Goal: Information Seeking & Learning: Learn about a topic

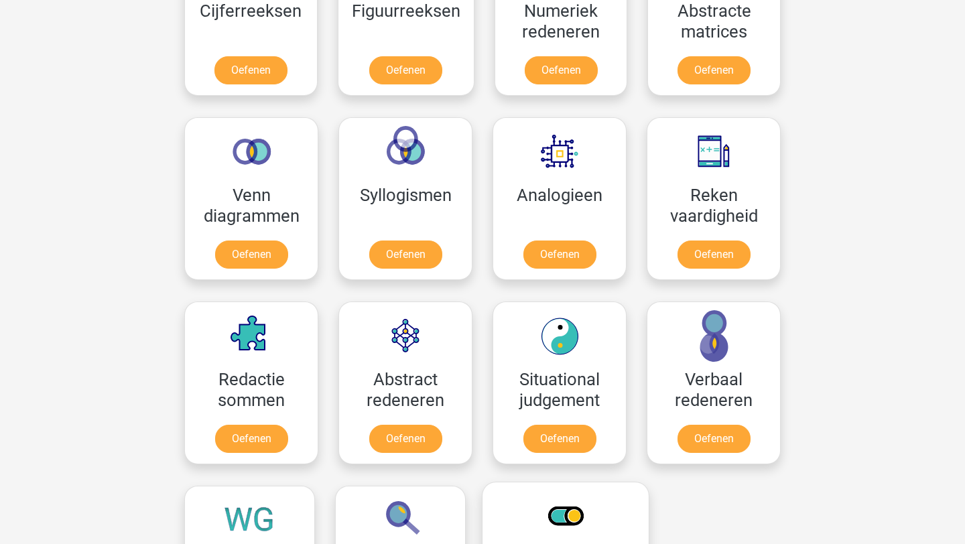
scroll to position [690, 0]
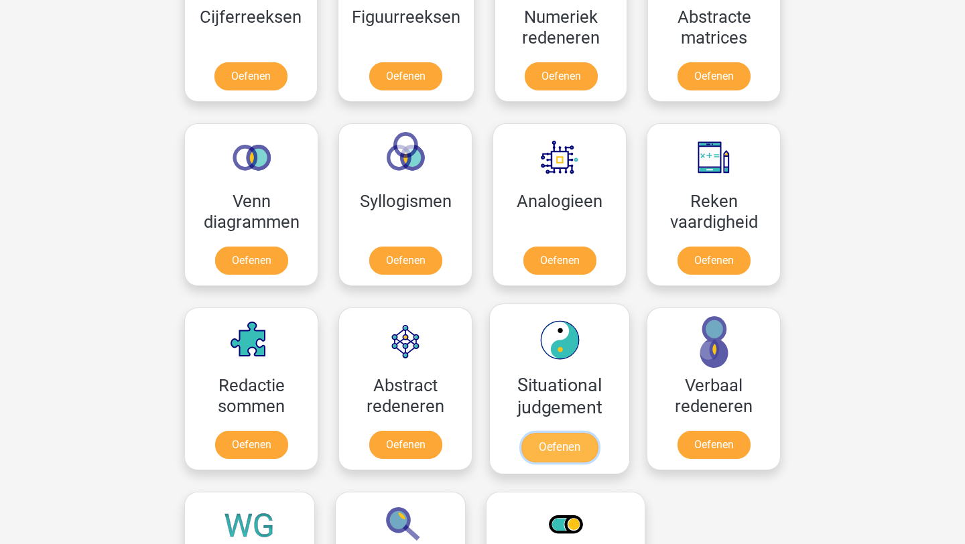
click at [566, 458] on link "Oefenen" at bounding box center [559, 447] width 76 height 29
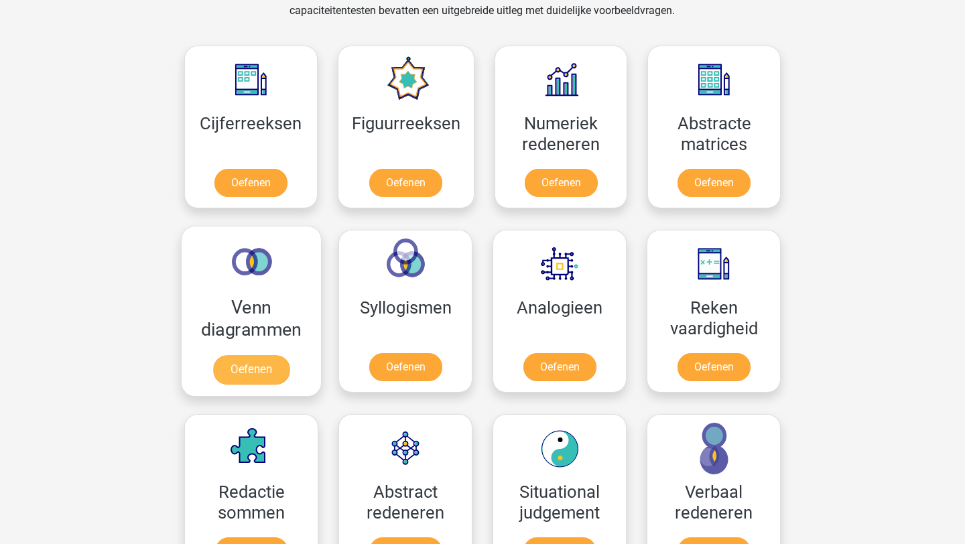
scroll to position [602, 0]
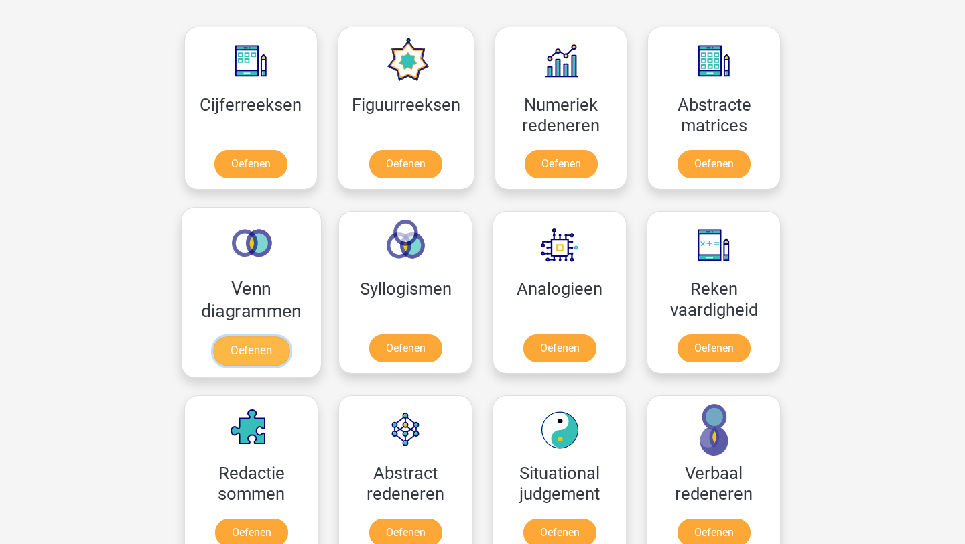
click at [241, 336] on link "Oefenen" at bounding box center [251, 350] width 76 height 29
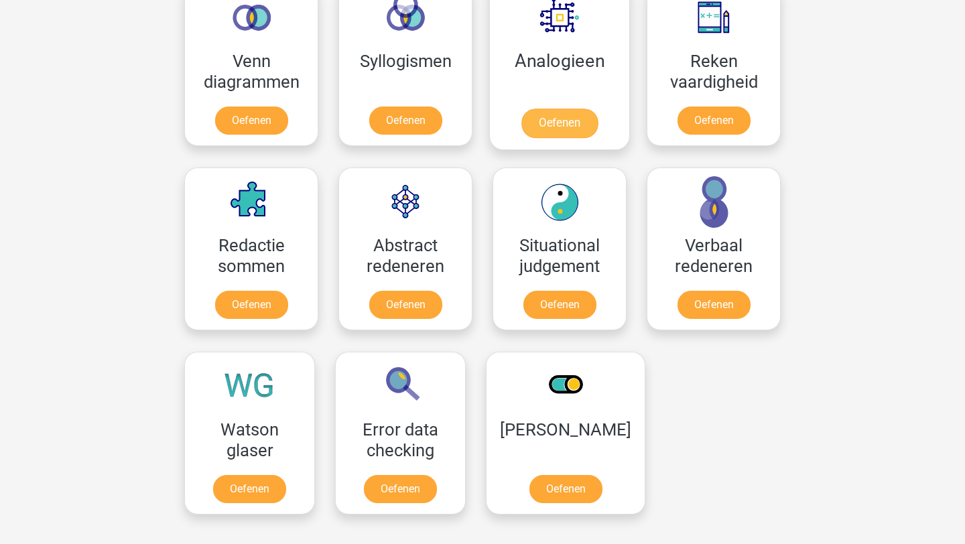
scroll to position [830, 0]
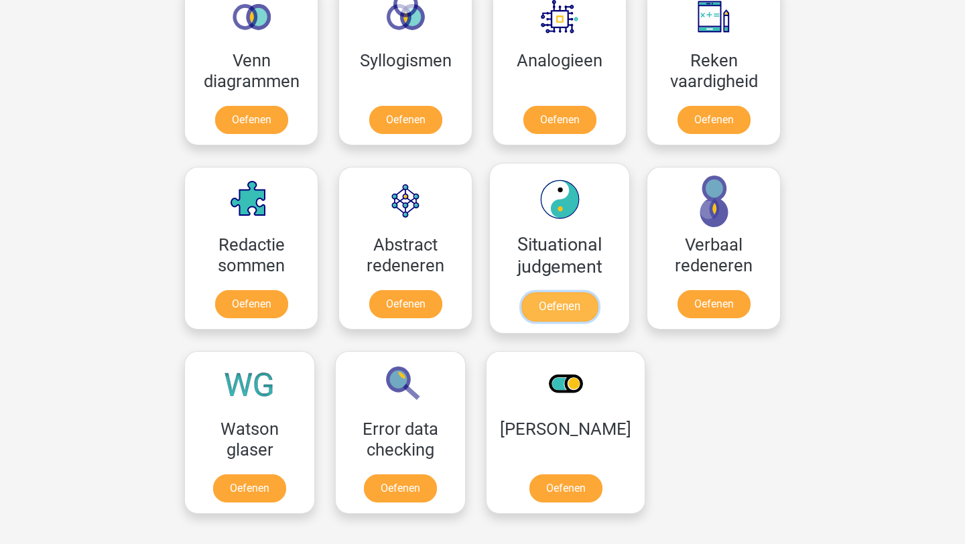
click at [536, 292] on link "Oefenen" at bounding box center [559, 306] width 76 height 29
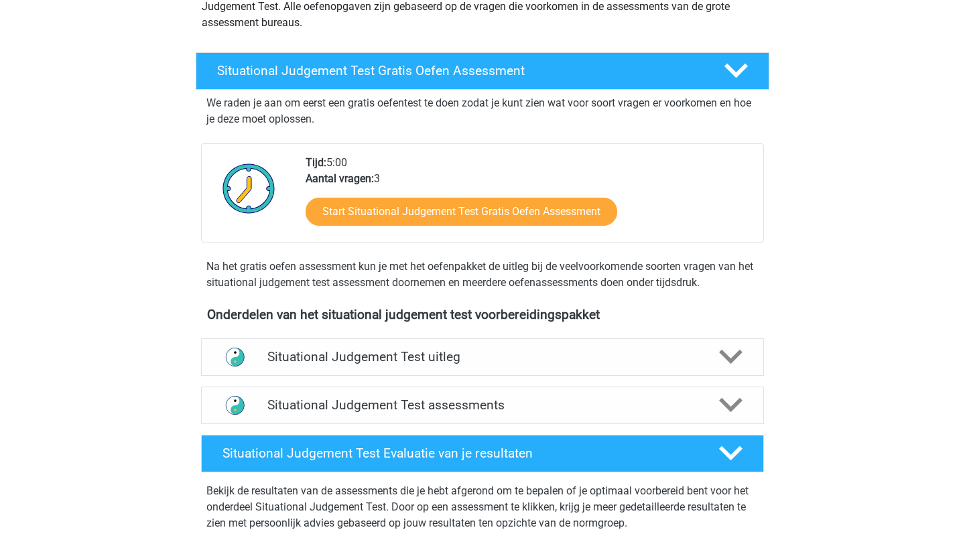
scroll to position [186, 0]
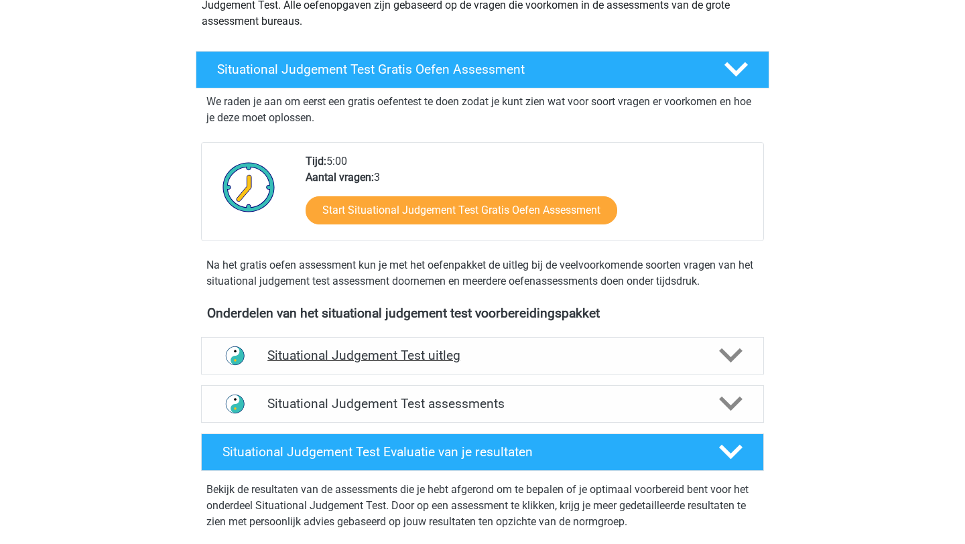
click at [469, 360] on h4 "Situational Judgement Test uitleg" at bounding box center [482, 355] width 430 height 15
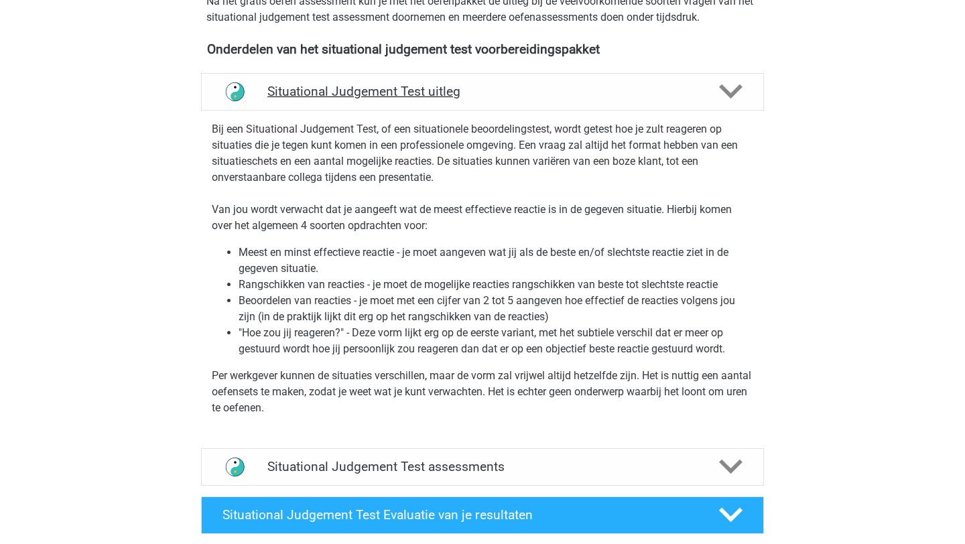
scroll to position [451, 0]
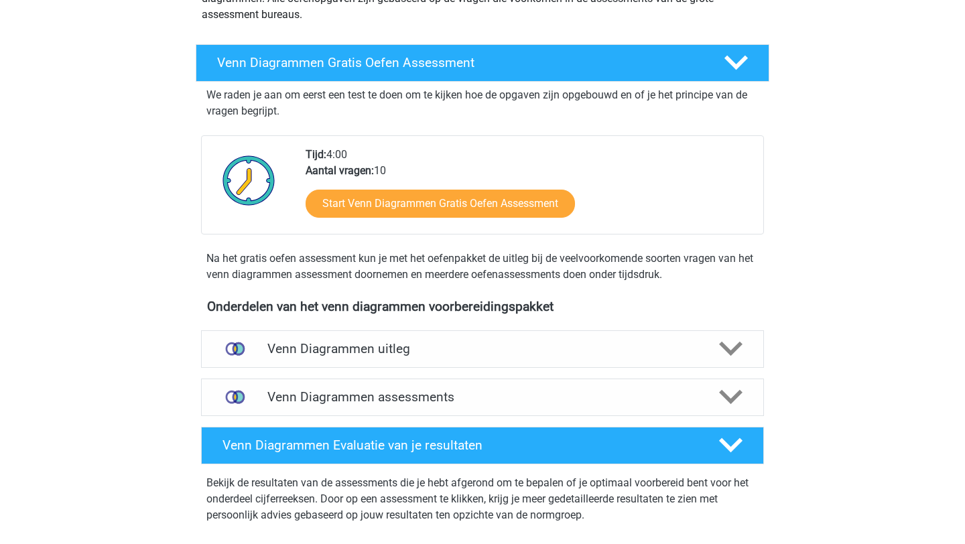
scroll to position [238, 0]
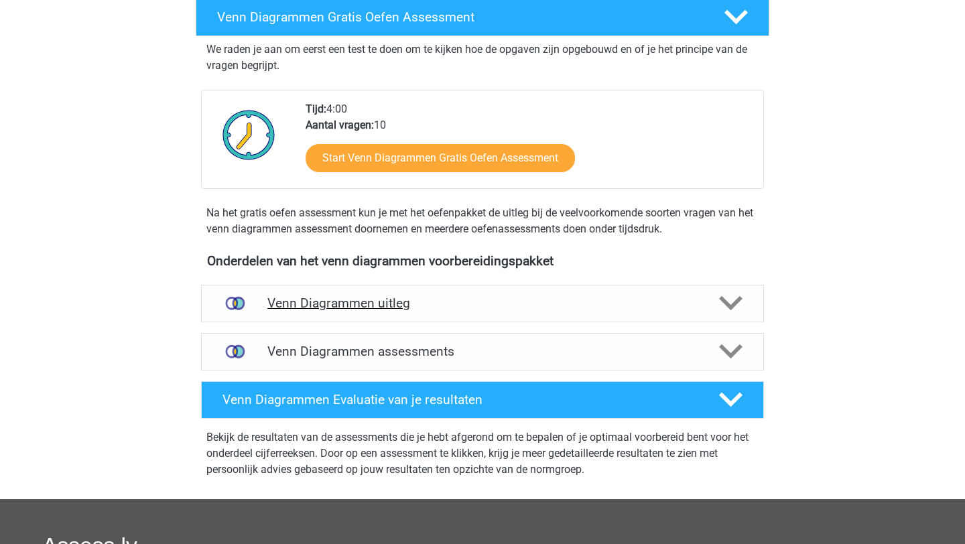
click at [294, 304] on h4 "Venn Diagrammen uitleg" at bounding box center [482, 303] width 430 height 15
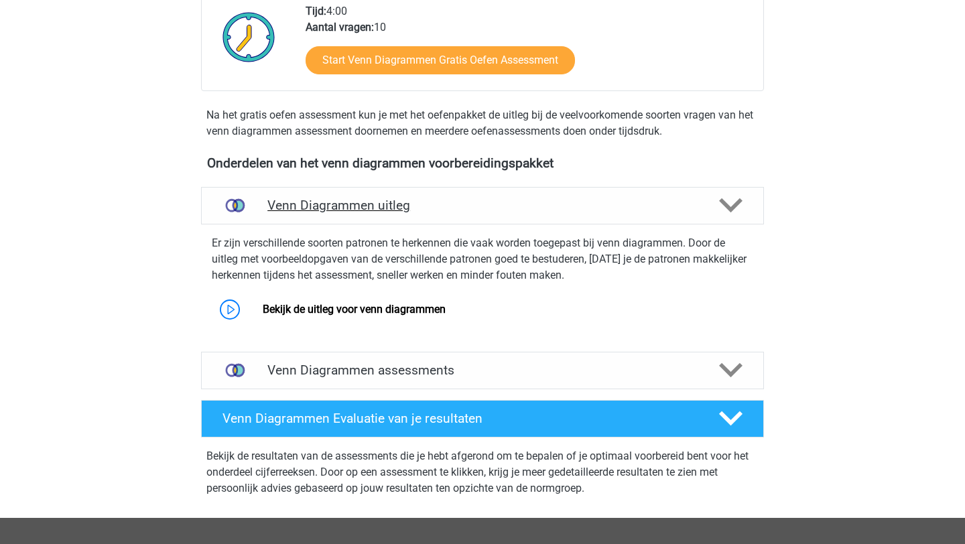
scroll to position [357, 0]
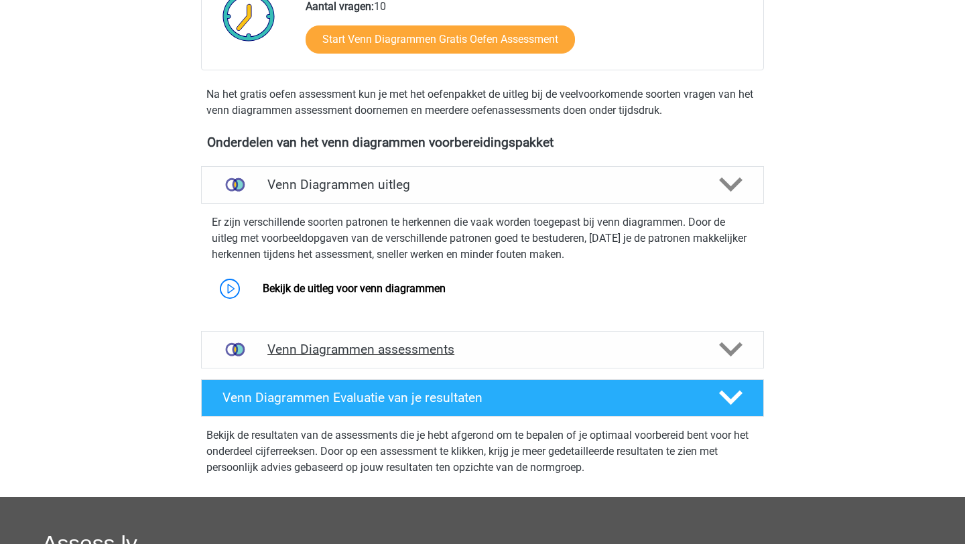
click at [302, 348] on h4 "Venn Diagrammen assessments" at bounding box center [482, 349] width 430 height 15
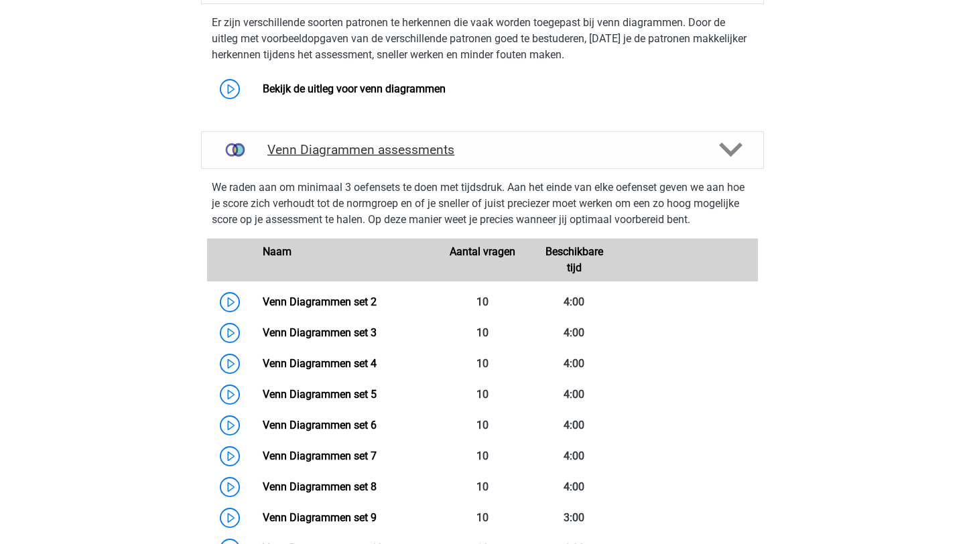
scroll to position [558, 0]
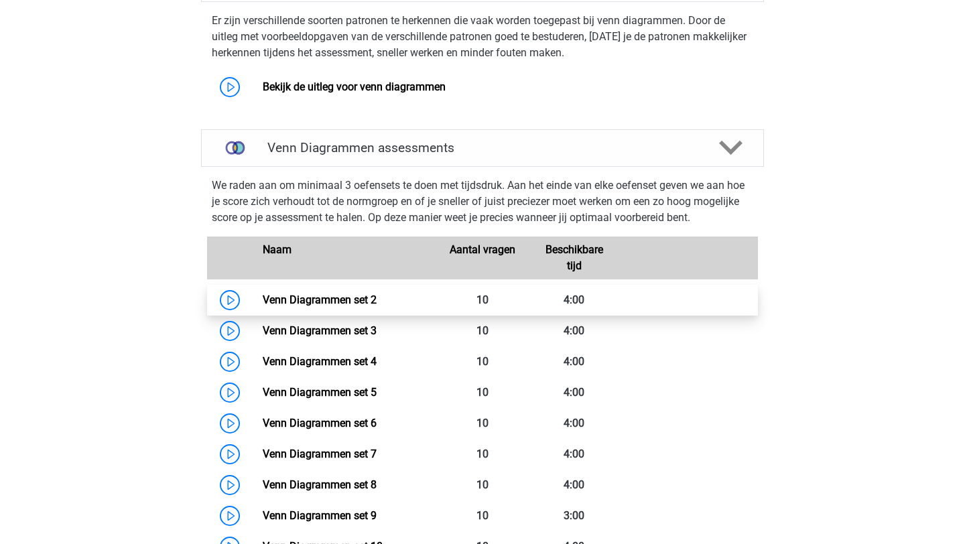
click at [263, 301] on link "Venn Diagrammen set 2" at bounding box center [320, 300] width 114 height 13
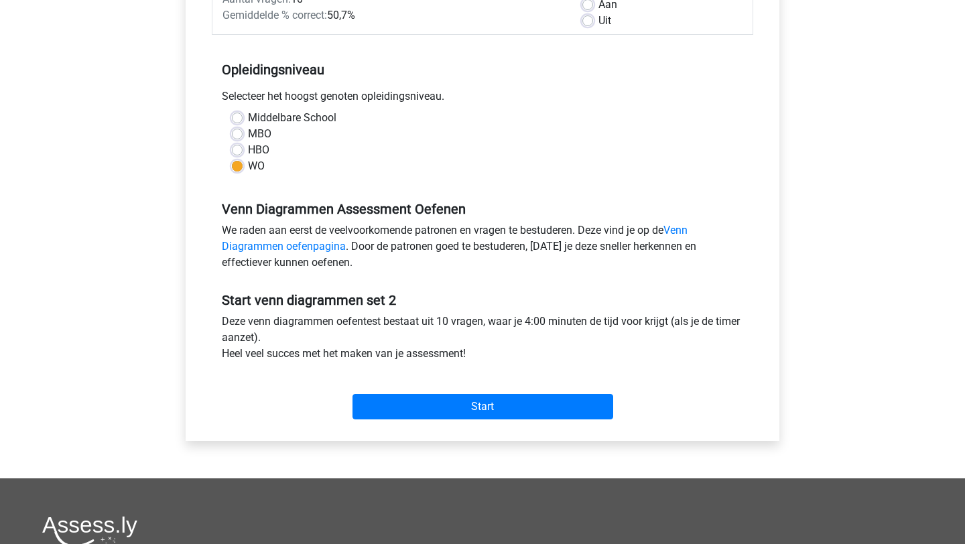
scroll to position [237, 0]
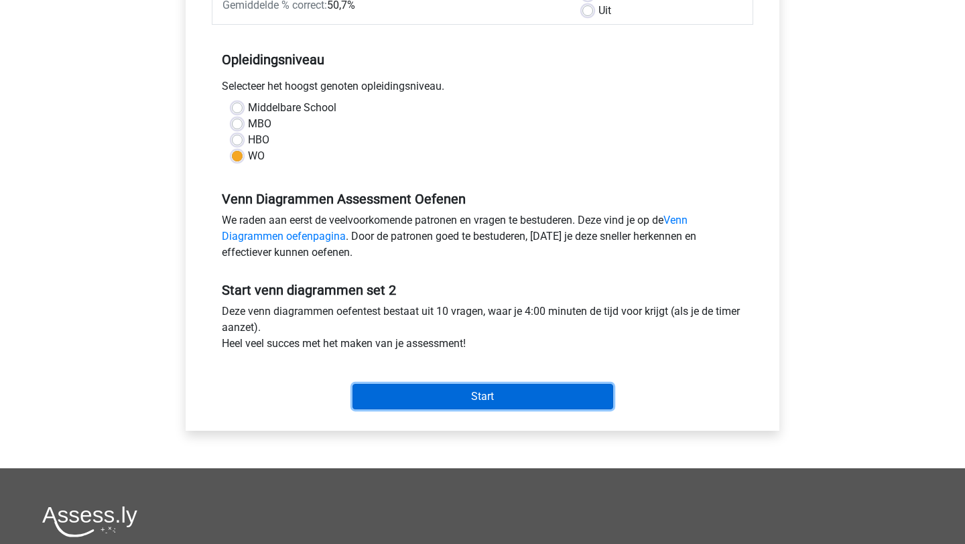
click at [389, 388] on input "Start" at bounding box center [483, 396] width 261 height 25
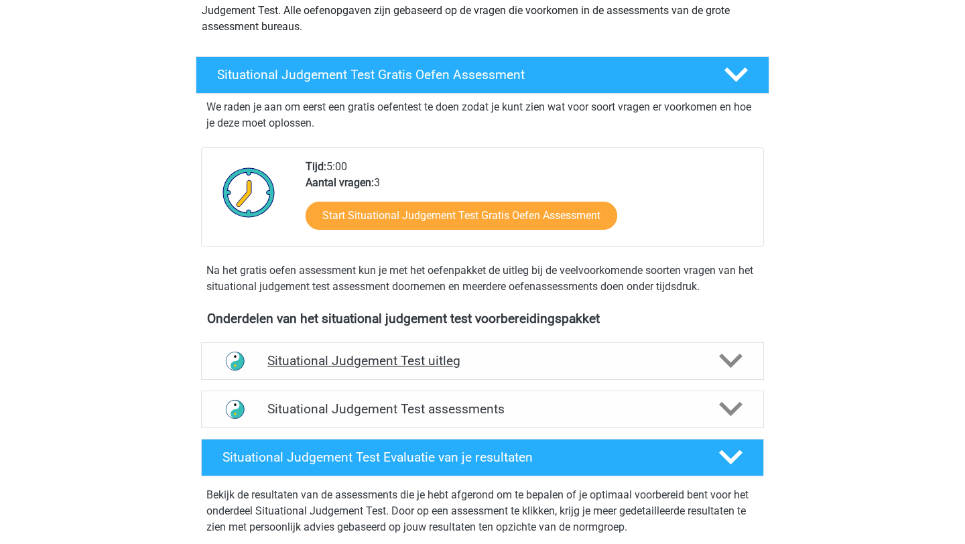
click at [480, 363] on h4 "Situational Judgement Test uitleg" at bounding box center [482, 360] width 430 height 15
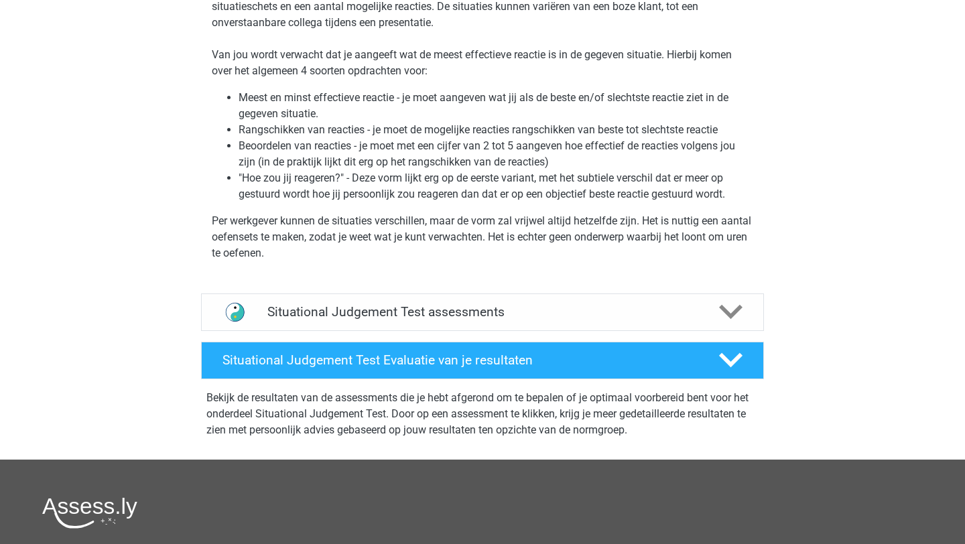
scroll to position [606, 0]
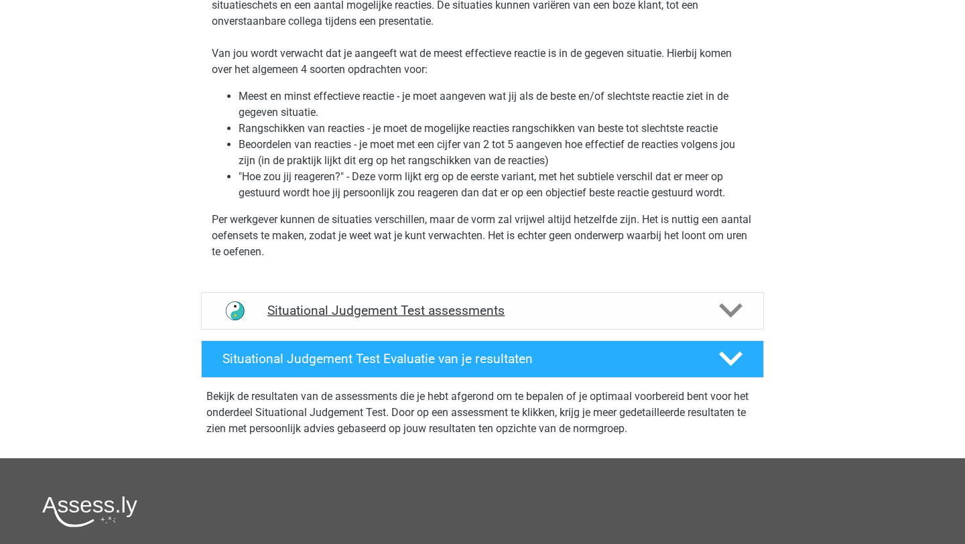
click at [731, 308] on icon at bounding box center [730, 310] width 23 height 23
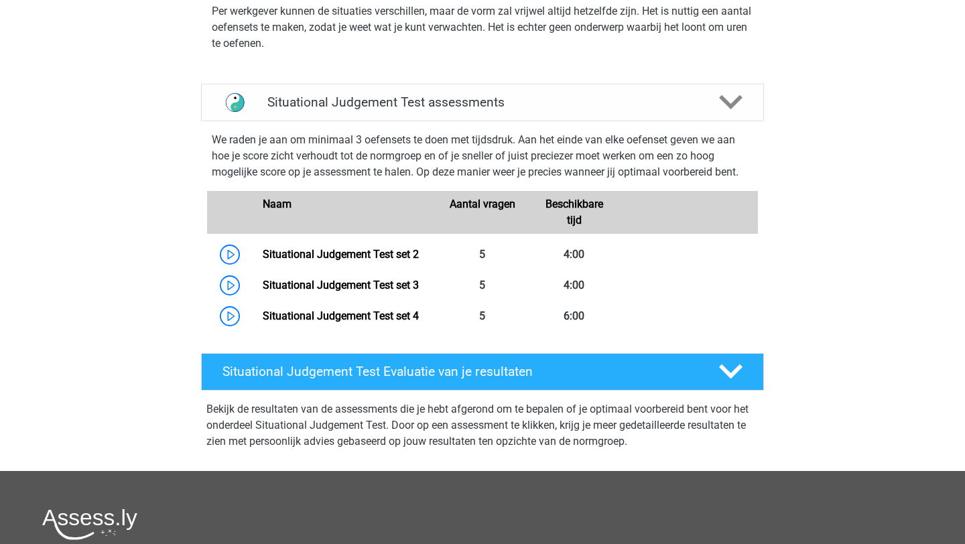
scroll to position [816, 0]
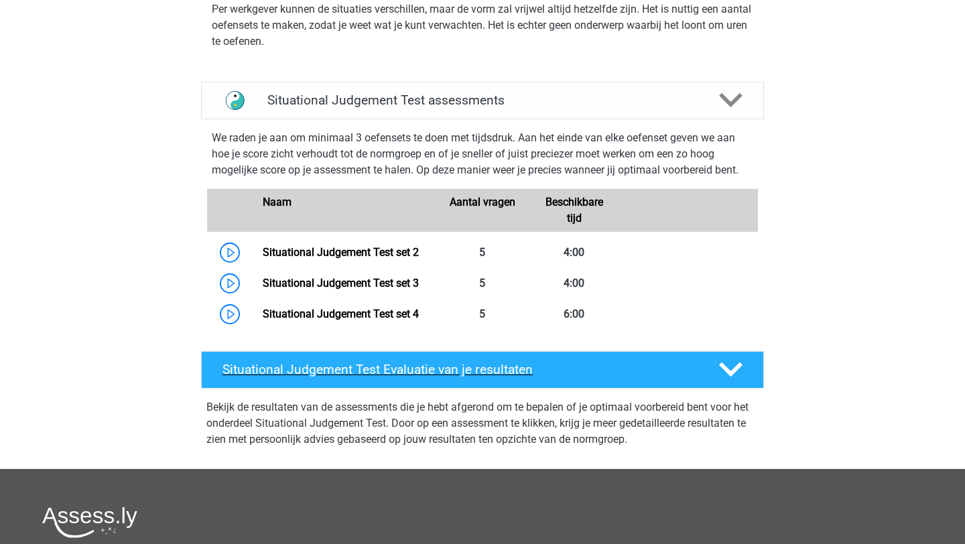
click at [352, 371] on h4 "Situational Judgement Test Evaluatie van je resultaten" at bounding box center [460, 369] width 475 height 15
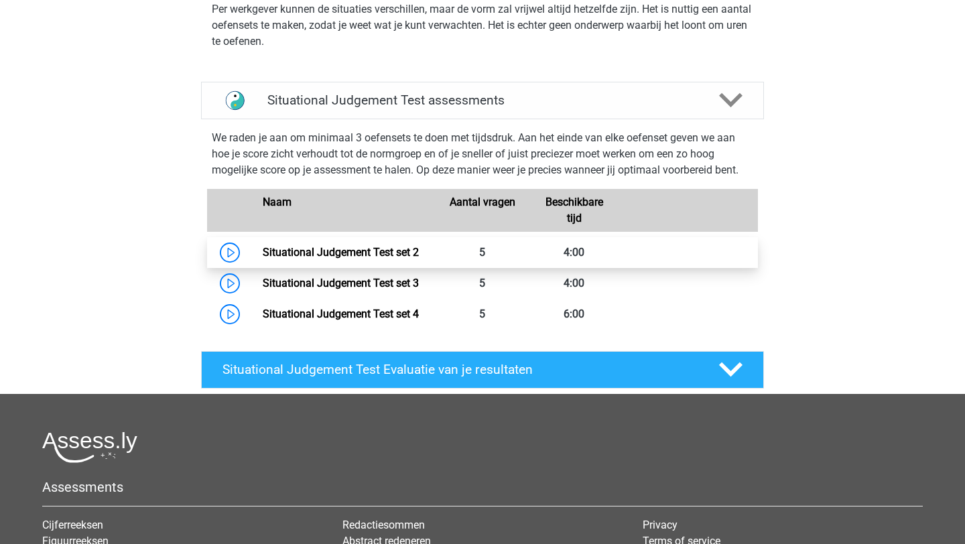
click at [263, 247] on link "Situational Judgement Test set 2" at bounding box center [341, 252] width 156 height 13
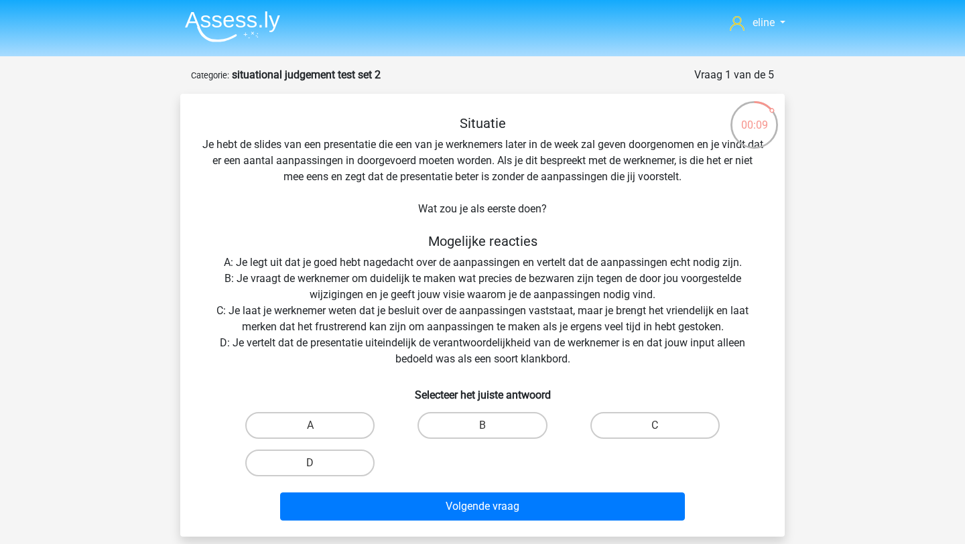
click at [484, 411] on div "B" at bounding box center [482, 426] width 172 height 38
click at [477, 424] on label "B" at bounding box center [482, 425] width 129 height 27
click at [483, 426] on input "B" at bounding box center [487, 430] width 9 height 9
radio input "true"
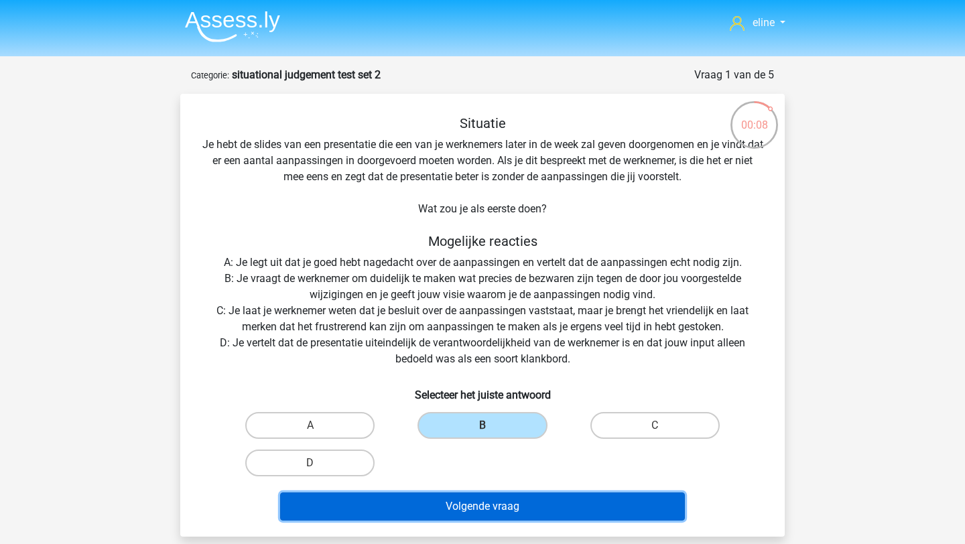
click at [478, 503] on button "Volgende vraag" at bounding box center [483, 507] width 406 height 28
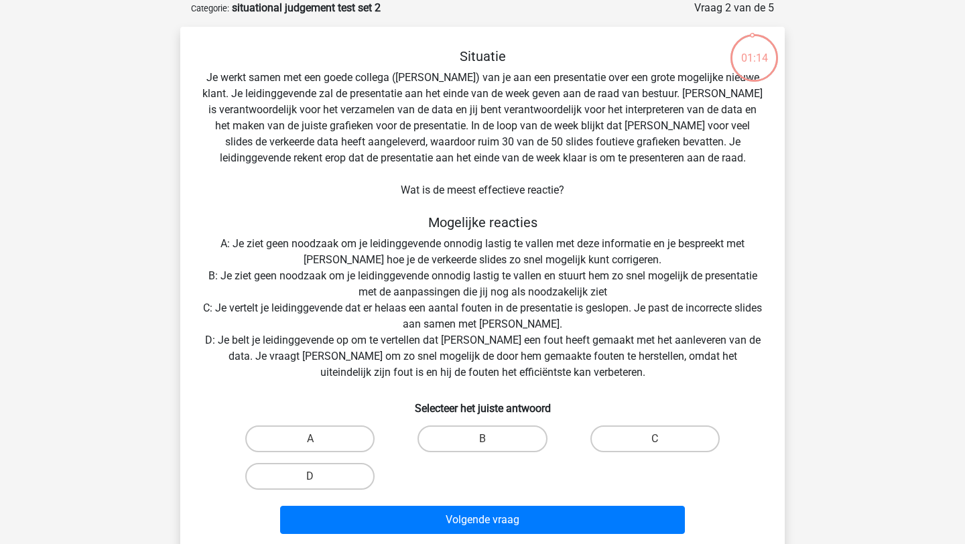
scroll to position [80, 0]
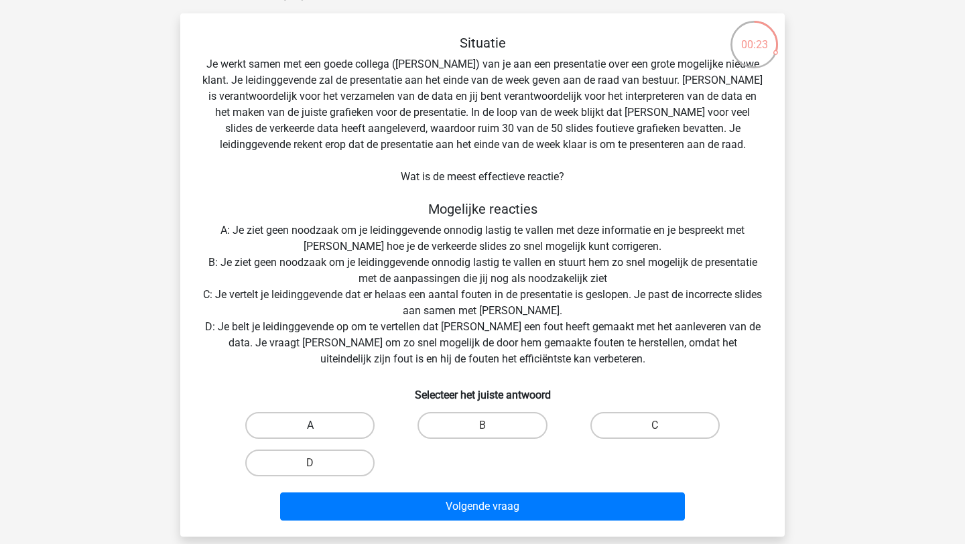
click at [338, 421] on label "A" at bounding box center [309, 425] width 129 height 27
click at [319, 426] on input "A" at bounding box center [314, 430] width 9 height 9
radio input "true"
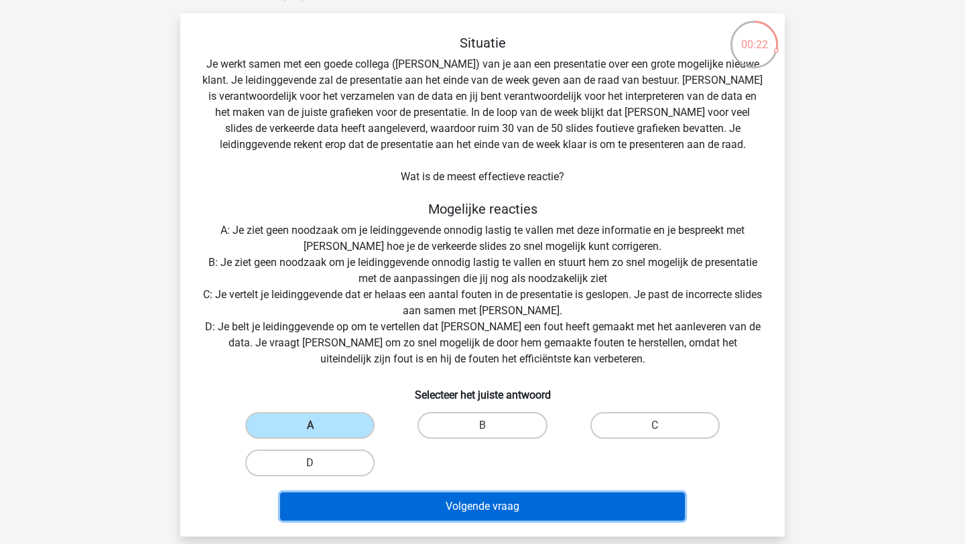
click at [367, 507] on button "Volgende vraag" at bounding box center [483, 507] width 406 height 28
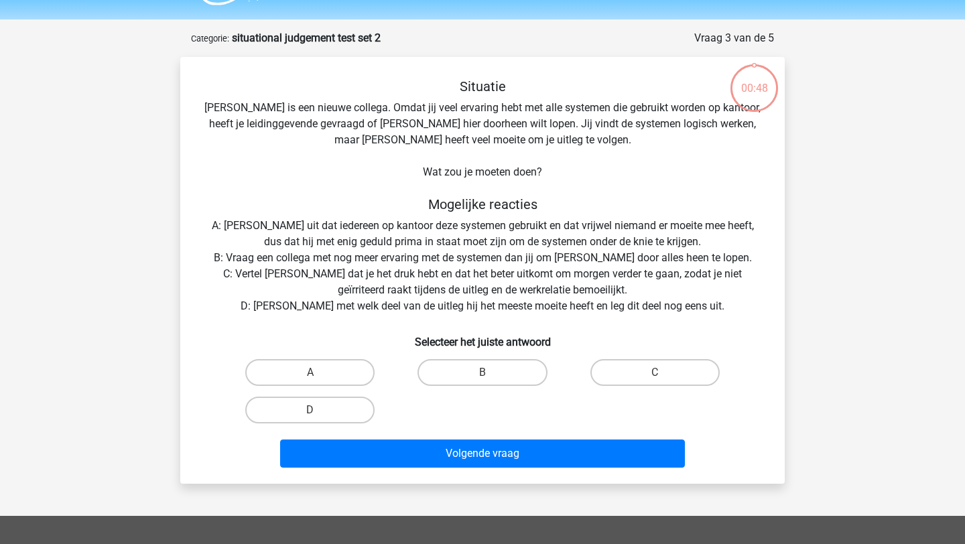
scroll to position [36, 0]
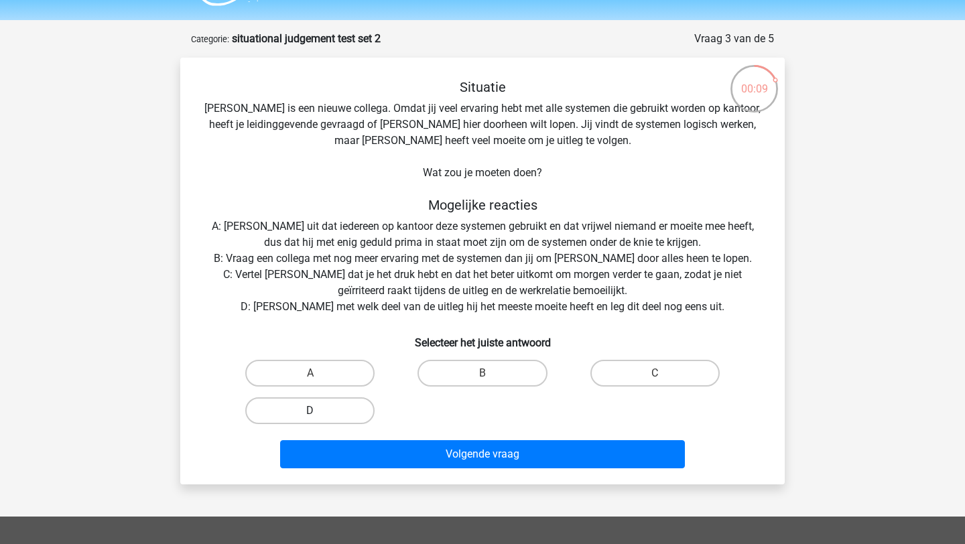
click at [296, 414] on label "D" at bounding box center [309, 410] width 129 height 27
click at [310, 414] on input "D" at bounding box center [314, 415] width 9 height 9
radio input "true"
click at [351, 470] on div "Volgende vraag" at bounding box center [482, 457] width 517 height 34
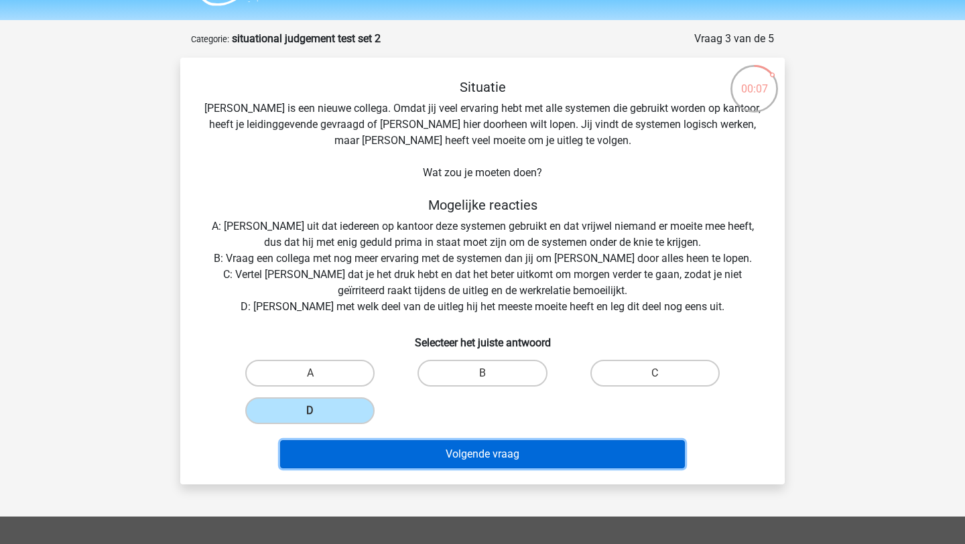
click at [348, 455] on button "Volgende vraag" at bounding box center [483, 454] width 406 height 28
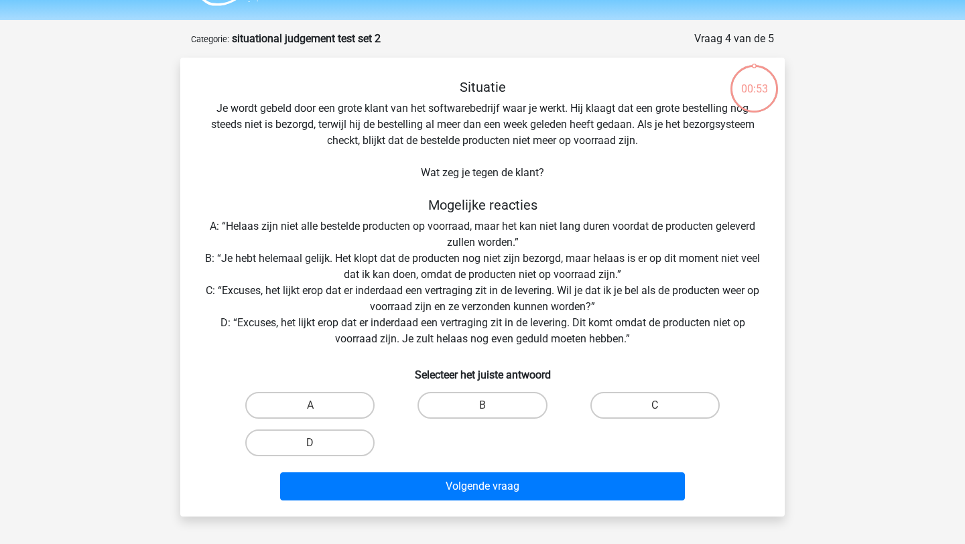
scroll to position [67, 0]
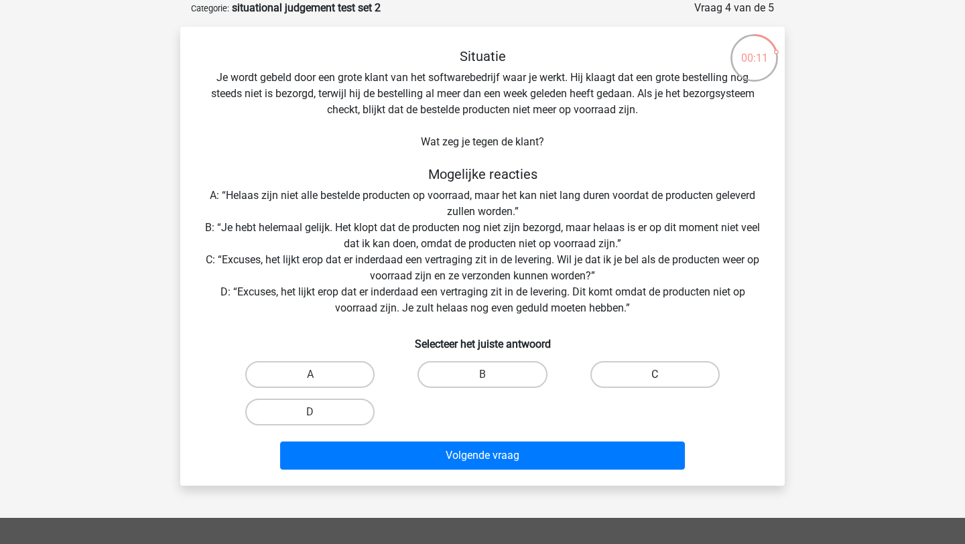
click at [623, 374] on label "C" at bounding box center [654, 374] width 129 height 27
click at [655, 375] on input "C" at bounding box center [659, 379] width 9 height 9
radio input "true"
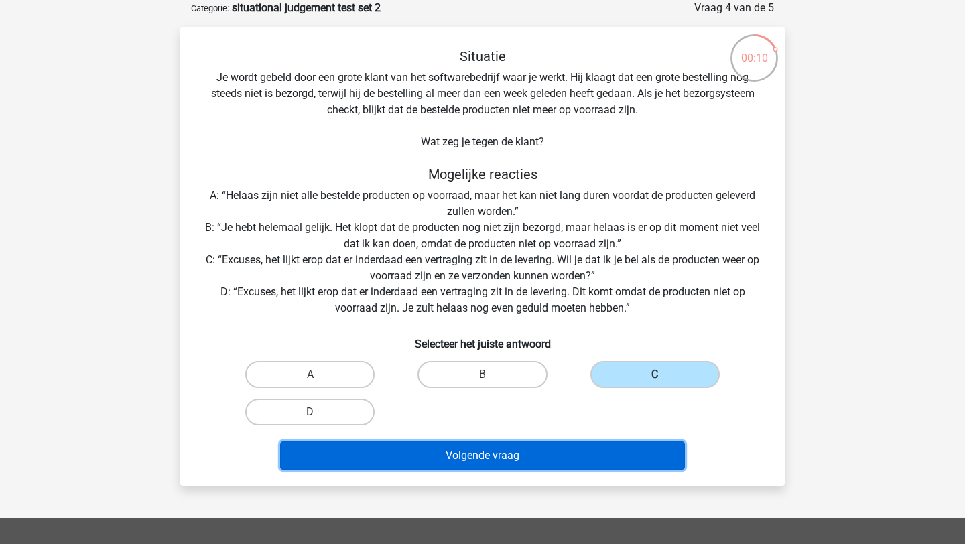
click at [550, 455] on button "Volgende vraag" at bounding box center [483, 456] width 406 height 28
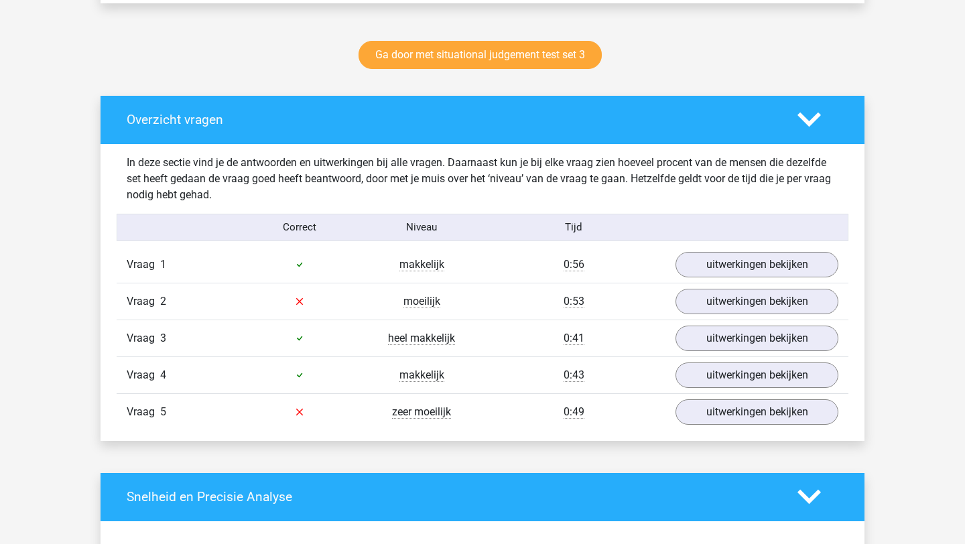
scroll to position [680, 0]
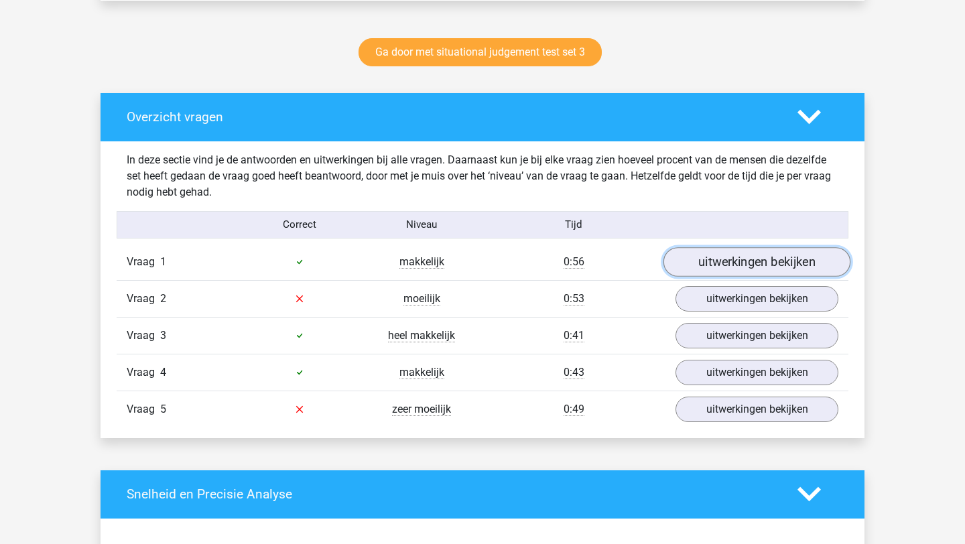
click at [717, 271] on link "uitwerkingen bekijken" at bounding box center [757, 261] width 187 height 29
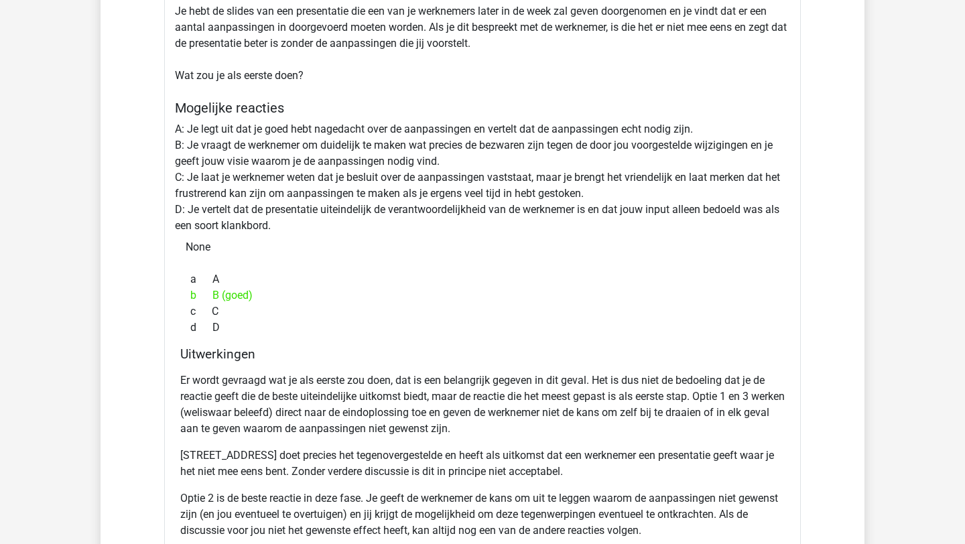
scroll to position [755, 0]
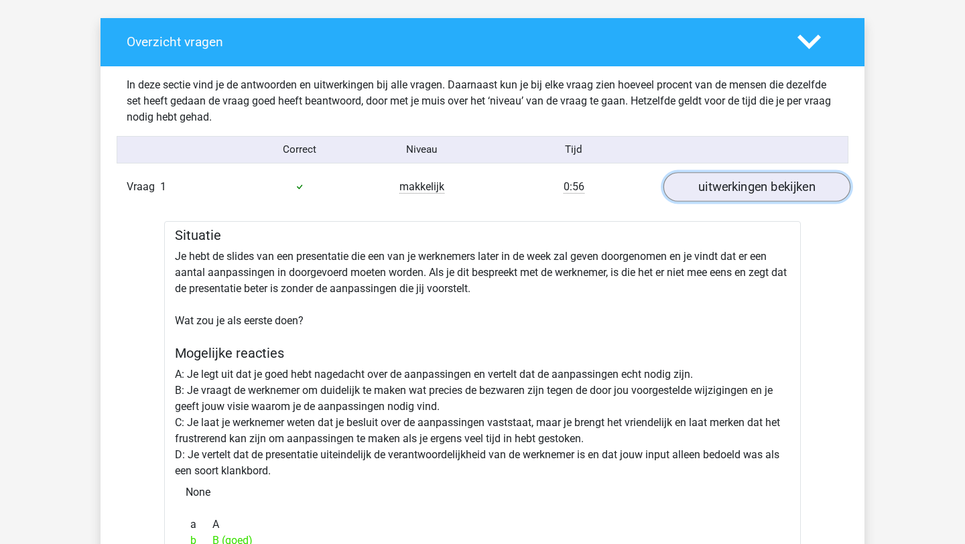
click at [753, 185] on link "uitwerkingen bekijken" at bounding box center [757, 186] width 187 height 29
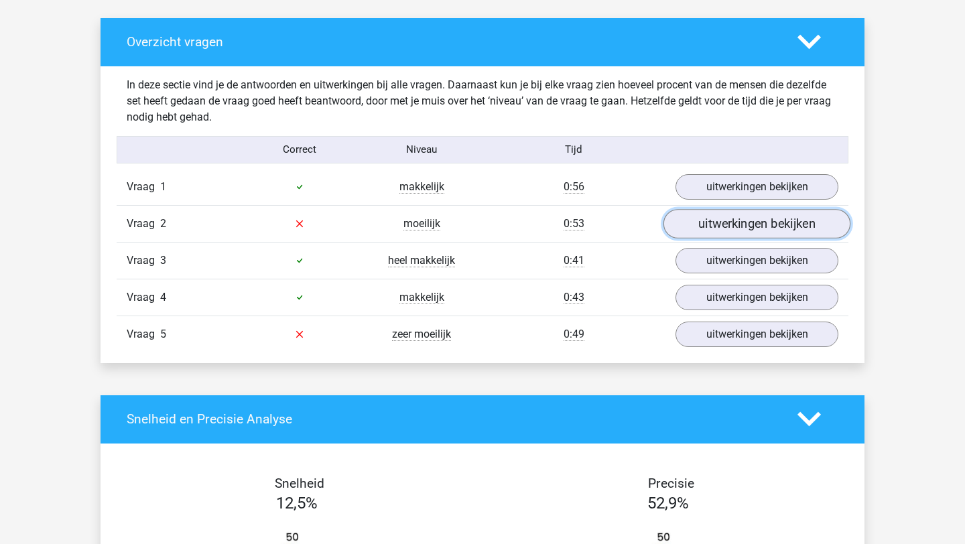
click at [736, 221] on link "uitwerkingen bekijken" at bounding box center [757, 223] width 187 height 29
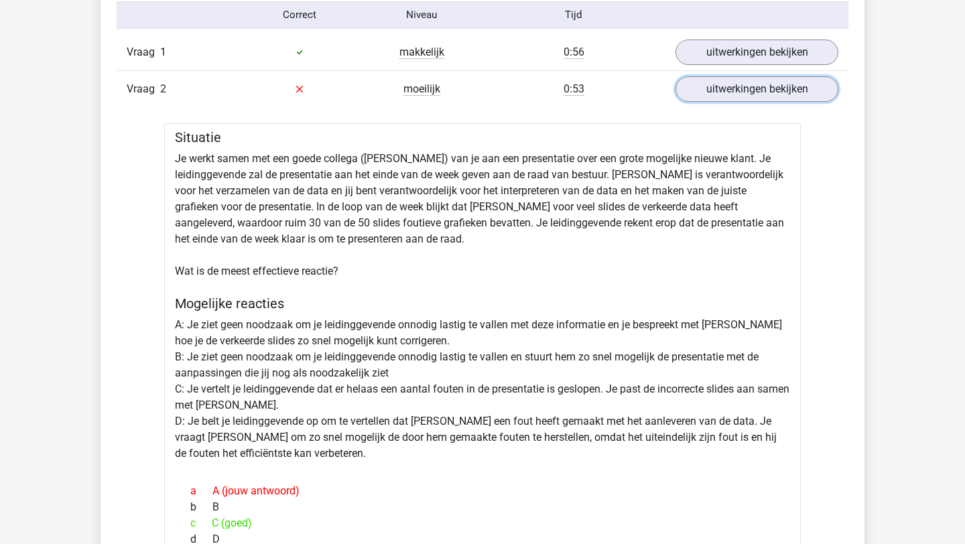
scroll to position [891, 0]
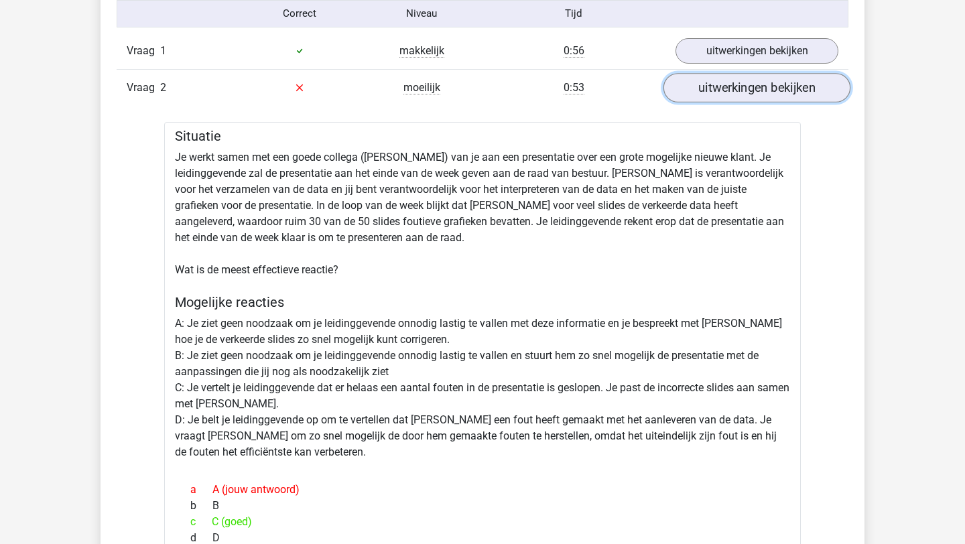
click at [736, 99] on link "uitwerkingen bekijken" at bounding box center [757, 87] width 187 height 29
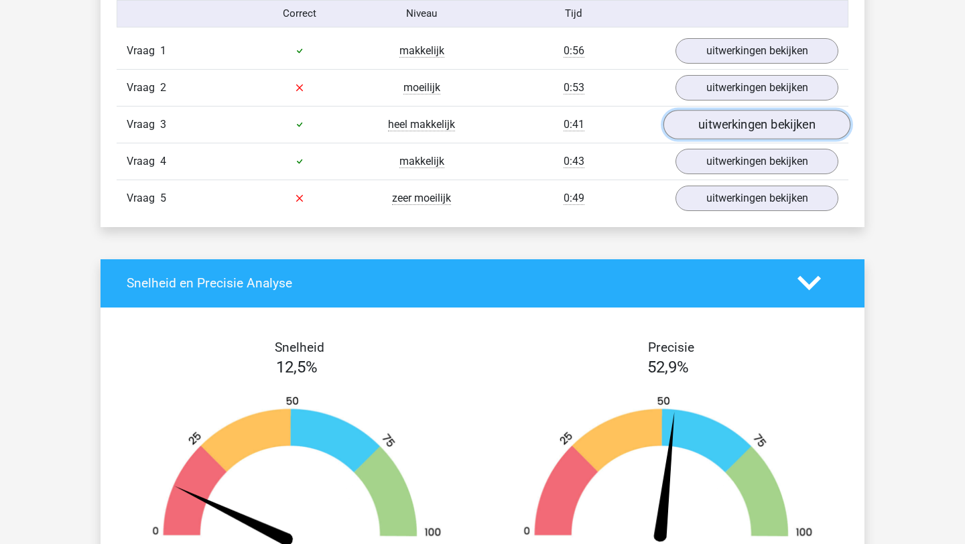
click at [705, 127] on link "uitwerkingen bekijken" at bounding box center [757, 124] width 187 height 29
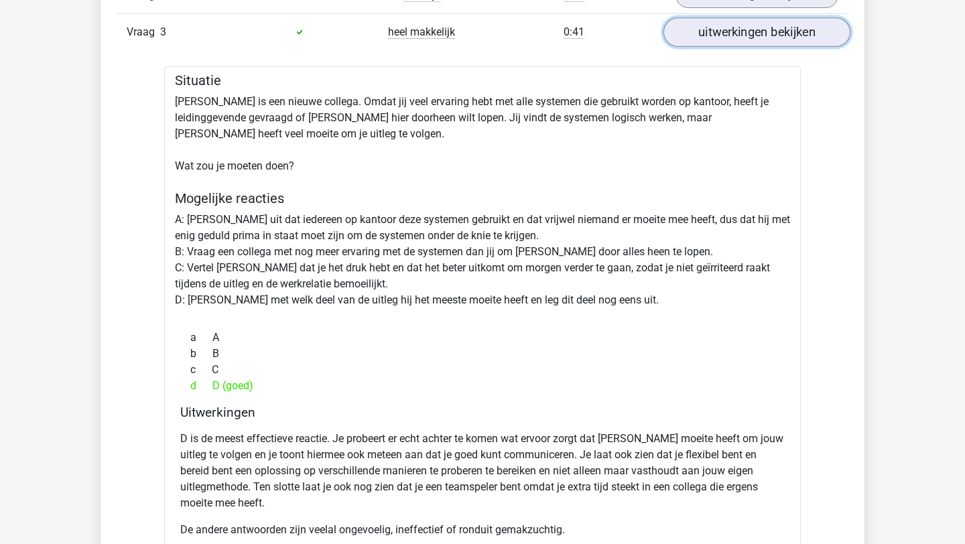
scroll to position [974, 0]
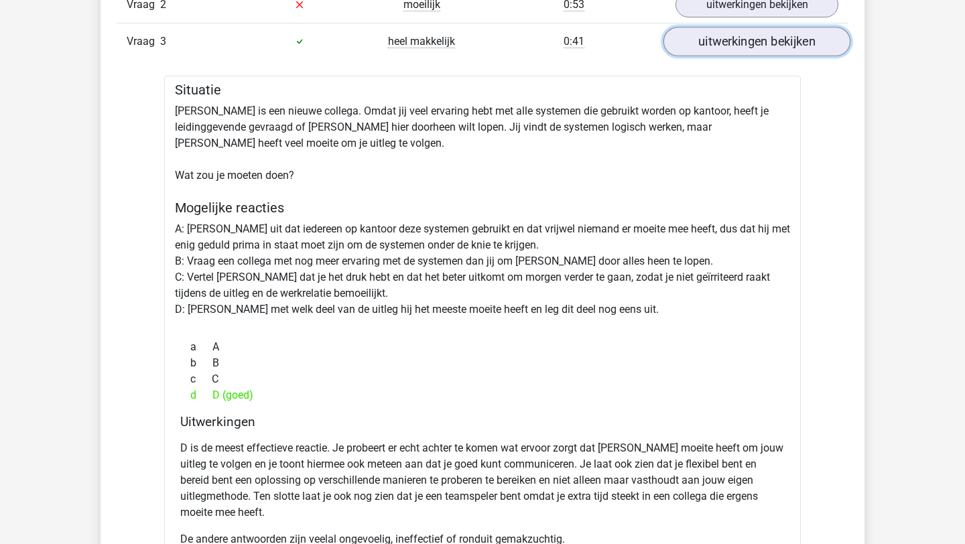
click at [708, 41] on link "uitwerkingen bekijken" at bounding box center [757, 41] width 187 height 29
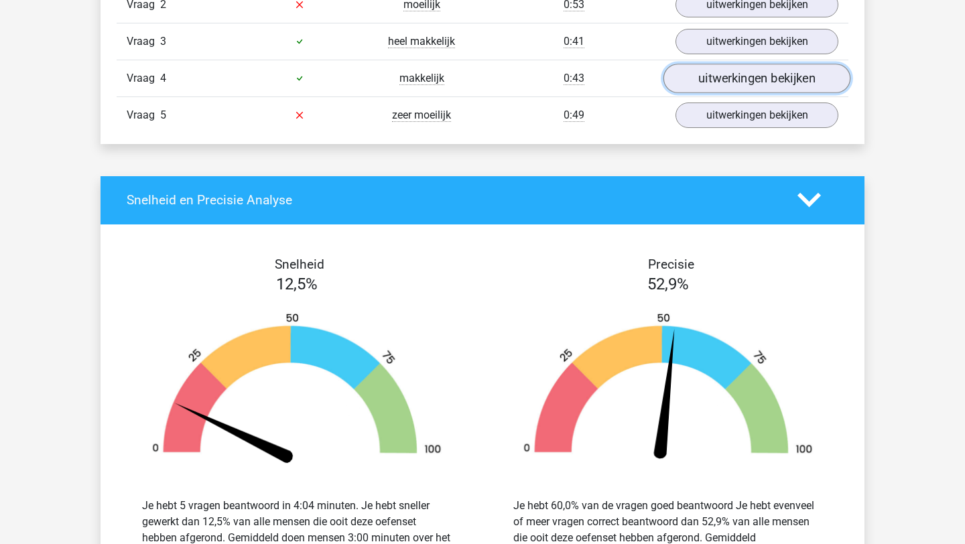
click at [706, 77] on link "uitwerkingen bekijken" at bounding box center [757, 78] width 187 height 29
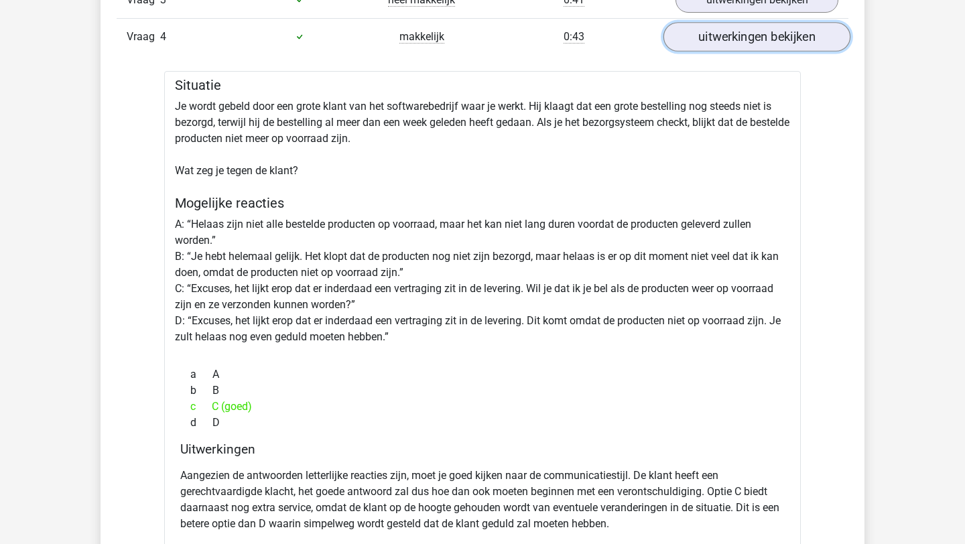
scroll to position [1007, 0]
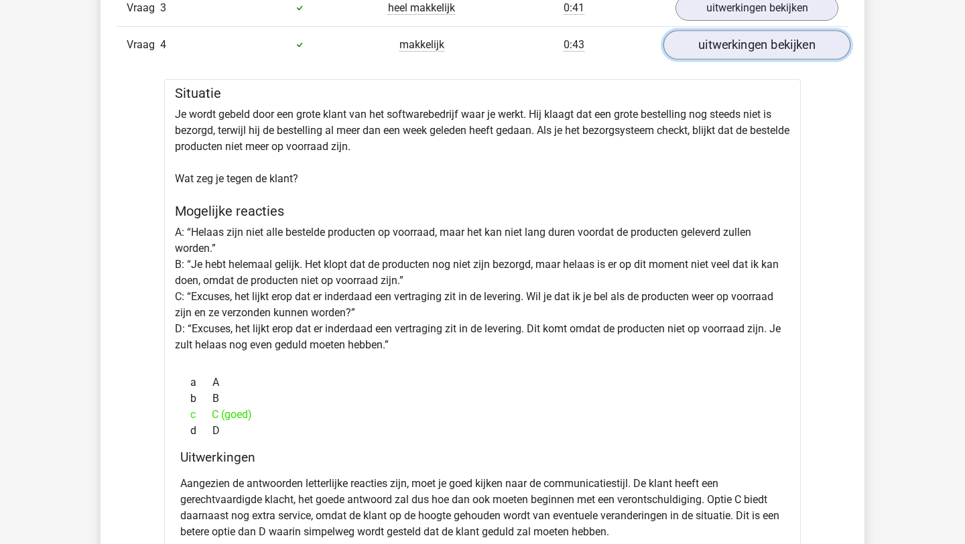
click at [718, 41] on link "uitwerkingen bekijken" at bounding box center [757, 44] width 187 height 29
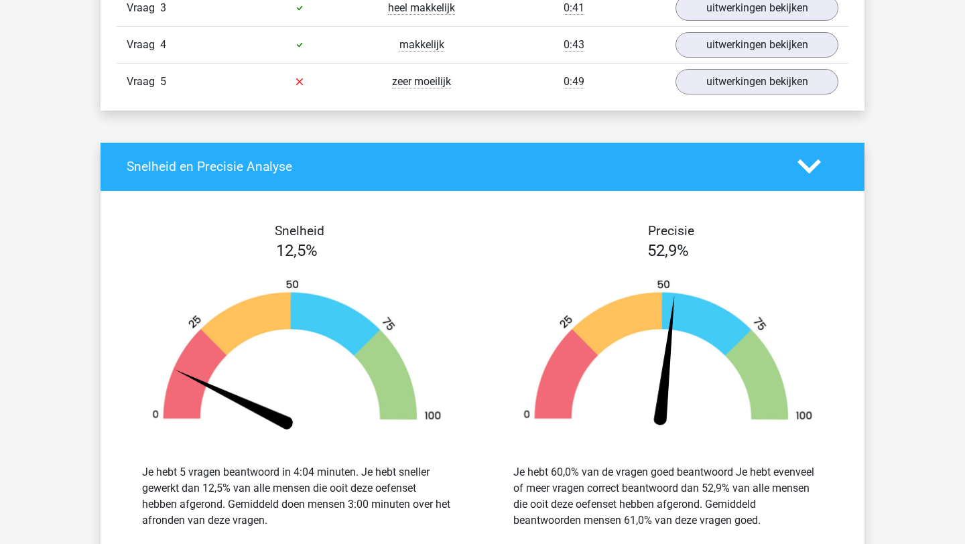
click at [716, 128] on div "eline elineewarnaar@gmail.com" at bounding box center [482, 141] width 965 height 2296
click at [714, 94] on link "uitwerkingen bekijken" at bounding box center [757, 81] width 187 height 29
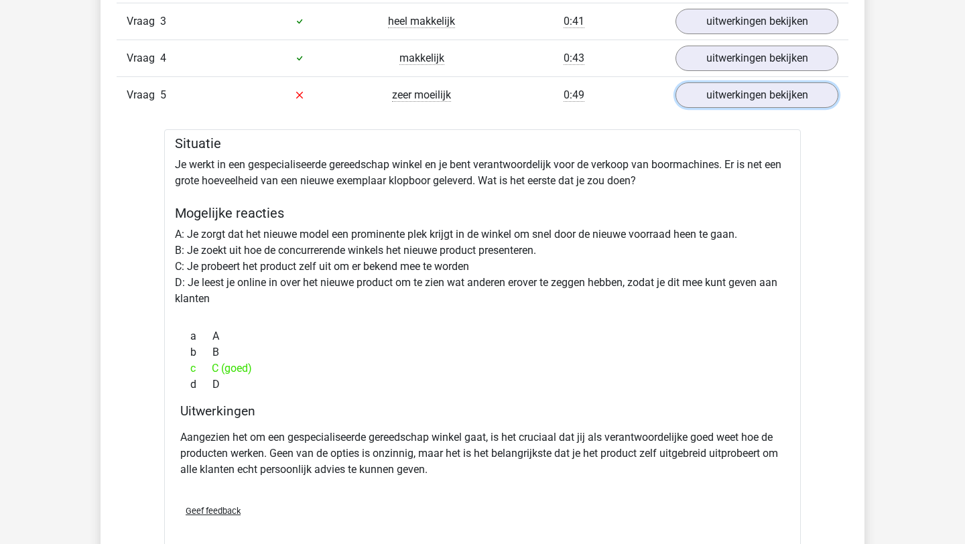
scroll to position [985, 0]
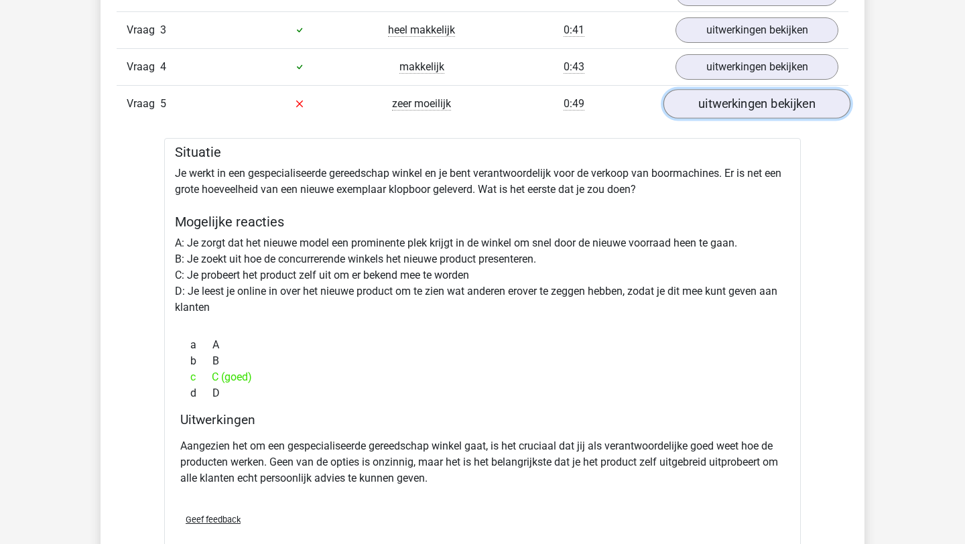
click at [715, 105] on link "uitwerkingen bekijken" at bounding box center [757, 103] width 187 height 29
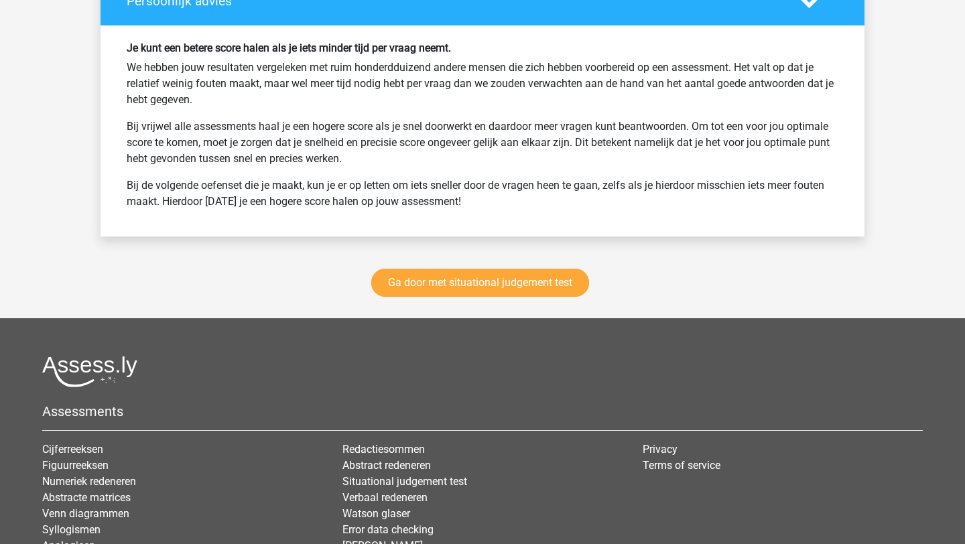
scroll to position [1751, 0]
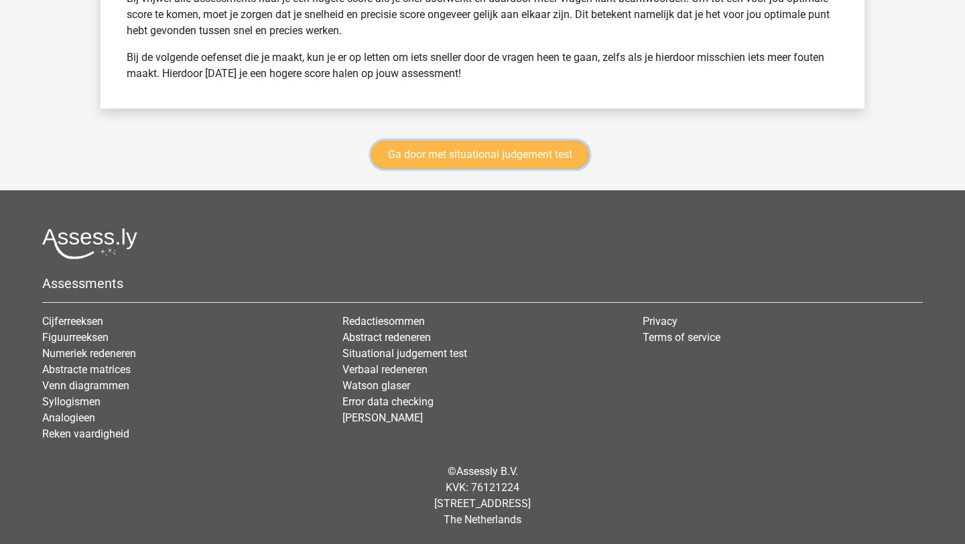
click at [497, 155] on link "Ga door met situational judgement test" at bounding box center [480, 155] width 218 height 28
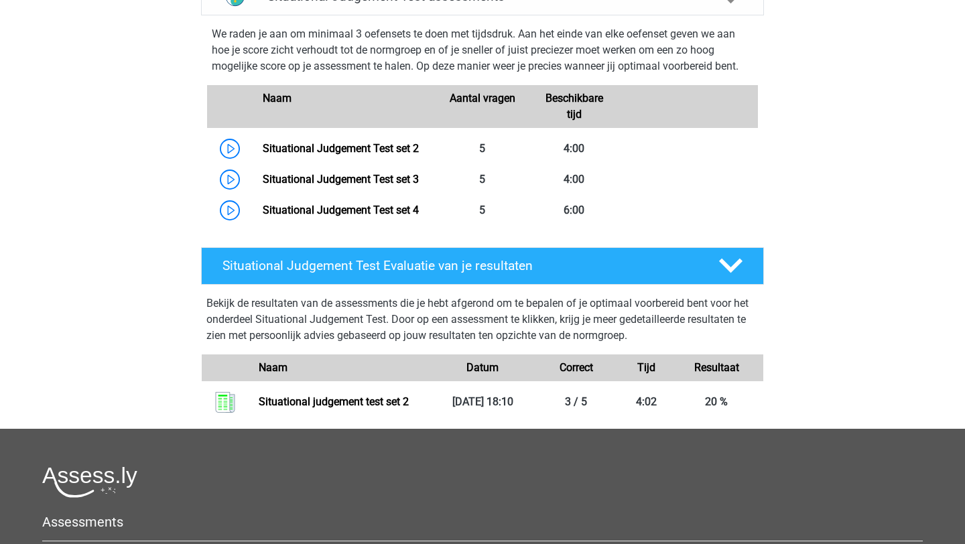
scroll to position [595, 0]
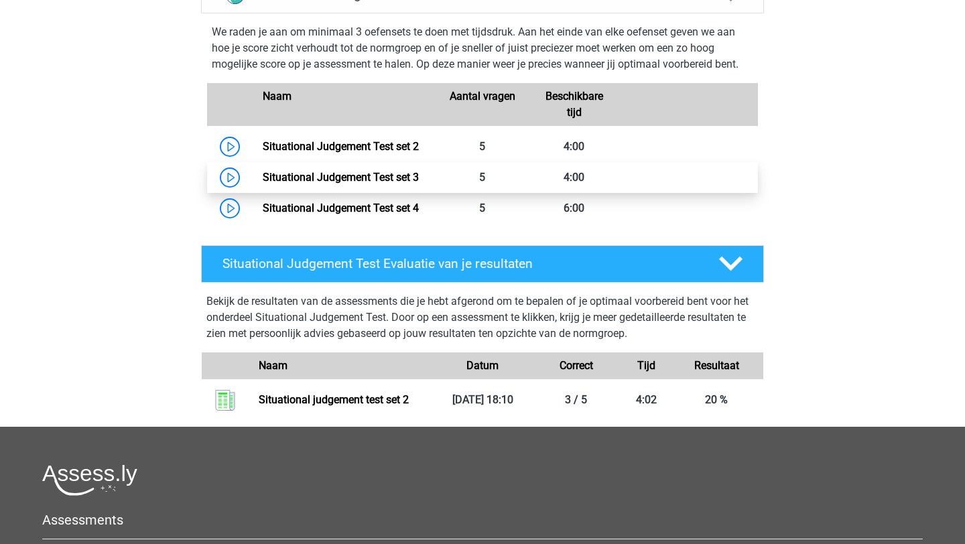
click at [263, 174] on link "Situational Judgement Test set 3" at bounding box center [341, 177] width 156 height 13
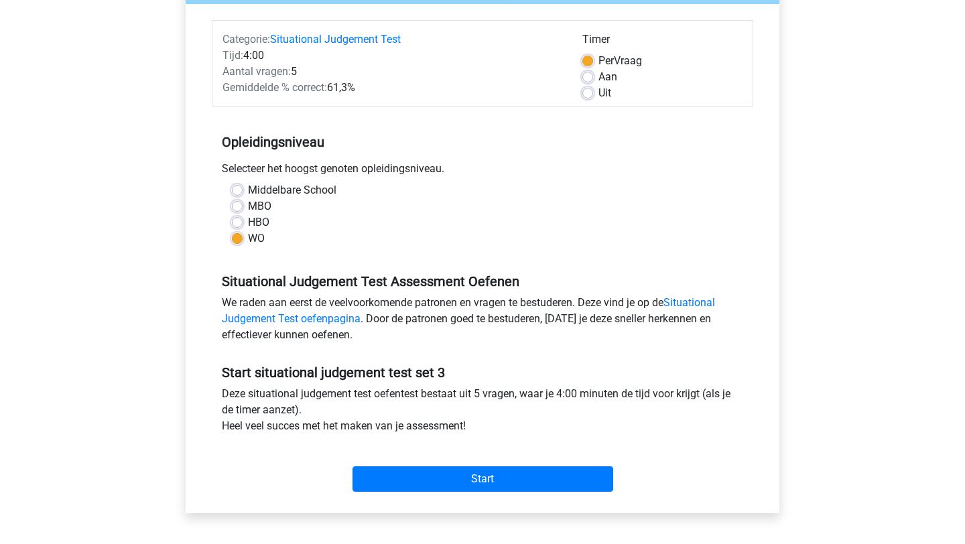
scroll to position [161, 0]
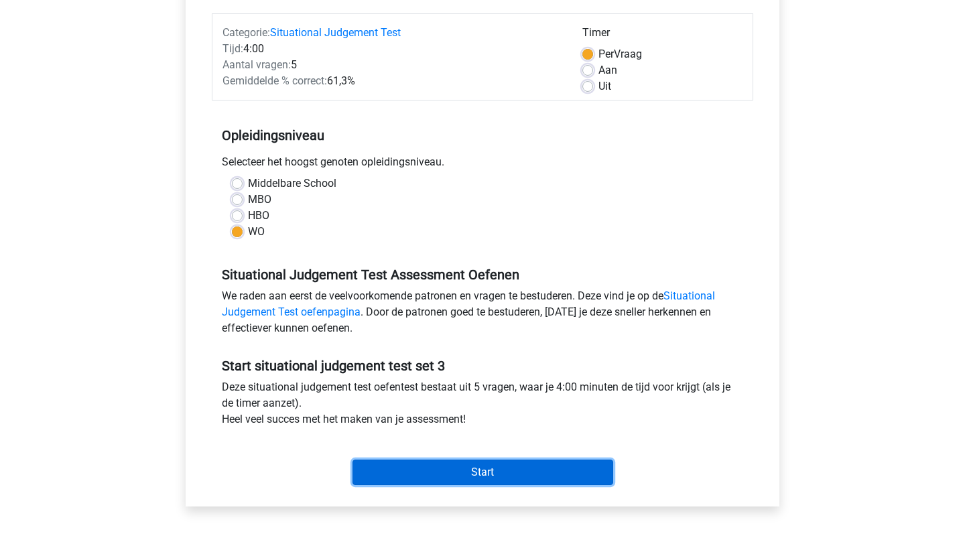
click at [428, 464] on input "Start" at bounding box center [483, 472] width 261 height 25
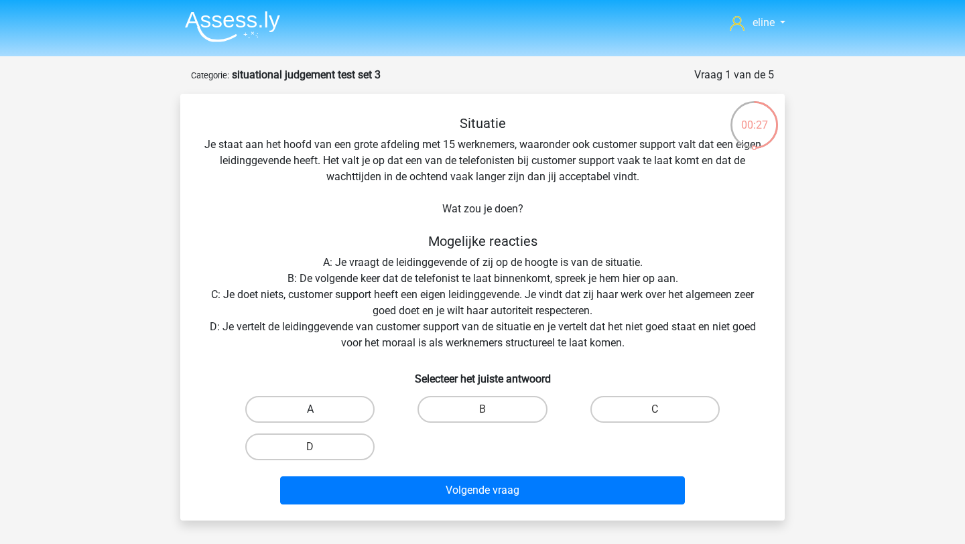
click at [308, 398] on label "A" at bounding box center [309, 409] width 129 height 27
click at [310, 410] on input "A" at bounding box center [314, 414] width 9 height 9
radio input "true"
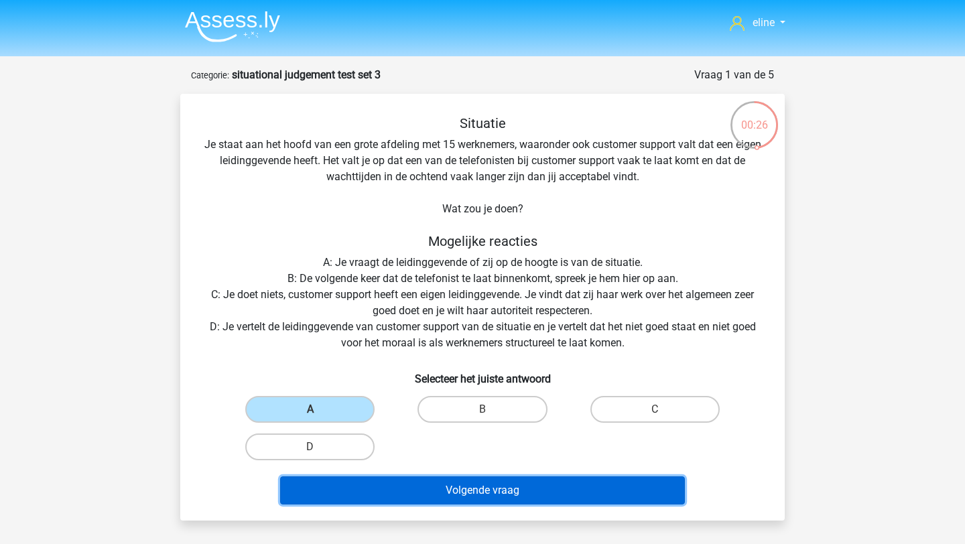
click at [332, 485] on button "Volgende vraag" at bounding box center [483, 491] width 406 height 28
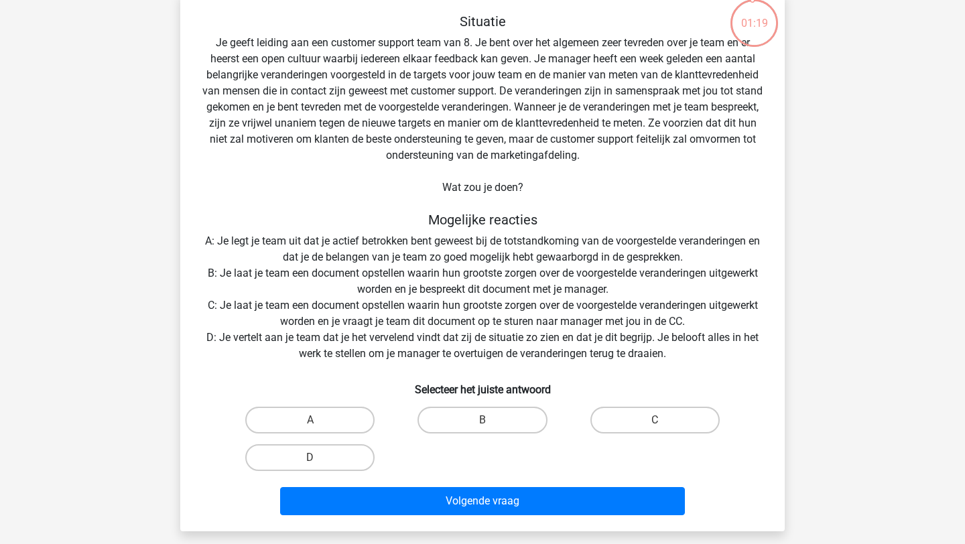
scroll to position [102, 0]
click at [318, 412] on label "A" at bounding box center [309, 420] width 129 height 27
click at [318, 420] on input "A" at bounding box center [314, 424] width 9 height 9
radio input "true"
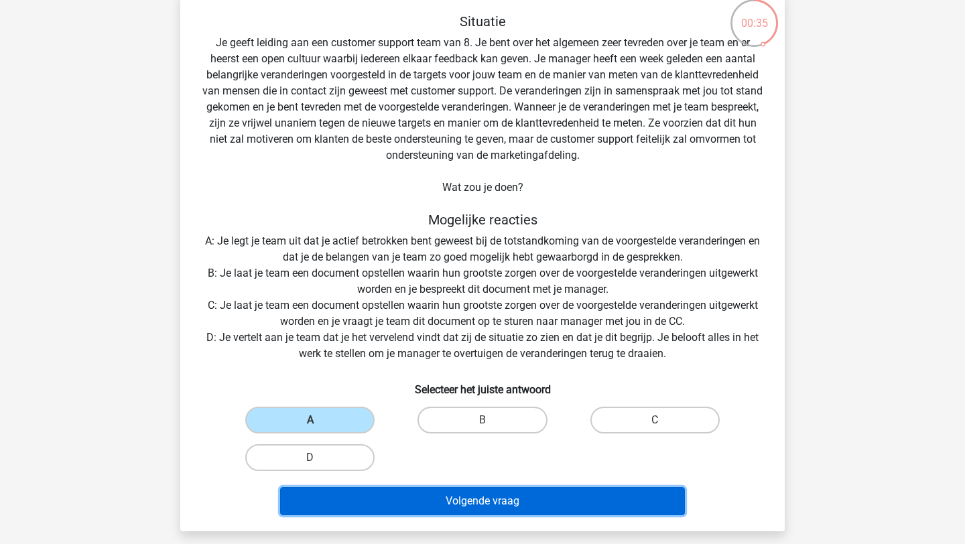
click at [359, 506] on button "Volgende vraag" at bounding box center [483, 501] width 406 height 28
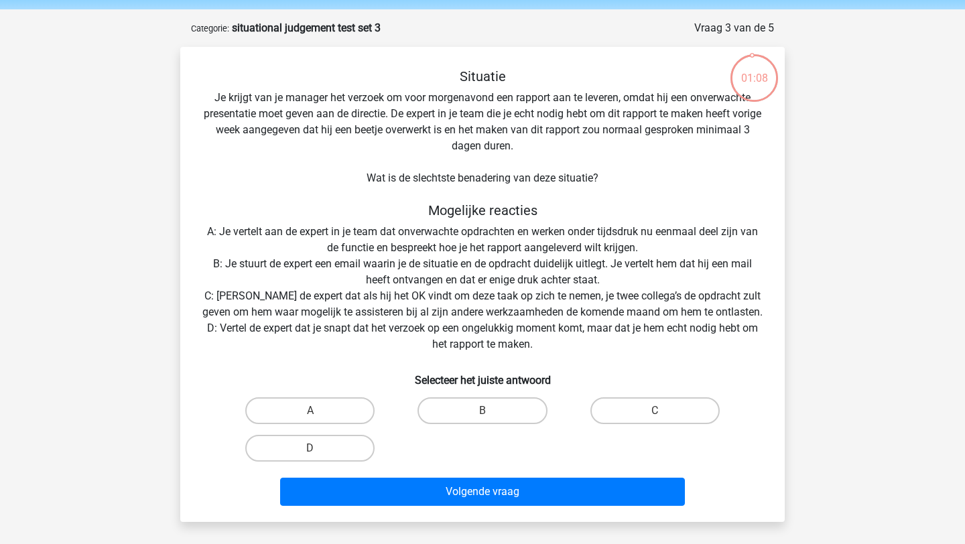
scroll to position [42, 0]
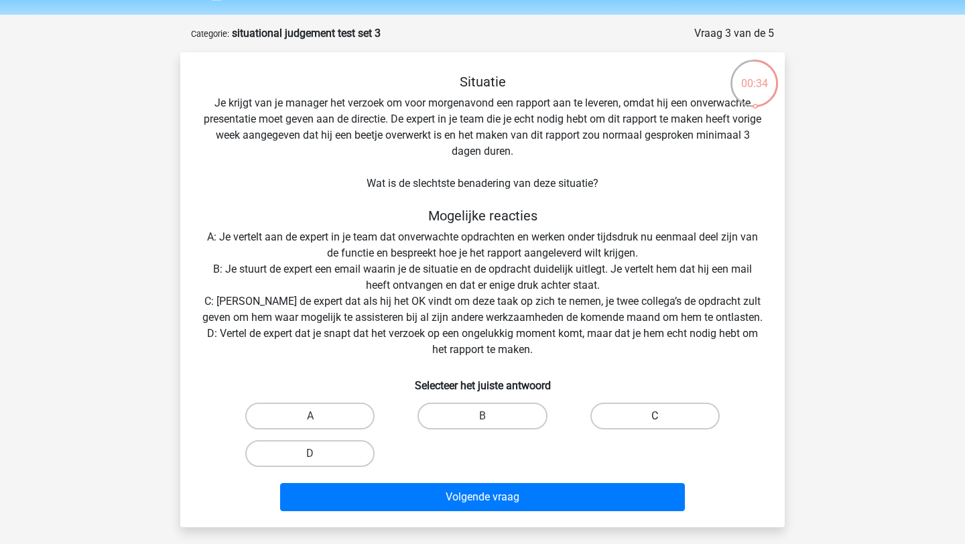
click at [607, 418] on label "C" at bounding box center [654, 416] width 129 height 27
click at [655, 418] on input "C" at bounding box center [659, 420] width 9 height 9
radio input "true"
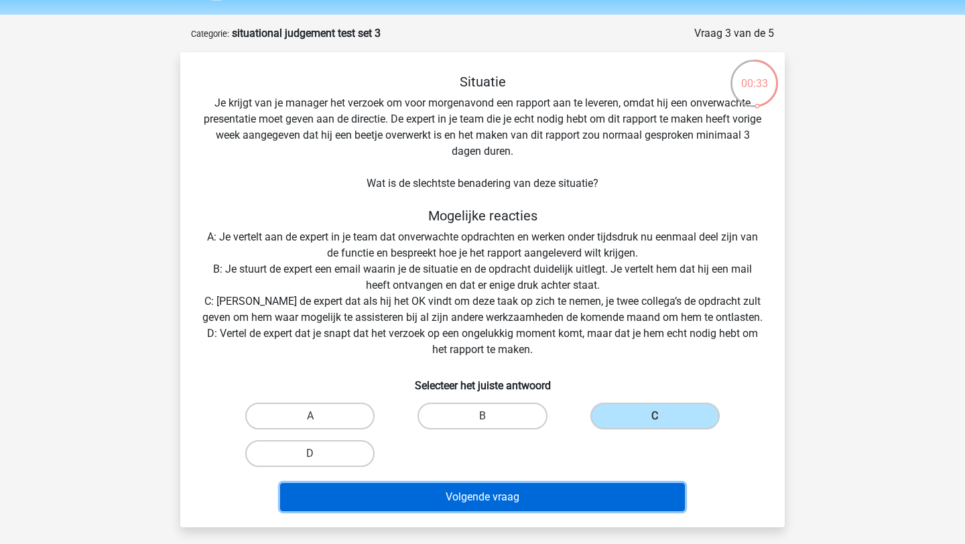
click at [608, 486] on button "Volgende vraag" at bounding box center [483, 497] width 406 height 28
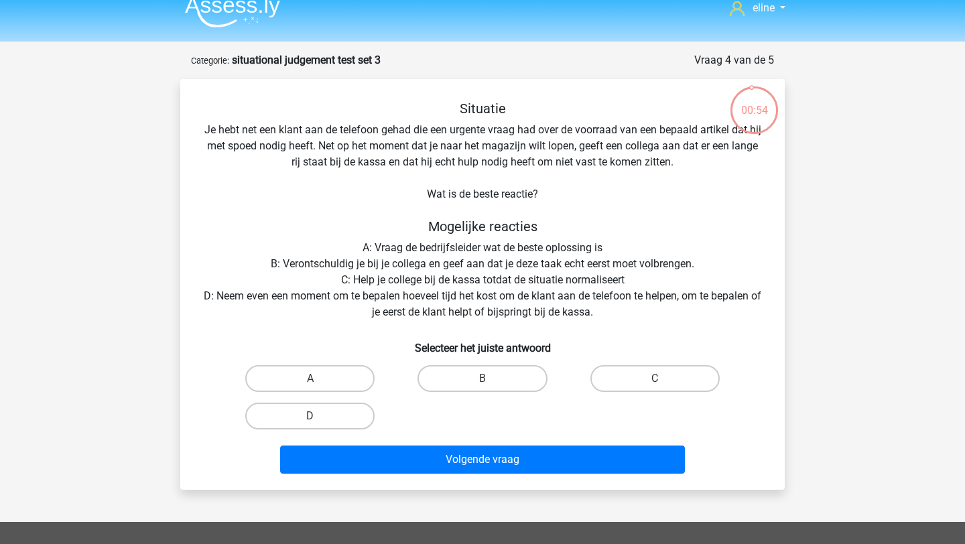
scroll to position [14, 0]
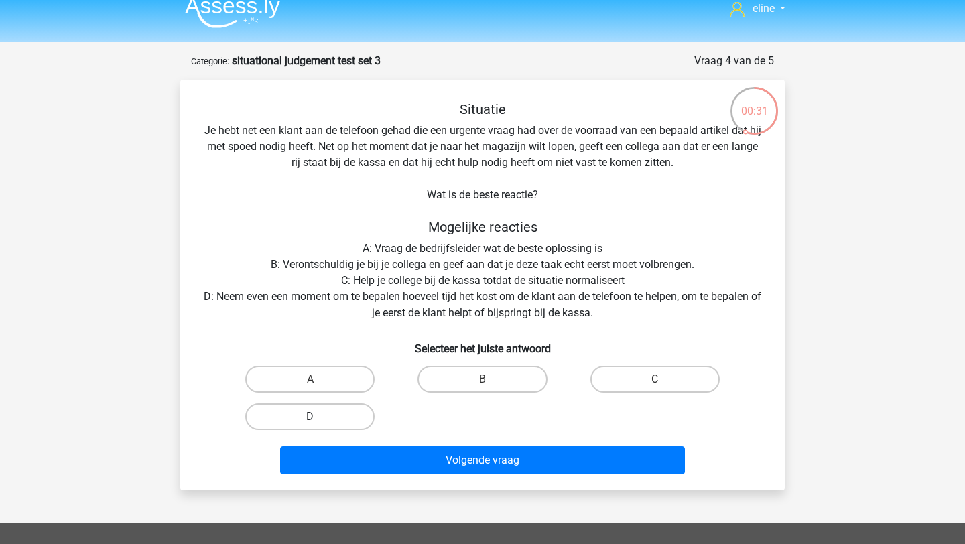
click at [311, 414] on label "D" at bounding box center [309, 416] width 129 height 27
click at [311, 417] on input "D" at bounding box center [314, 421] width 9 height 9
radio input "true"
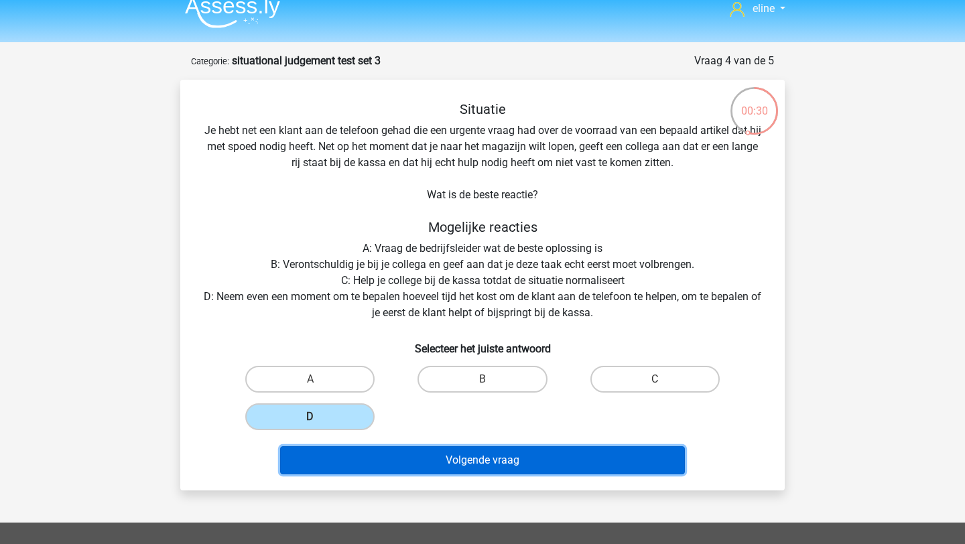
click at [352, 462] on button "Volgende vraag" at bounding box center [483, 460] width 406 height 28
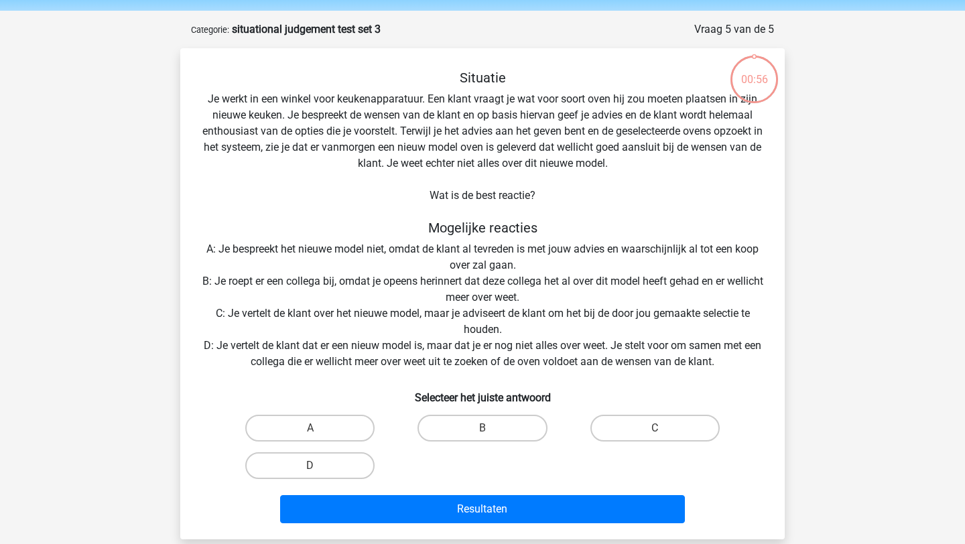
scroll to position [67, 0]
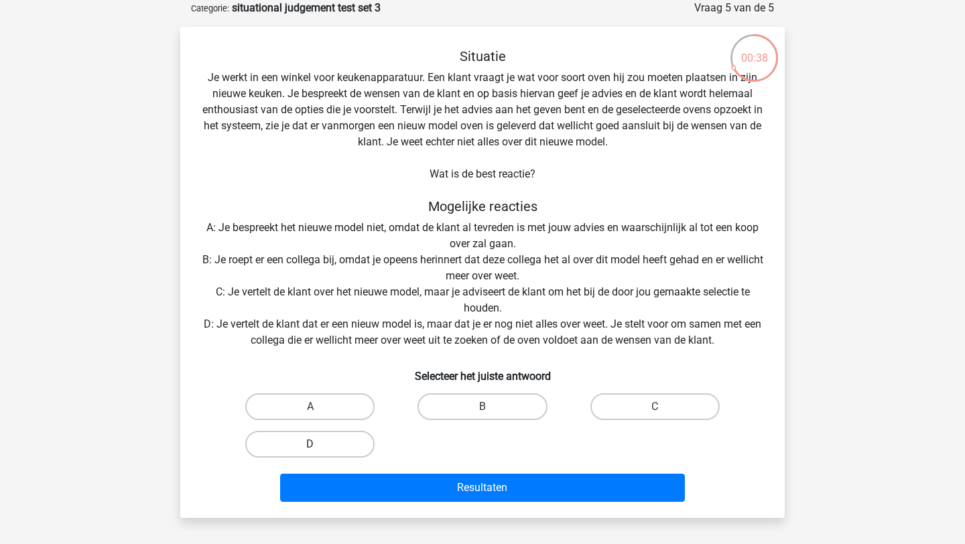
click at [319, 441] on label "D" at bounding box center [309, 444] width 129 height 27
click at [319, 444] on input "D" at bounding box center [314, 448] width 9 height 9
radio input "true"
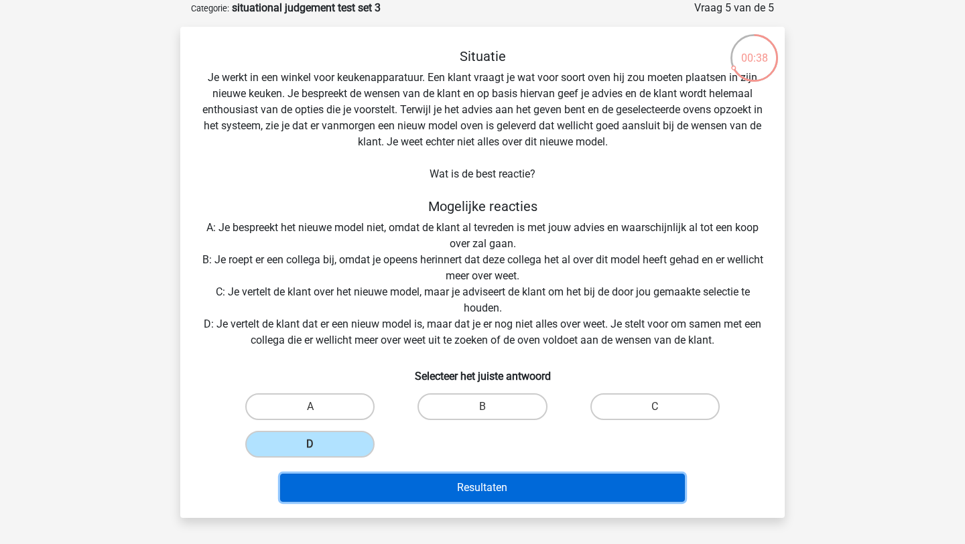
click at [369, 477] on button "Resultaten" at bounding box center [483, 488] width 406 height 28
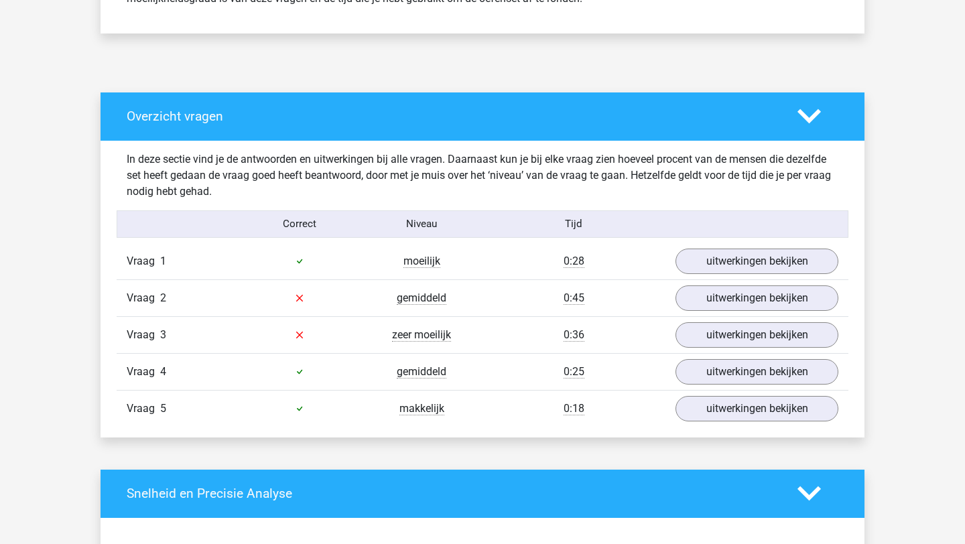
scroll to position [703, 0]
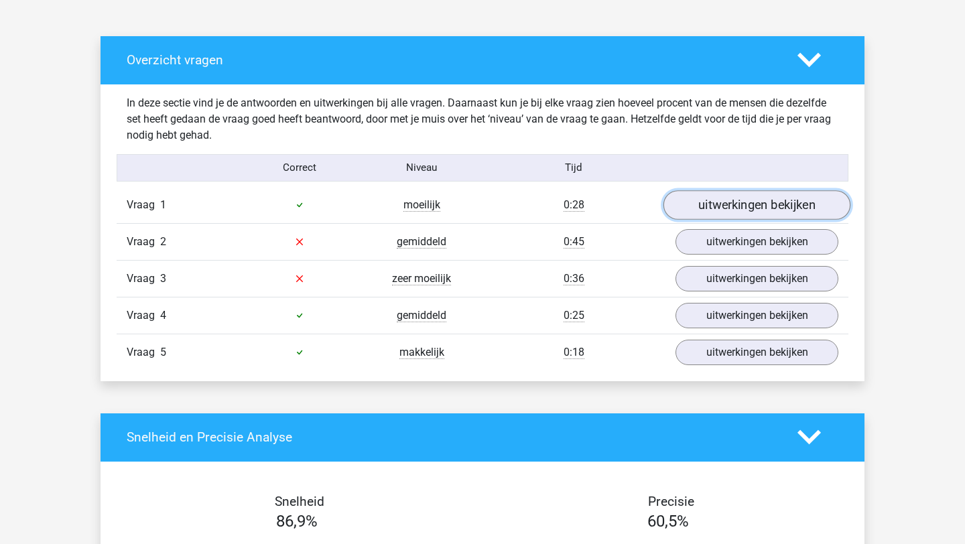
click at [716, 202] on link "uitwerkingen bekijken" at bounding box center [757, 204] width 187 height 29
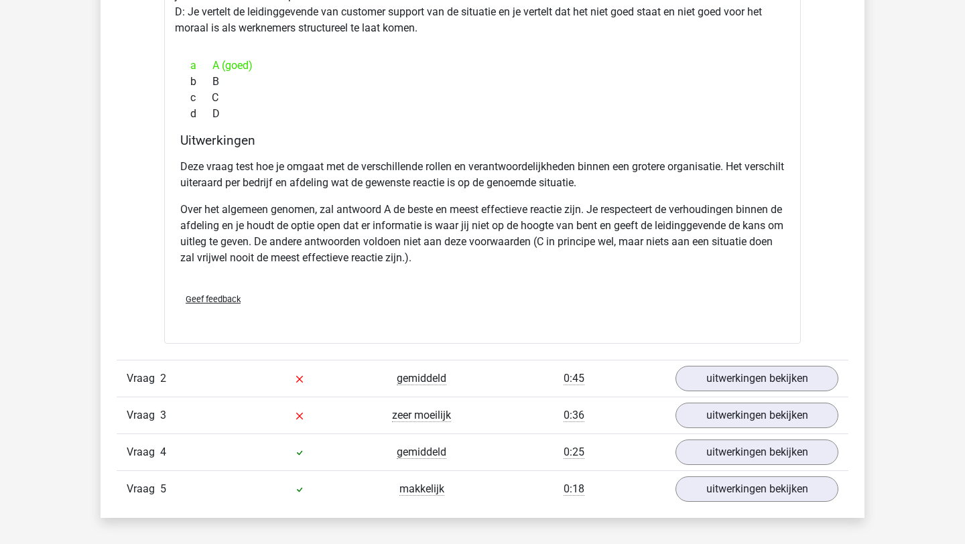
scroll to position [1306, 0]
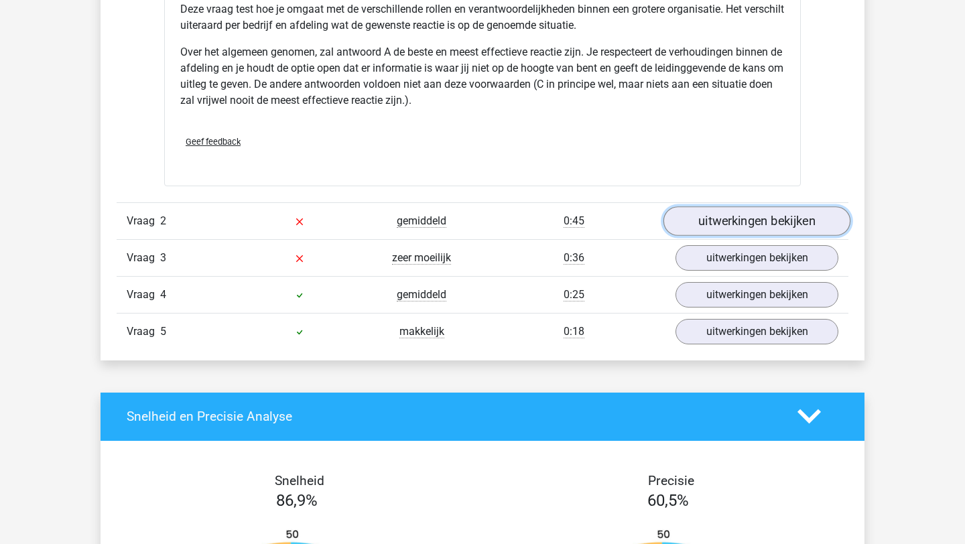
click at [712, 219] on link "uitwerkingen bekijken" at bounding box center [757, 220] width 187 height 29
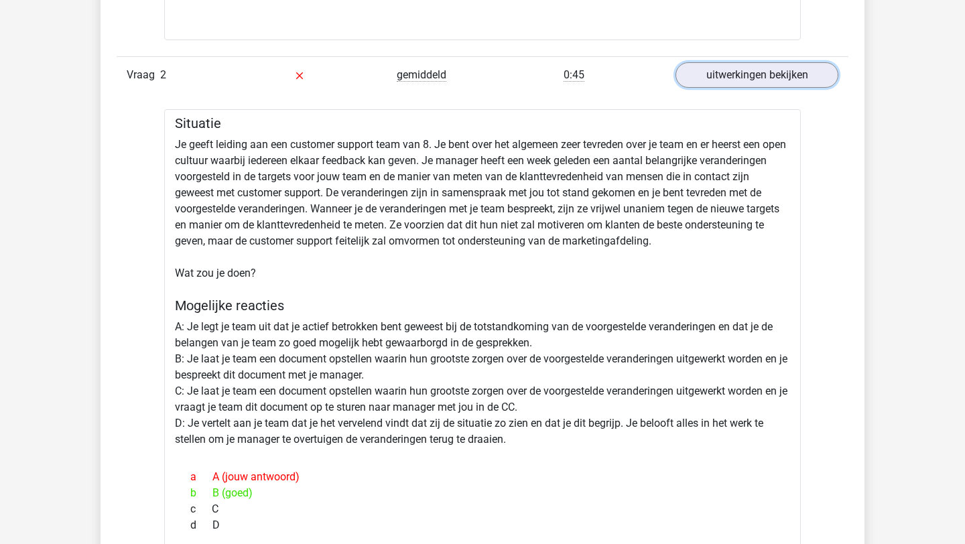
scroll to position [1450, 0]
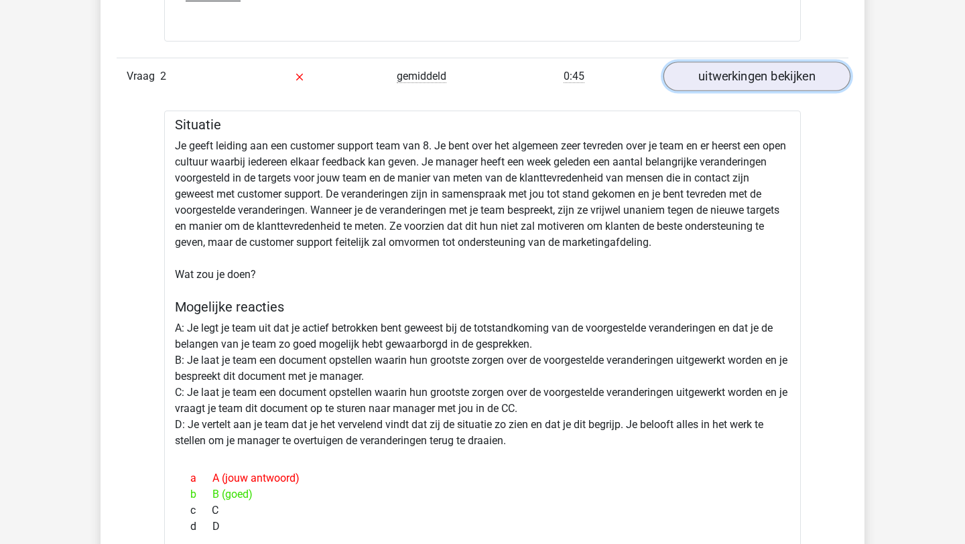
click at [759, 78] on link "uitwerkingen bekijken" at bounding box center [757, 76] width 187 height 29
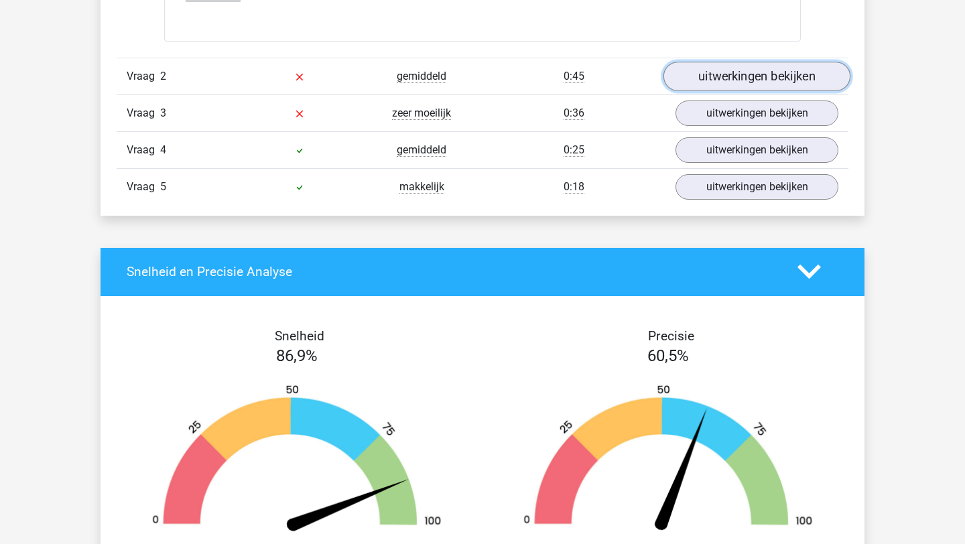
click at [758, 76] on link "uitwerkingen bekijken" at bounding box center [757, 76] width 187 height 29
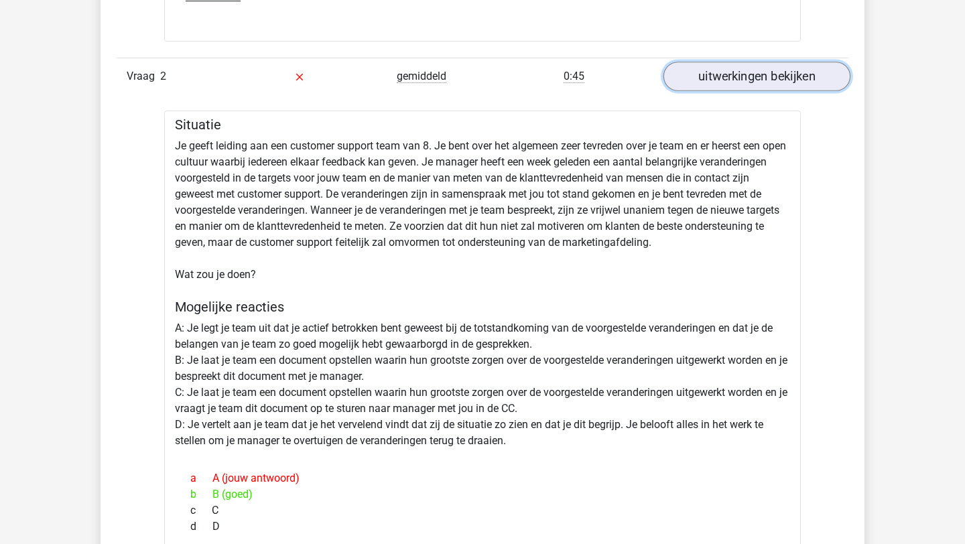
click at [758, 76] on link "uitwerkingen bekijken" at bounding box center [757, 76] width 187 height 29
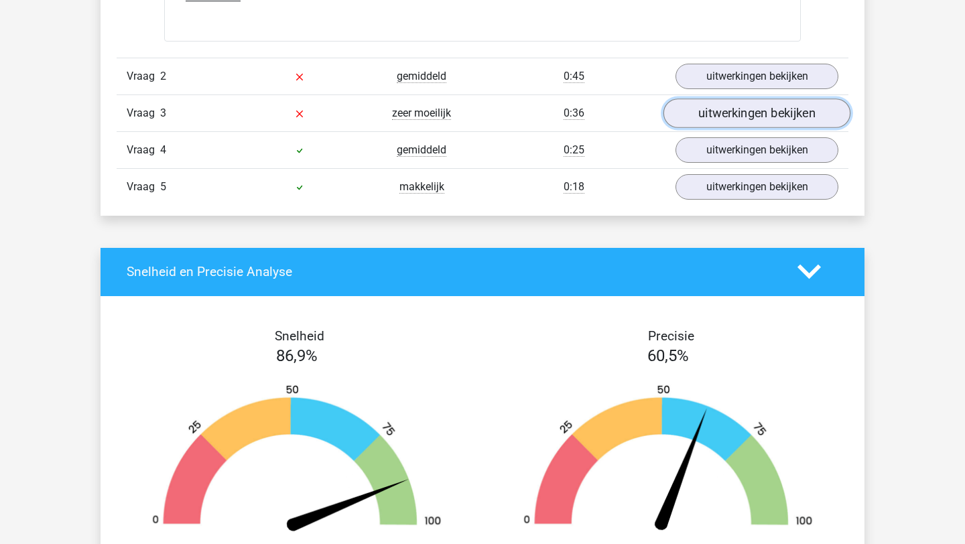
click at [731, 115] on link "uitwerkingen bekijken" at bounding box center [757, 113] width 187 height 29
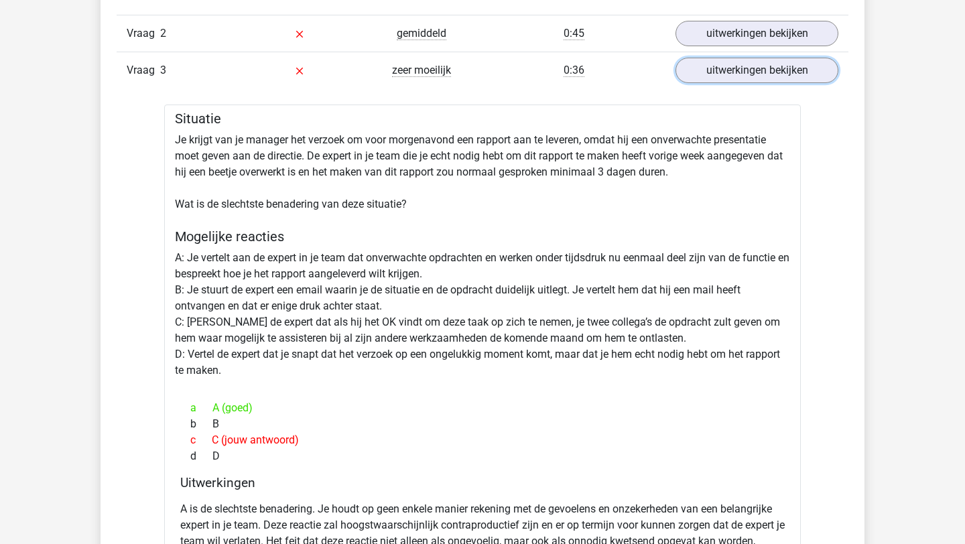
scroll to position [1490, 0]
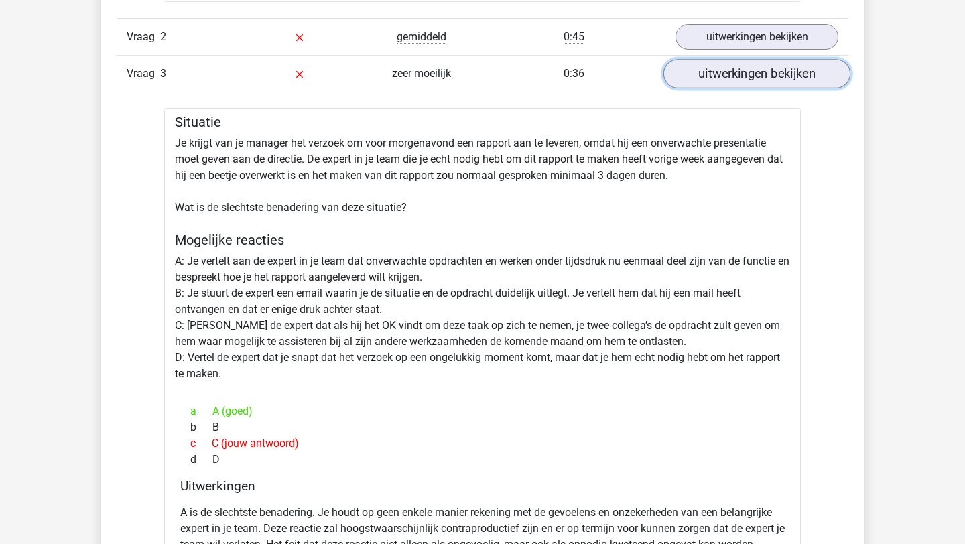
click at [695, 72] on link "uitwerkingen bekijken" at bounding box center [757, 73] width 187 height 29
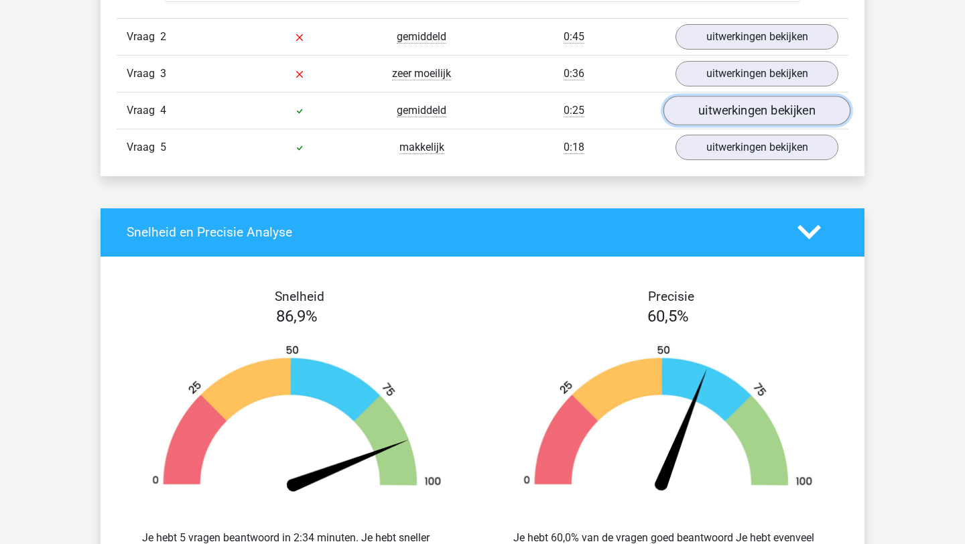
click at [698, 111] on link "uitwerkingen bekijken" at bounding box center [757, 110] width 187 height 29
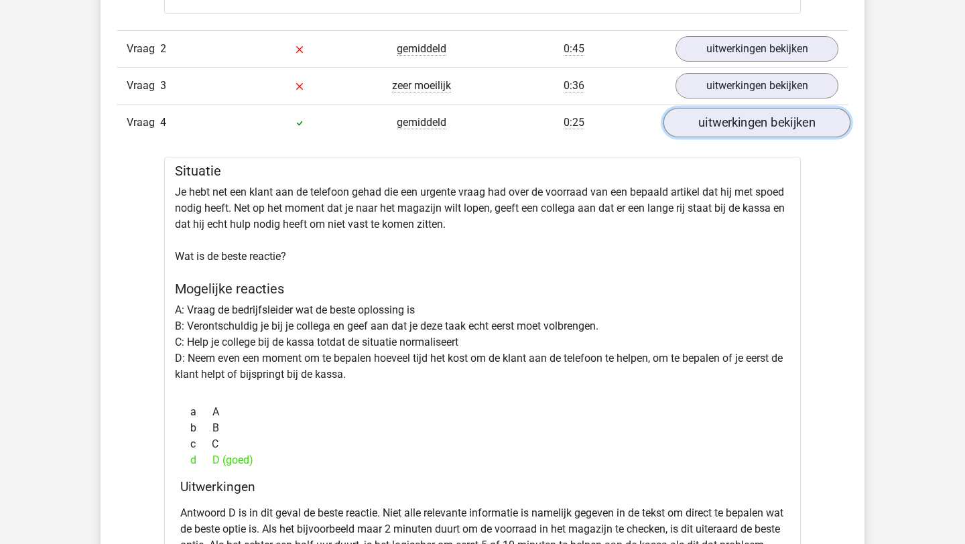
scroll to position [1458, 0]
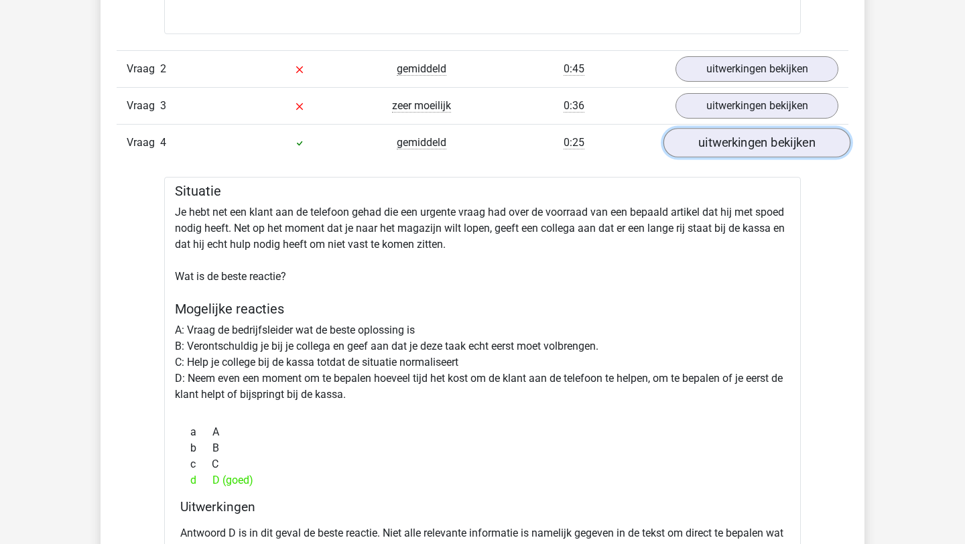
click at [722, 142] on link "uitwerkingen bekijken" at bounding box center [757, 142] width 187 height 29
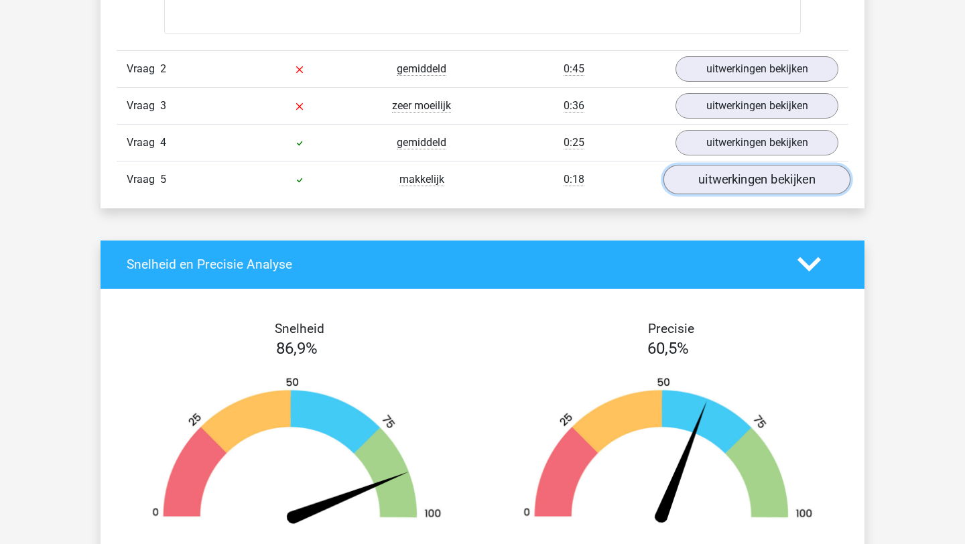
click at [700, 186] on link "uitwerkingen bekijken" at bounding box center [757, 179] width 187 height 29
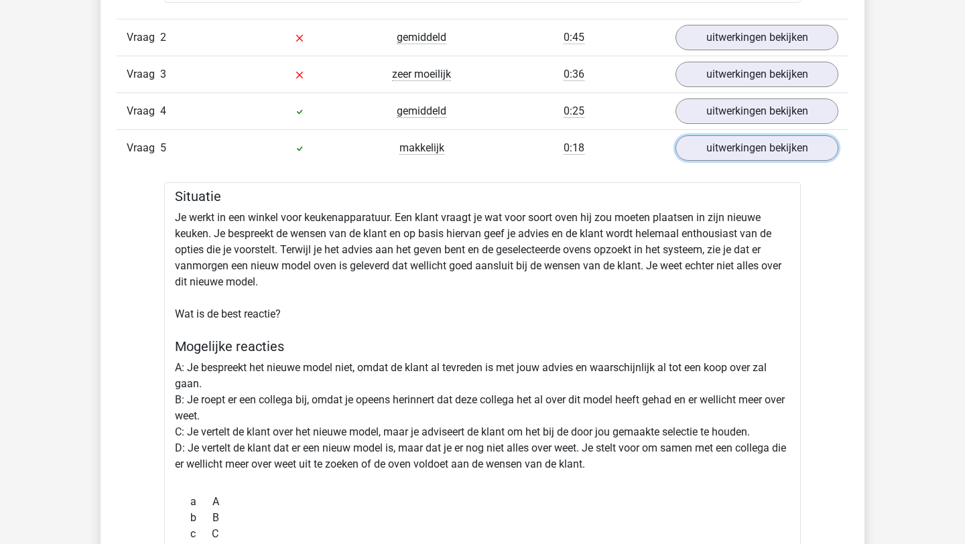
scroll to position [1488, 0]
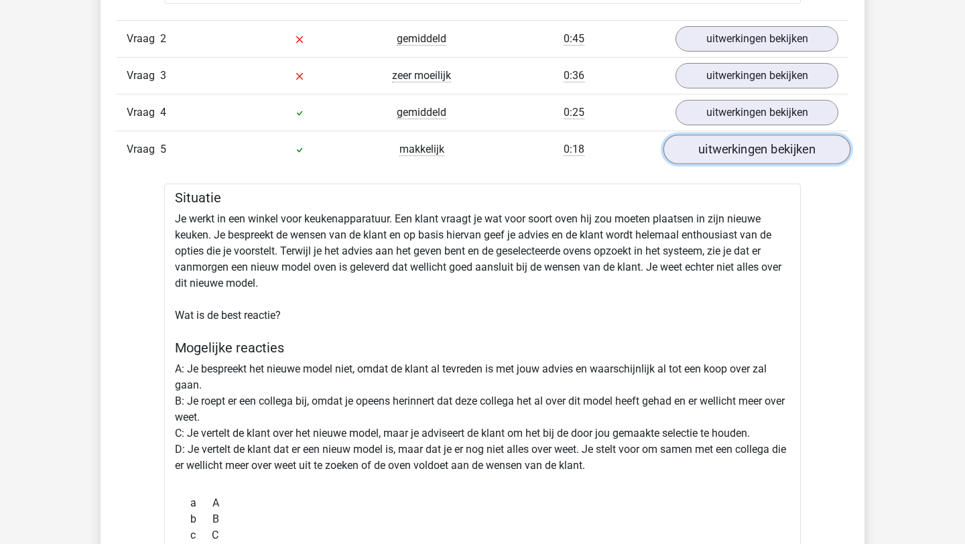
click at [747, 151] on link "uitwerkingen bekijken" at bounding box center [757, 149] width 187 height 29
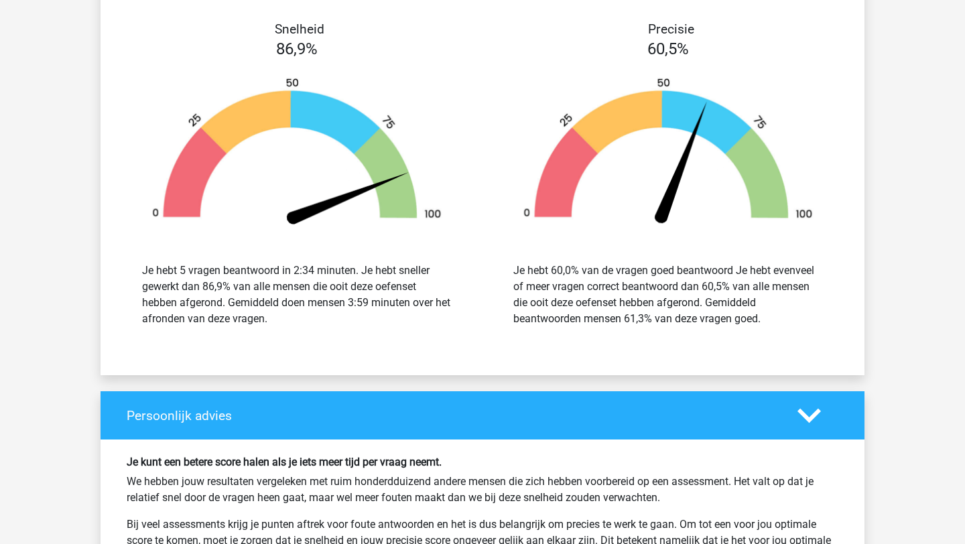
scroll to position [2284, 0]
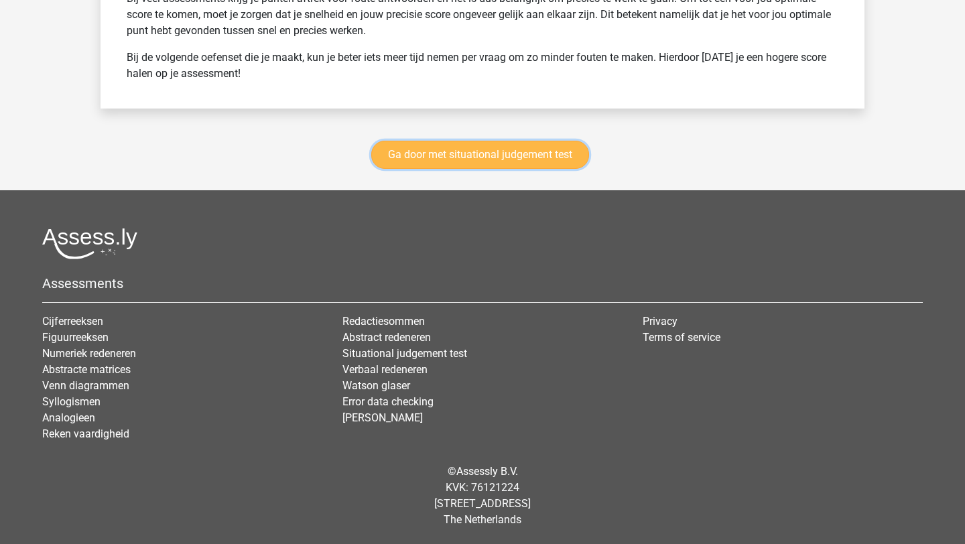
click at [436, 153] on link "Ga door met situational judgement test" at bounding box center [480, 155] width 218 height 28
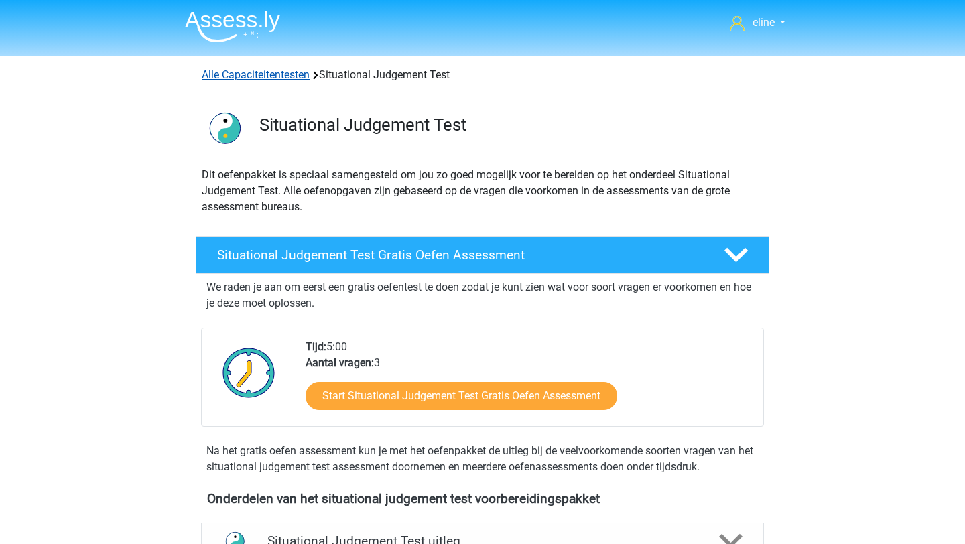
click at [241, 78] on link "Alle Capaciteitentesten" at bounding box center [256, 74] width 108 height 13
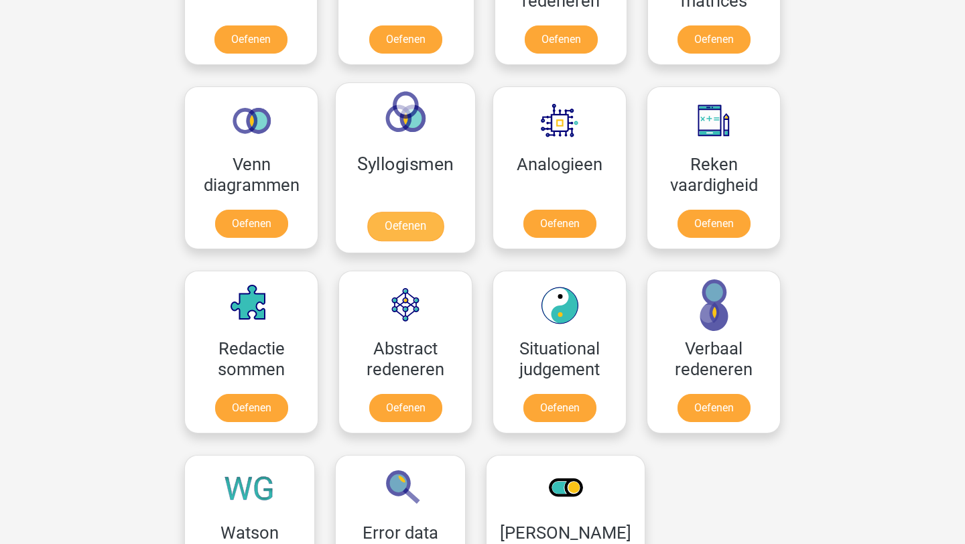
scroll to position [729, 0]
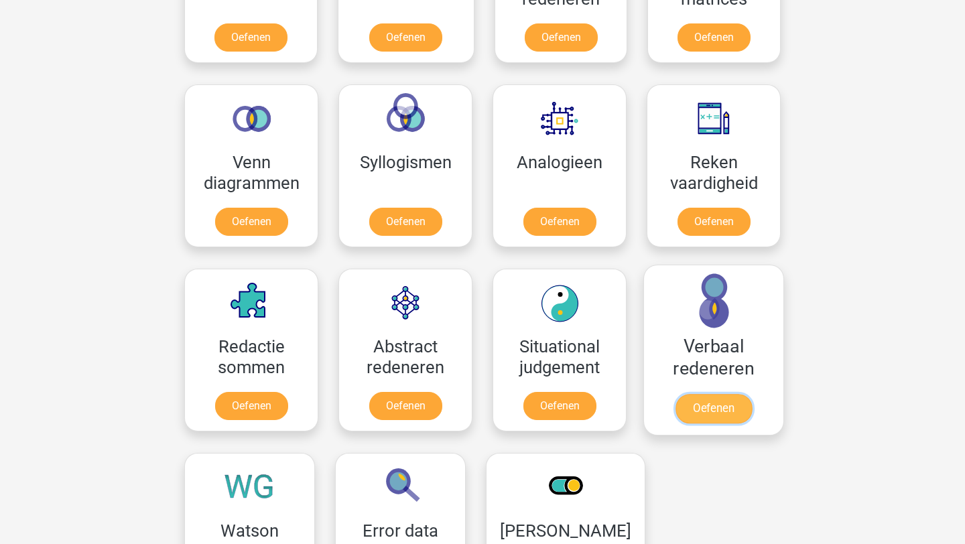
click at [707, 394] on link "Oefenen" at bounding box center [714, 408] width 76 height 29
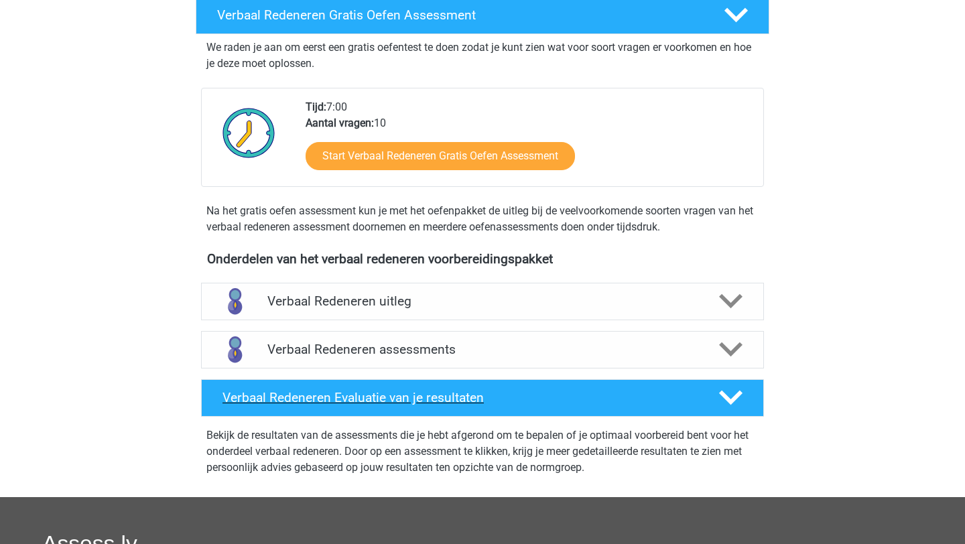
scroll to position [242, 0]
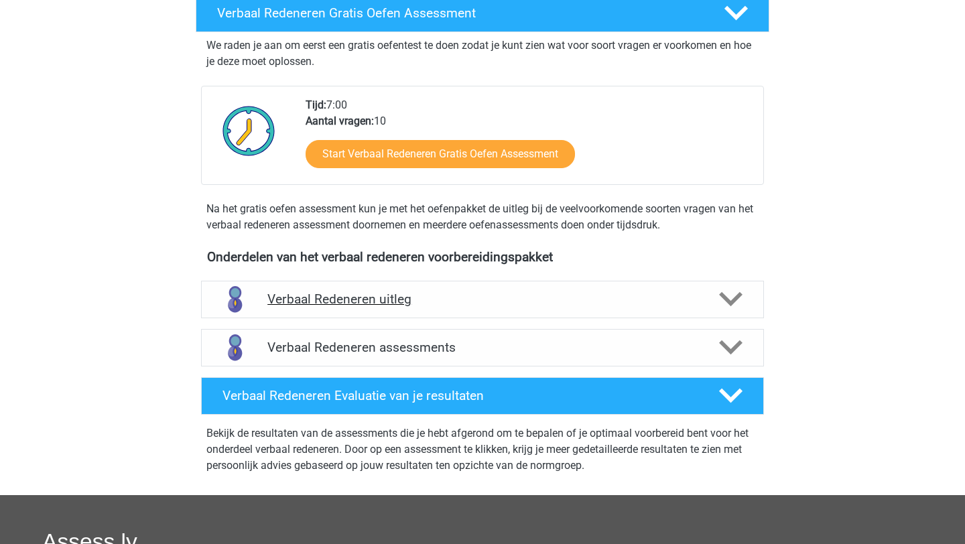
click at [407, 296] on h4 "Verbaal Redeneren uitleg" at bounding box center [482, 299] width 430 height 15
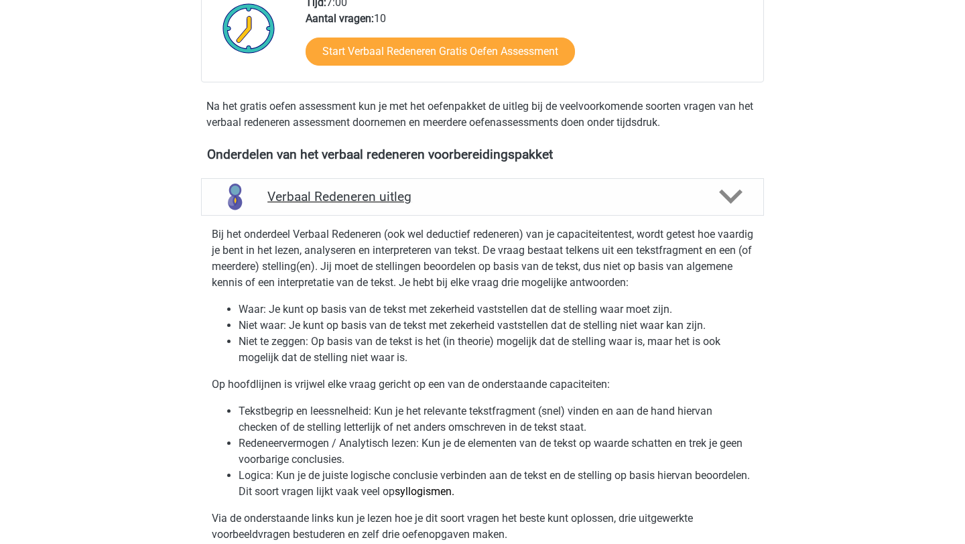
scroll to position [407, 0]
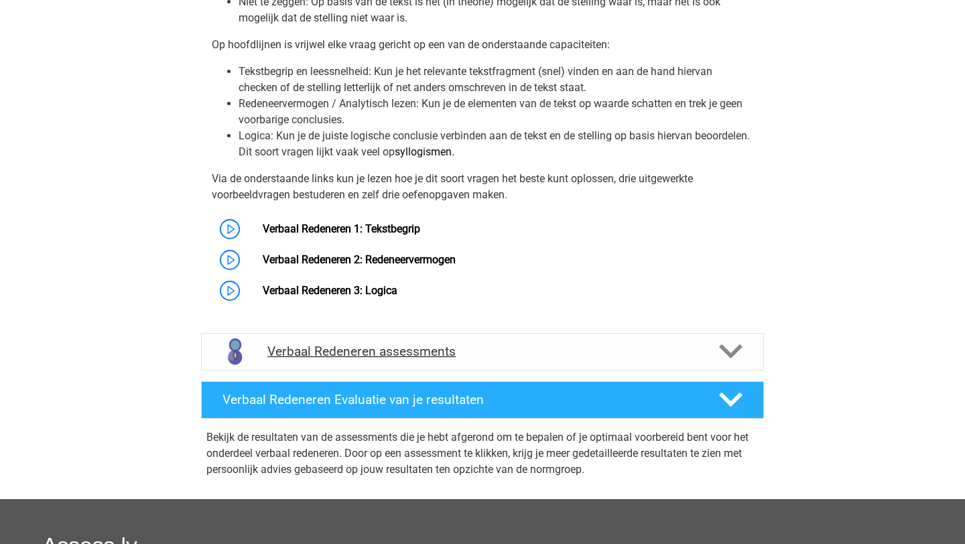
click at [417, 346] on h4 "Verbaal Redeneren assessments" at bounding box center [482, 351] width 430 height 15
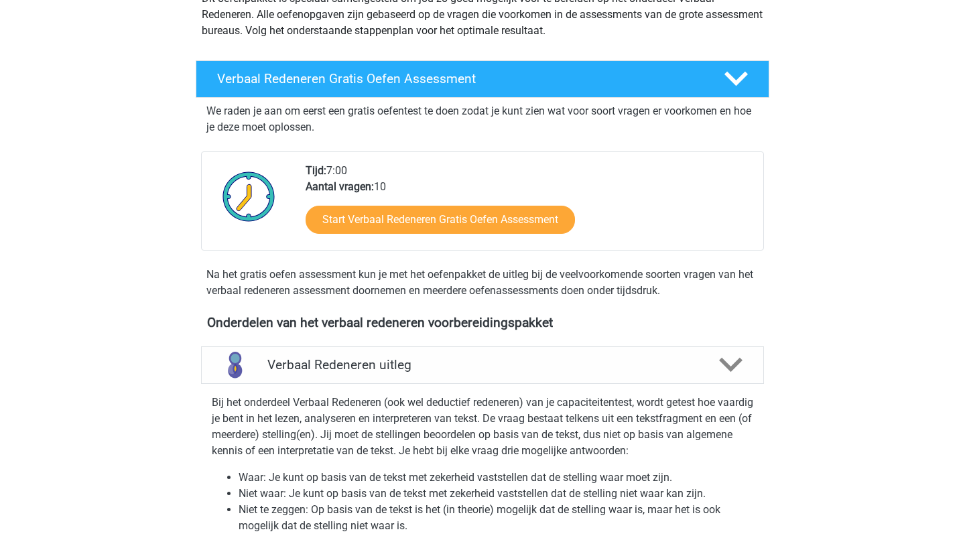
scroll to position [0, 0]
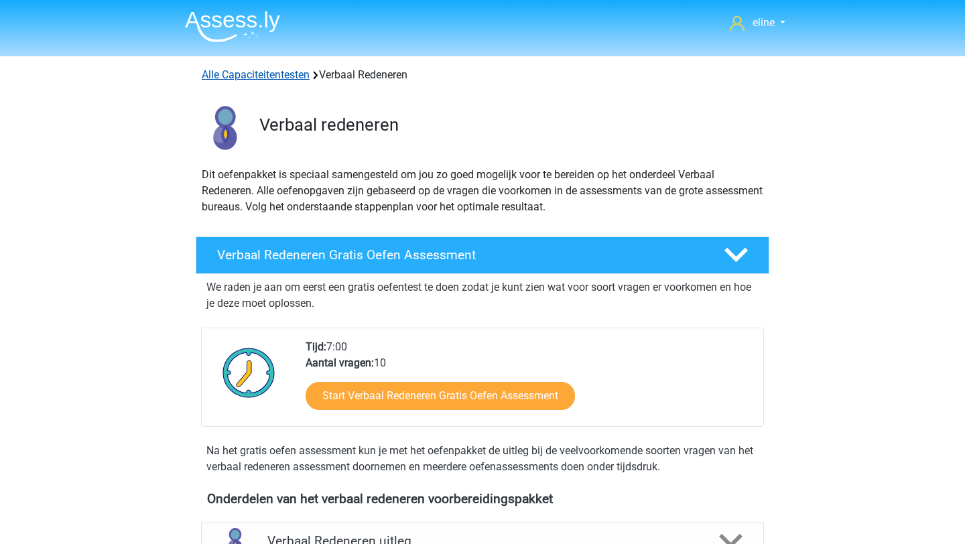
click at [234, 72] on link "Alle Capaciteitentesten" at bounding box center [256, 74] width 108 height 13
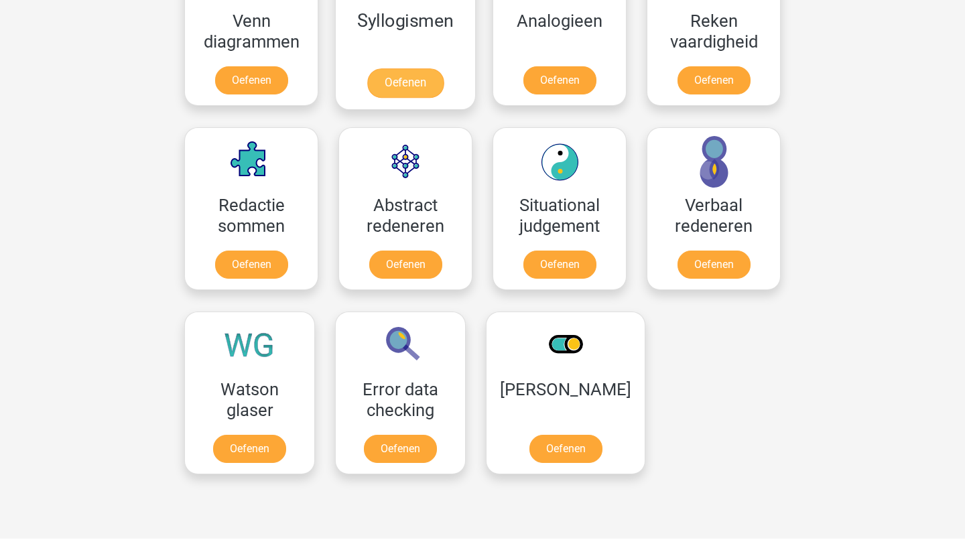
scroll to position [890, 0]
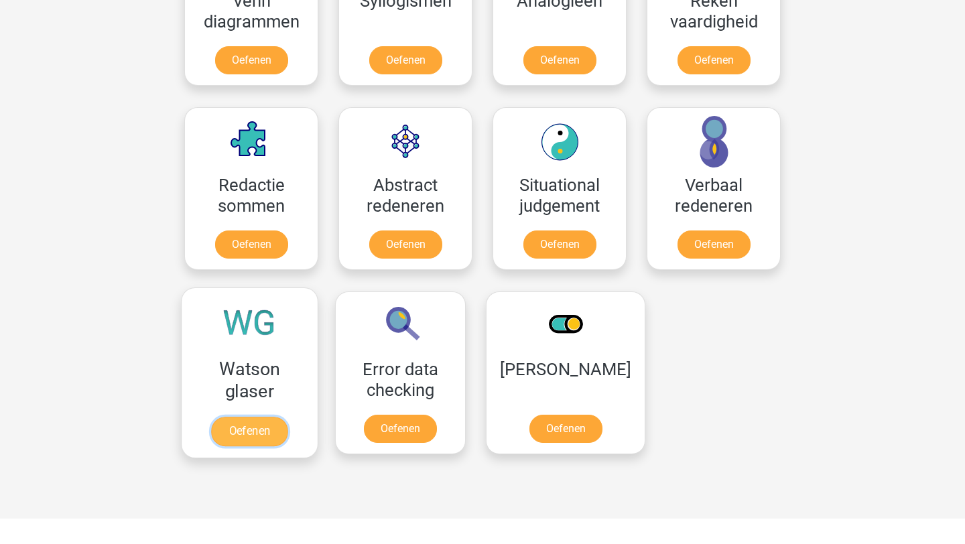
click at [211, 417] on link "Oefenen" at bounding box center [249, 431] width 76 height 29
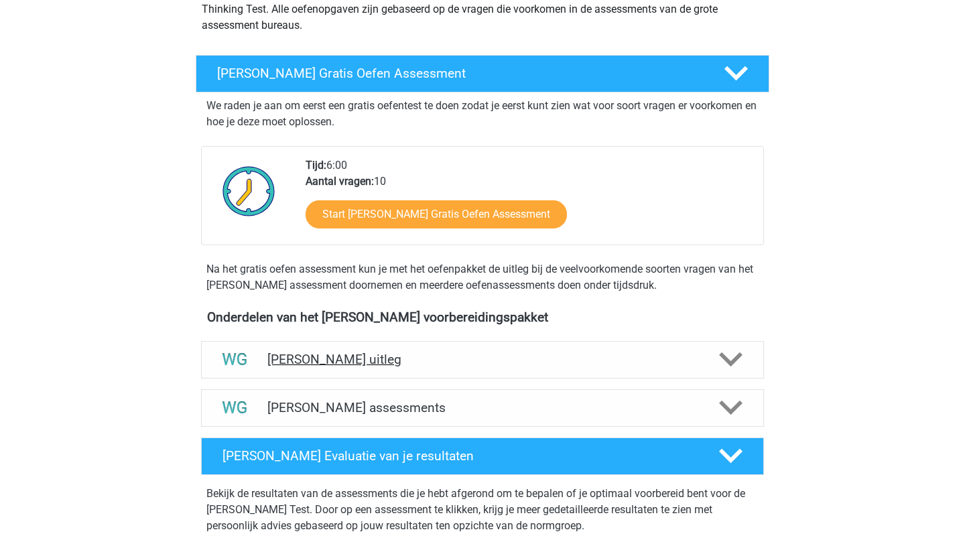
click at [305, 350] on div "Watson Glaser uitleg" at bounding box center [482, 360] width 563 height 38
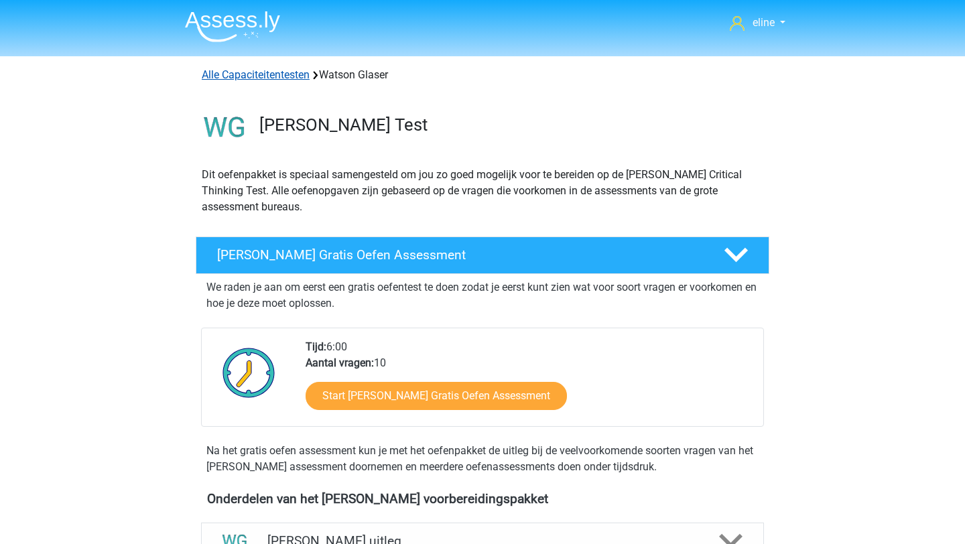
click at [261, 75] on link "Alle Capaciteitentesten" at bounding box center [256, 74] width 108 height 13
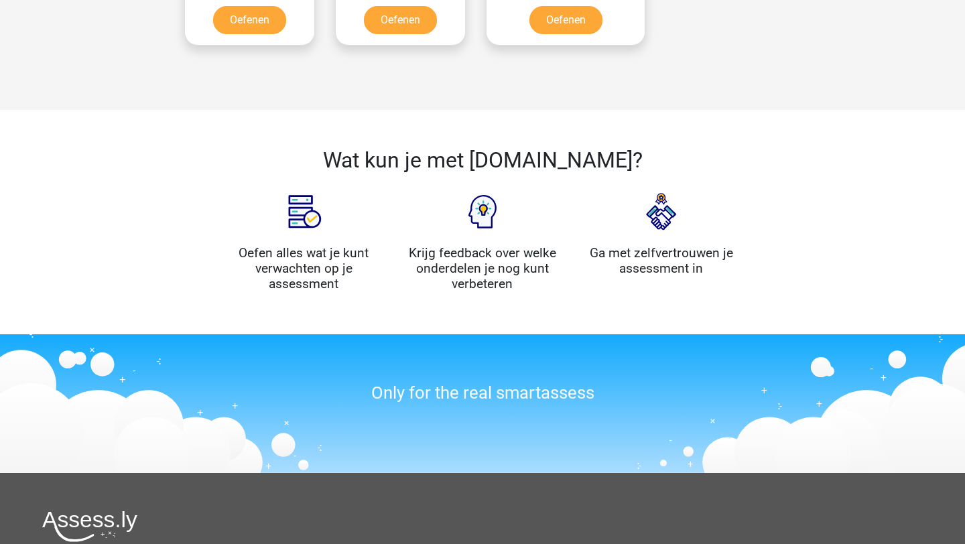
scroll to position [975, 0]
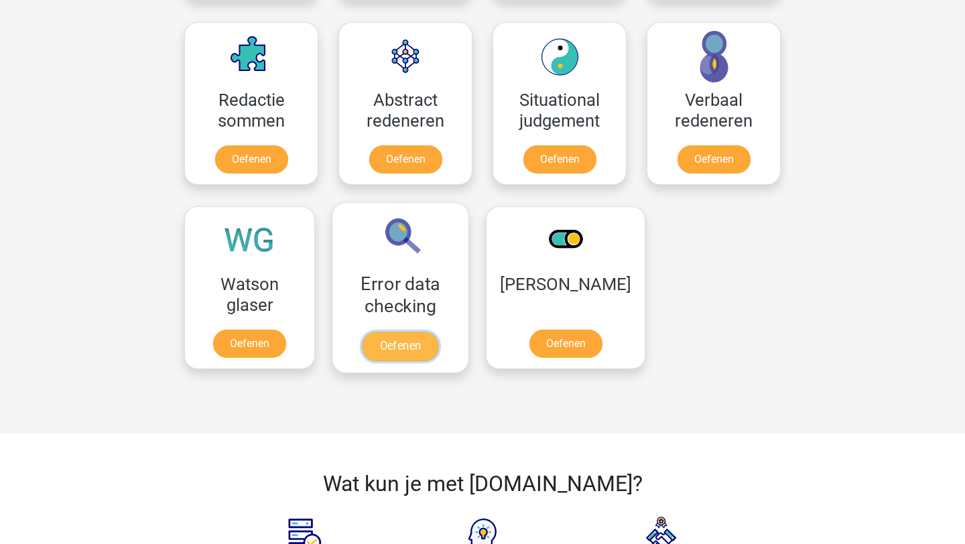
click at [404, 332] on link "Oefenen" at bounding box center [400, 346] width 76 height 29
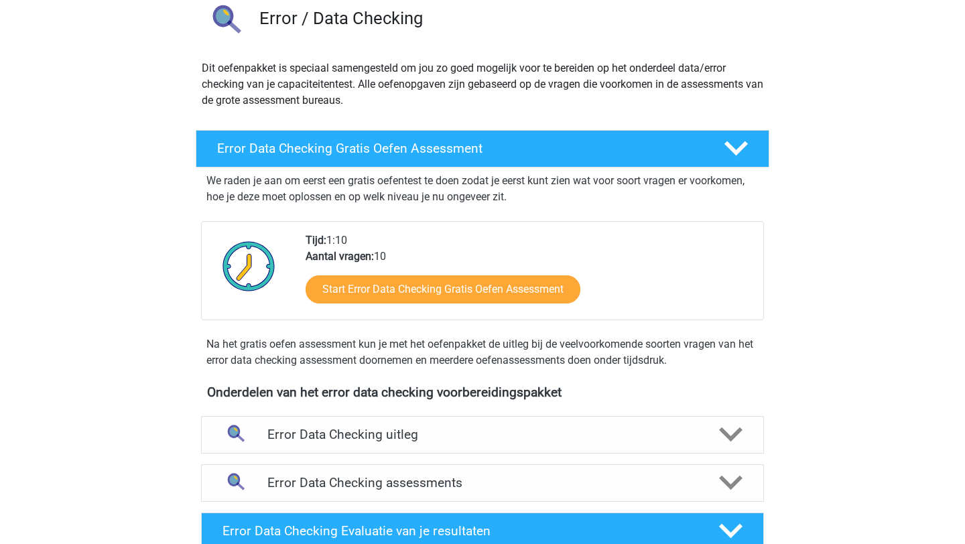
scroll to position [104, 0]
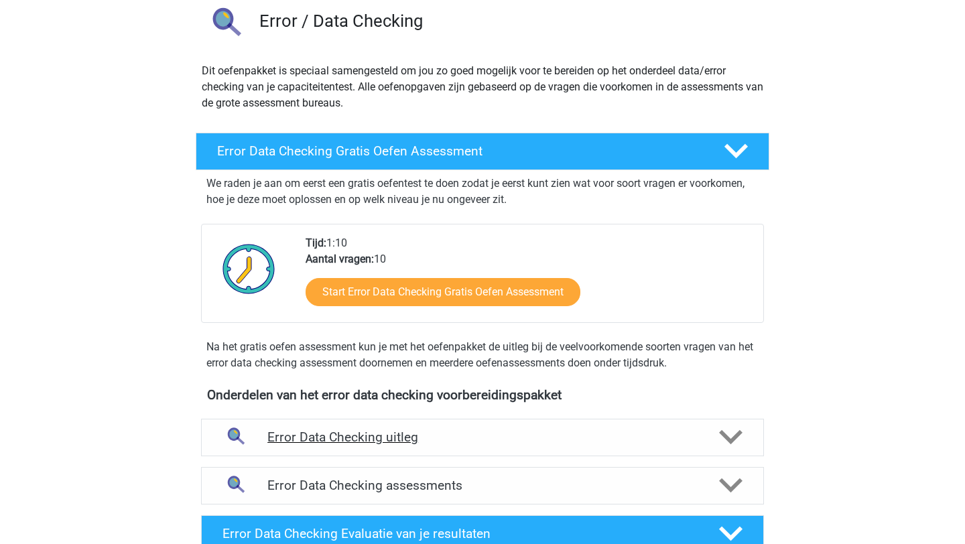
click at [381, 429] on div "Error Data Checking uitleg" at bounding box center [482, 438] width 563 height 38
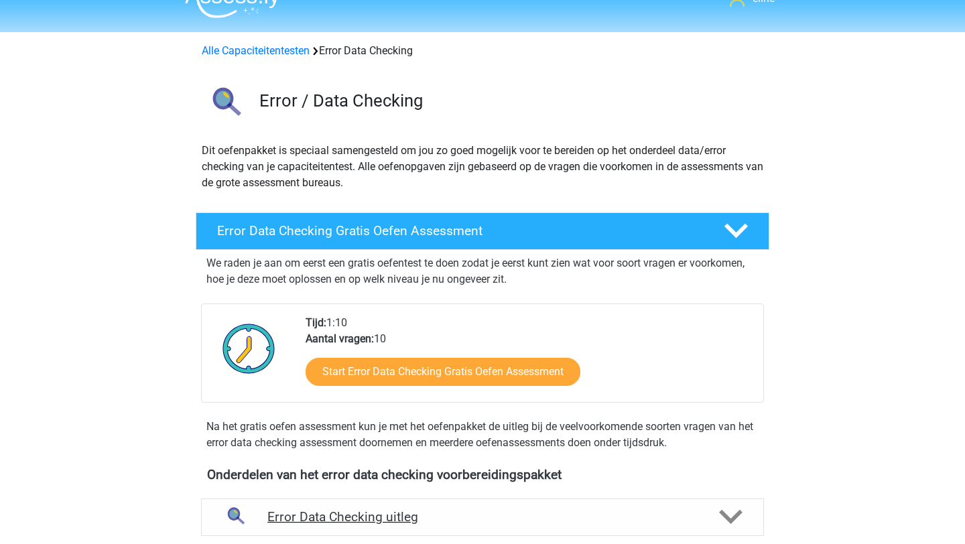
scroll to position [0, 0]
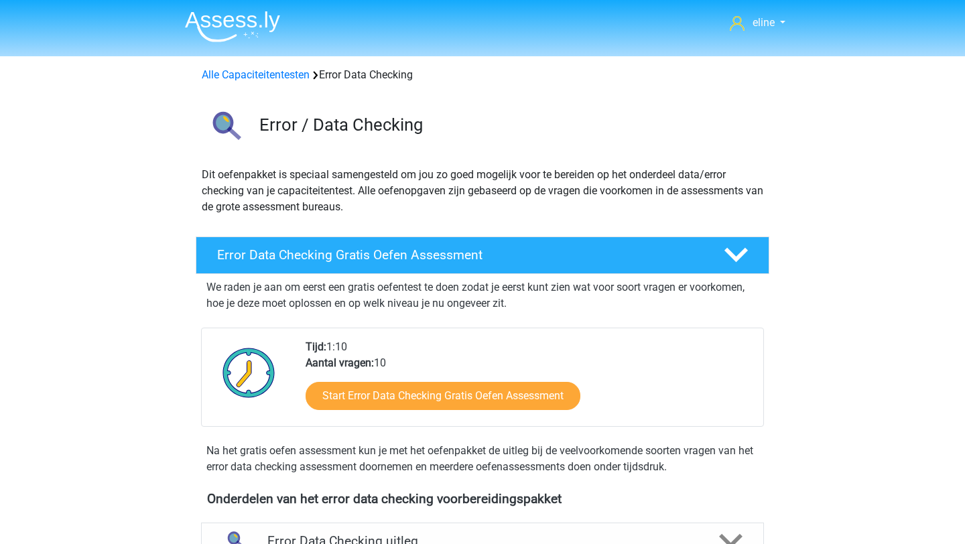
click at [279, 86] on div "Alle Capaciteitentesten Error Data Checking" at bounding box center [482, 72] width 637 height 32
click at [278, 76] on link "Alle Capaciteitentesten" at bounding box center [256, 74] width 108 height 13
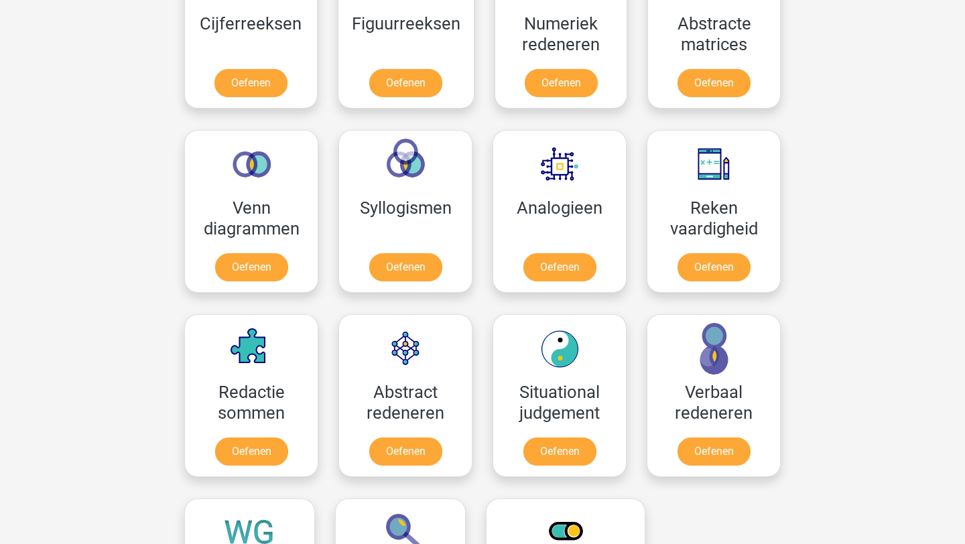
scroll to position [684, 0]
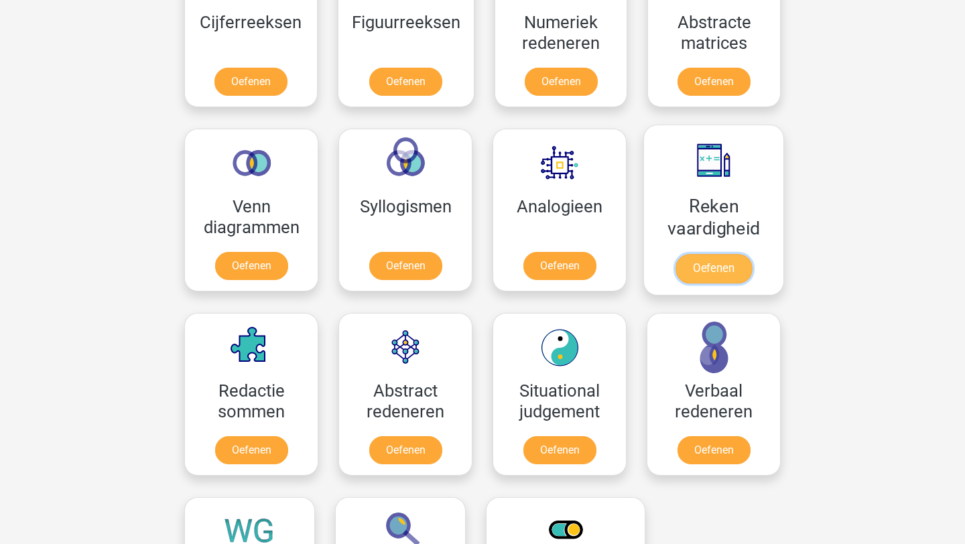
click at [752, 254] on link "Oefenen" at bounding box center [714, 268] width 76 height 29
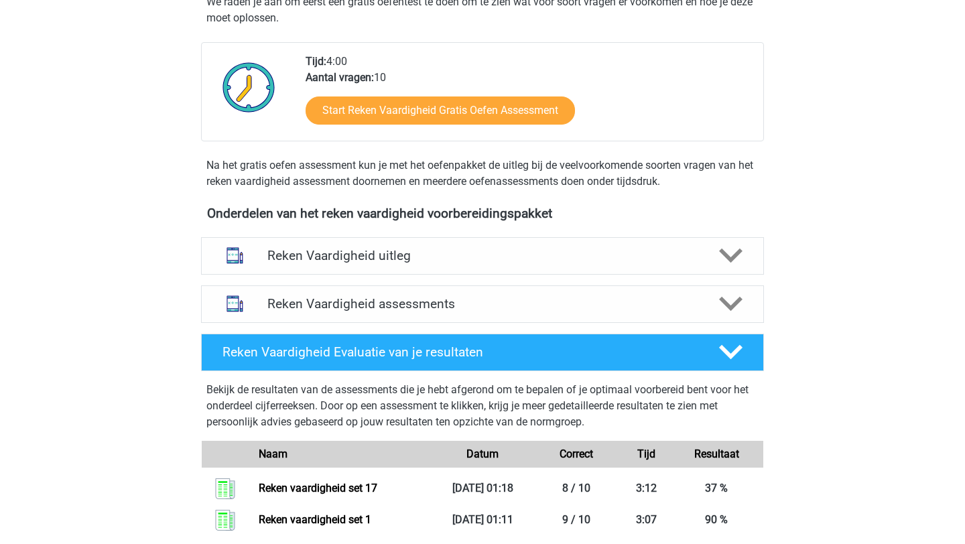
scroll to position [291, 0]
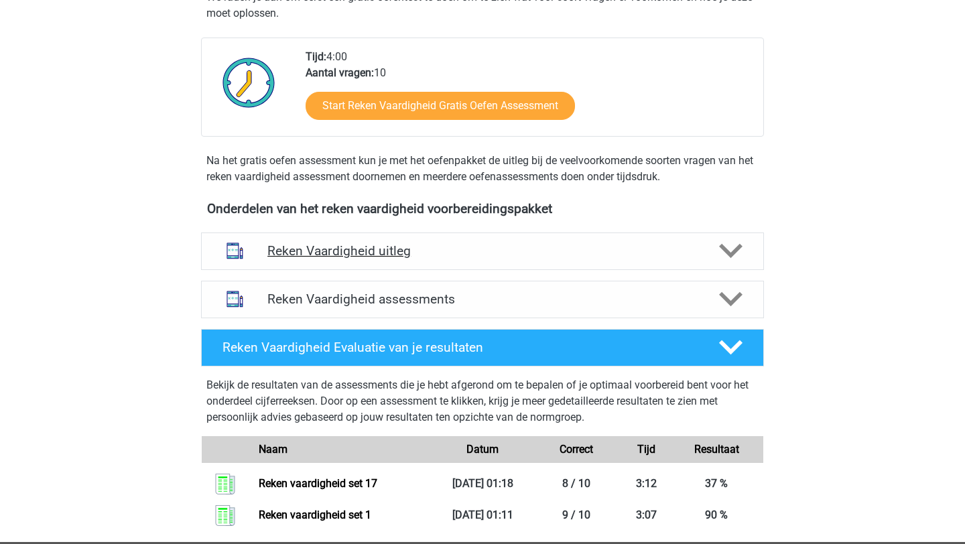
click at [530, 262] on div "Reken Vaardigheid uitleg" at bounding box center [482, 252] width 563 height 38
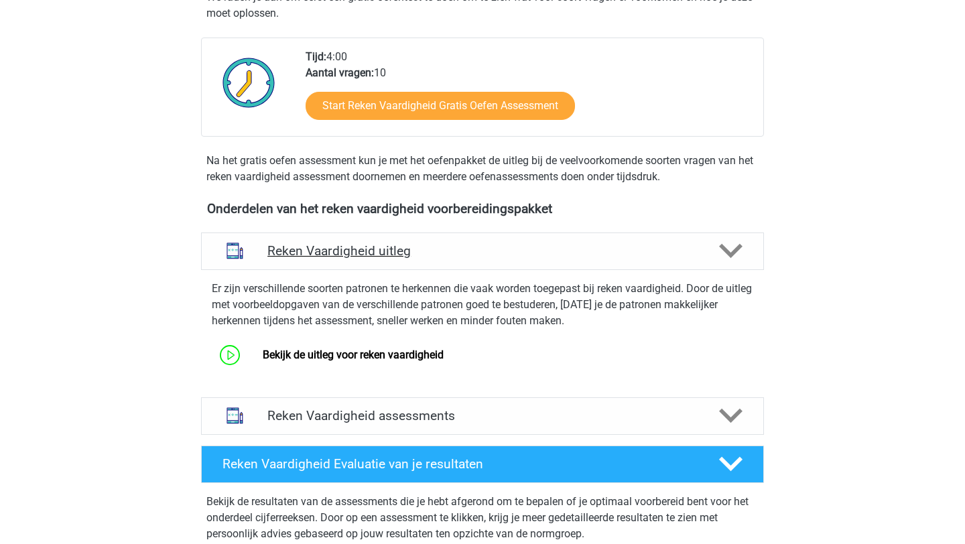
click at [530, 262] on div "Reken Vaardigheid uitleg" at bounding box center [482, 252] width 563 height 38
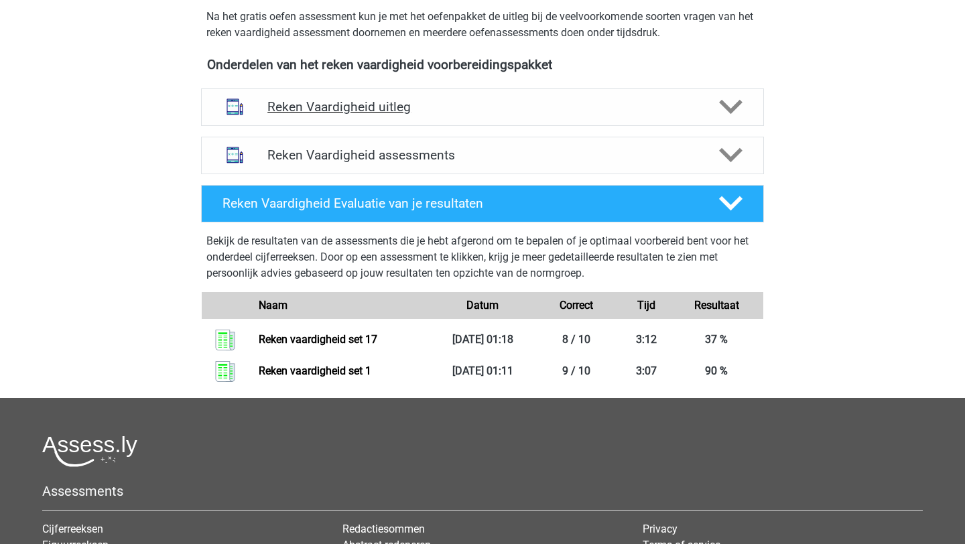
scroll to position [432, 0]
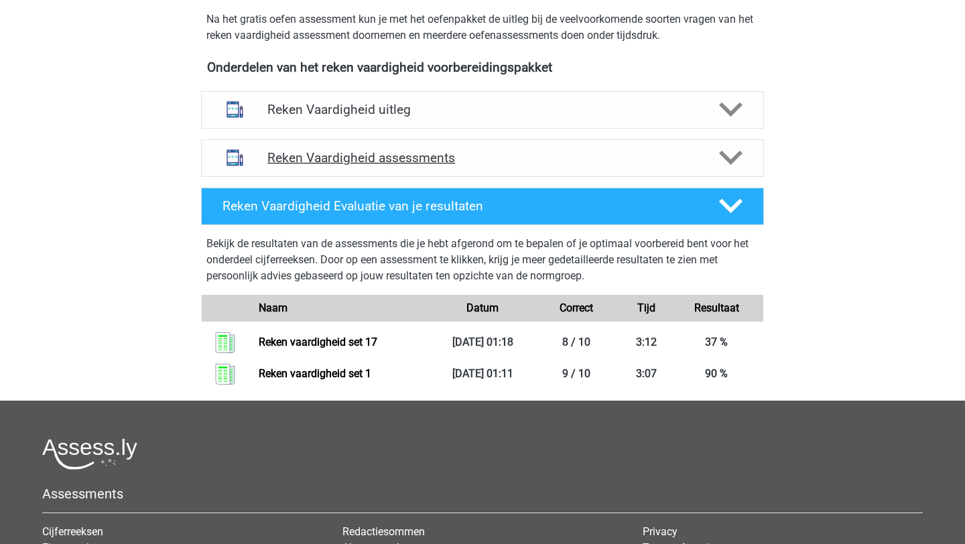
click at [450, 155] on h4 "Reken Vaardigheid assessments" at bounding box center [482, 157] width 430 height 15
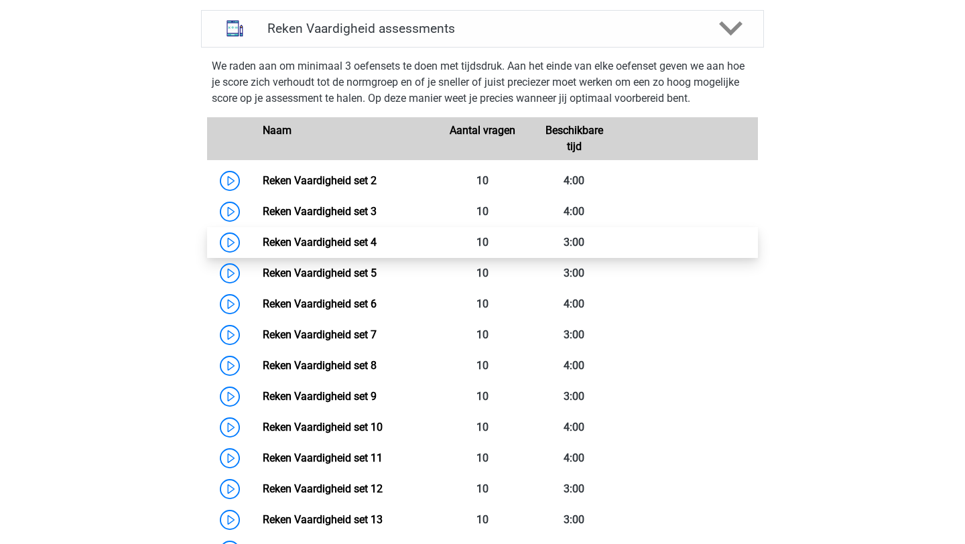
scroll to position [524, 0]
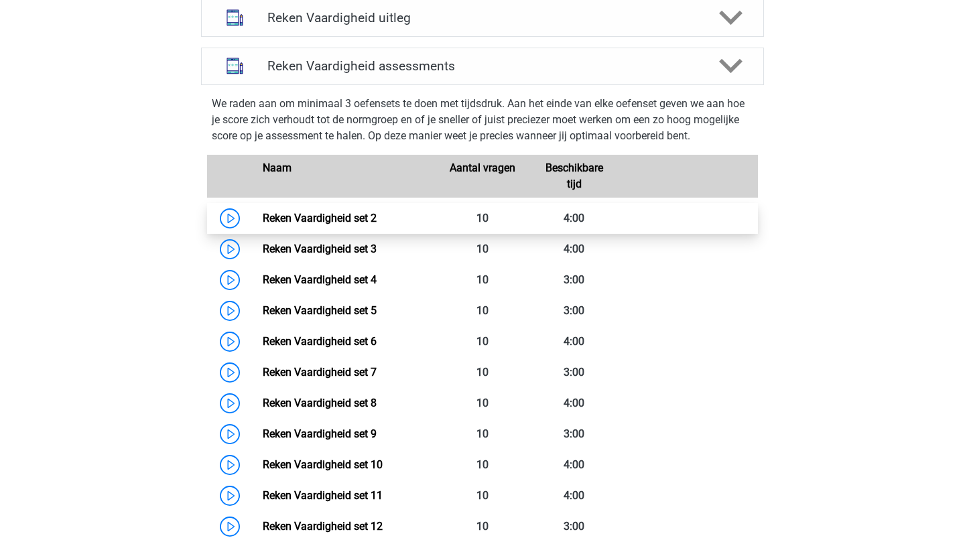
click at [263, 223] on link "Reken Vaardigheid set 2" at bounding box center [320, 218] width 114 height 13
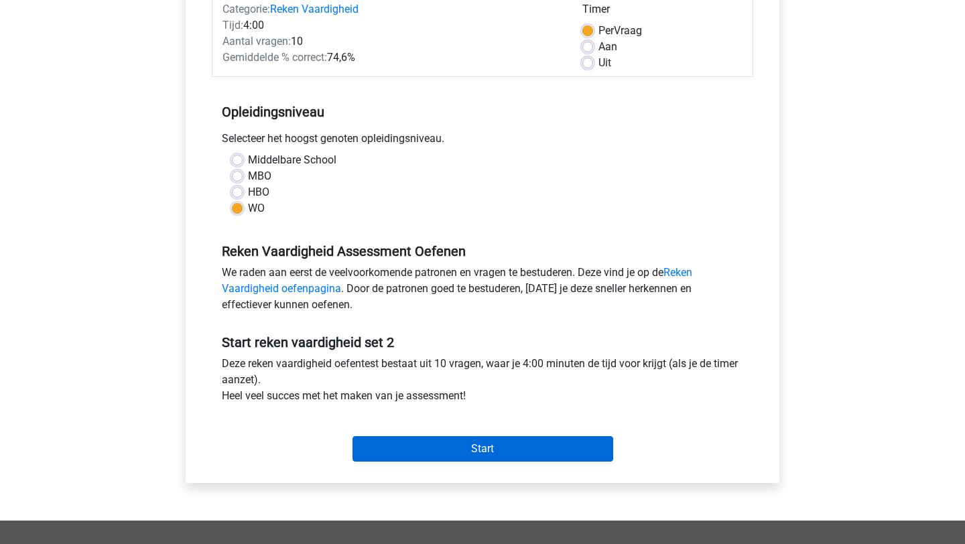
scroll to position [196, 0]
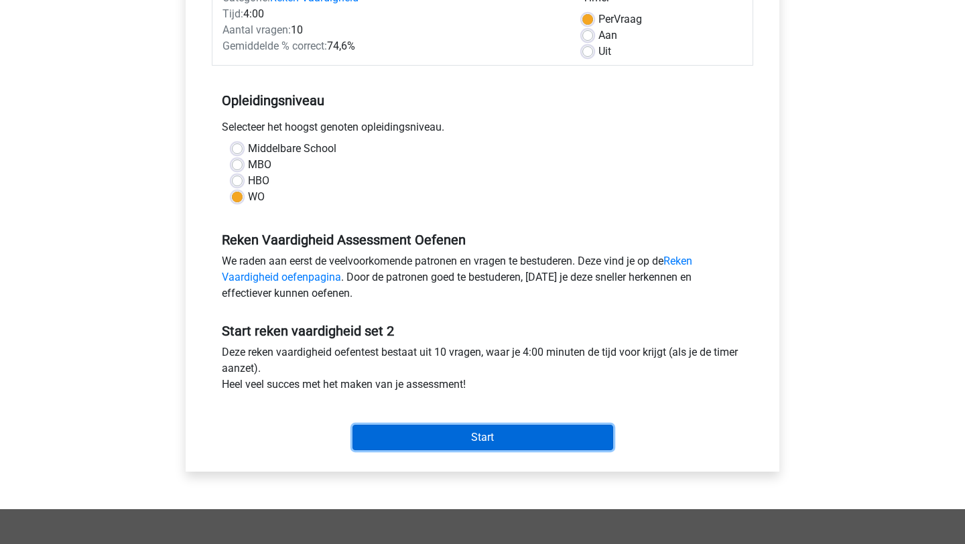
click at [545, 440] on input "Start" at bounding box center [483, 437] width 261 height 25
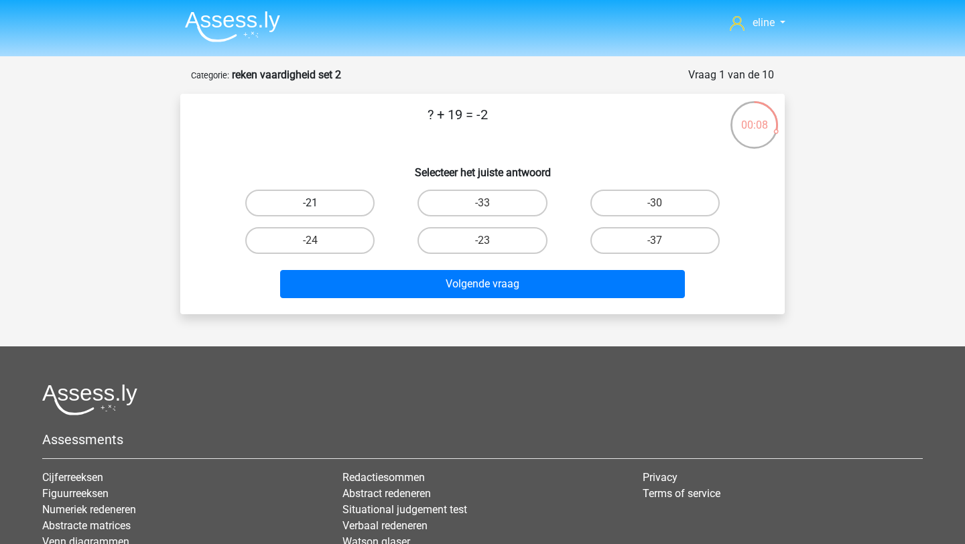
click at [354, 206] on label "-21" at bounding box center [309, 203] width 129 height 27
click at [319, 206] on input "-21" at bounding box center [314, 207] width 9 height 9
radio input "true"
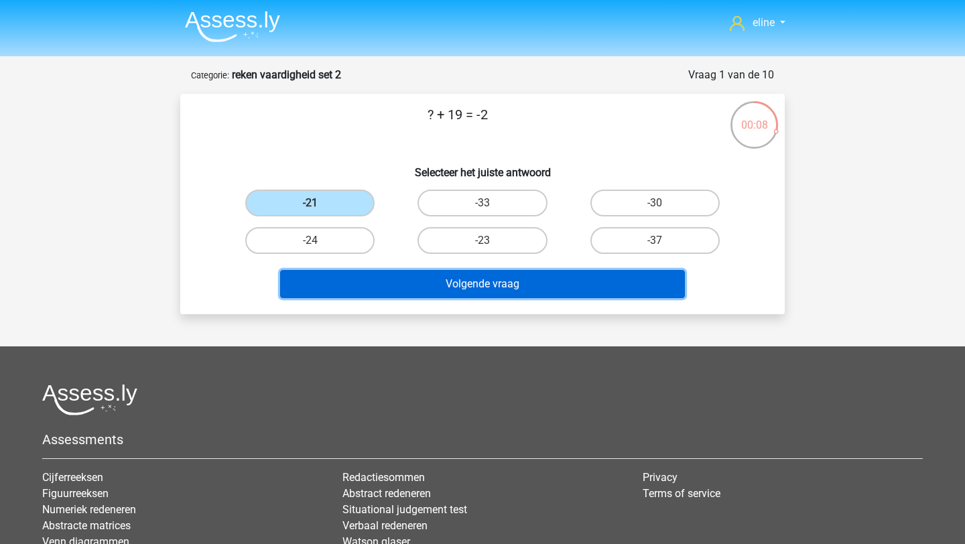
click at [443, 292] on button "Volgende vraag" at bounding box center [483, 284] width 406 height 28
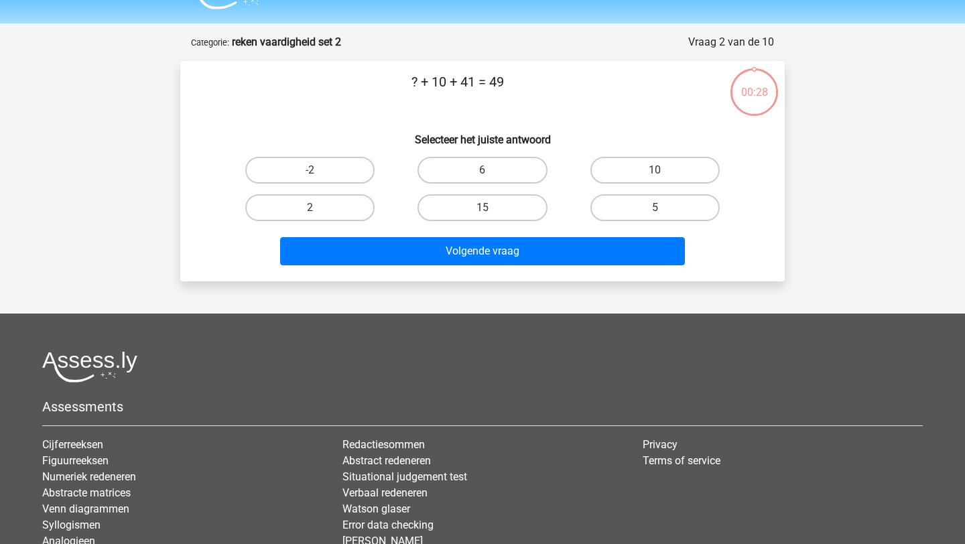
scroll to position [67, 0]
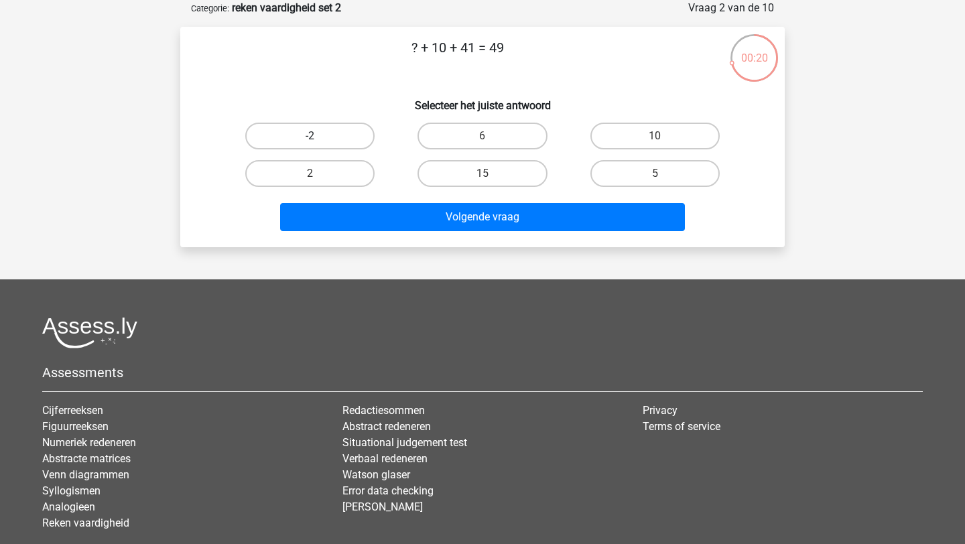
click at [316, 126] on label "-2" at bounding box center [309, 136] width 129 height 27
click at [316, 136] on input "-2" at bounding box center [314, 140] width 9 height 9
radio input "true"
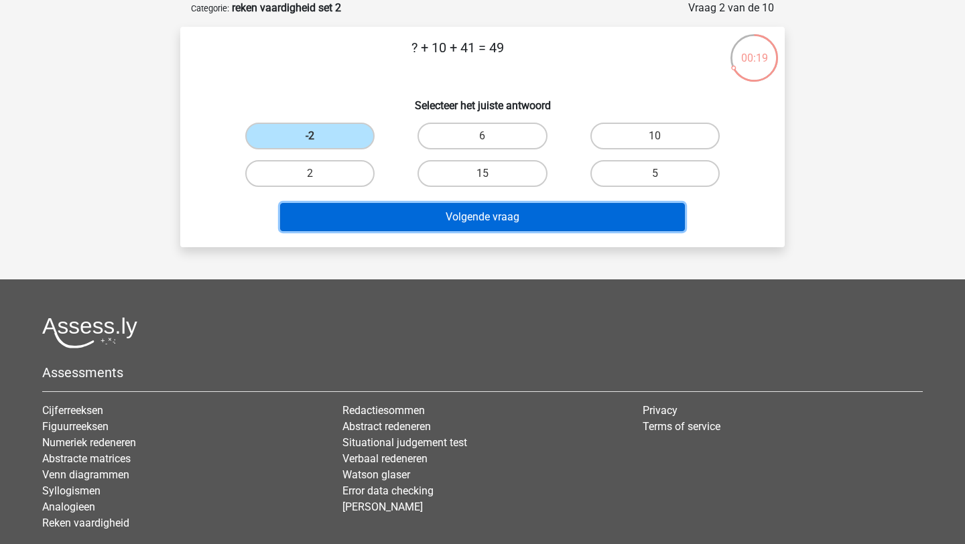
click at [410, 224] on button "Volgende vraag" at bounding box center [483, 217] width 406 height 28
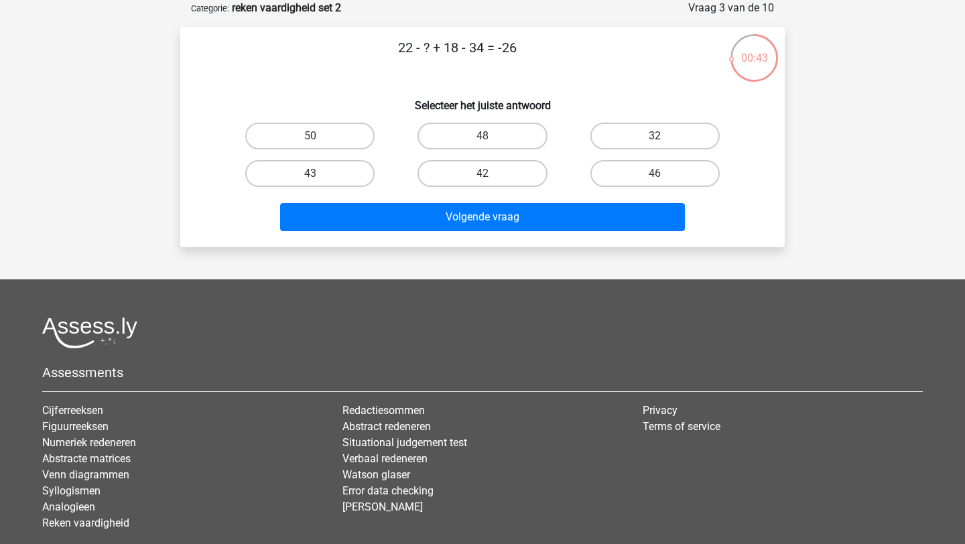
click at [609, 141] on label "32" at bounding box center [654, 136] width 129 height 27
click at [655, 141] on input "32" at bounding box center [659, 140] width 9 height 9
radio input "true"
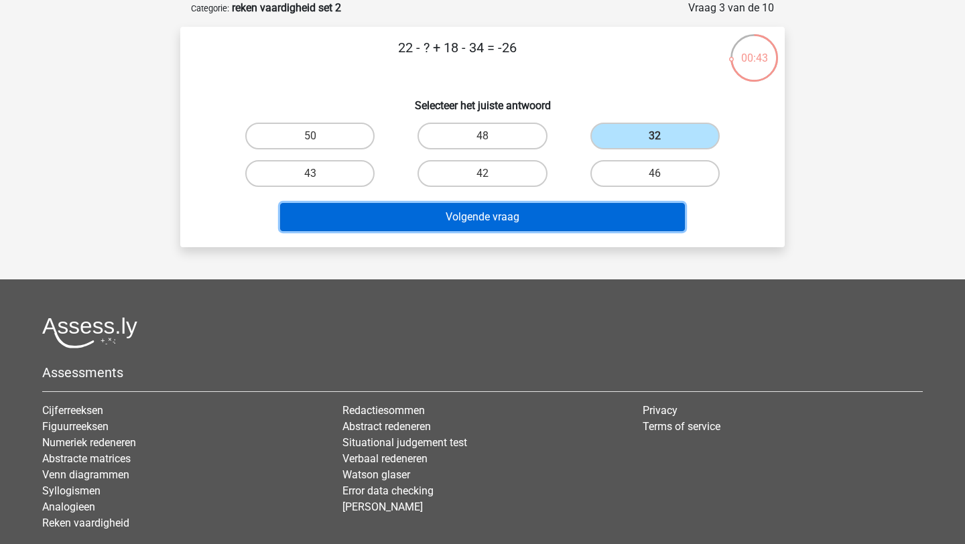
click at [591, 216] on button "Volgende vraag" at bounding box center [483, 217] width 406 height 28
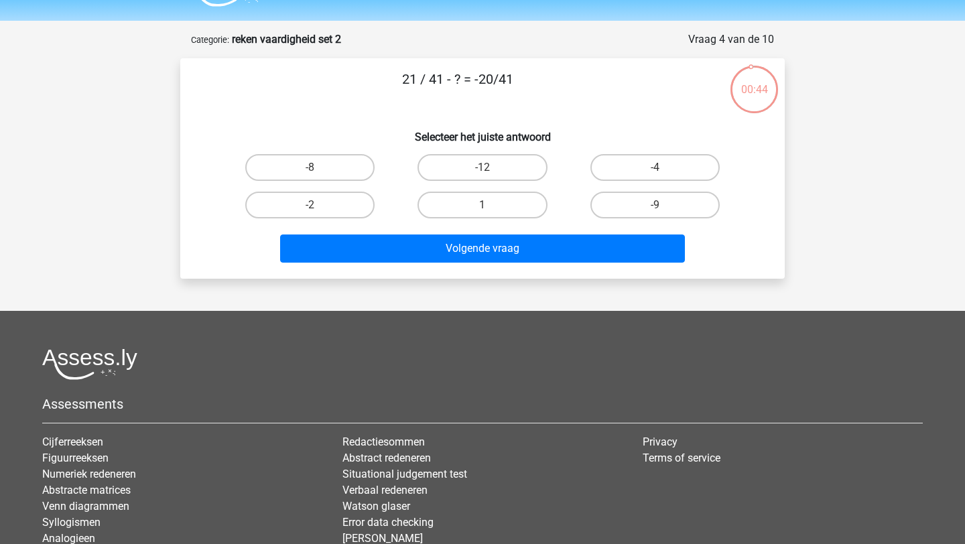
scroll to position [30, 0]
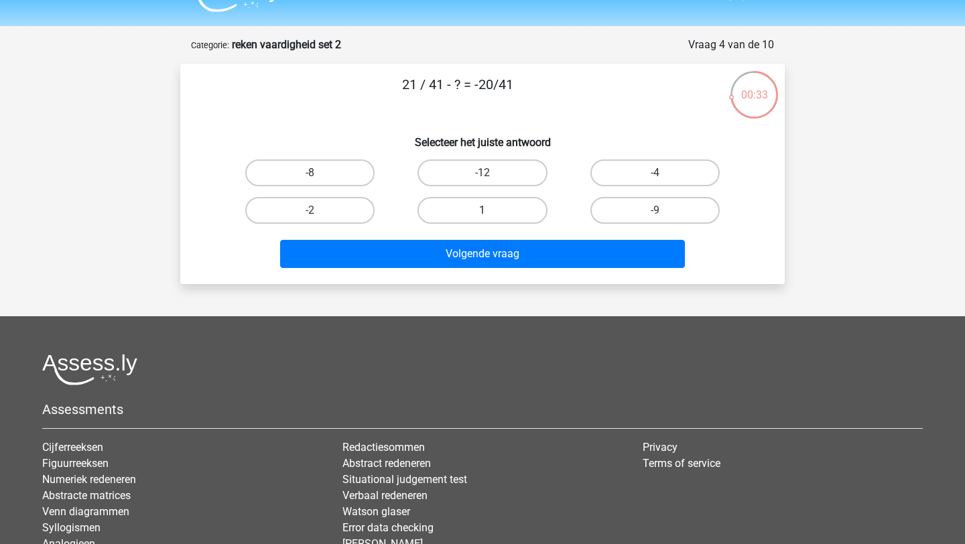
click at [475, 214] on label "1" at bounding box center [482, 210] width 129 height 27
click at [483, 214] on input "1" at bounding box center [487, 214] width 9 height 9
radio input "true"
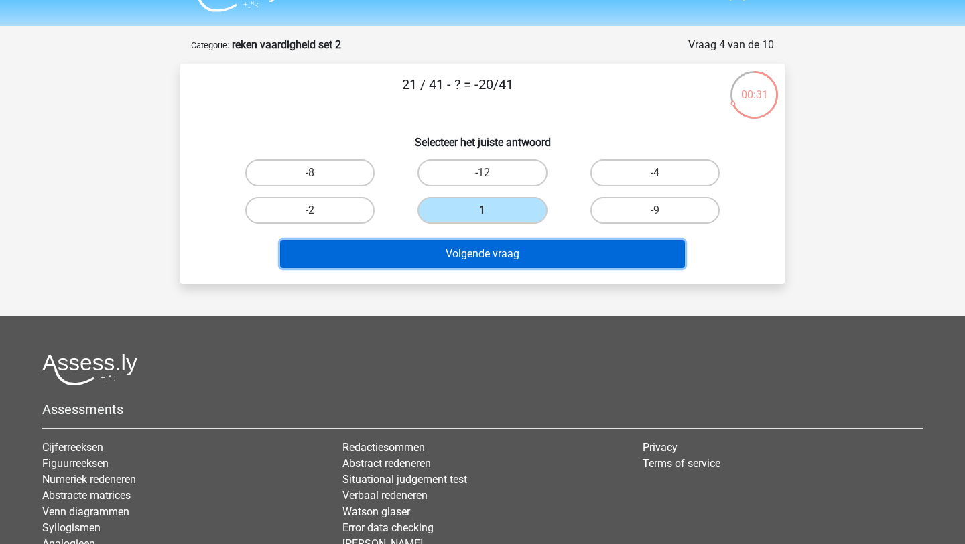
click at [489, 263] on button "Volgende vraag" at bounding box center [483, 254] width 406 height 28
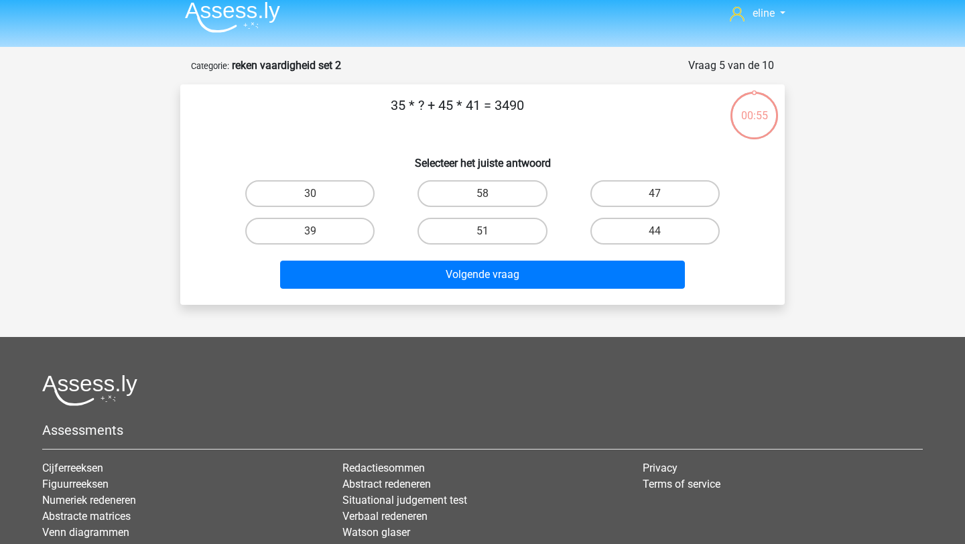
scroll to position [11, 0]
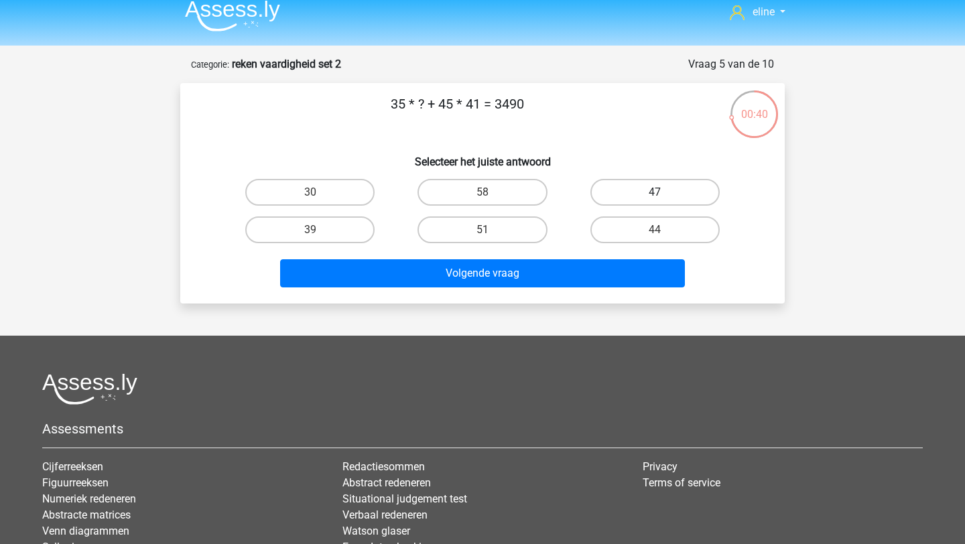
click at [639, 181] on label "47" at bounding box center [654, 192] width 129 height 27
click at [655, 192] on input "47" at bounding box center [659, 196] width 9 height 9
radio input "true"
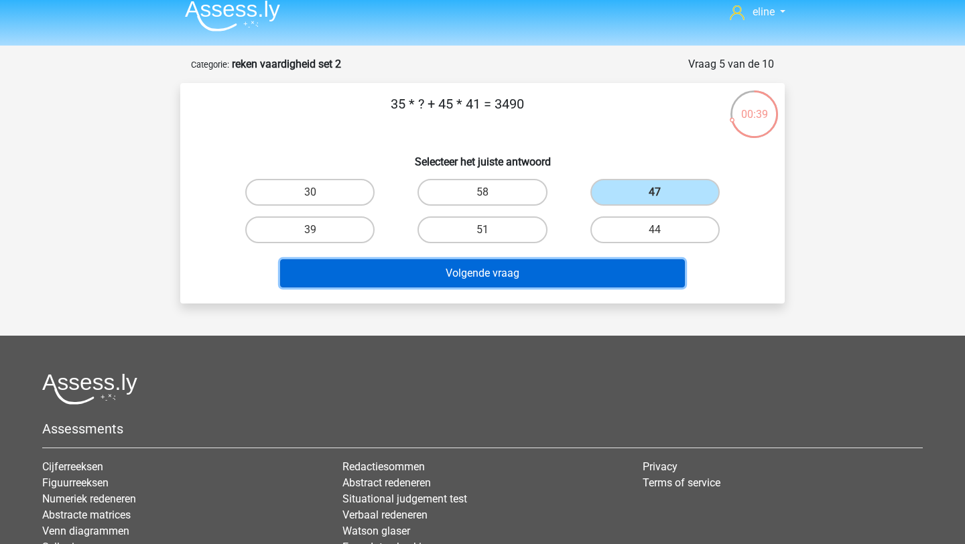
click at [611, 273] on button "Volgende vraag" at bounding box center [483, 273] width 406 height 28
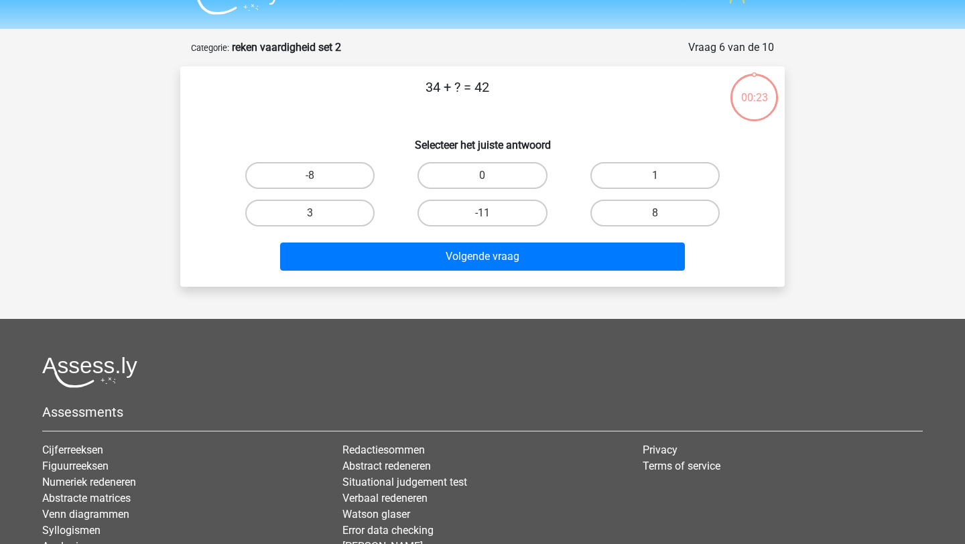
scroll to position [21, 0]
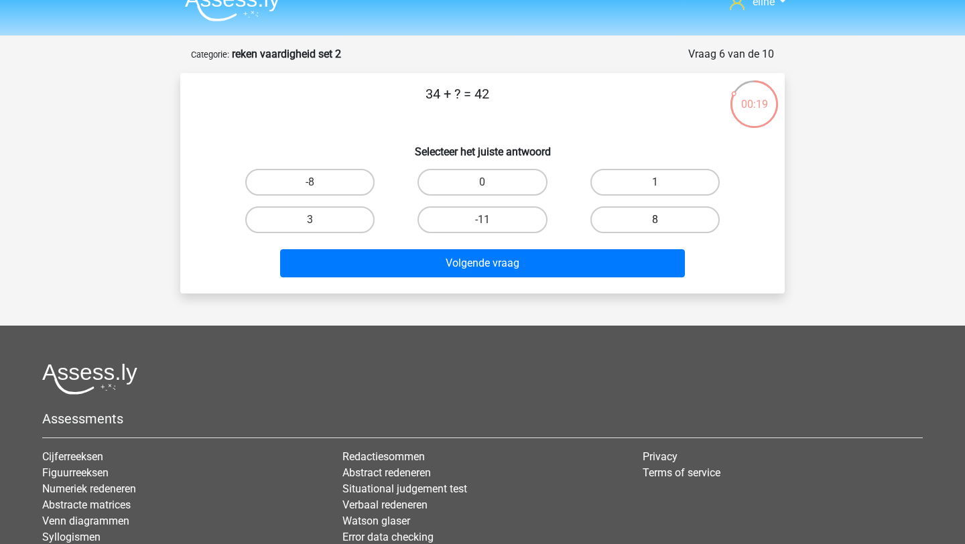
click at [592, 223] on label "8" at bounding box center [654, 219] width 129 height 27
click at [655, 223] on input "8" at bounding box center [659, 224] width 9 height 9
radio input "true"
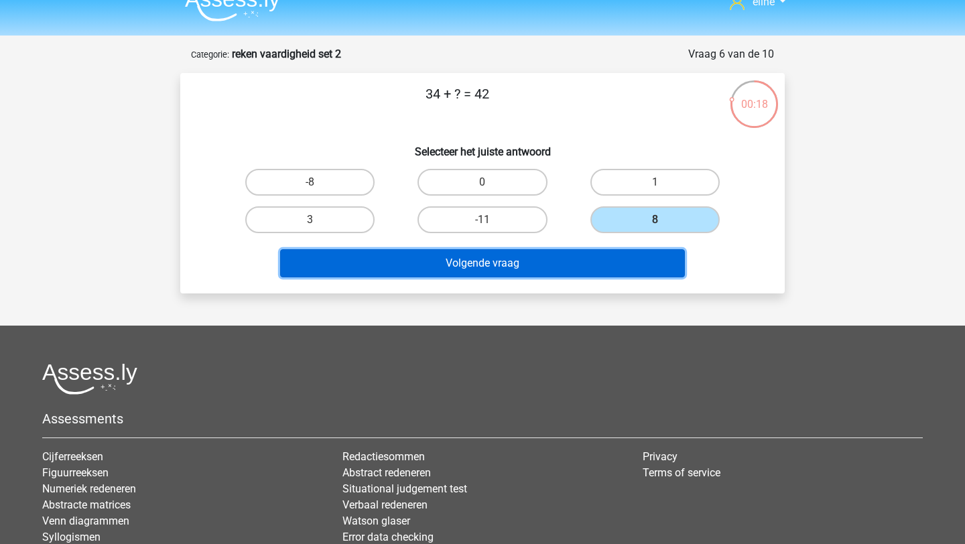
click at [543, 269] on button "Volgende vraag" at bounding box center [483, 263] width 406 height 28
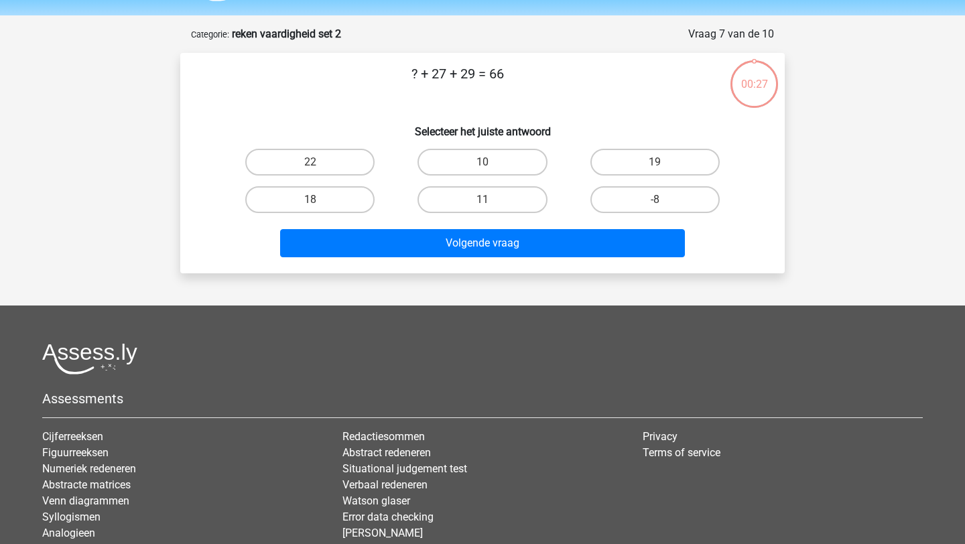
scroll to position [34, 0]
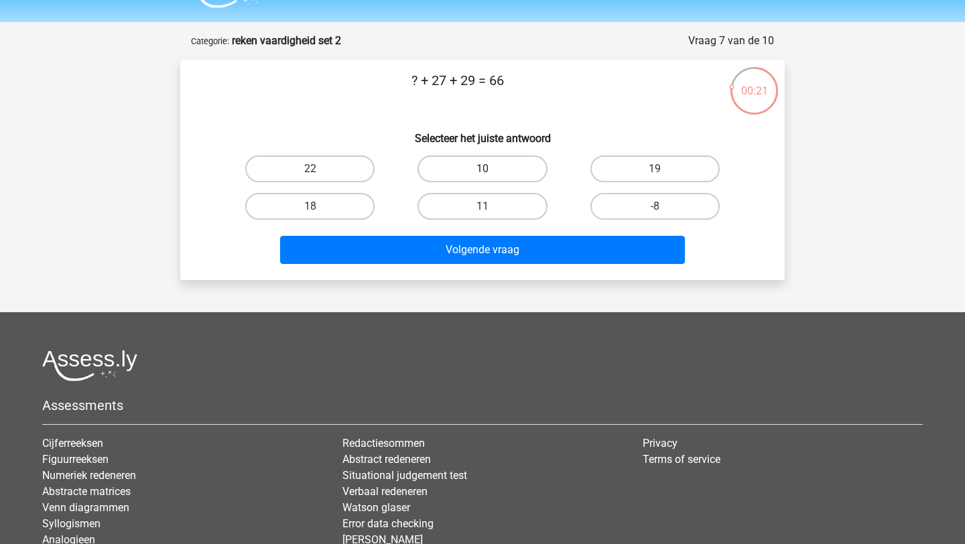
click at [536, 169] on label "10" at bounding box center [482, 168] width 129 height 27
click at [491, 169] on input "10" at bounding box center [487, 173] width 9 height 9
radio input "true"
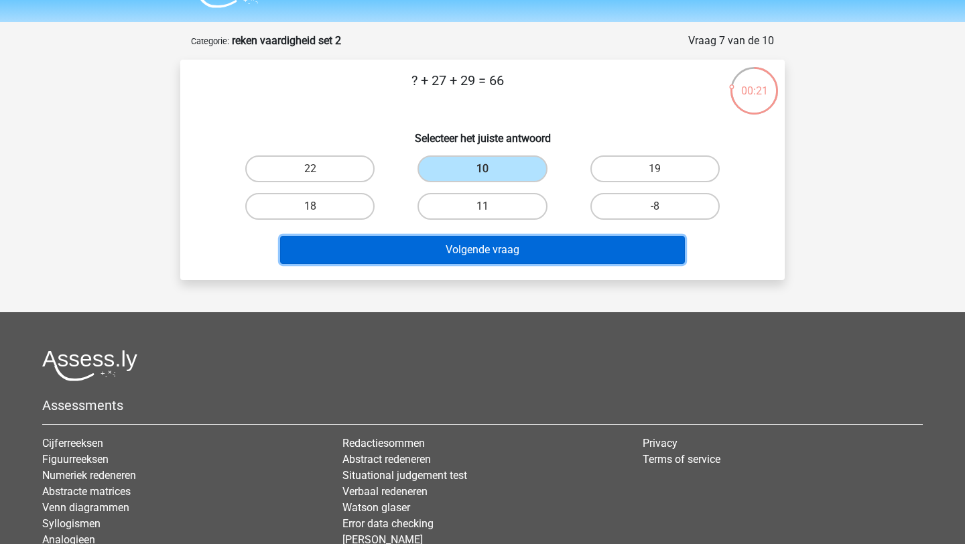
click at [536, 263] on button "Volgende vraag" at bounding box center [483, 250] width 406 height 28
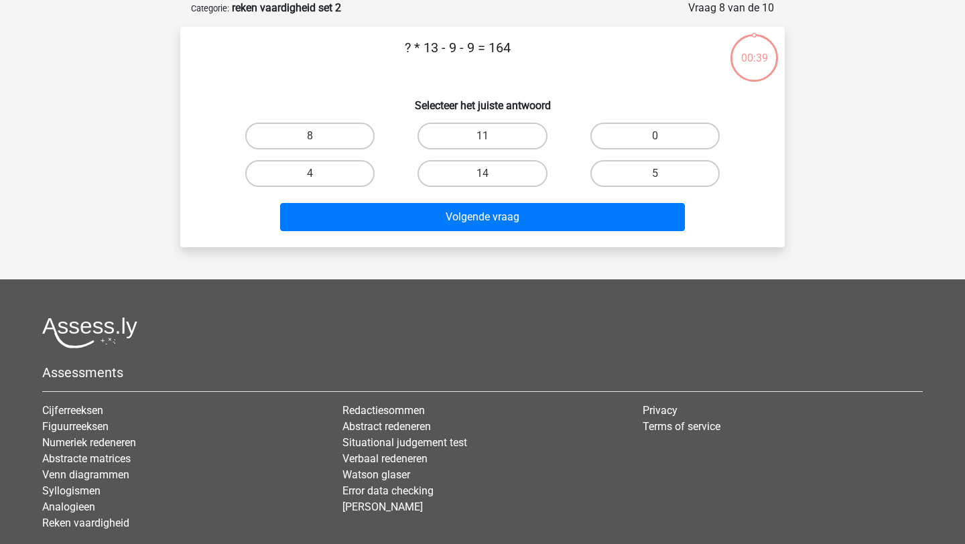
scroll to position [27, 0]
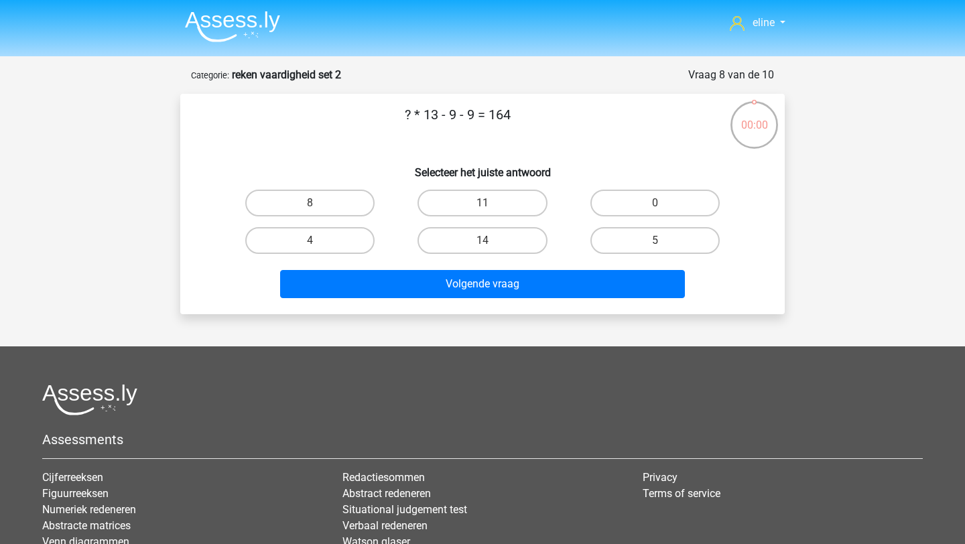
scroll to position [27, 0]
click at [513, 245] on label "104" at bounding box center [482, 240] width 129 height 27
click at [491, 245] on input "104" at bounding box center [487, 245] width 9 height 9
radio input "true"
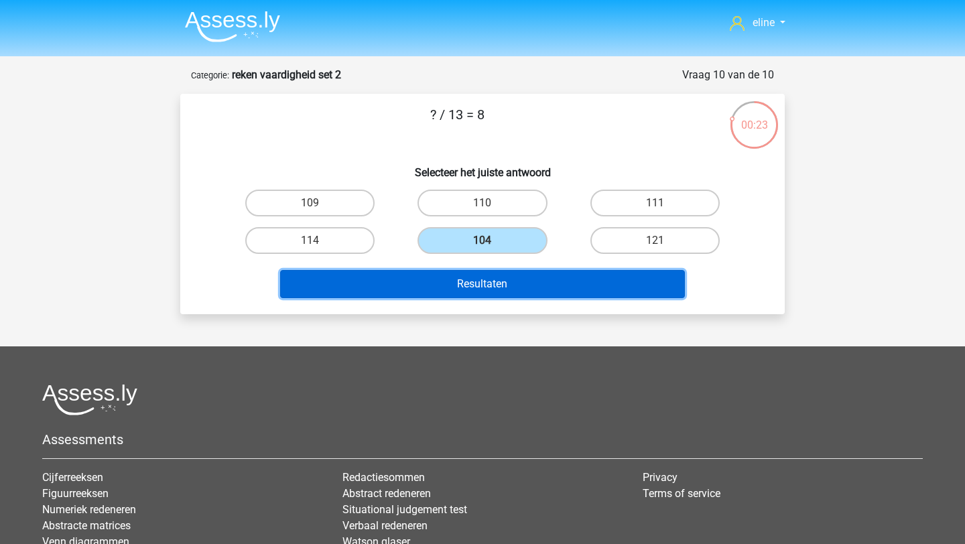
click at [522, 282] on button "Resultaten" at bounding box center [483, 284] width 406 height 28
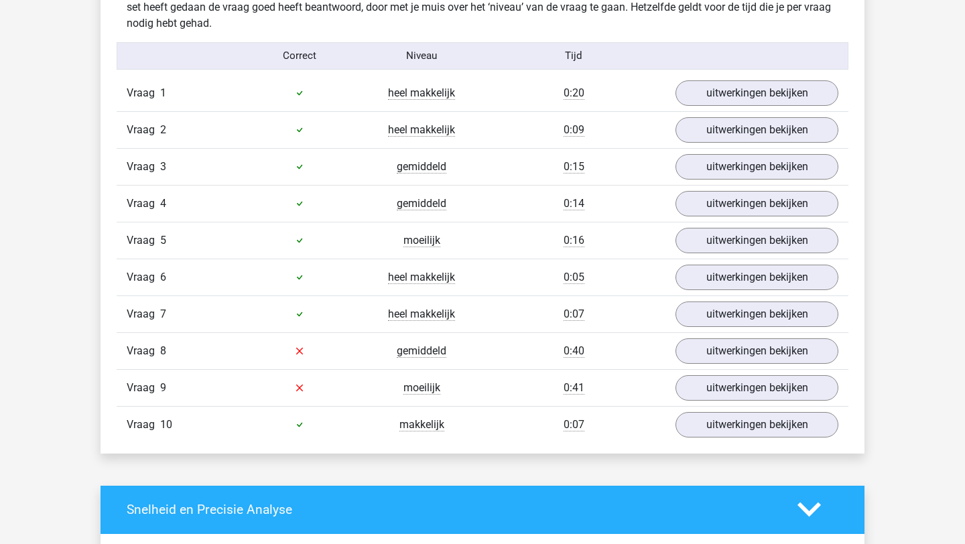
scroll to position [851, 0]
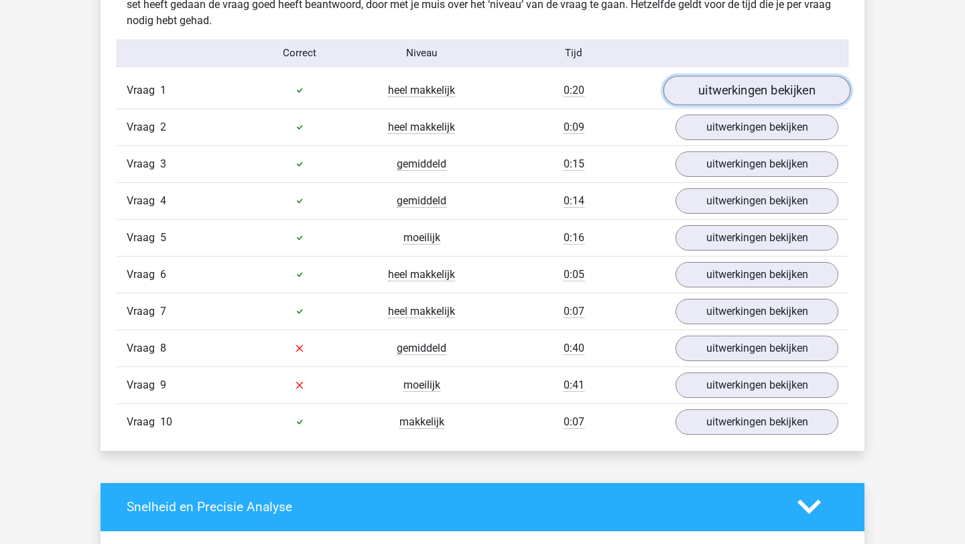
click at [755, 96] on link "uitwerkingen bekijken" at bounding box center [757, 90] width 187 height 29
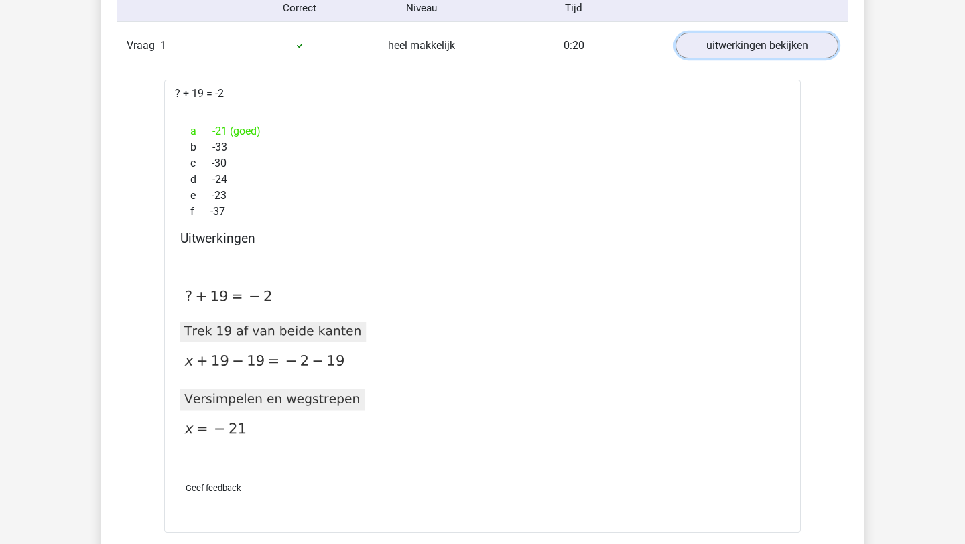
scroll to position [889, 0]
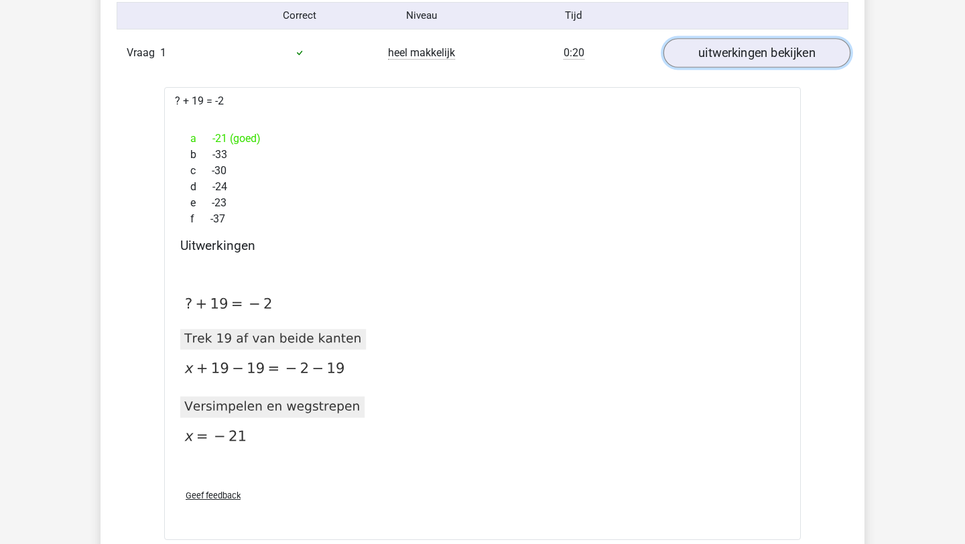
click at [715, 56] on link "uitwerkingen bekijken" at bounding box center [757, 52] width 187 height 29
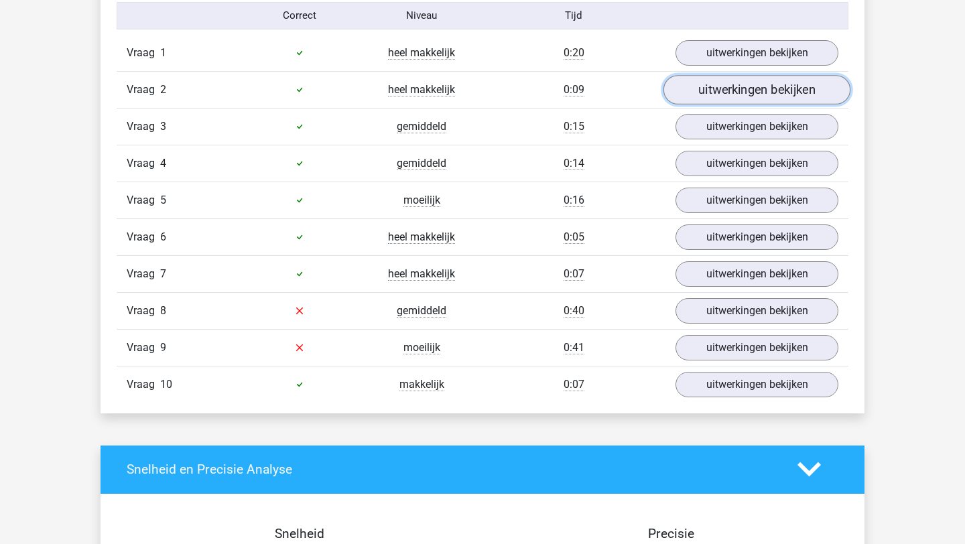
click at [714, 88] on link "uitwerkingen bekijken" at bounding box center [757, 89] width 187 height 29
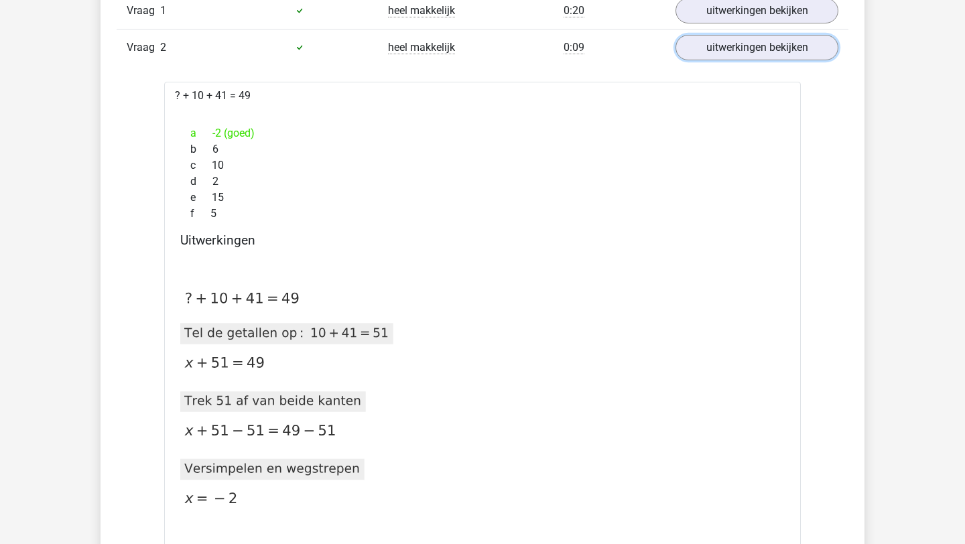
scroll to position [817, 0]
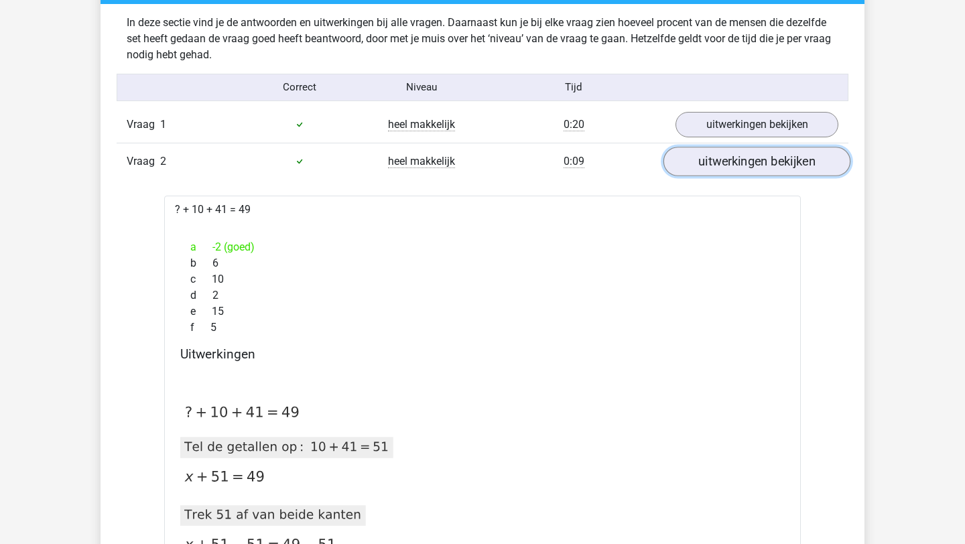
click at [740, 158] on link "uitwerkingen bekijken" at bounding box center [757, 161] width 187 height 29
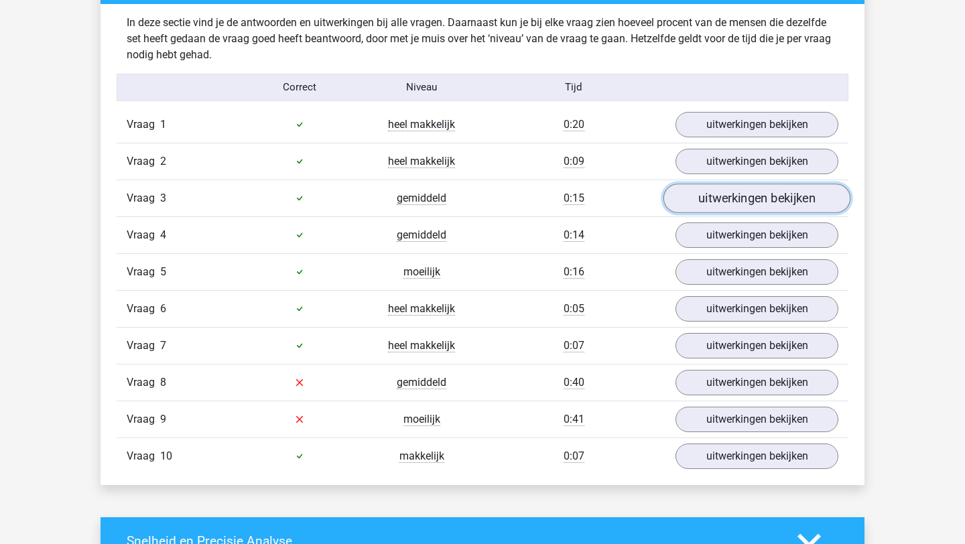
click at [727, 198] on link "uitwerkingen bekijken" at bounding box center [757, 198] width 187 height 29
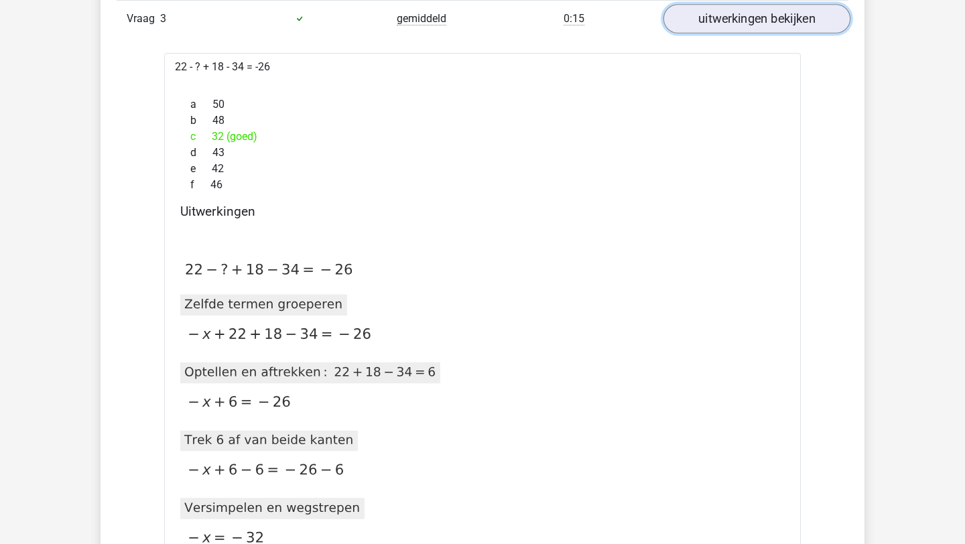
scroll to position [977, 0]
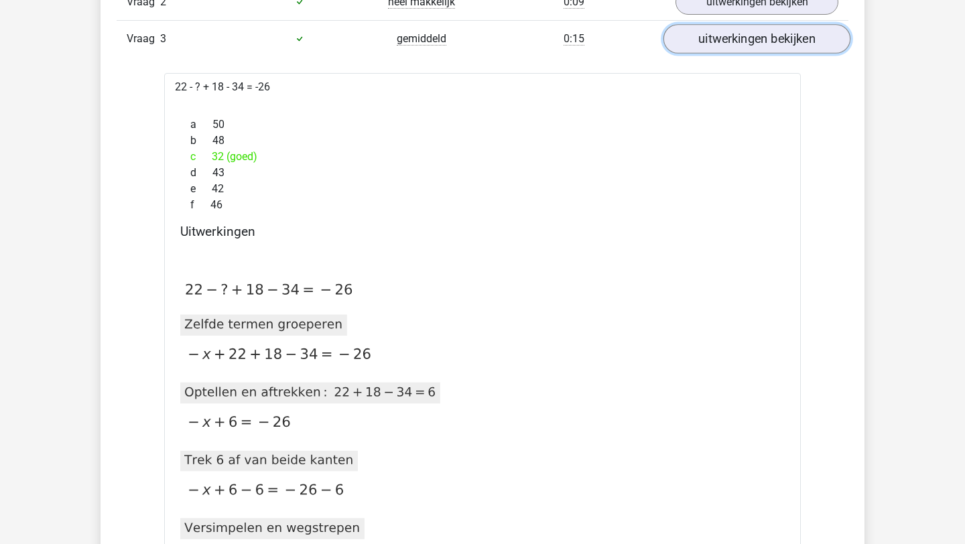
click at [725, 36] on link "uitwerkingen bekijken" at bounding box center [757, 38] width 187 height 29
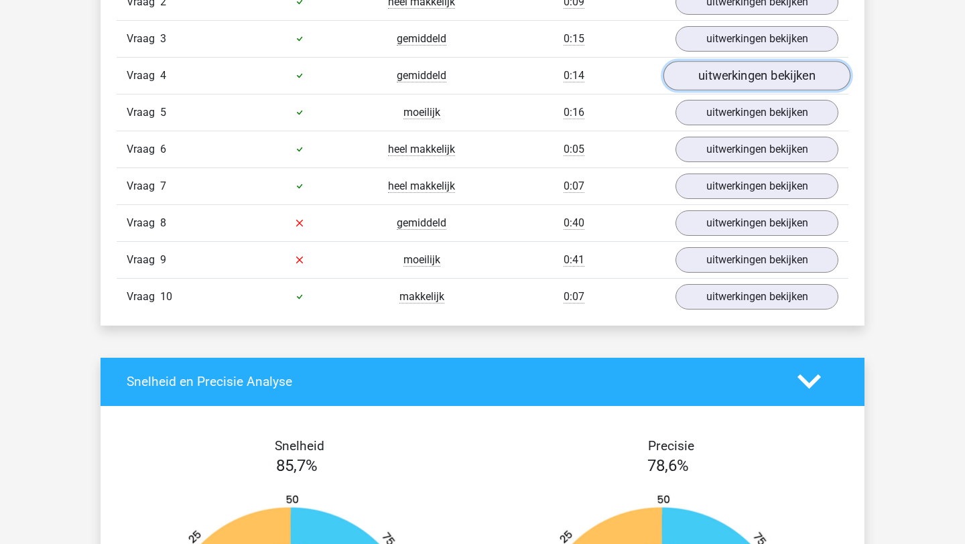
click at [729, 71] on link "uitwerkingen bekijken" at bounding box center [757, 75] width 187 height 29
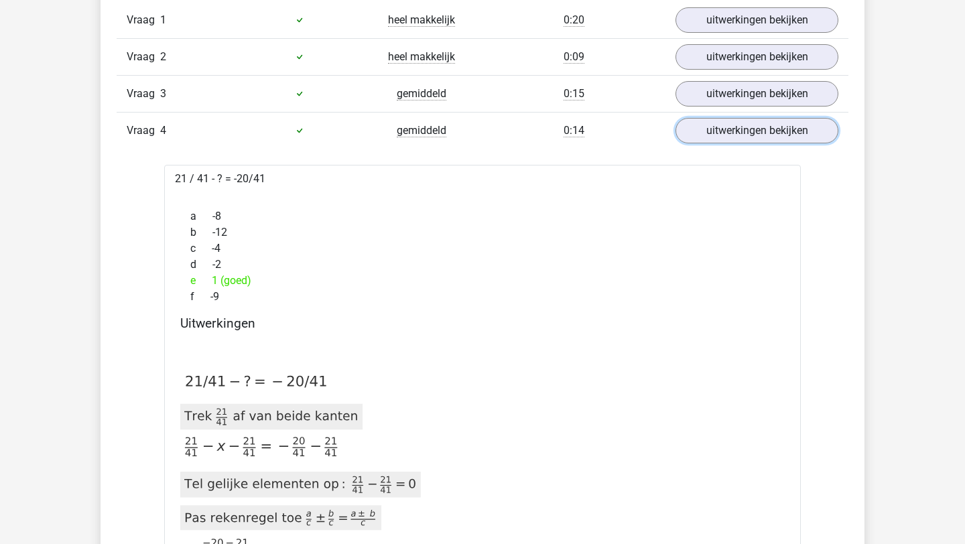
scroll to position [900, 0]
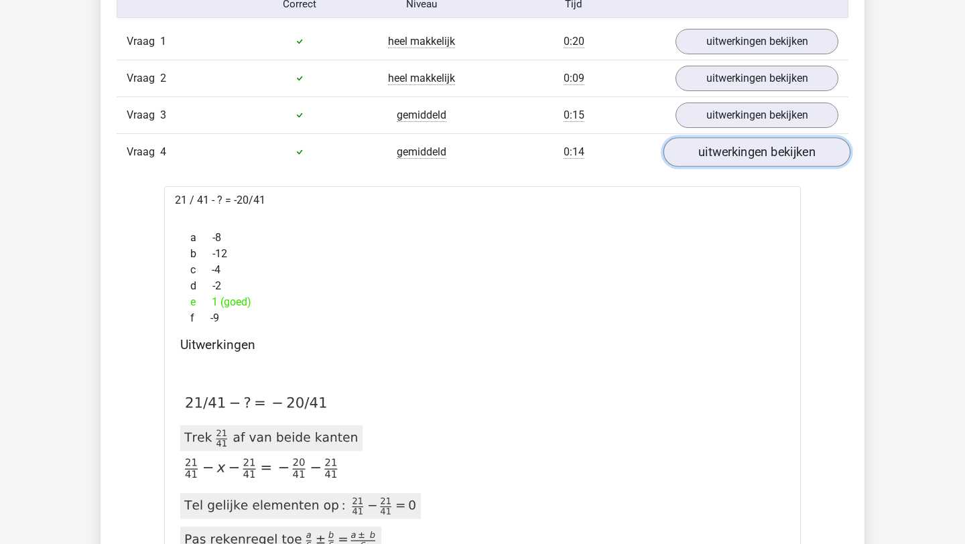
click at [771, 149] on link "uitwerkingen bekijken" at bounding box center [757, 151] width 187 height 29
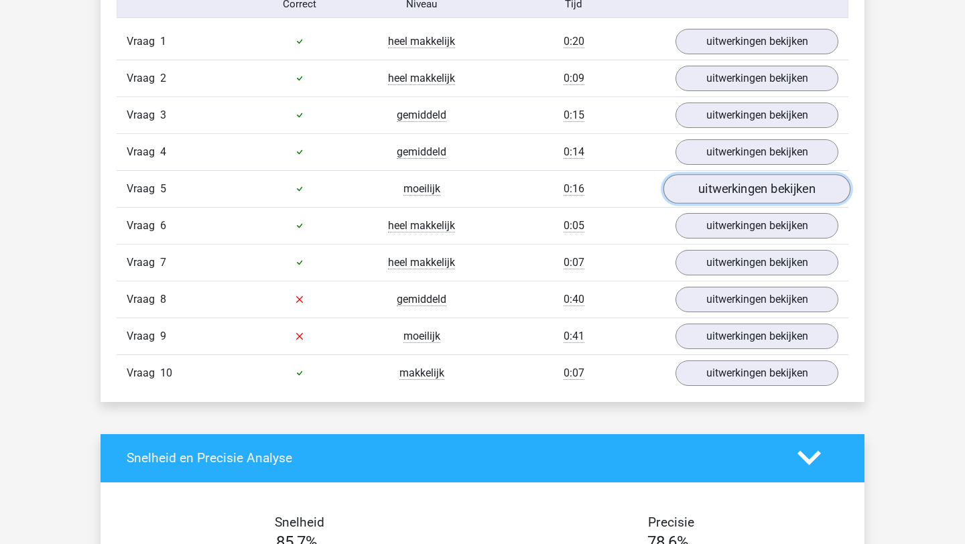
click at [756, 186] on link "uitwerkingen bekijken" at bounding box center [757, 188] width 187 height 29
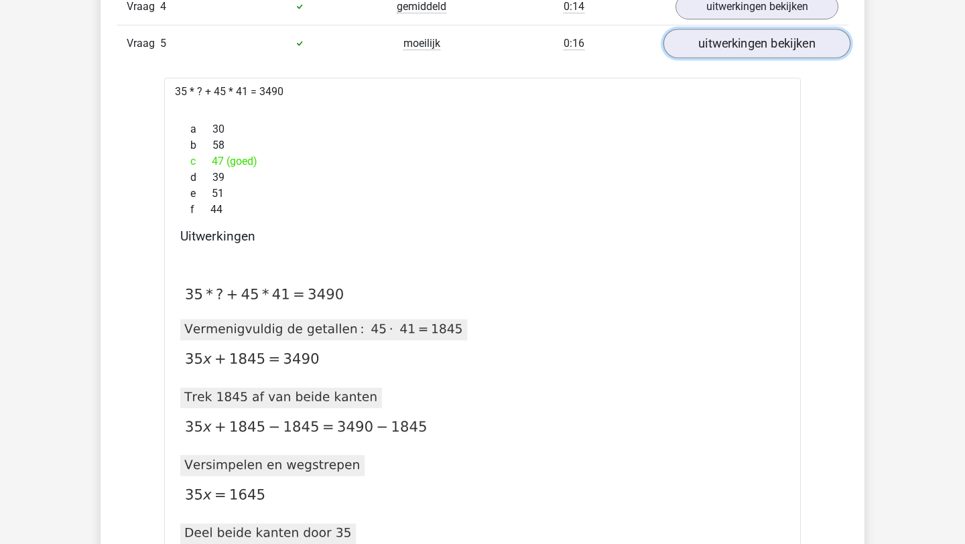
scroll to position [1050, 0]
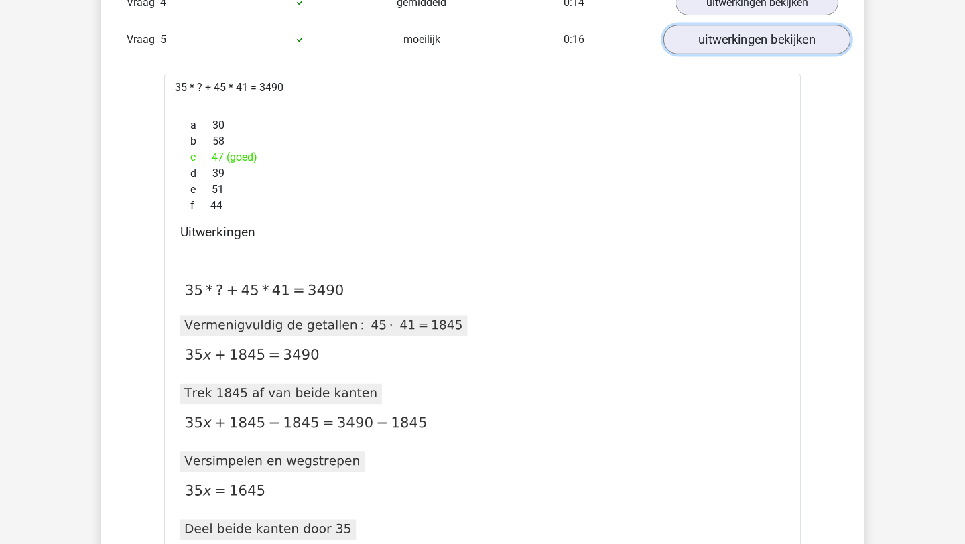
click at [763, 46] on link "uitwerkingen bekijken" at bounding box center [757, 39] width 187 height 29
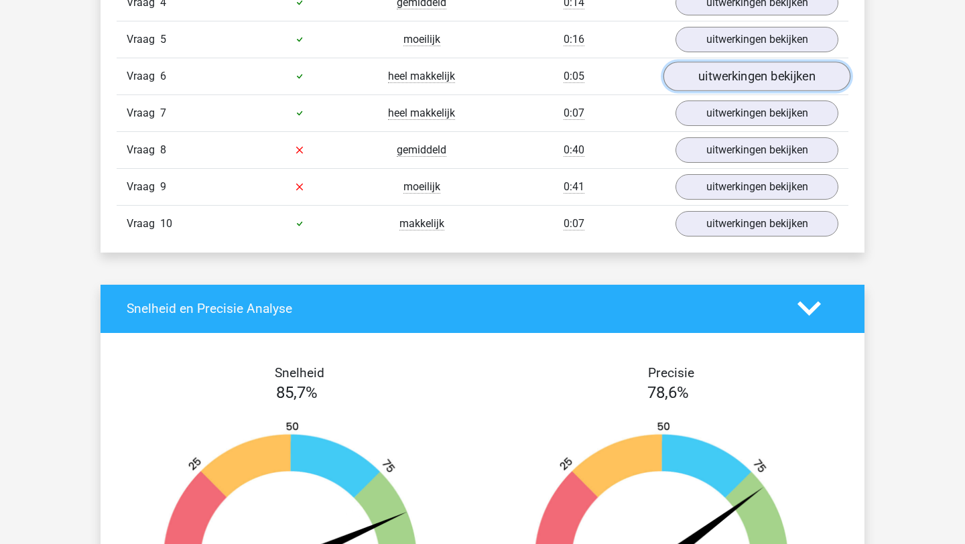
click at [760, 76] on link "uitwerkingen bekijken" at bounding box center [757, 76] width 187 height 29
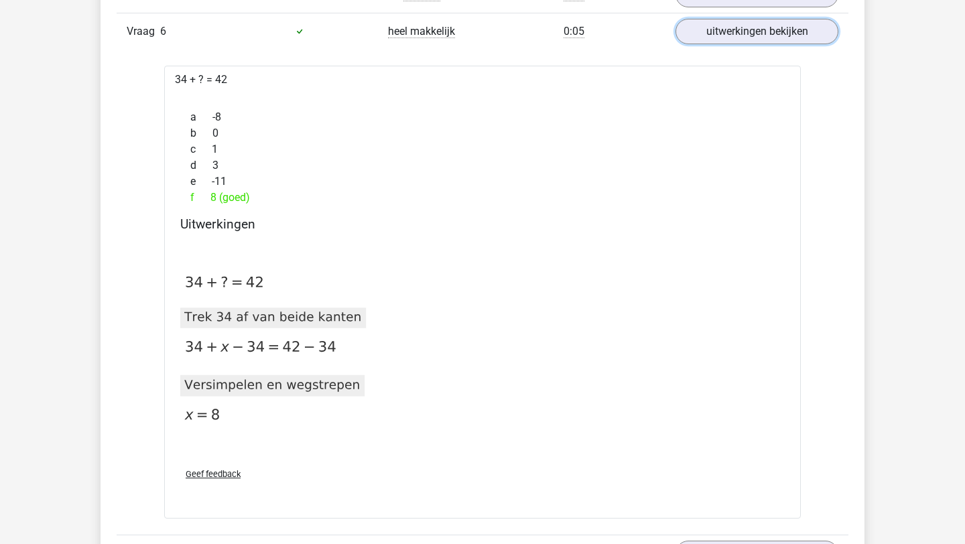
scroll to position [1097, 0]
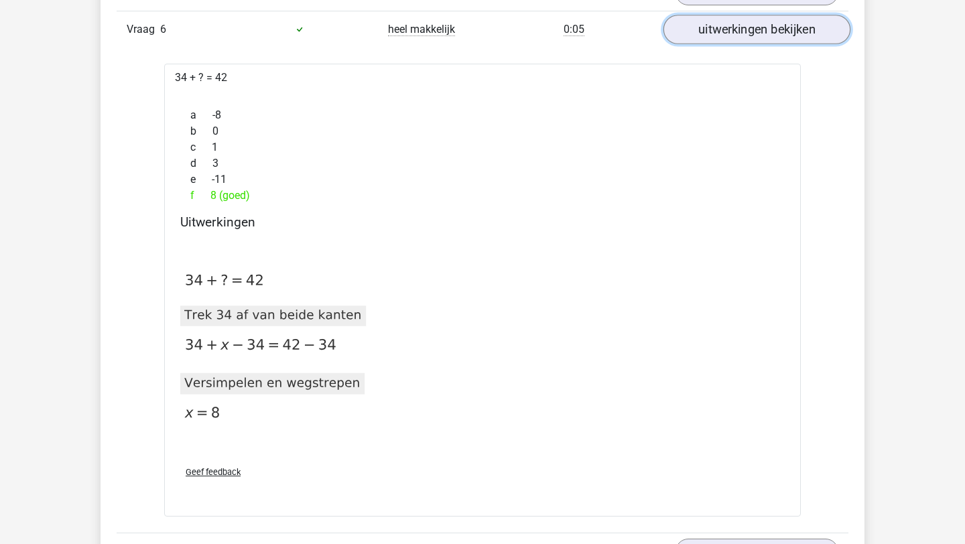
click at [779, 32] on link "uitwerkingen bekijken" at bounding box center [757, 29] width 187 height 29
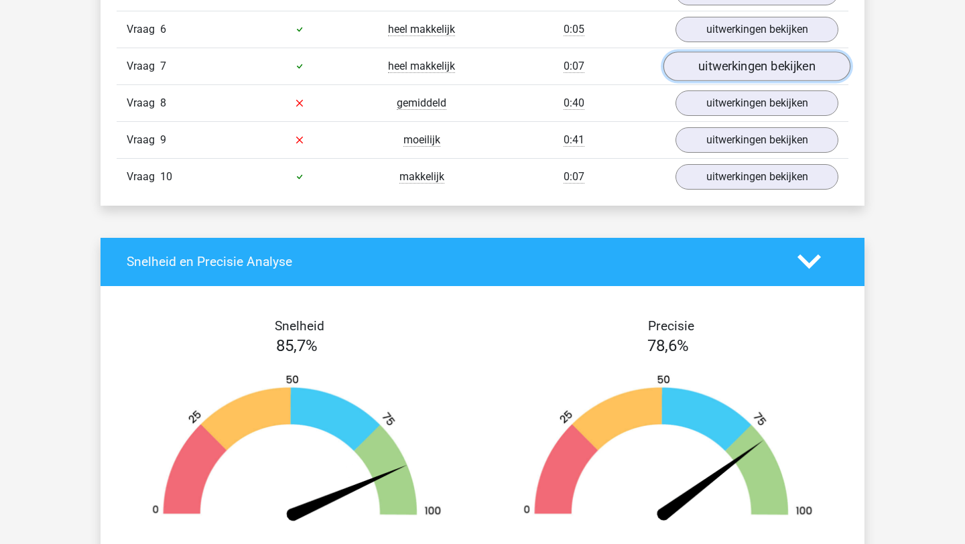
click at [771, 70] on link "uitwerkingen bekijken" at bounding box center [757, 66] width 187 height 29
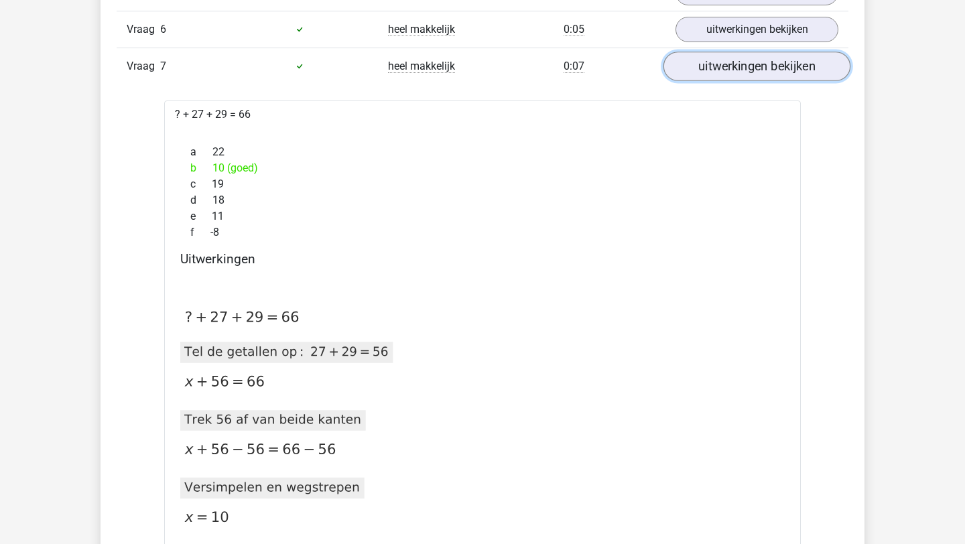
click at [771, 70] on link "uitwerkingen bekijken" at bounding box center [757, 66] width 187 height 29
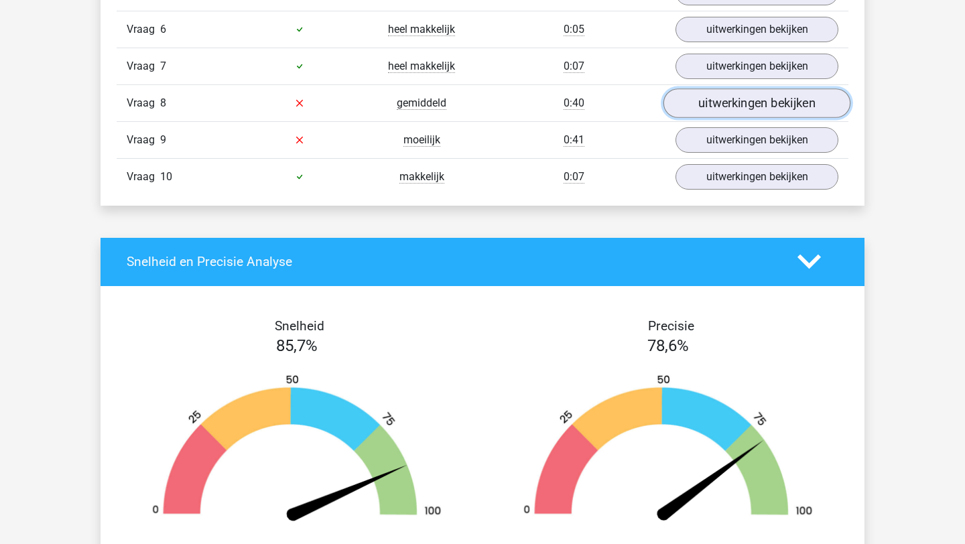
click at [769, 96] on link "uitwerkingen bekijken" at bounding box center [757, 102] width 187 height 29
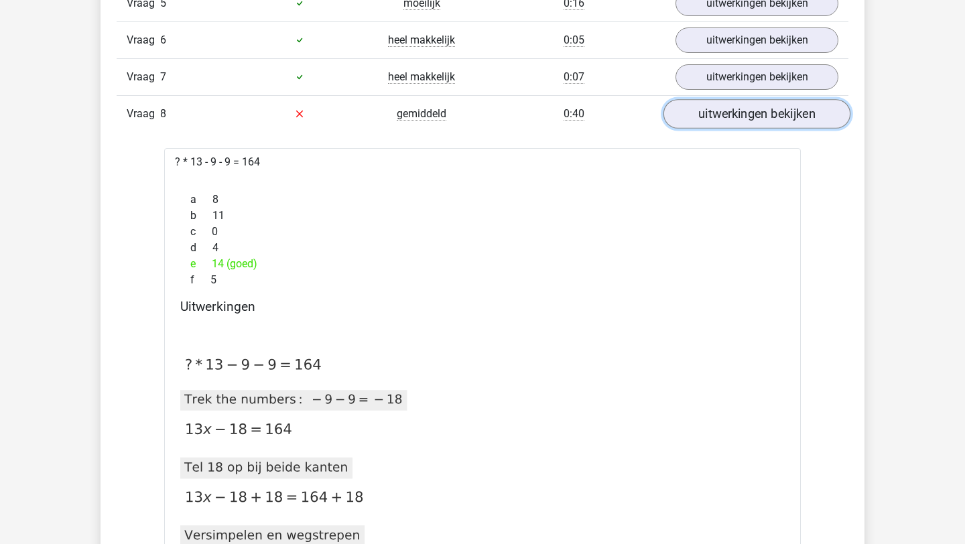
scroll to position [1082, 0]
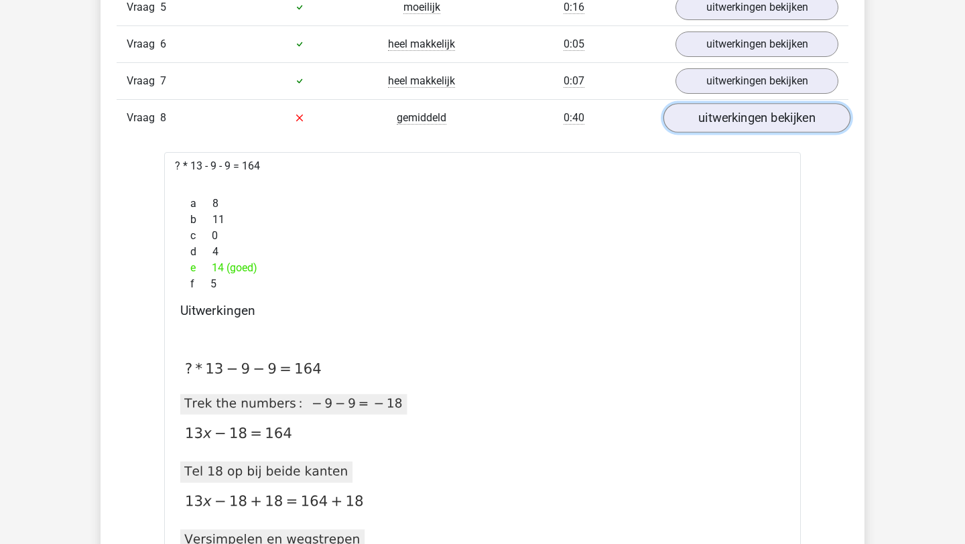
click at [765, 113] on link "uitwerkingen bekijken" at bounding box center [757, 117] width 187 height 29
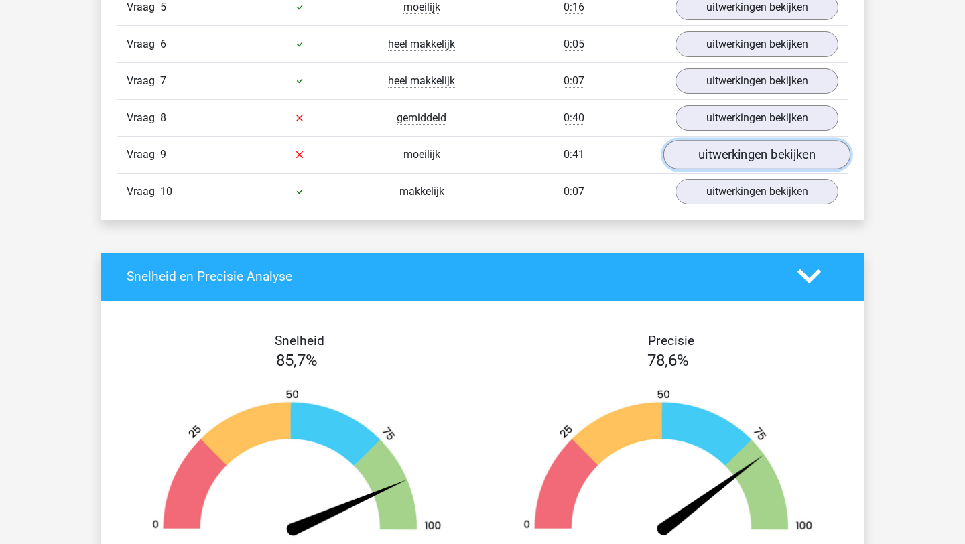
click at [757, 155] on link "uitwerkingen bekijken" at bounding box center [757, 154] width 187 height 29
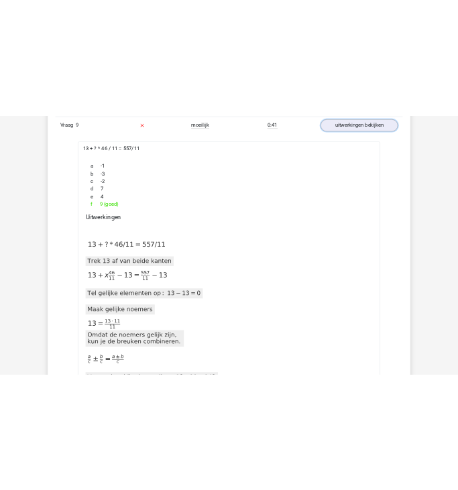
scroll to position [1168, 0]
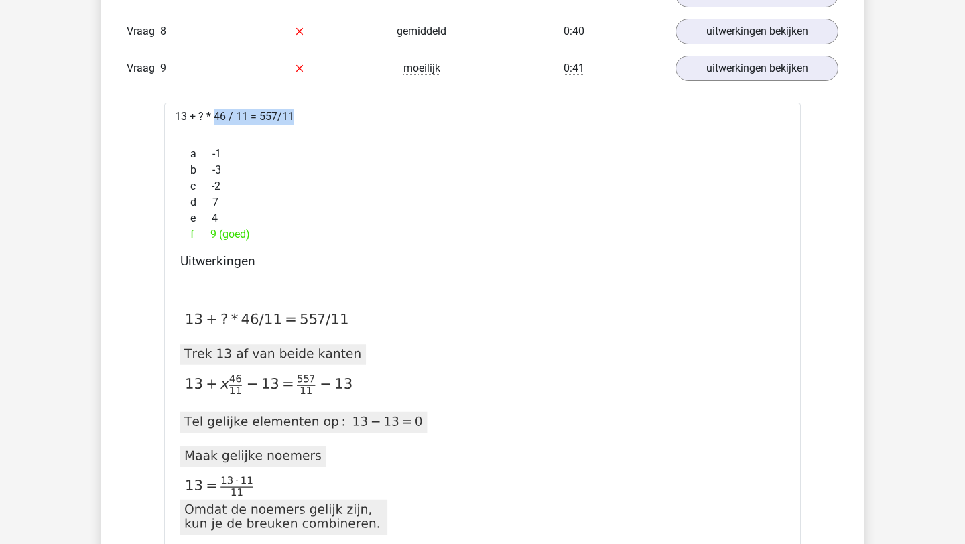
drag, startPoint x: 334, startPoint y: 129, endPoint x: 246, endPoint y: 118, distance: 89.1
click at [150, 119] on div "Vraag 1 heel makkelijk 0:20 uitwerkingen bekijken ? + 19 = -2 a -21 (goed) b -3…" at bounding box center [483, 532] width 712 height 1554
copy div "13 + ? * 46 / 11 = 557/11"
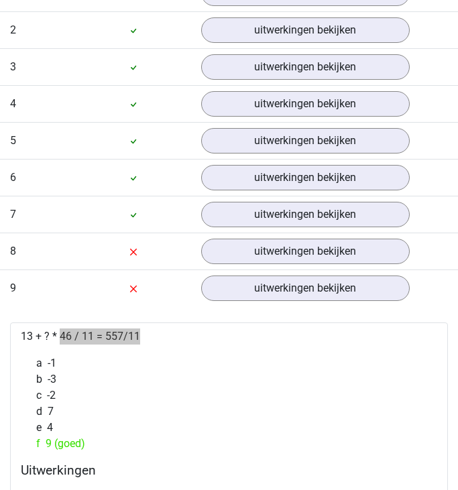
scroll to position [993, 0]
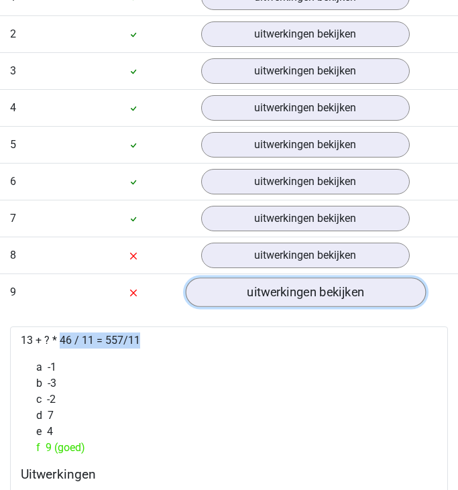
click at [263, 298] on link "uitwerkingen bekijken" at bounding box center [305, 291] width 240 height 29
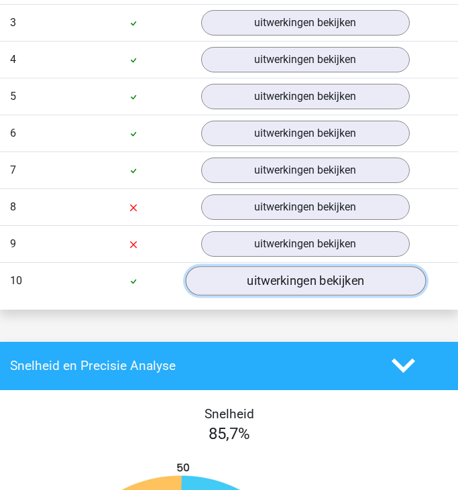
click at [257, 281] on link "uitwerkingen bekijken" at bounding box center [305, 280] width 240 height 29
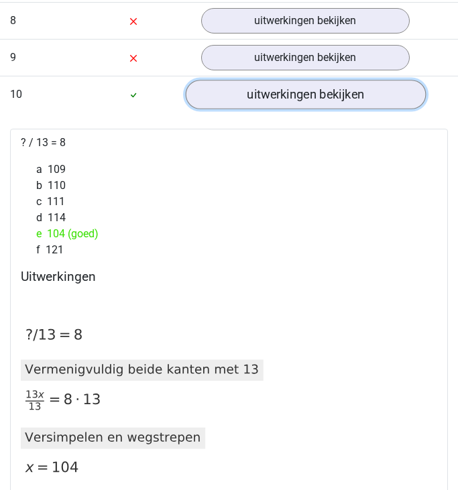
scroll to position [1227, 0]
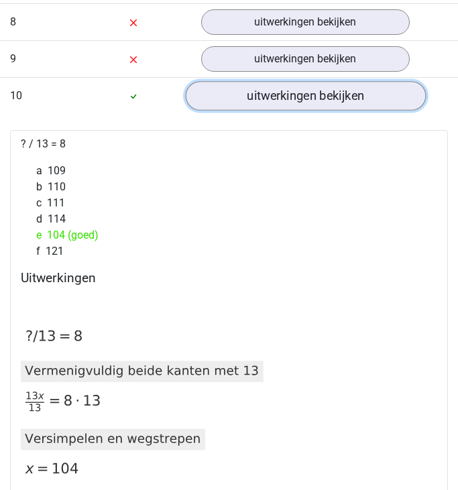
click at [267, 92] on link "uitwerkingen bekijken" at bounding box center [305, 95] width 240 height 29
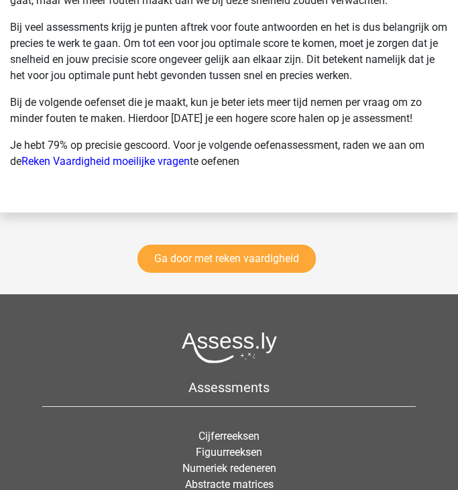
scroll to position [2232, 0]
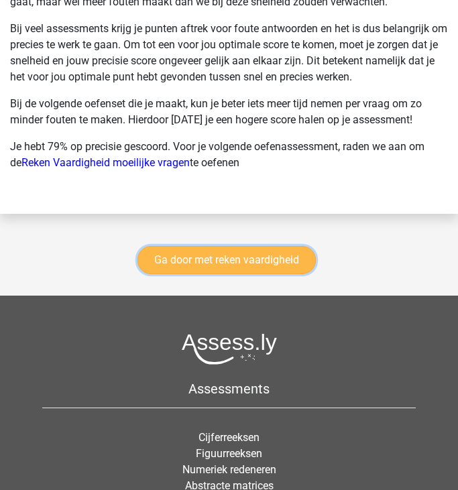
click at [227, 250] on link "Ga door met reken vaardigheid" at bounding box center [226, 260] width 178 height 28
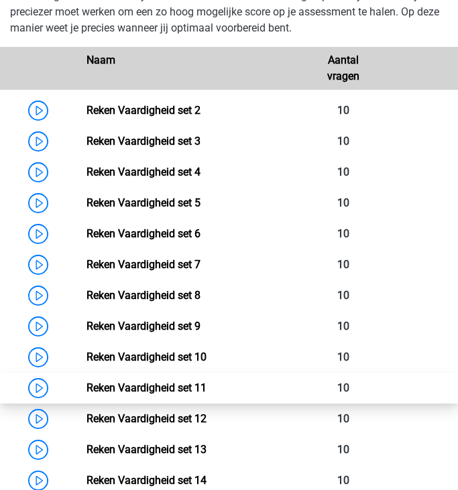
scroll to position [719, 0]
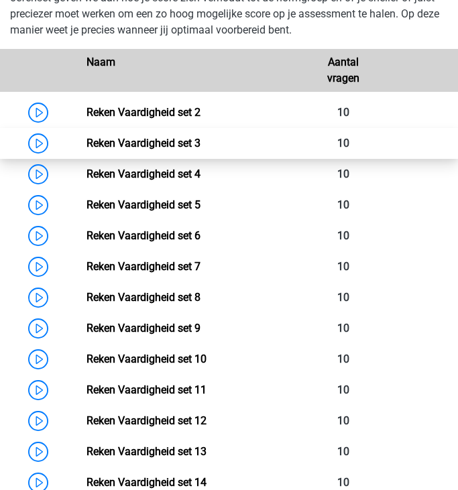
click at [86, 137] on link "Reken Vaardigheid set 3" at bounding box center [143, 143] width 114 height 13
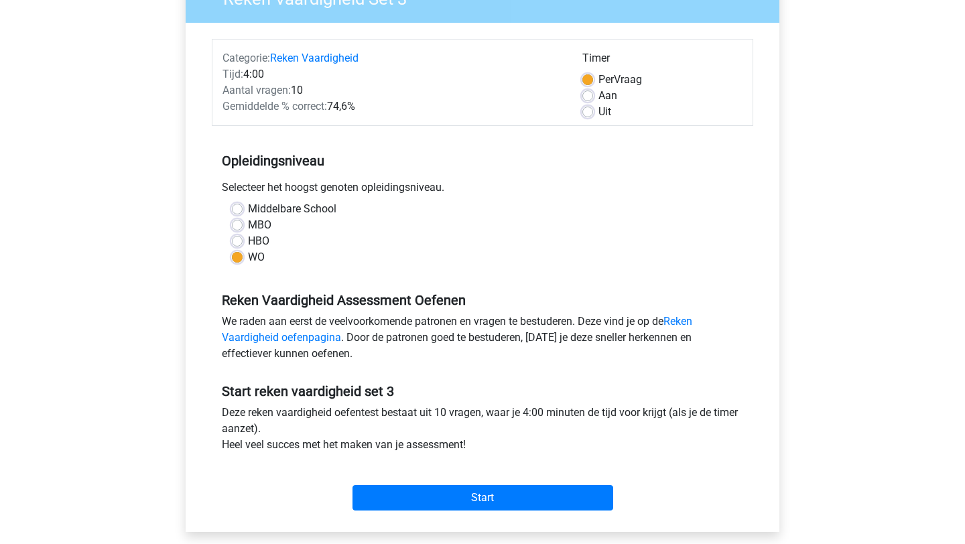
scroll to position [164, 0]
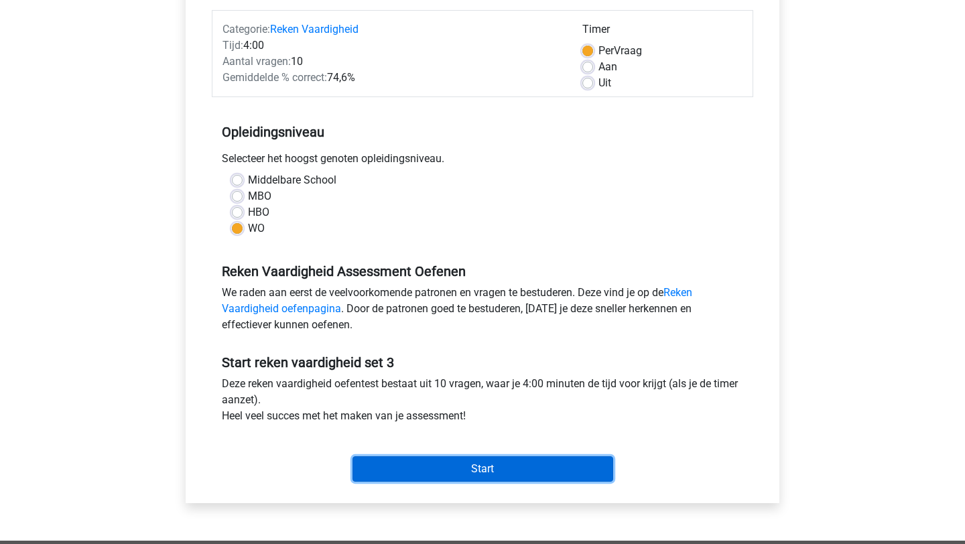
click at [453, 474] on input "Start" at bounding box center [483, 468] width 261 height 25
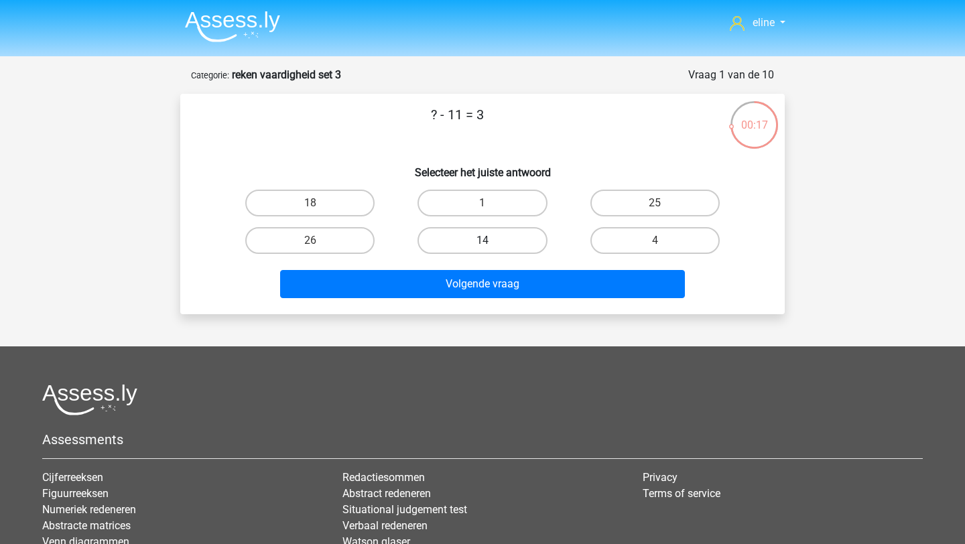
click at [493, 248] on label "14" at bounding box center [482, 240] width 129 height 27
click at [491, 248] on input "14" at bounding box center [487, 245] width 9 height 9
radio input "true"
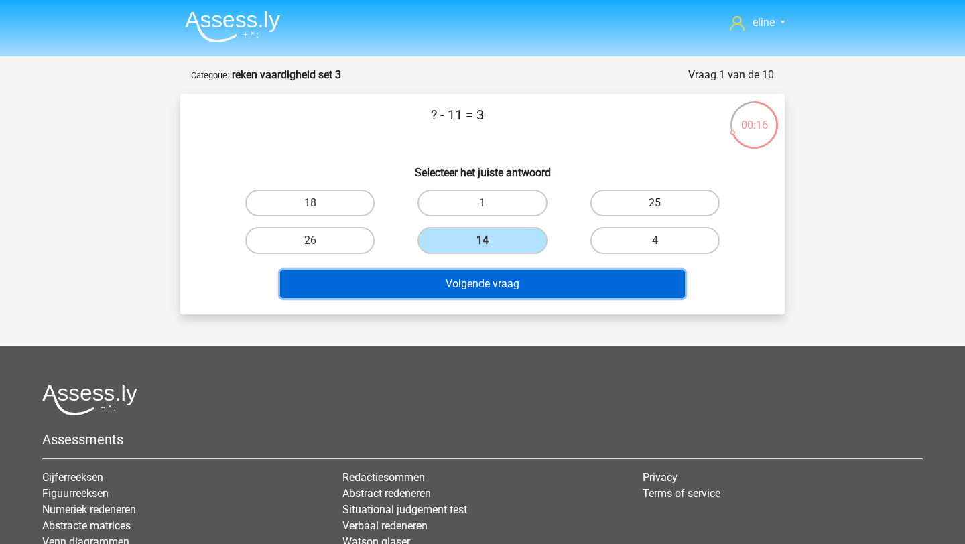
click at [493, 278] on button "Volgende vraag" at bounding box center [483, 284] width 406 height 28
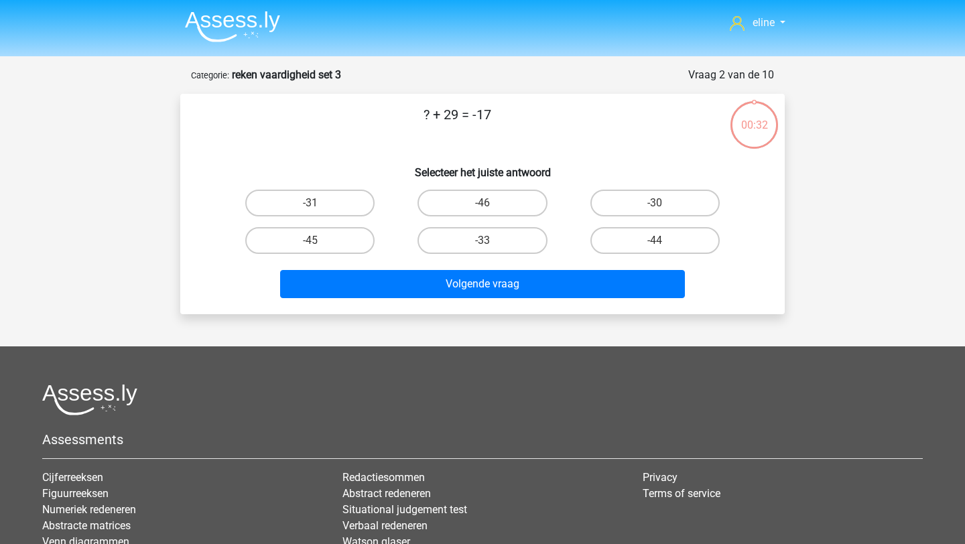
scroll to position [67, 0]
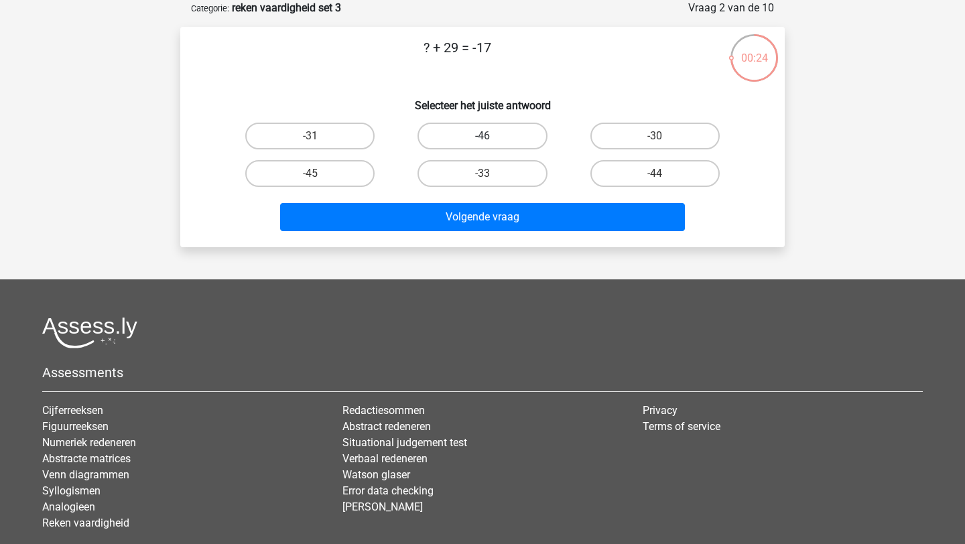
click at [517, 136] on label "-46" at bounding box center [482, 136] width 129 height 27
click at [491, 136] on input "-46" at bounding box center [487, 140] width 9 height 9
radio input "true"
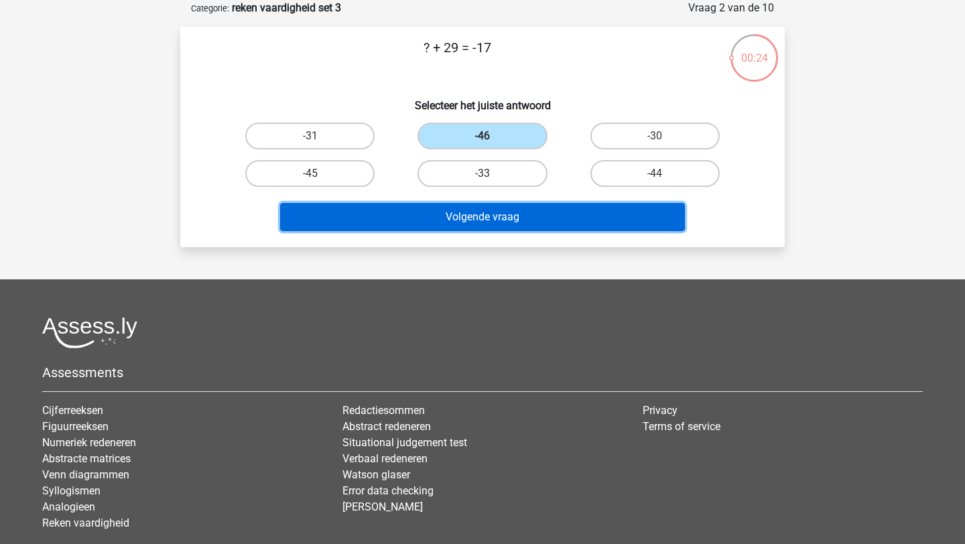
click at [498, 225] on button "Volgende vraag" at bounding box center [483, 217] width 406 height 28
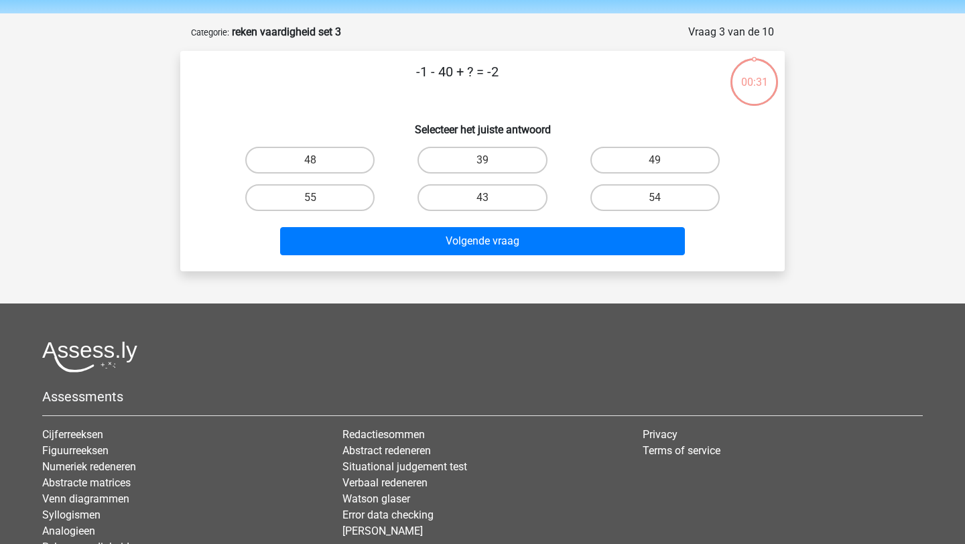
scroll to position [44, 0]
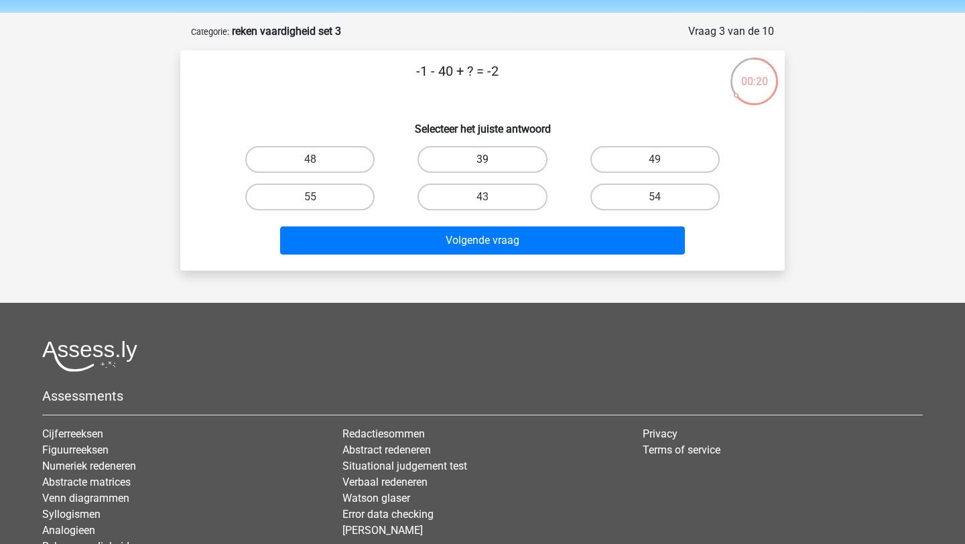
click at [494, 161] on label "39" at bounding box center [482, 159] width 129 height 27
click at [491, 161] on input "39" at bounding box center [487, 164] width 9 height 9
radio input "true"
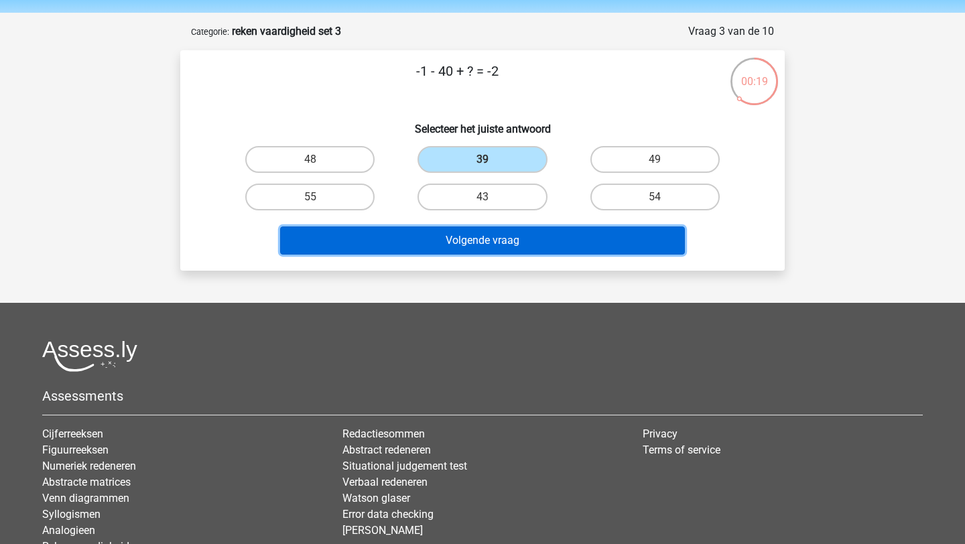
click at [485, 237] on button "Volgende vraag" at bounding box center [483, 241] width 406 height 28
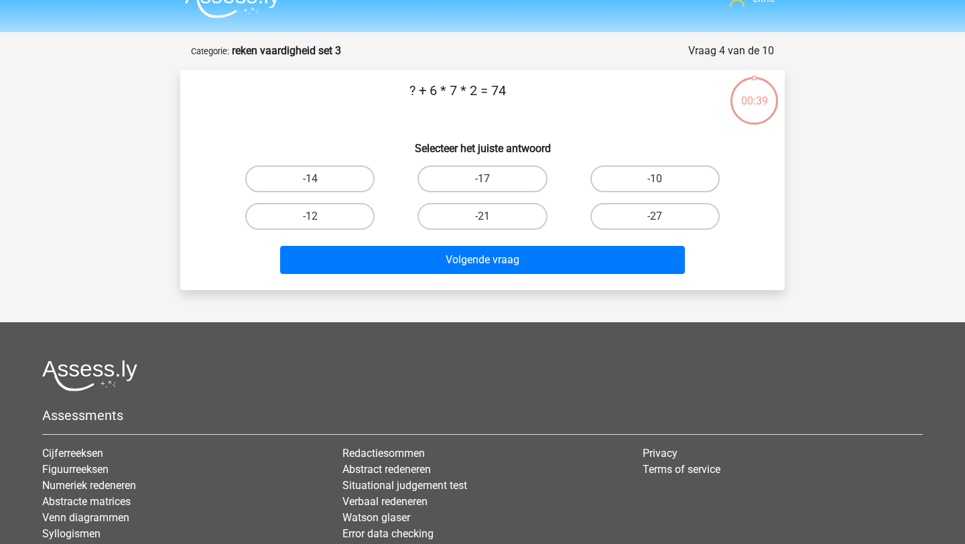
scroll to position [23, 0]
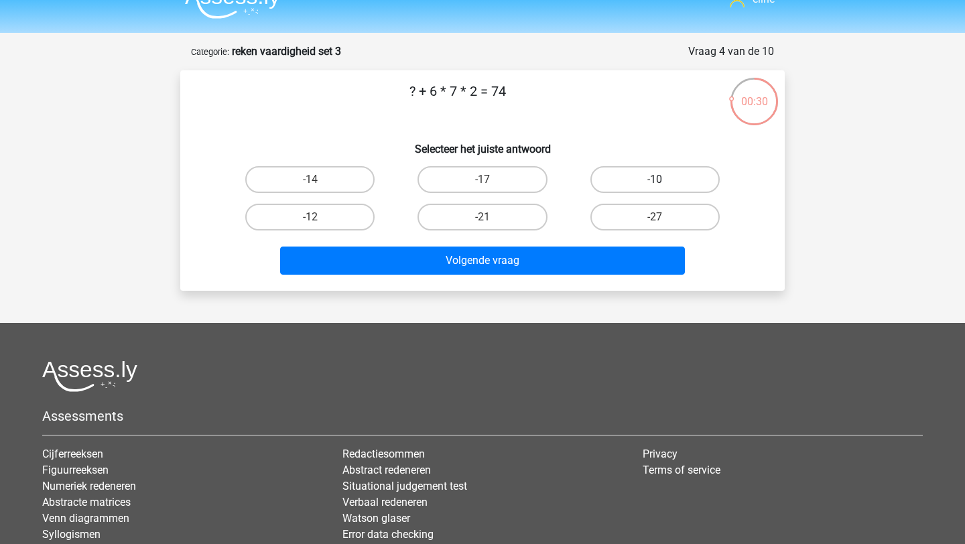
click at [672, 172] on label "-10" at bounding box center [654, 179] width 129 height 27
click at [664, 180] on input "-10" at bounding box center [659, 184] width 9 height 9
radio input "true"
click at [637, 245] on div "Volgende vraag" at bounding box center [483, 258] width 562 height 44
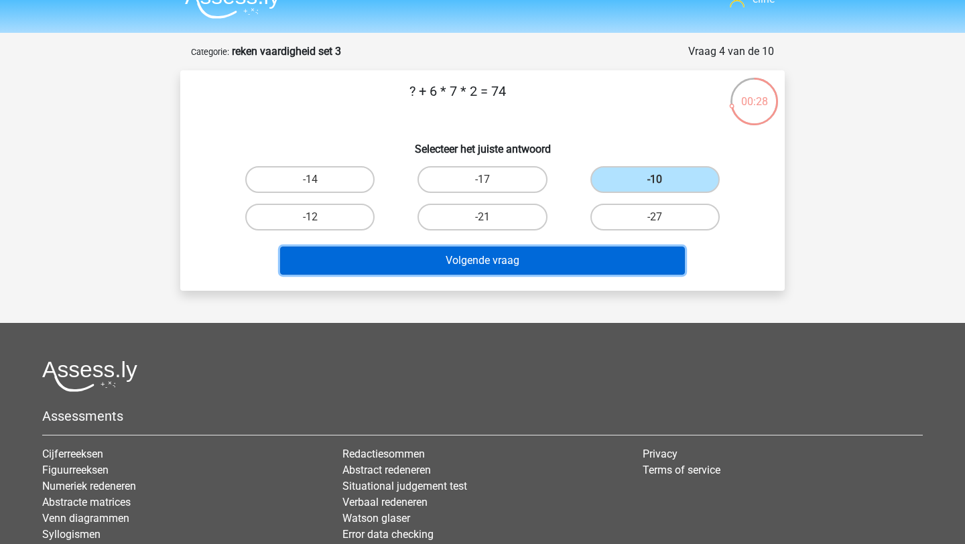
click at [636, 258] on button "Volgende vraag" at bounding box center [483, 261] width 406 height 28
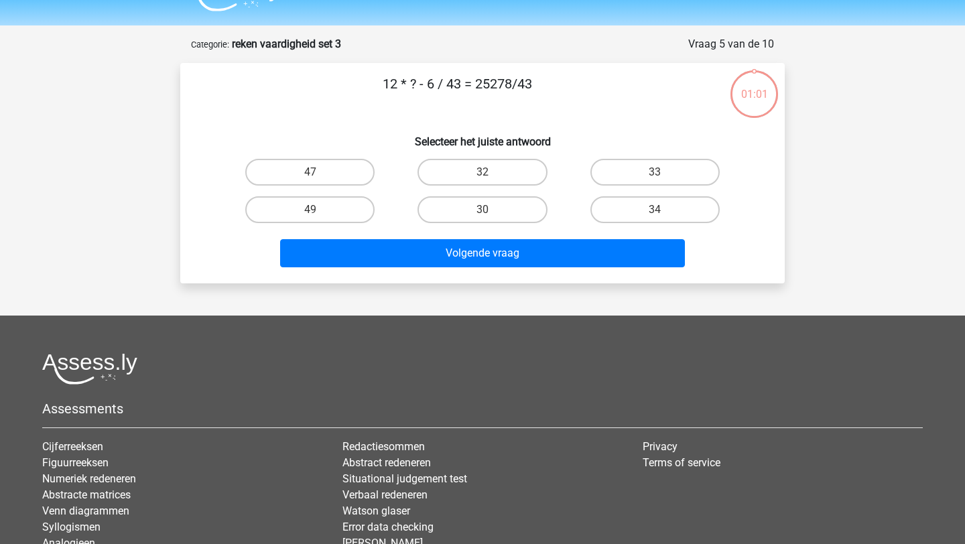
scroll to position [22, 0]
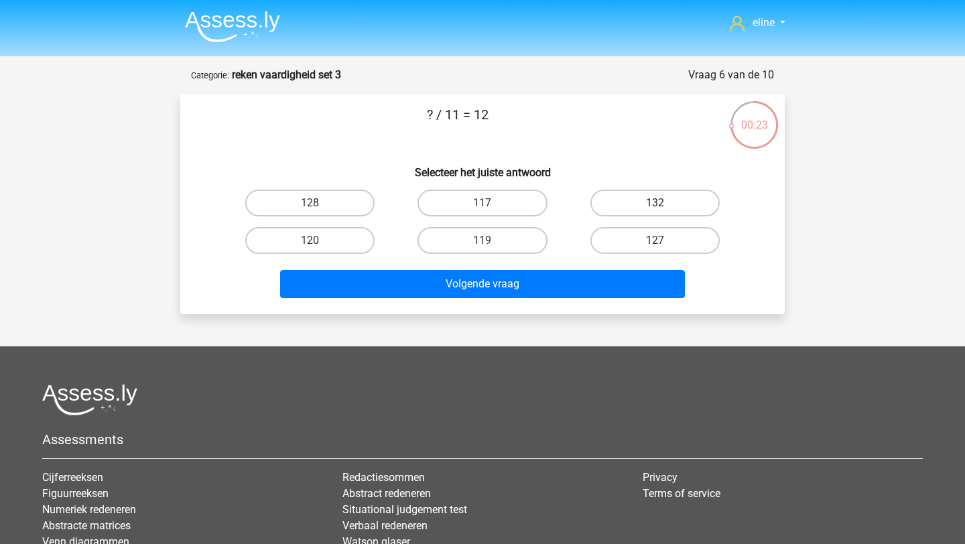
click at [655, 203] on input "132" at bounding box center [659, 207] width 9 height 9
radio input "true"
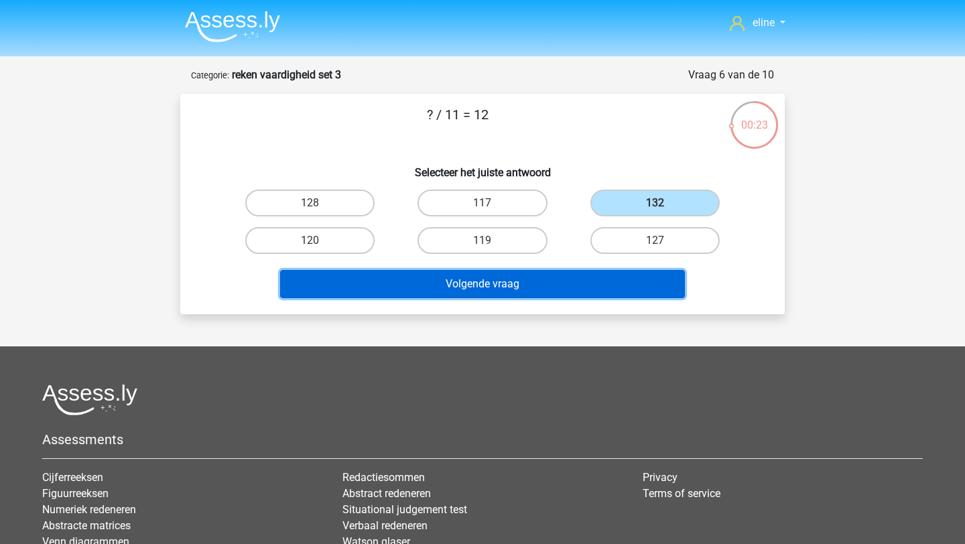
click at [619, 290] on button "Volgende vraag" at bounding box center [483, 284] width 406 height 28
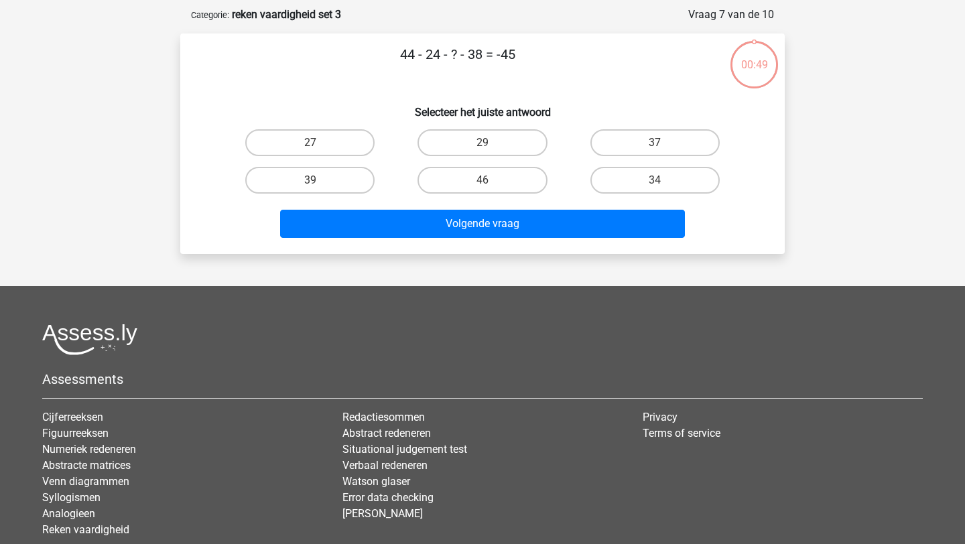
scroll to position [67, 0]
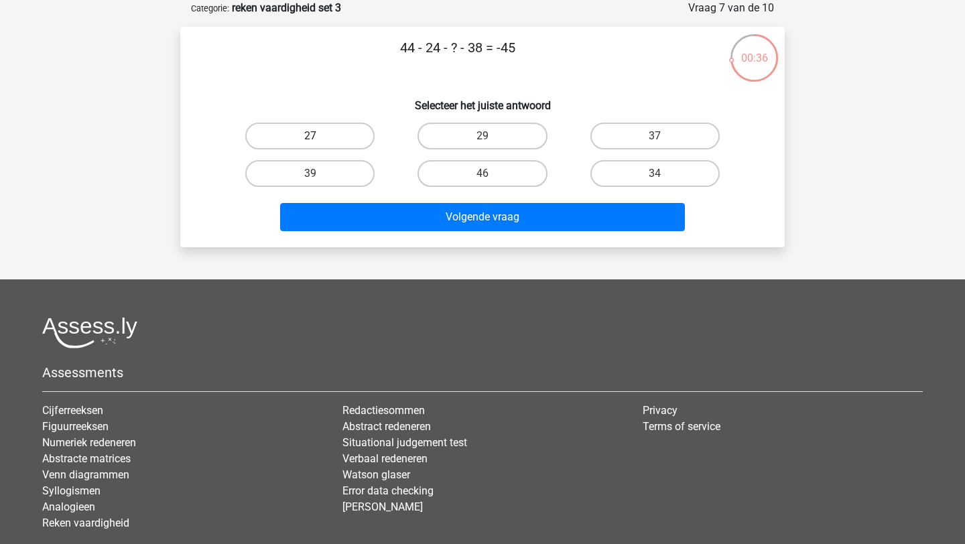
click at [332, 127] on label "27" at bounding box center [309, 136] width 129 height 27
click at [319, 136] on input "27" at bounding box center [314, 140] width 9 height 9
radio input "true"
click at [446, 235] on div "Volgende vraag" at bounding box center [482, 220] width 517 height 34
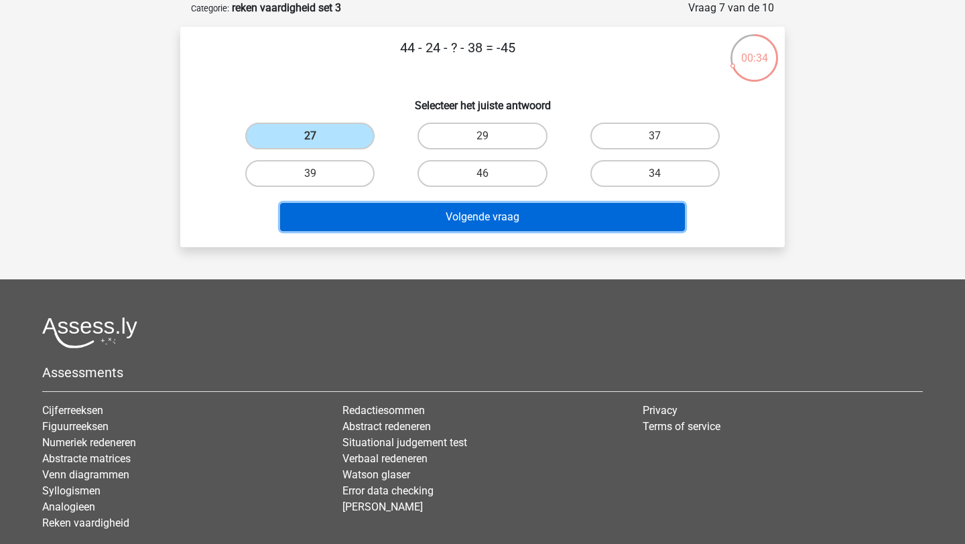
click at [433, 215] on button "Volgende vraag" at bounding box center [483, 217] width 406 height 28
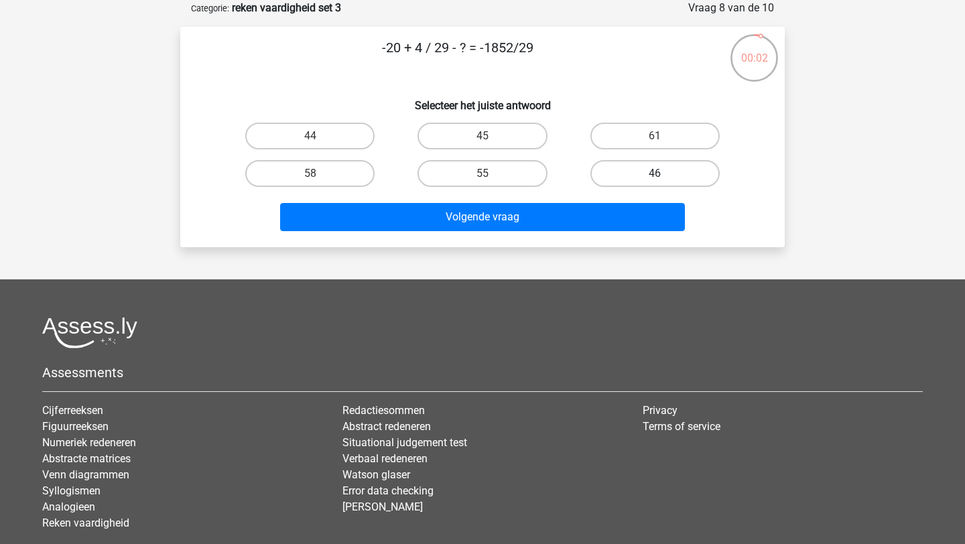
click at [615, 169] on label "46" at bounding box center [654, 173] width 129 height 27
click at [655, 174] on input "46" at bounding box center [659, 178] width 9 height 9
radio input "true"
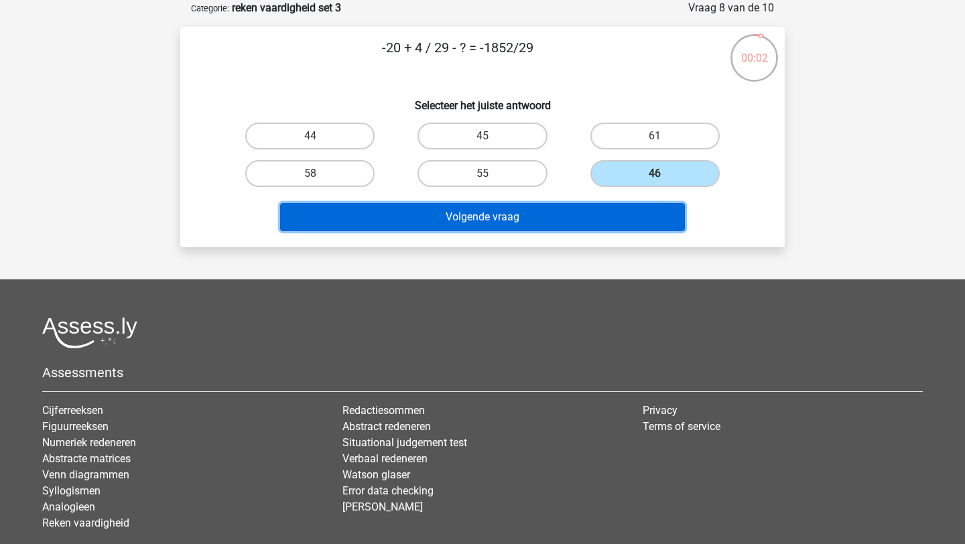
click at [568, 212] on button "Volgende vraag" at bounding box center [483, 217] width 406 height 28
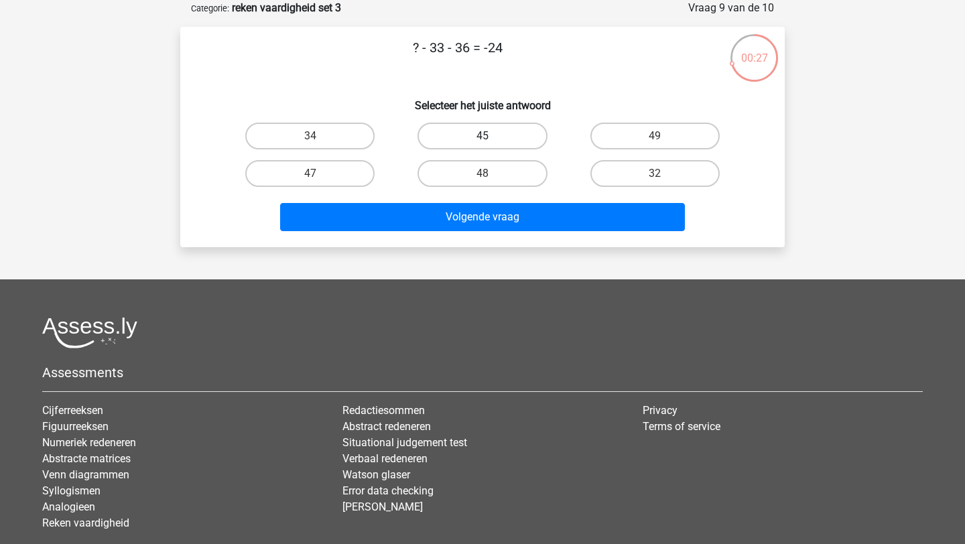
click at [507, 123] on label "45" at bounding box center [482, 136] width 129 height 27
click at [491, 136] on input "45" at bounding box center [487, 140] width 9 height 9
radio input "true"
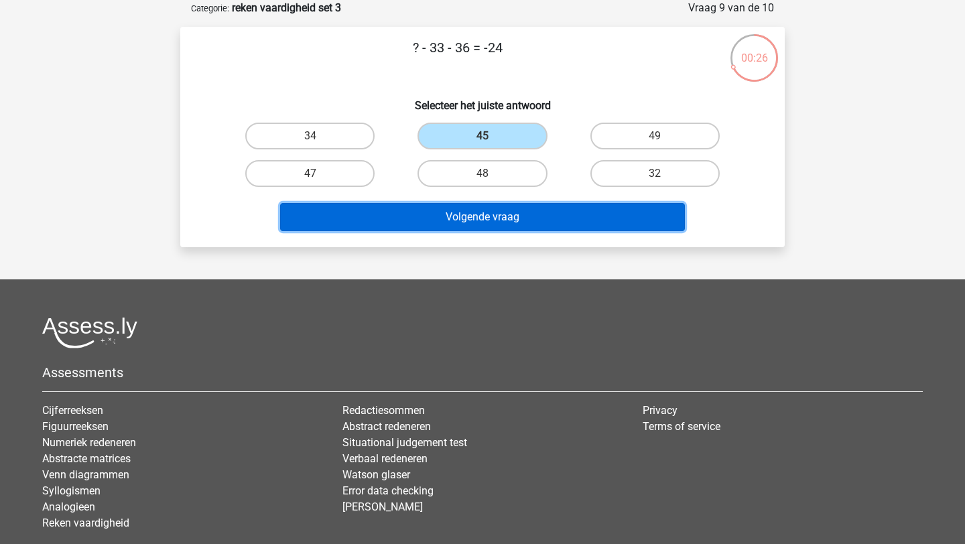
click at [546, 225] on button "Volgende vraag" at bounding box center [483, 217] width 406 height 28
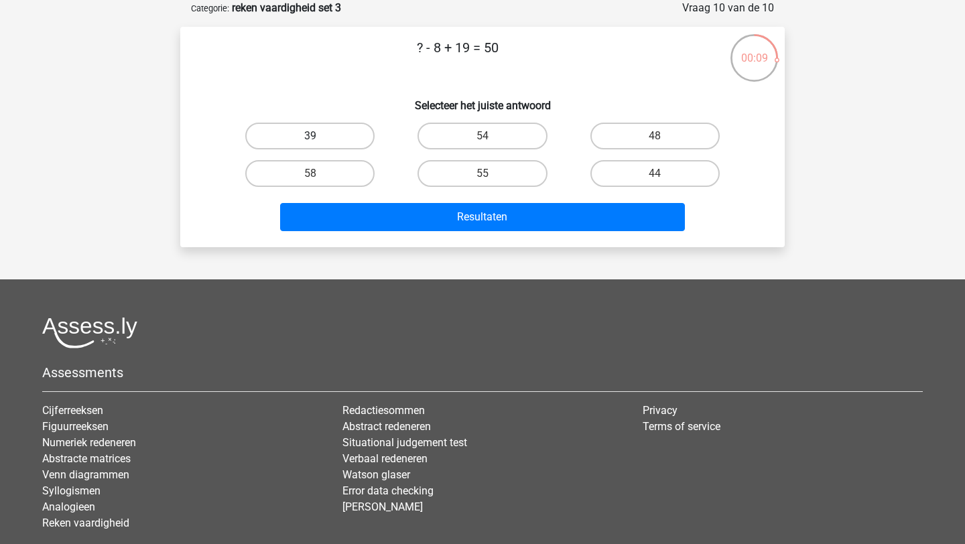
click at [298, 132] on label "39" at bounding box center [309, 136] width 129 height 27
click at [310, 136] on input "39" at bounding box center [314, 140] width 9 height 9
radio input "true"
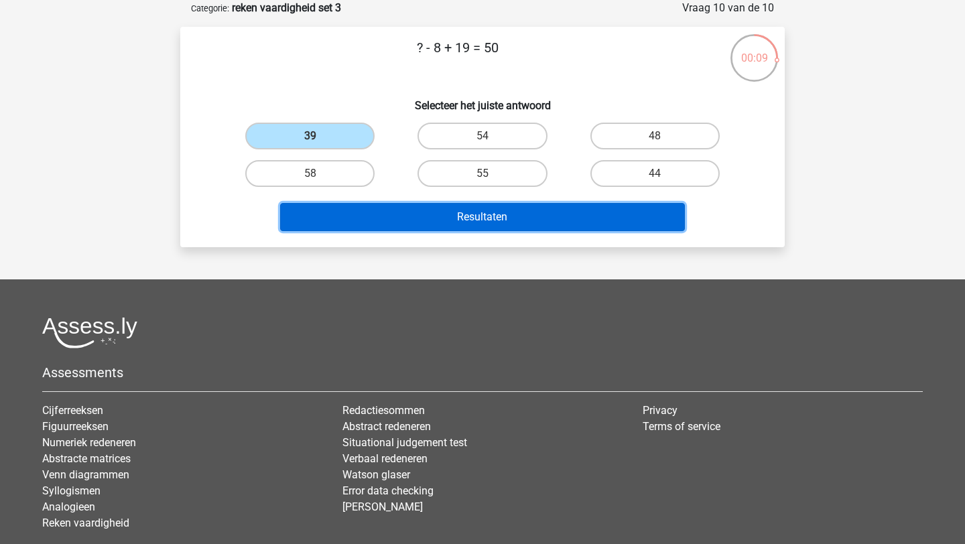
click at [372, 207] on button "Resultaten" at bounding box center [483, 217] width 406 height 28
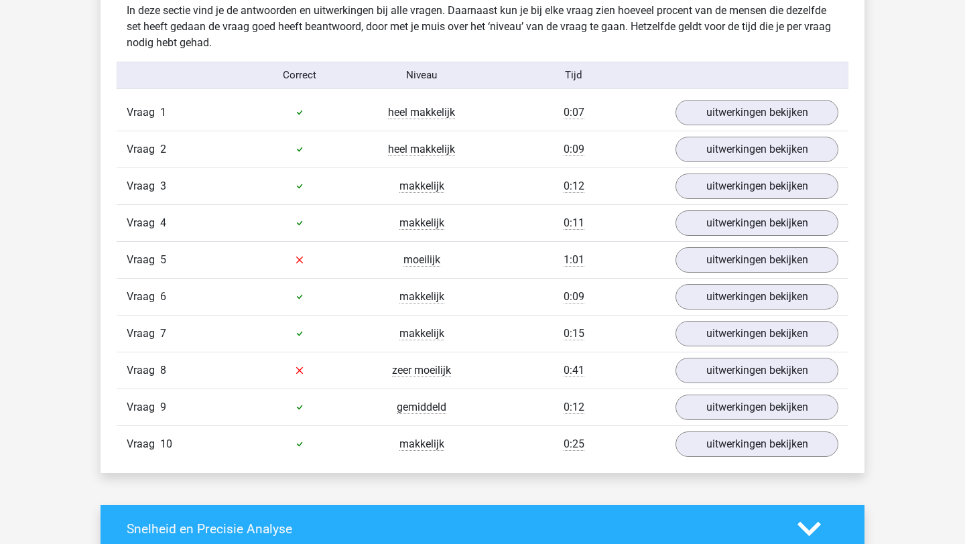
scroll to position [828, 0]
click at [702, 263] on link "uitwerkingen bekijken" at bounding box center [757, 260] width 187 height 29
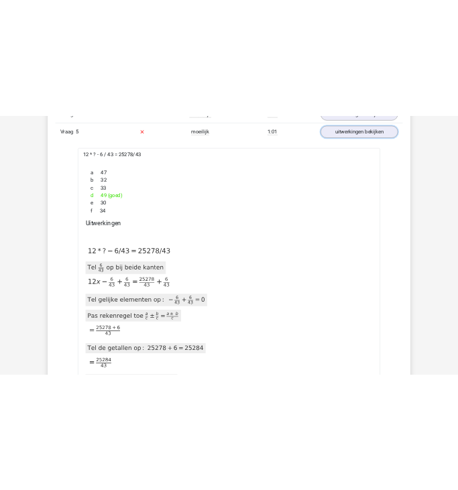
scroll to position [1054, 0]
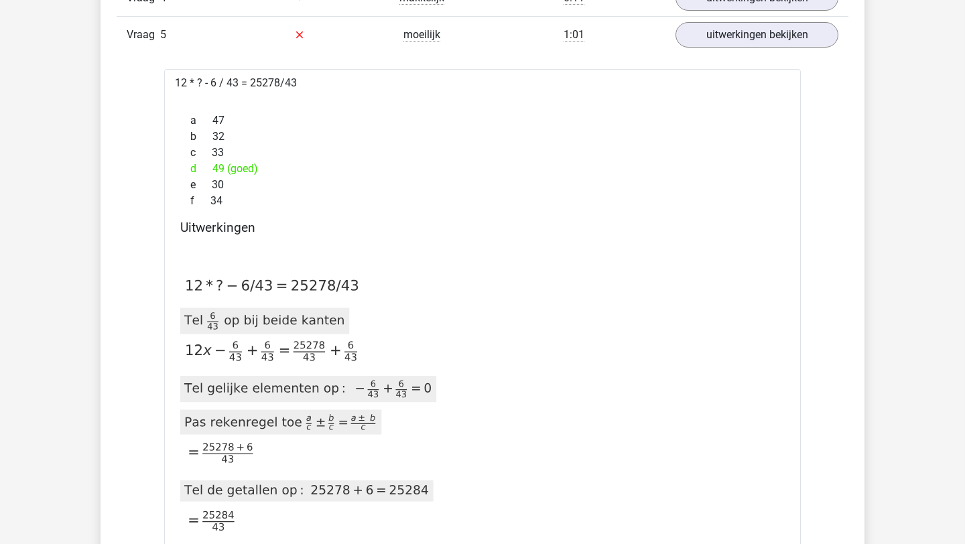
drag, startPoint x: 315, startPoint y: 86, endPoint x: 123, endPoint y: 85, distance: 191.7
click at [123, 85] on div "In deze sectie vind je de antwoorden en uitwerkingen bij alle vragen. Daarnaast…" at bounding box center [483, 399] width 744 height 1264
copy div "12 * ? - 6 / 43 = 25278/43"
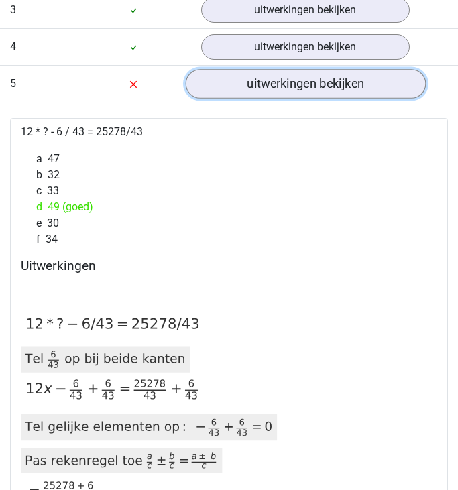
click at [257, 82] on link "uitwerkingen bekijken" at bounding box center [305, 83] width 240 height 29
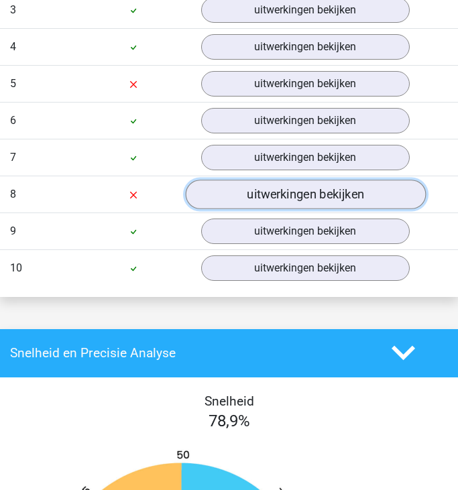
click at [264, 184] on link "uitwerkingen bekijken" at bounding box center [305, 194] width 240 height 29
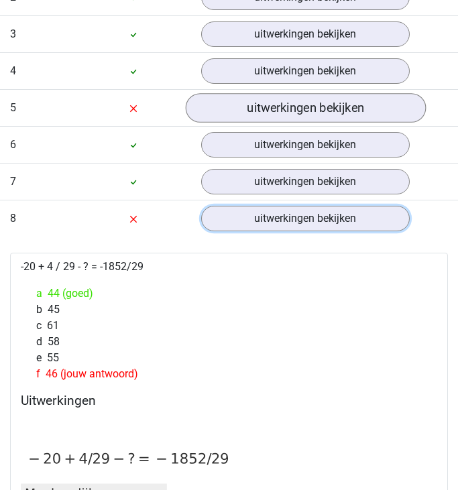
scroll to position [1038, 0]
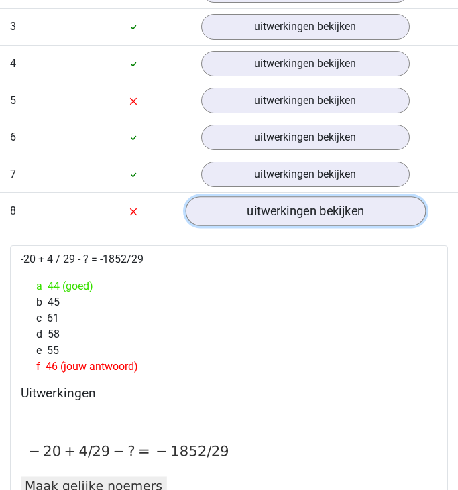
click at [279, 214] on link "uitwerkingen bekijken" at bounding box center [305, 210] width 240 height 29
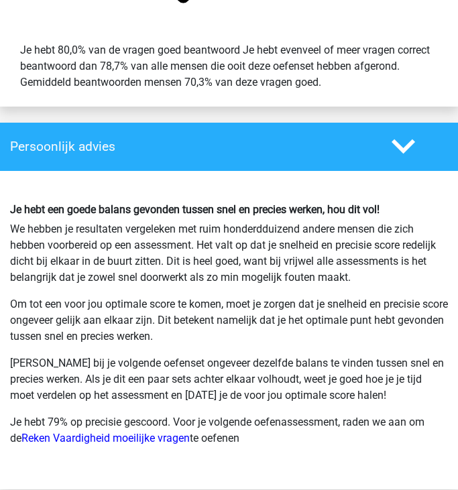
scroll to position [2255, 0]
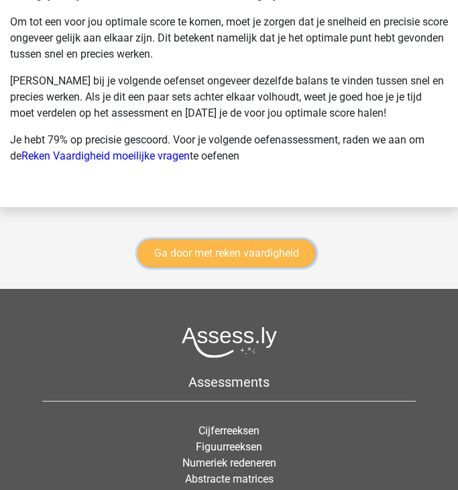
click at [252, 257] on link "Ga door met reken vaardigheid" at bounding box center [226, 253] width 178 height 28
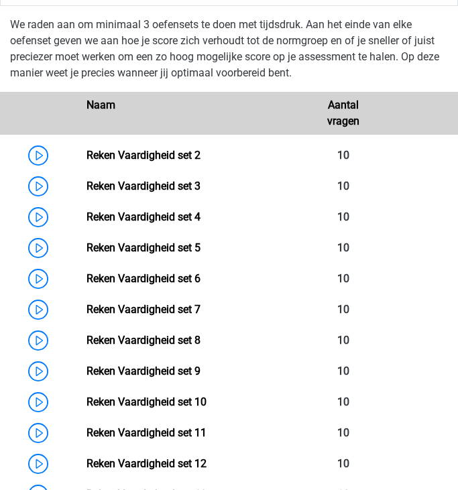
scroll to position [702, 0]
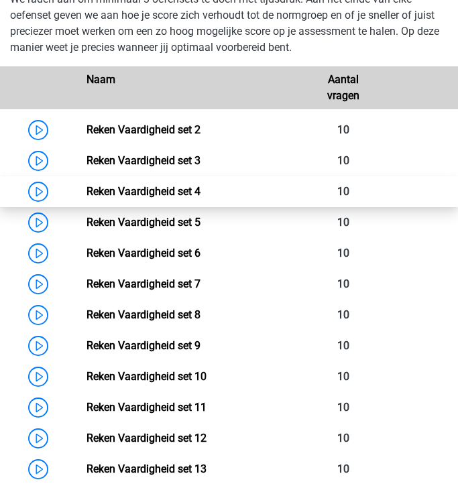
click at [86, 190] on link "Reken Vaardigheid set 4" at bounding box center [143, 191] width 114 height 13
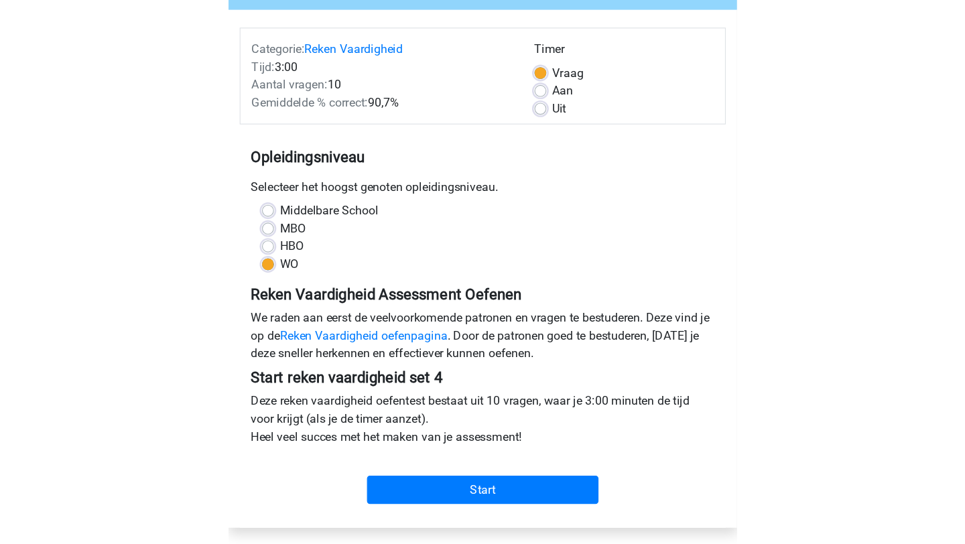
scroll to position [129, 0]
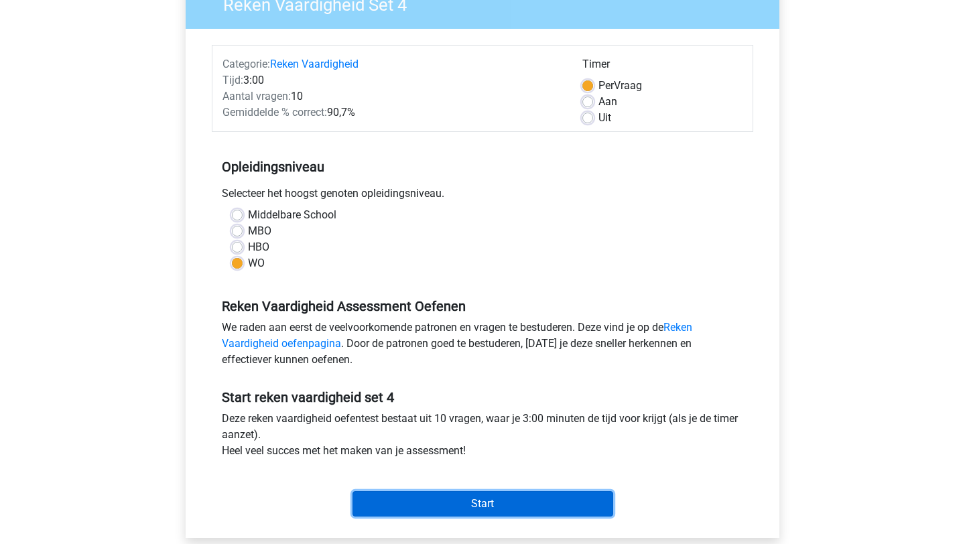
click at [457, 489] on input "Start" at bounding box center [483, 503] width 261 height 25
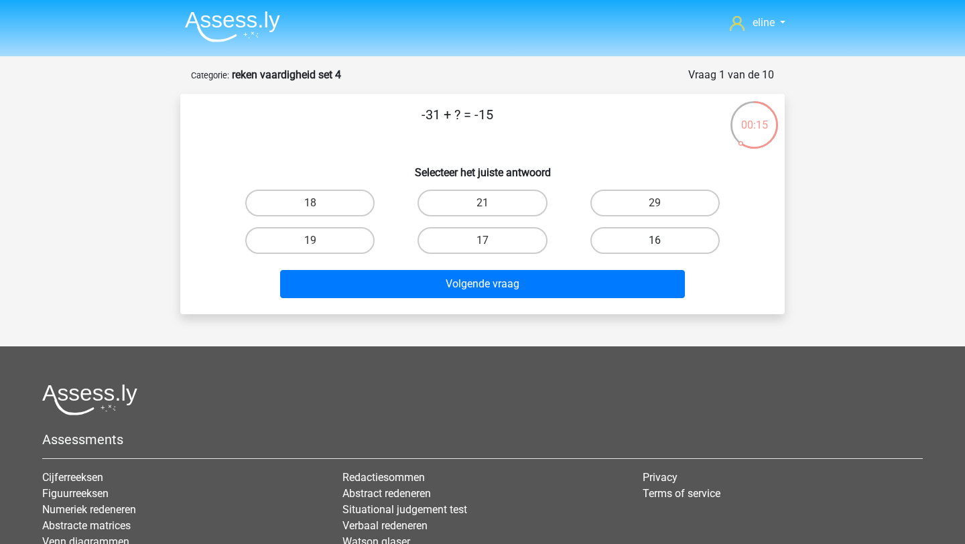
click at [638, 233] on label "16" at bounding box center [654, 240] width 129 height 27
click at [655, 241] on input "16" at bounding box center [659, 245] width 9 height 9
radio input "true"
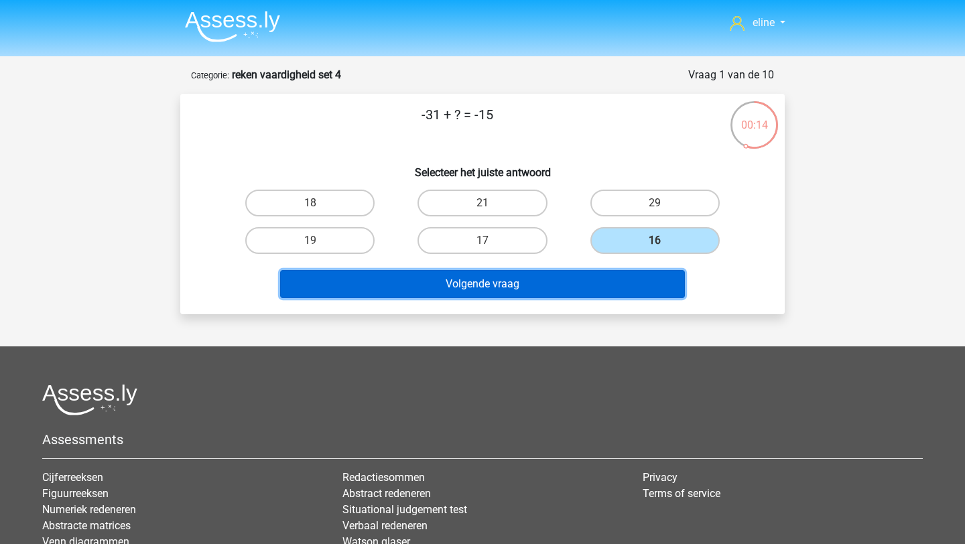
click at [604, 288] on button "Volgende vraag" at bounding box center [483, 284] width 406 height 28
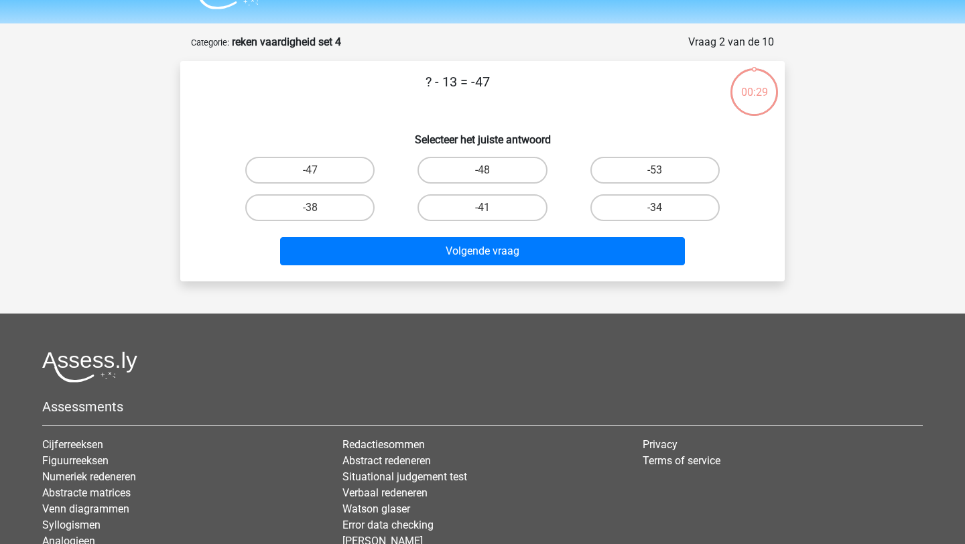
scroll to position [67, 0]
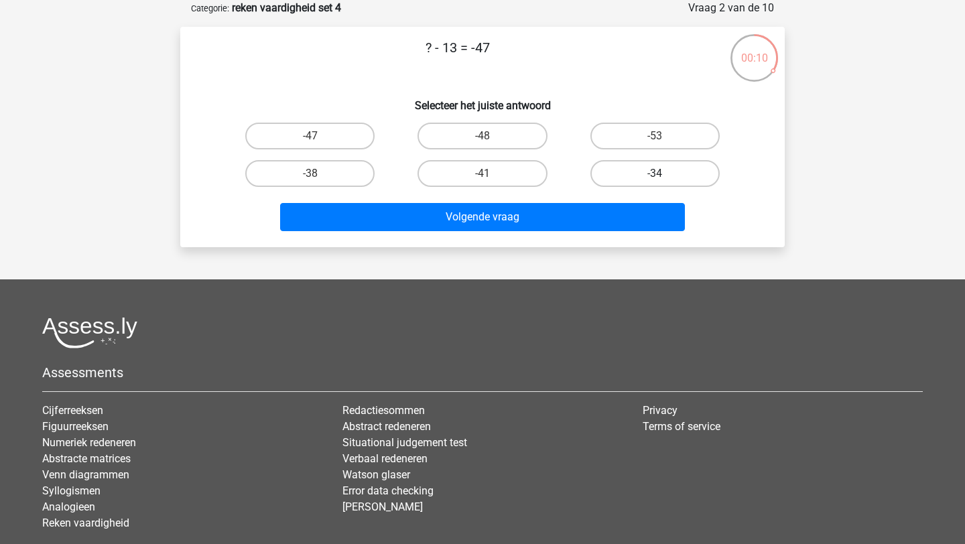
click at [620, 178] on label "-34" at bounding box center [654, 173] width 129 height 27
click at [655, 178] on input "-34" at bounding box center [659, 178] width 9 height 9
radio input "true"
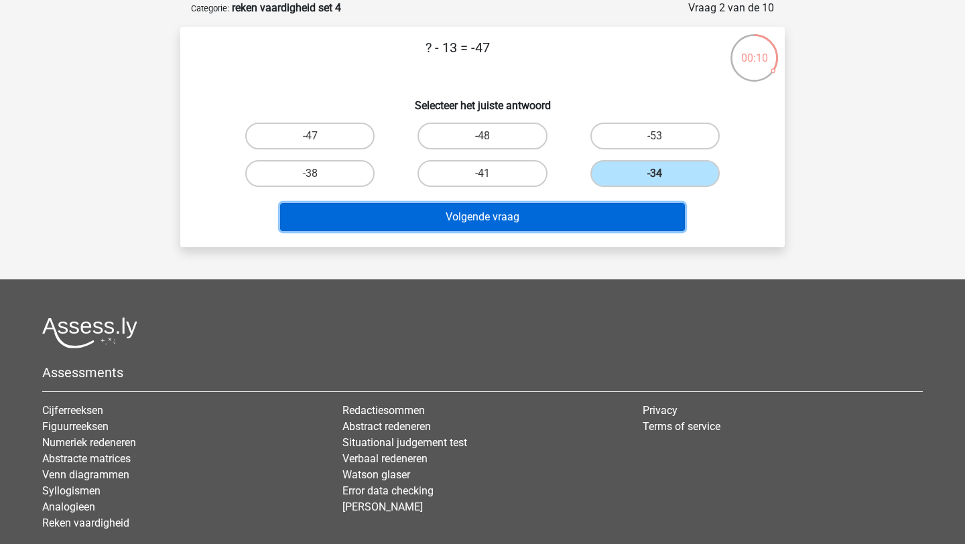
click at [621, 227] on button "Volgende vraag" at bounding box center [483, 217] width 406 height 28
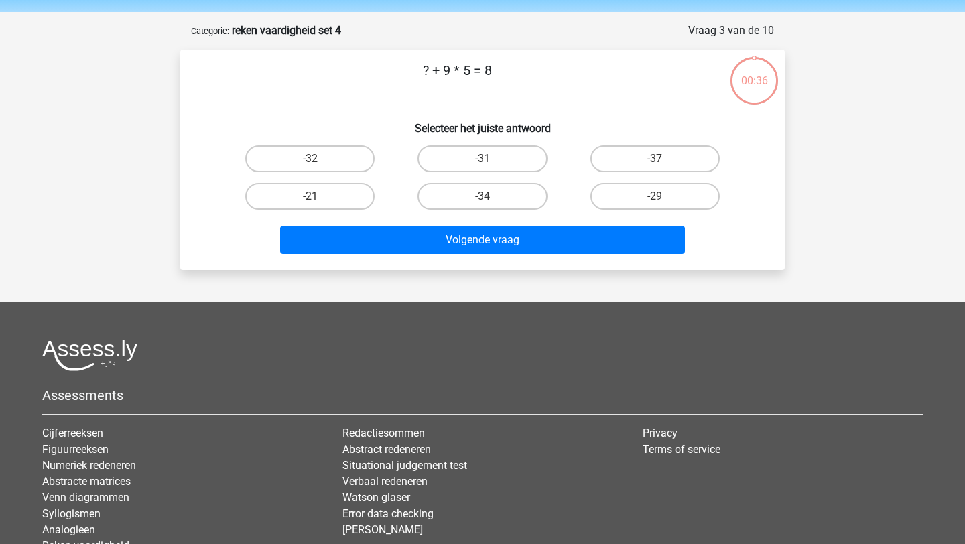
scroll to position [42, 0]
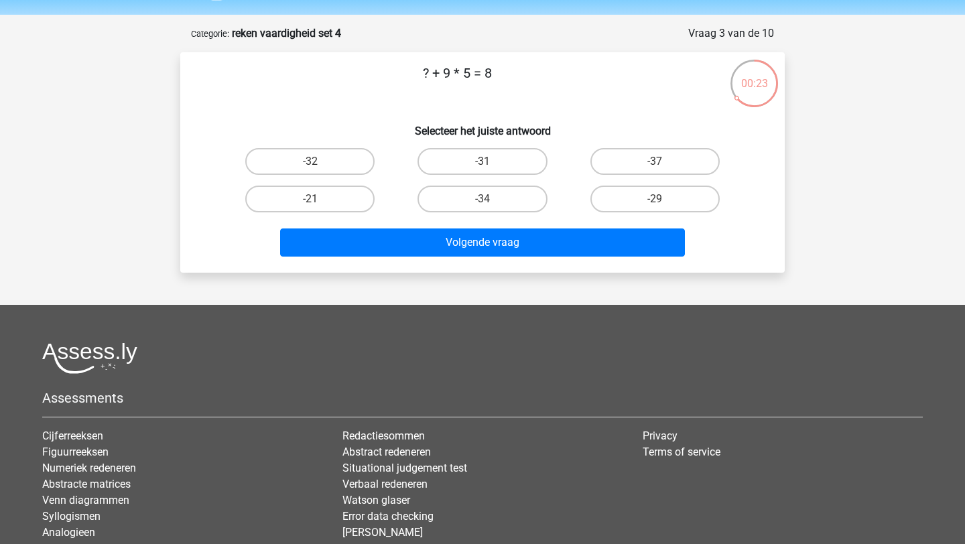
click at [615, 175] on div "-37" at bounding box center [655, 162] width 172 height 38
click at [611, 162] on label "-37" at bounding box center [654, 161] width 129 height 27
click at [655, 162] on input "-37" at bounding box center [659, 166] width 9 height 9
radio input "true"
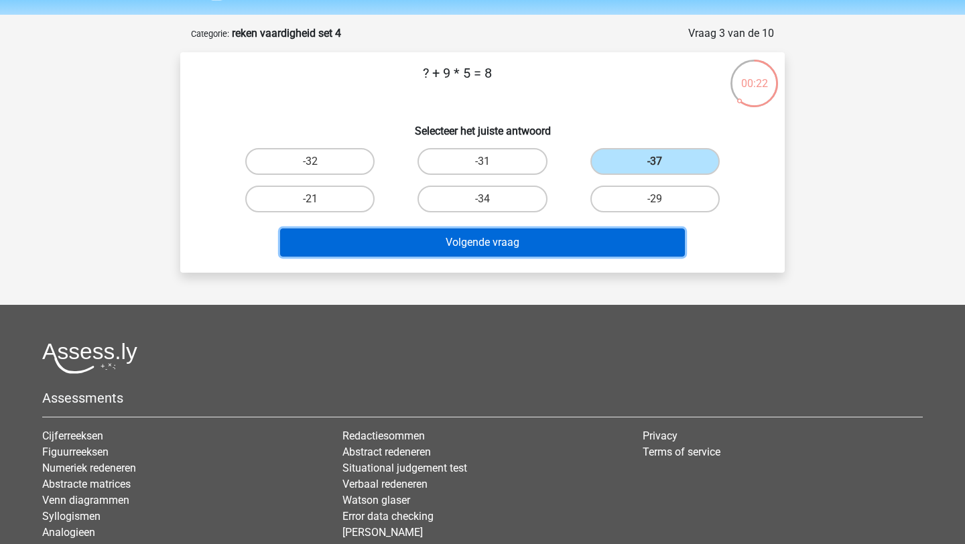
click at [615, 254] on button "Volgende vraag" at bounding box center [483, 243] width 406 height 28
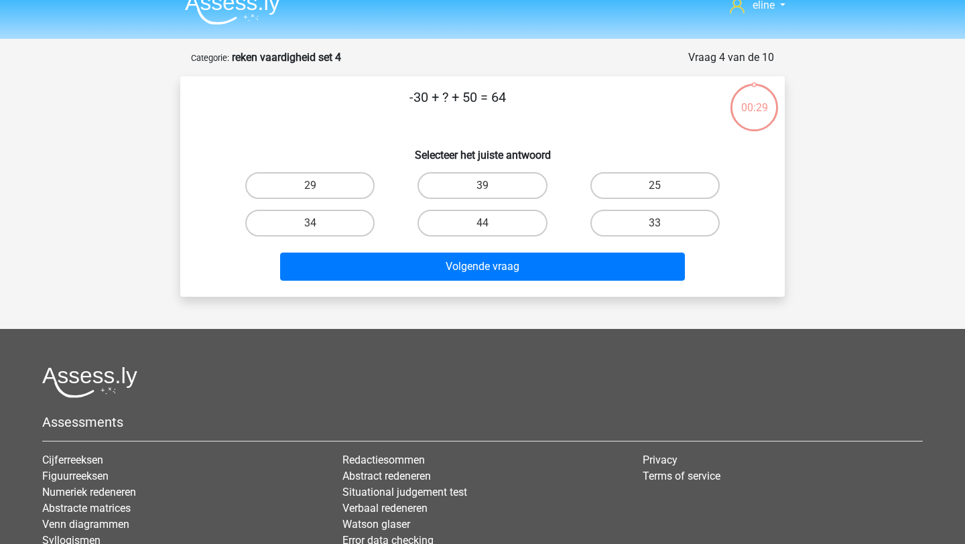
scroll to position [7, 0]
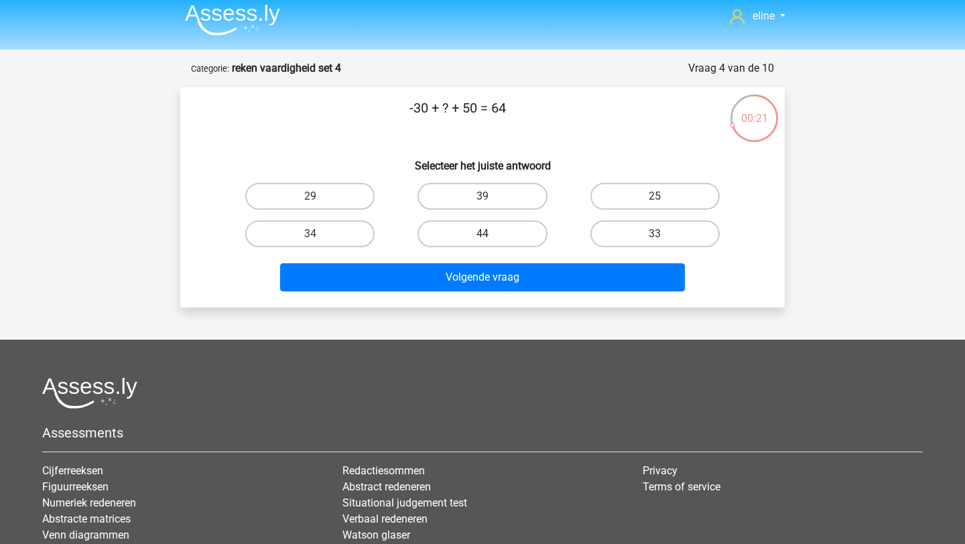
click at [521, 229] on label "44" at bounding box center [482, 234] width 129 height 27
click at [491, 234] on input "44" at bounding box center [487, 238] width 9 height 9
radio input "true"
click at [528, 300] on div "-30 + ? + 50 = 64 Selecteer het juiste antwoord 29 39 25 34" at bounding box center [482, 197] width 605 height 221
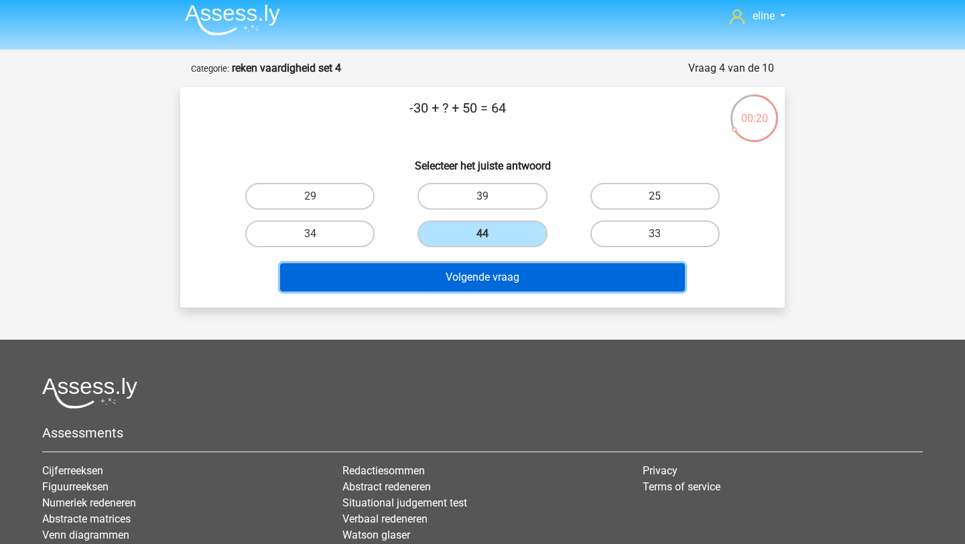
click at [520, 284] on button "Volgende vraag" at bounding box center [483, 277] width 406 height 28
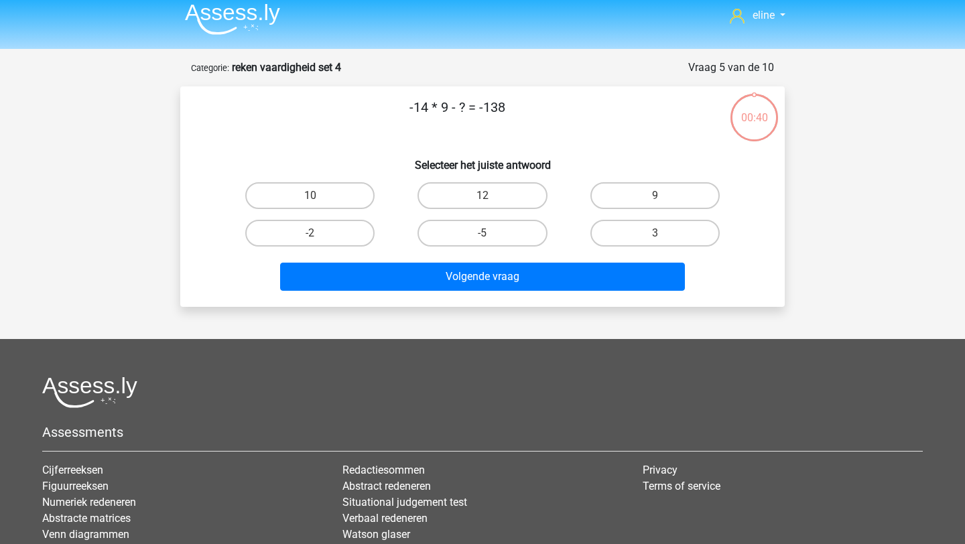
scroll to position [1, 0]
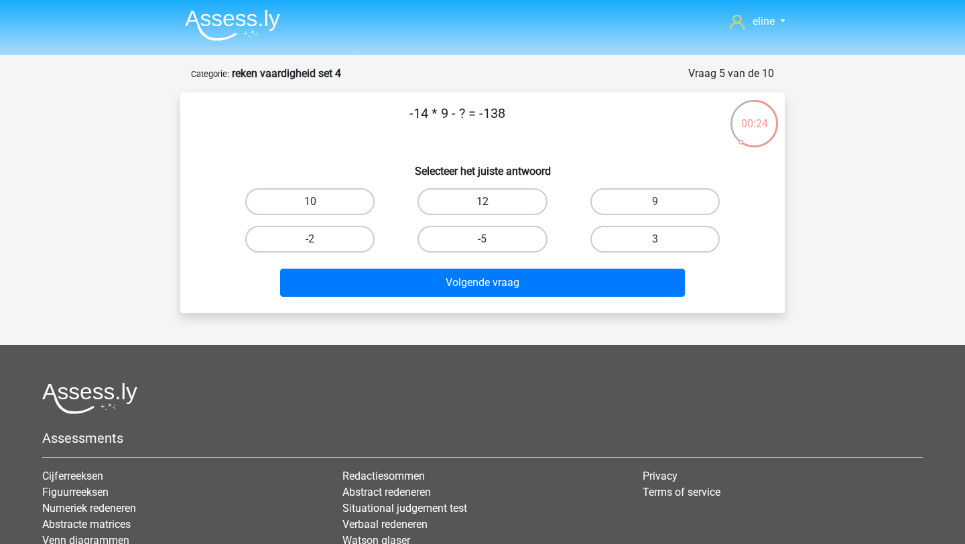
click at [501, 192] on label "12" at bounding box center [482, 201] width 129 height 27
click at [491, 202] on input "12" at bounding box center [487, 206] width 9 height 9
radio input "true"
click at [491, 259] on div "Volgende vraag" at bounding box center [483, 280] width 562 height 44
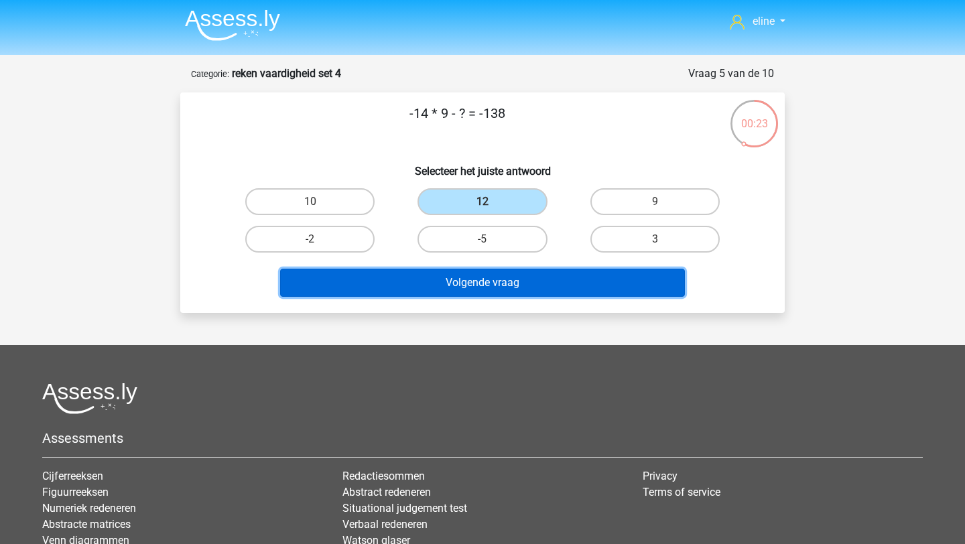
click at [491, 275] on button "Volgende vraag" at bounding box center [483, 283] width 406 height 28
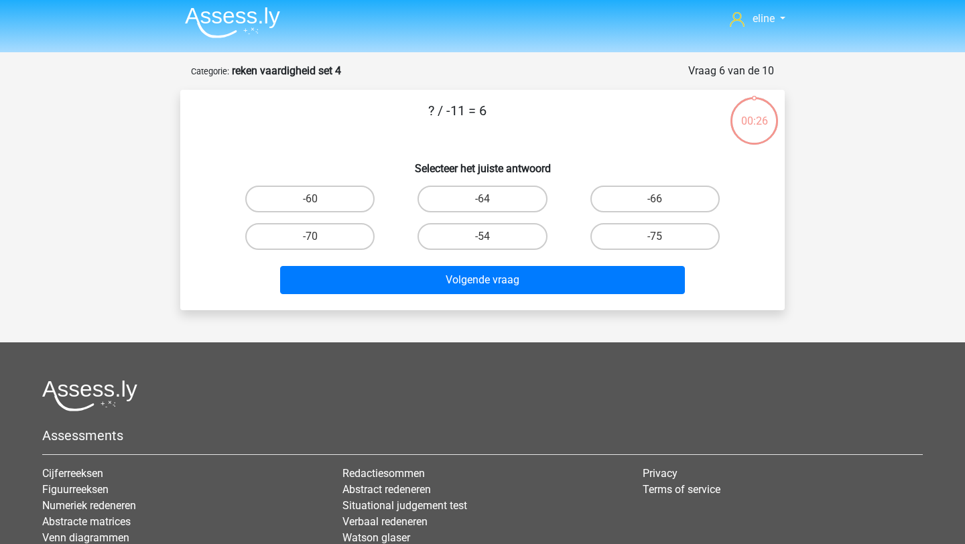
scroll to position [3, 0]
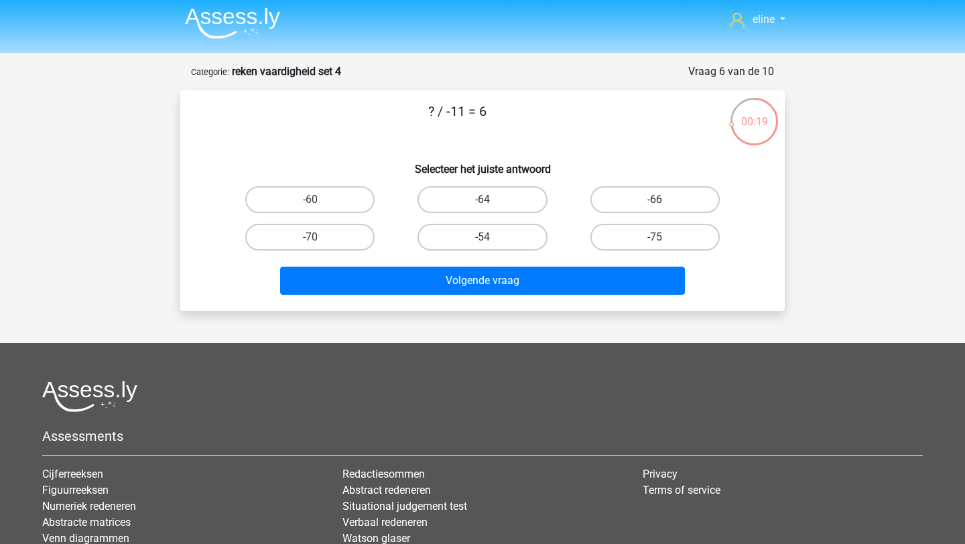
click at [615, 206] on label "-66" at bounding box center [654, 199] width 129 height 27
click at [655, 206] on input "-66" at bounding box center [659, 204] width 9 height 9
radio input "true"
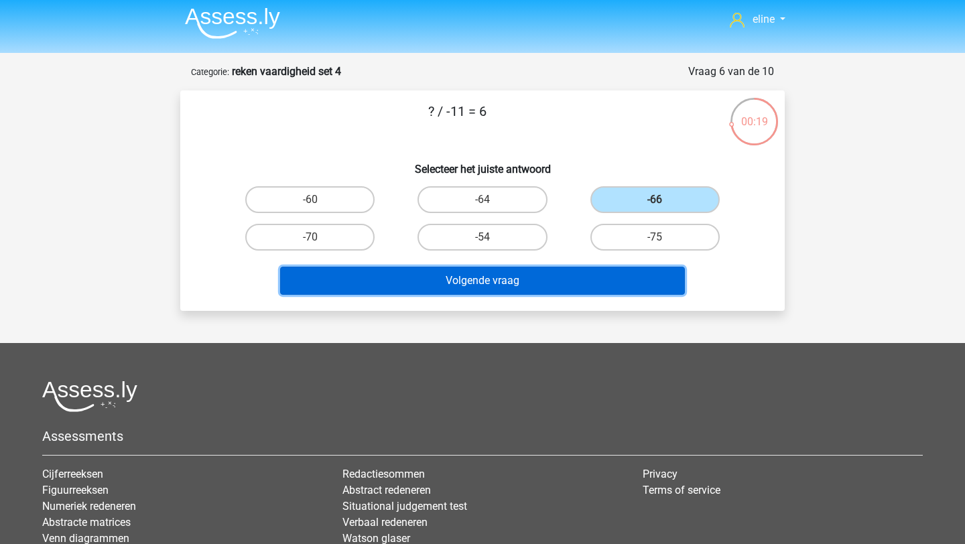
click at [600, 273] on button "Volgende vraag" at bounding box center [483, 281] width 406 height 28
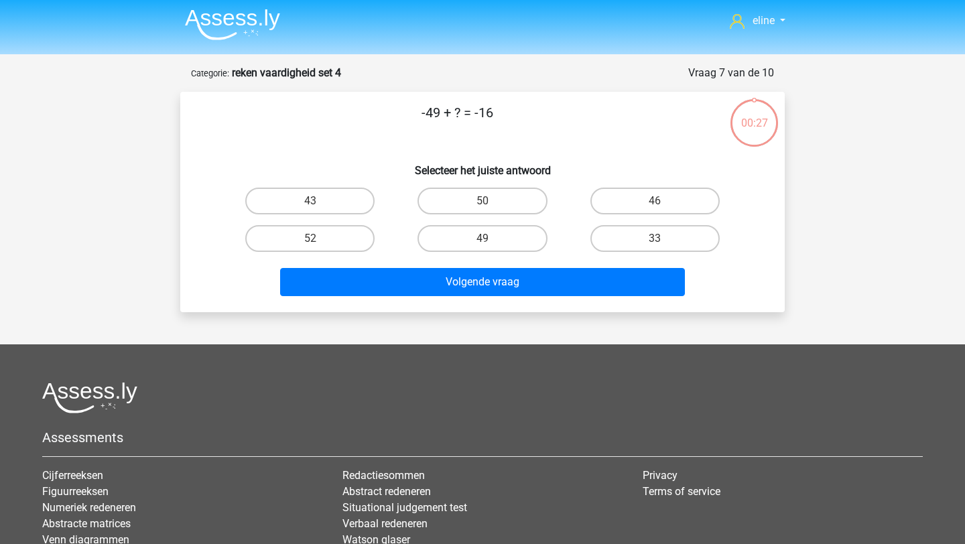
scroll to position [3, 0]
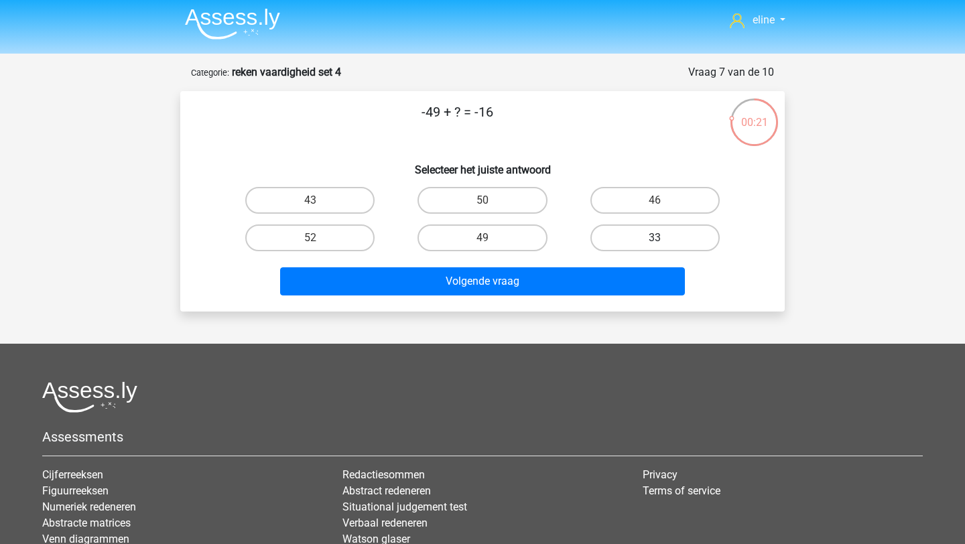
click at [642, 244] on label "33" at bounding box center [654, 238] width 129 height 27
click at [655, 244] on input "33" at bounding box center [659, 242] width 9 height 9
radio input "true"
click at [642, 265] on div "Volgende vraag" at bounding box center [483, 279] width 562 height 44
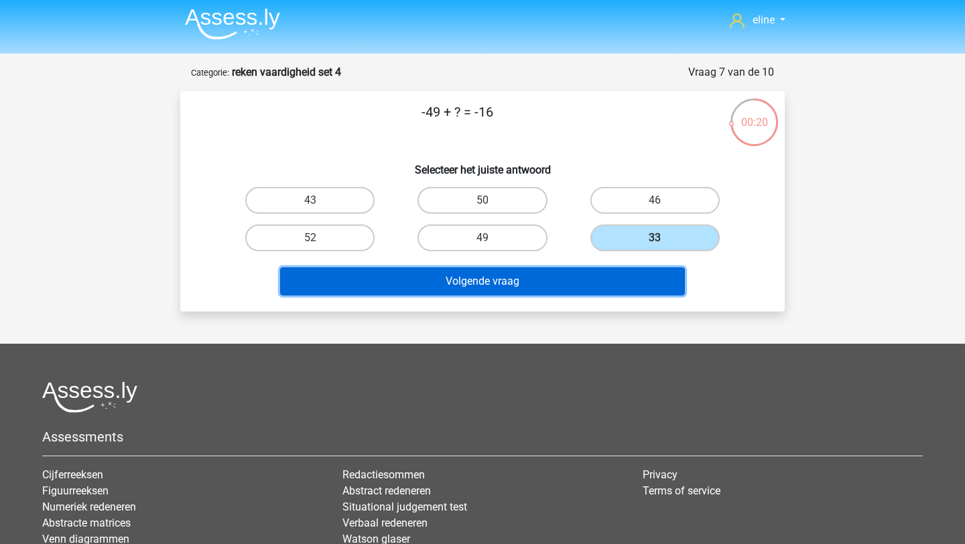
click at [644, 294] on button "Volgende vraag" at bounding box center [483, 281] width 406 height 28
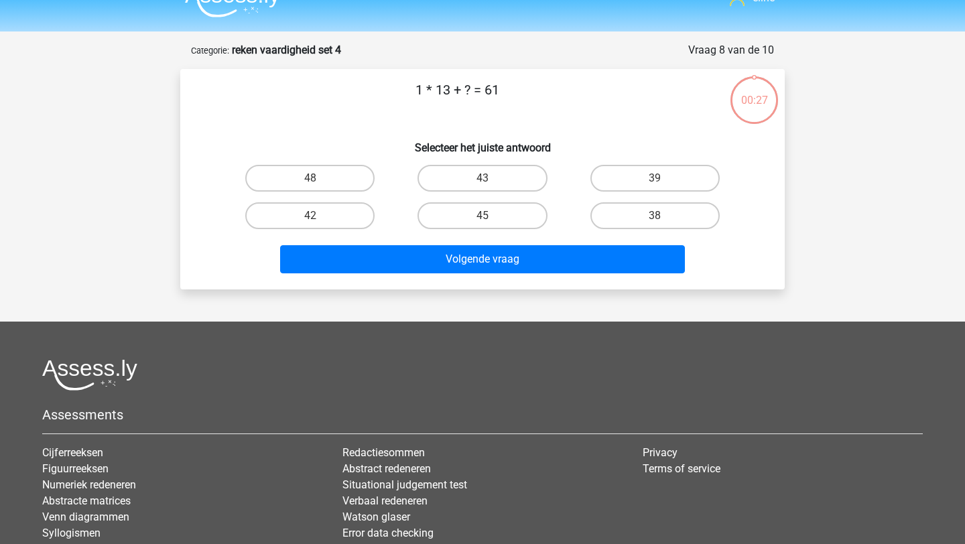
scroll to position [10, 0]
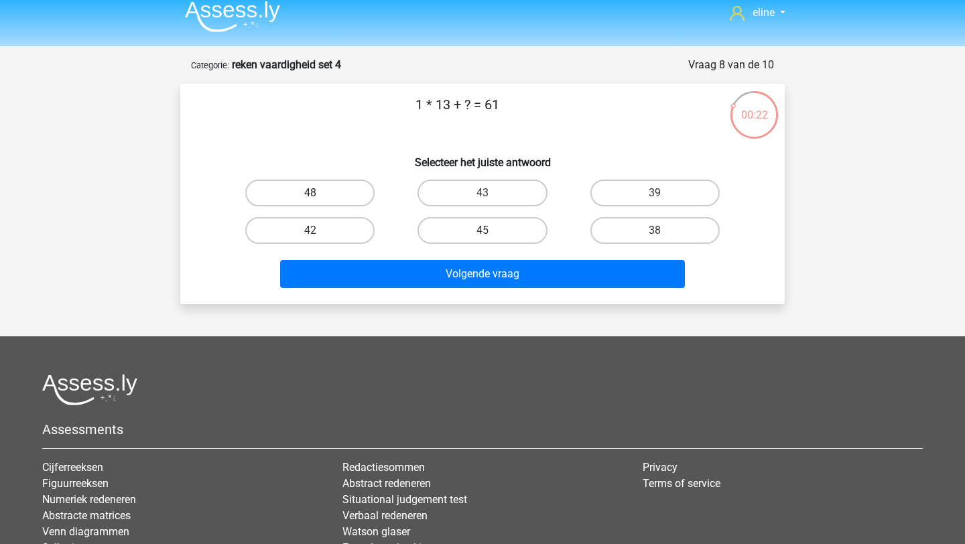
click at [353, 193] on label "48" at bounding box center [309, 193] width 129 height 27
click at [319, 193] on input "48" at bounding box center [314, 197] width 9 height 9
radio input "true"
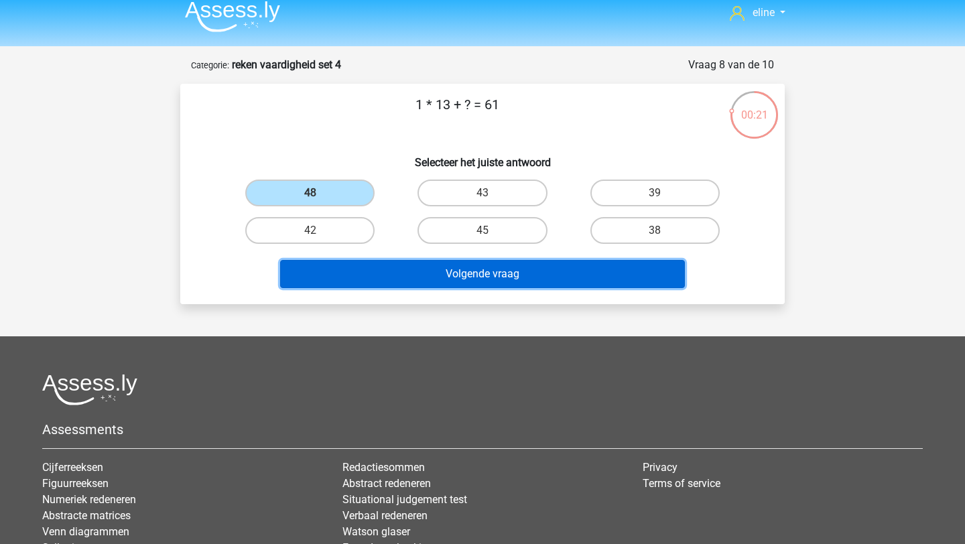
click at [412, 269] on button "Volgende vraag" at bounding box center [483, 274] width 406 height 28
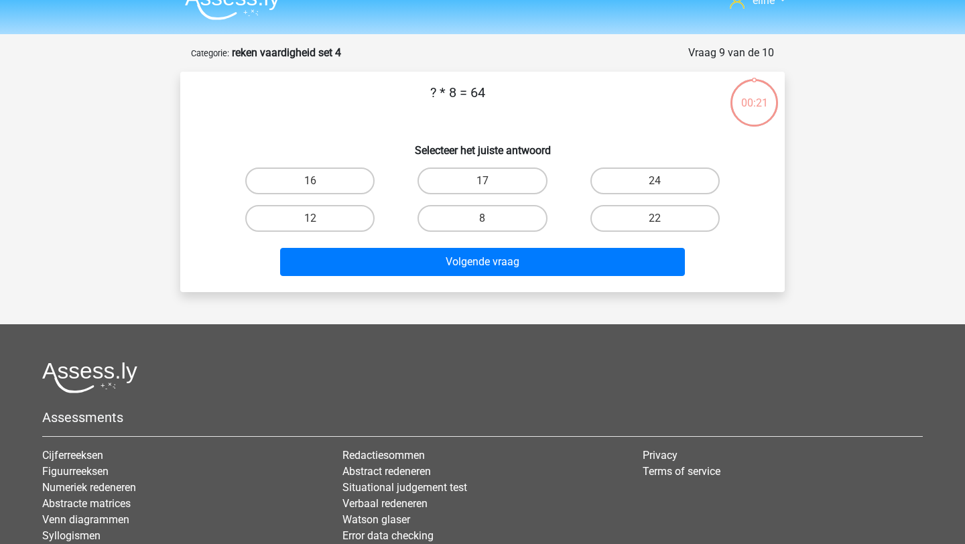
scroll to position [21, 0]
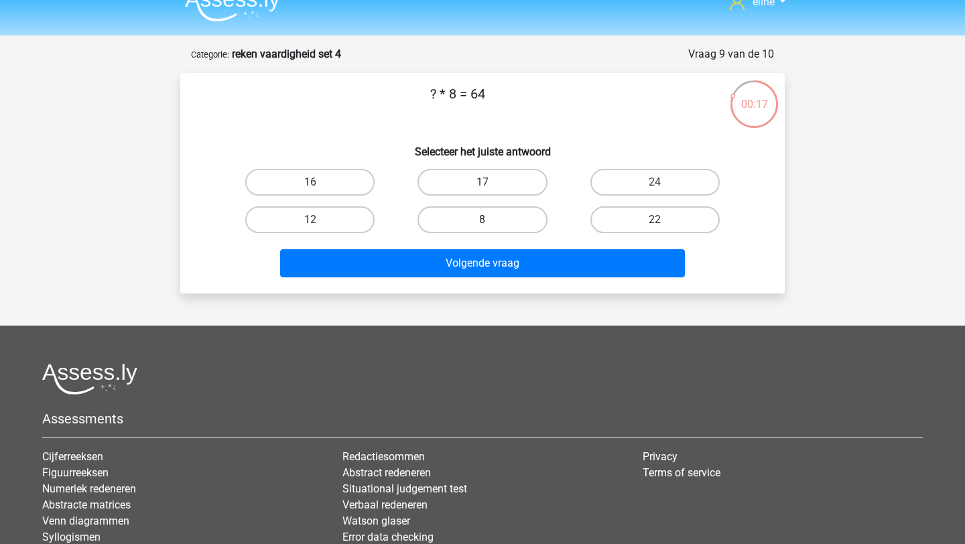
click at [473, 221] on label "8" at bounding box center [482, 219] width 129 height 27
click at [483, 221] on input "8" at bounding box center [487, 224] width 9 height 9
radio input "true"
click at [473, 282] on div "Volgende vraag" at bounding box center [482, 266] width 517 height 34
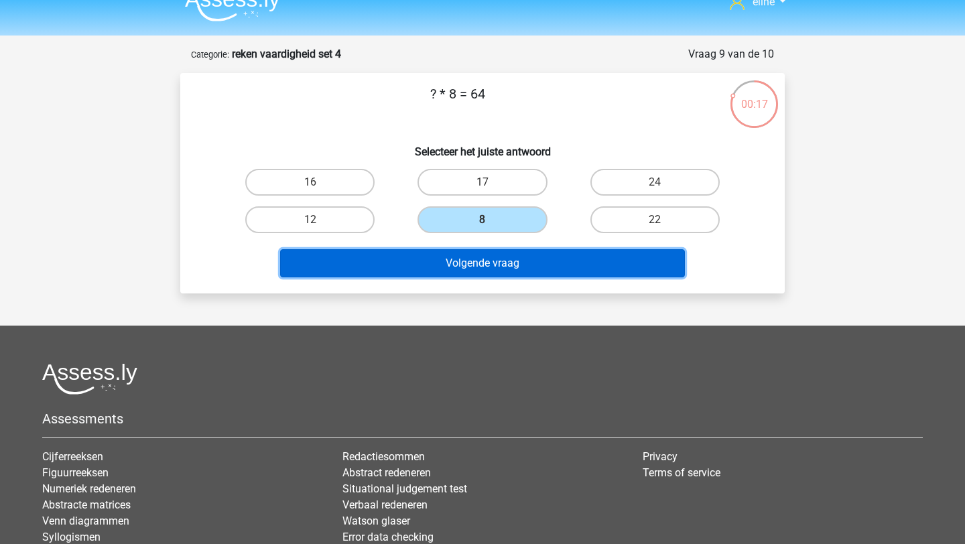
click at [463, 267] on button "Volgende vraag" at bounding box center [483, 263] width 406 height 28
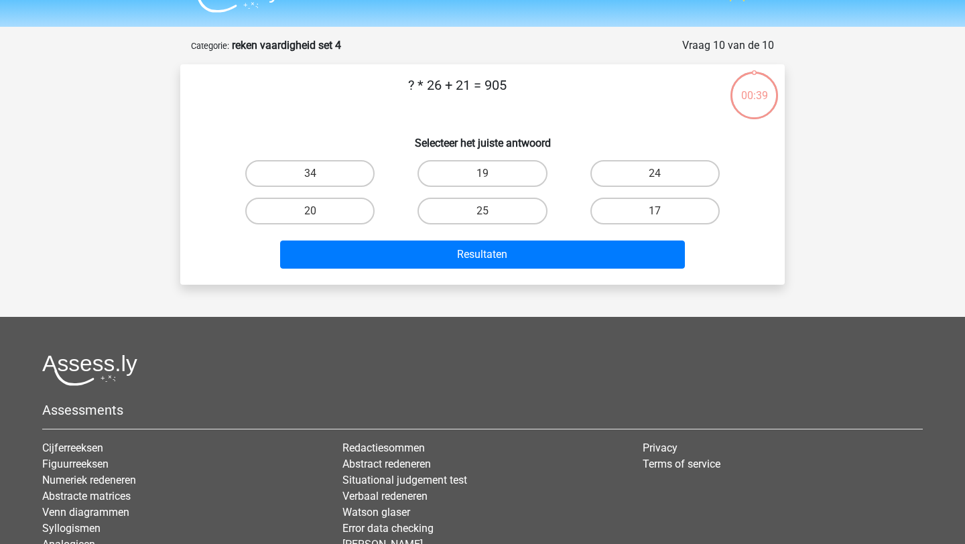
scroll to position [23, 0]
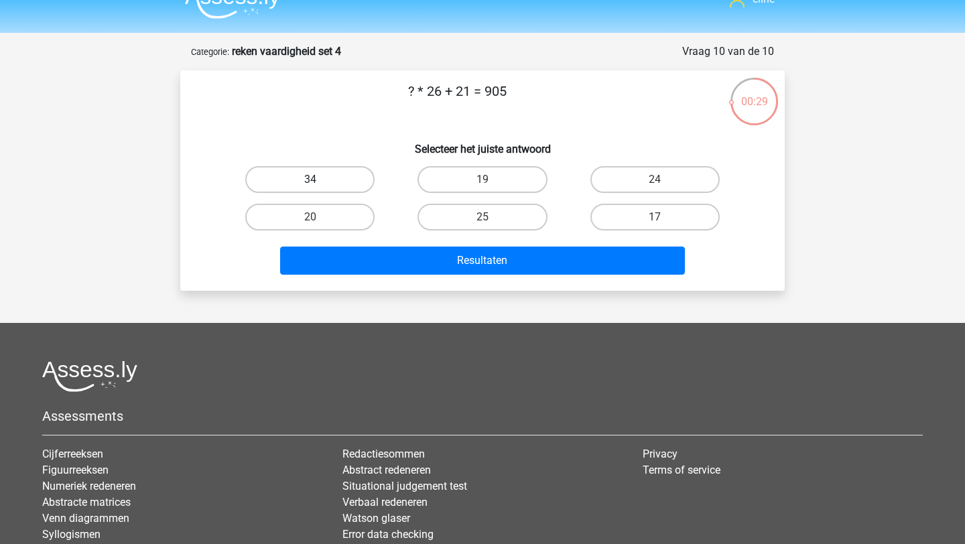
click at [351, 186] on label "34" at bounding box center [309, 179] width 129 height 27
click at [319, 186] on input "34" at bounding box center [314, 184] width 9 height 9
radio input "true"
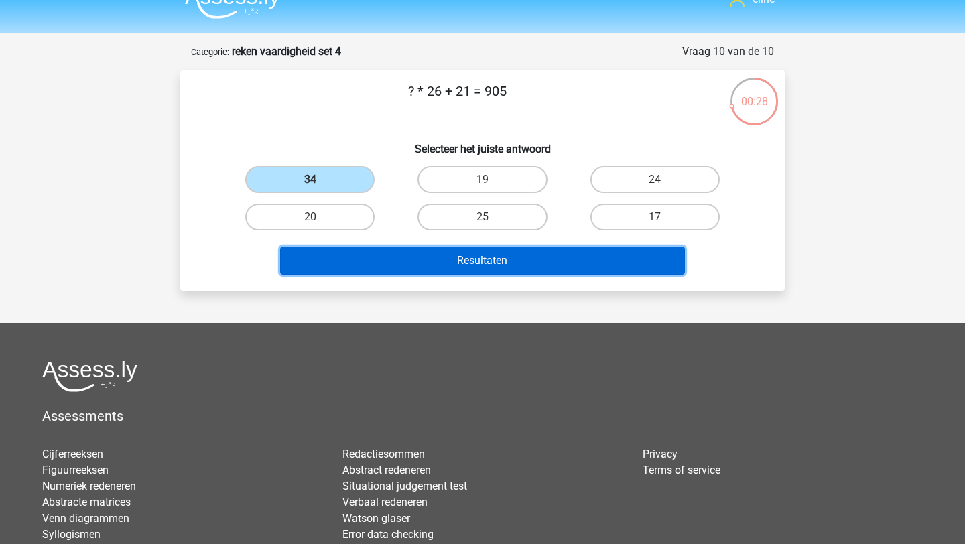
click at [387, 261] on button "Resultaten" at bounding box center [483, 261] width 406 height 28
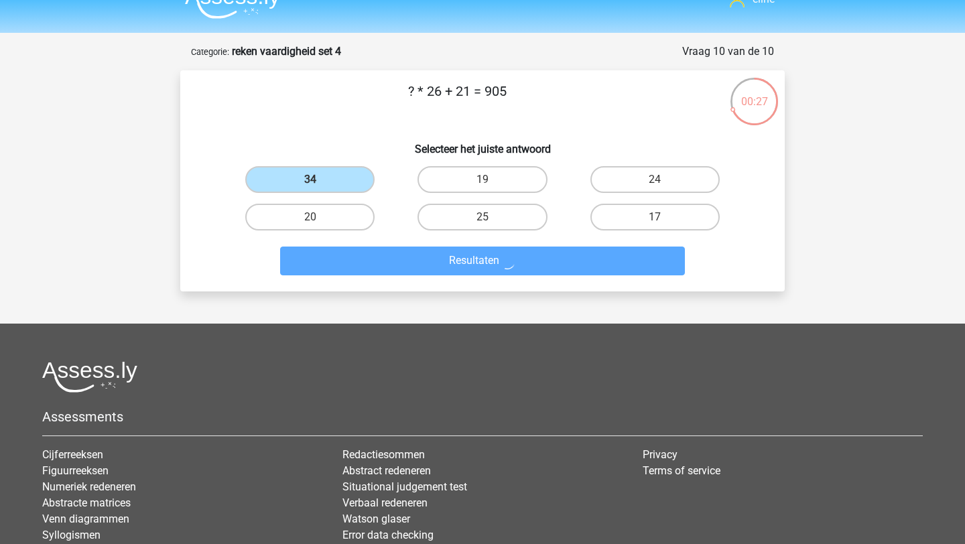
scroll to position [9, 0]
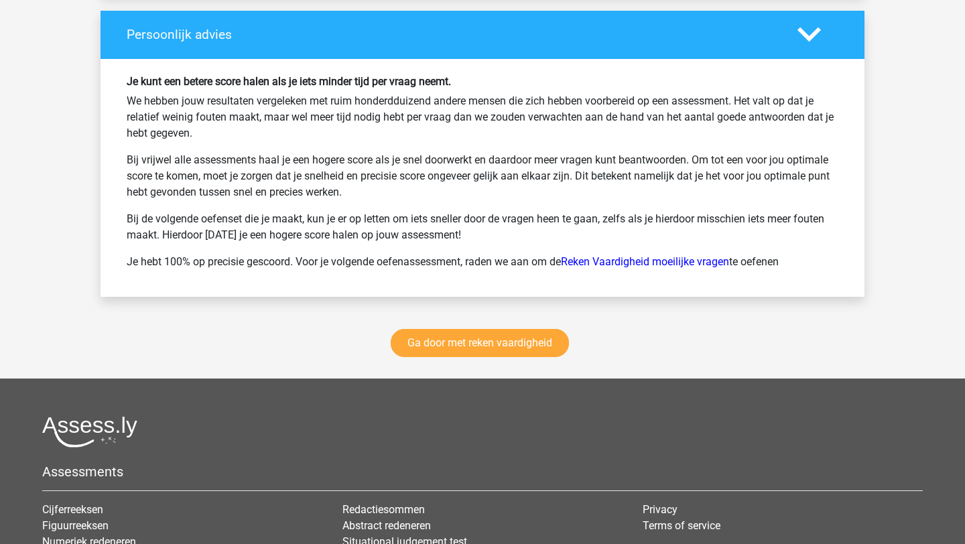
scroll to position [1856, 0]
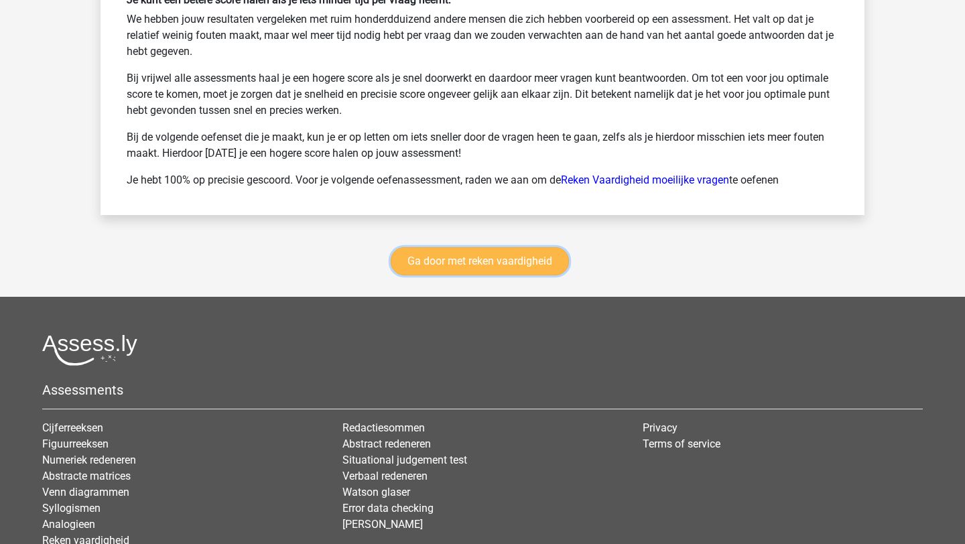
click at [474, 260] on link "Ga door met reken vaardigheid" at bounding box center [480, 261] width 178 height 28
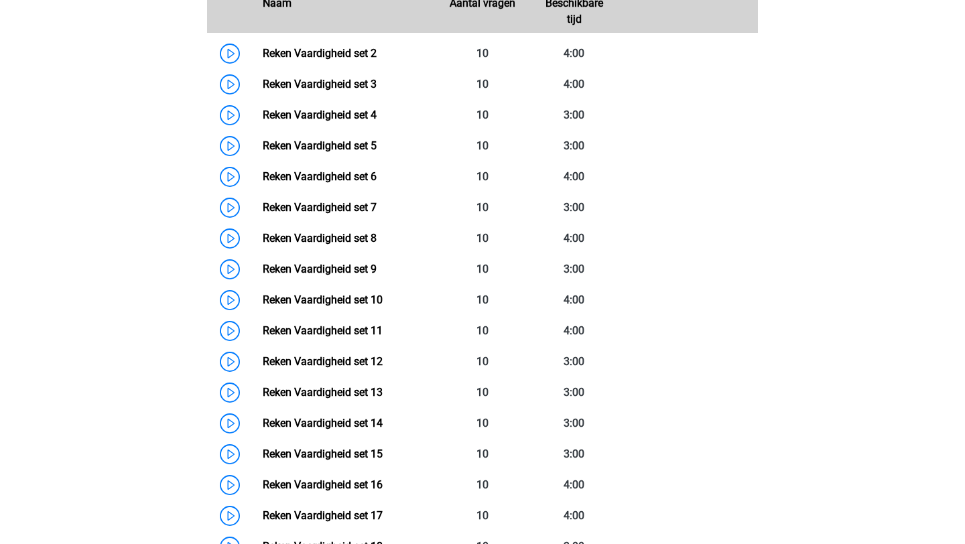
scroll to position [618, 0]
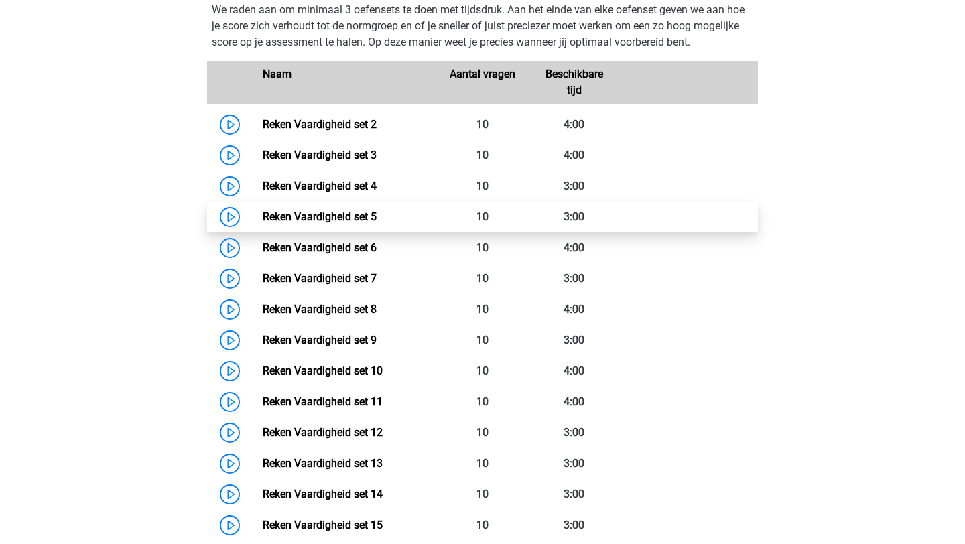
click at [263, 213] on link "Reken Vaardigheid set 5" at bounding box center [320, 216] width 114 height 13
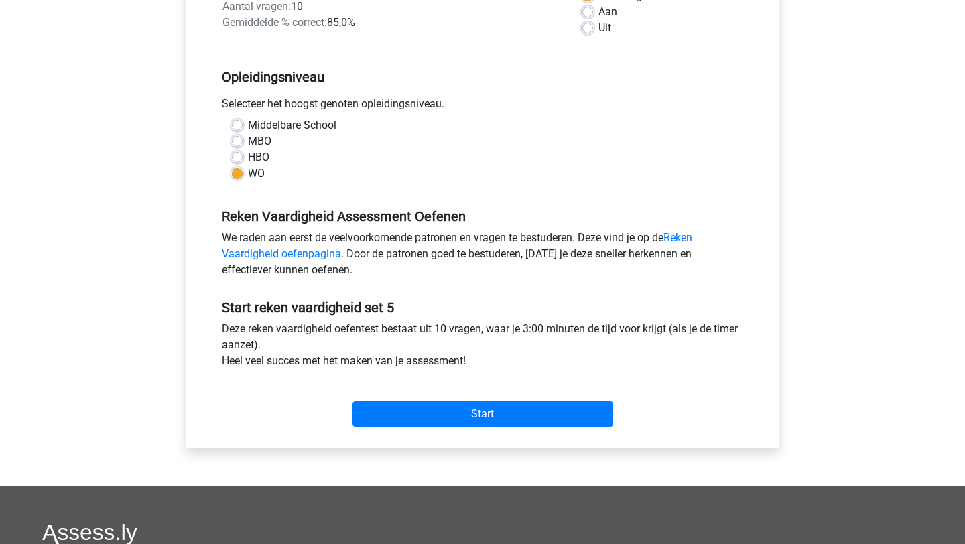
scroll to position [296, 0]
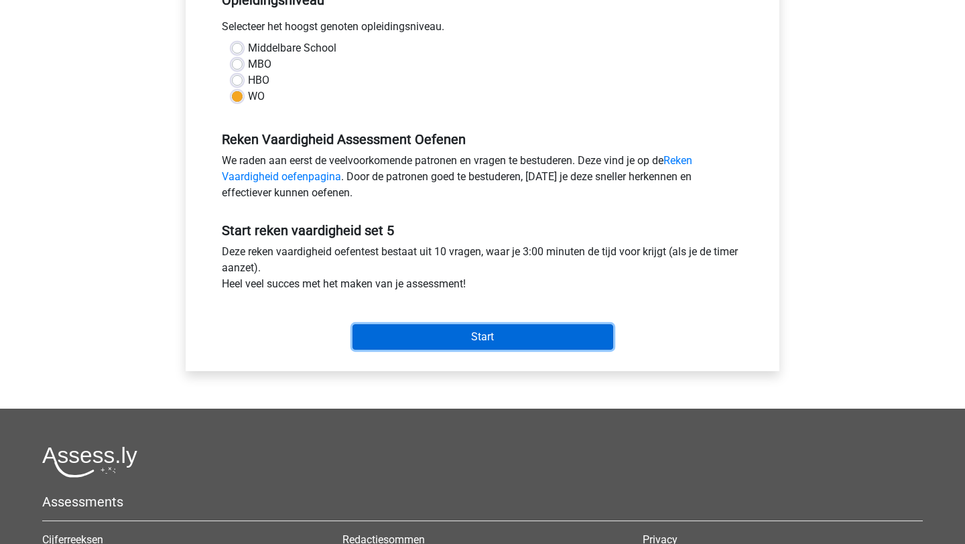
click at [443, 337] on input "Start" at bounding box center [483, 336] width 261 height 25
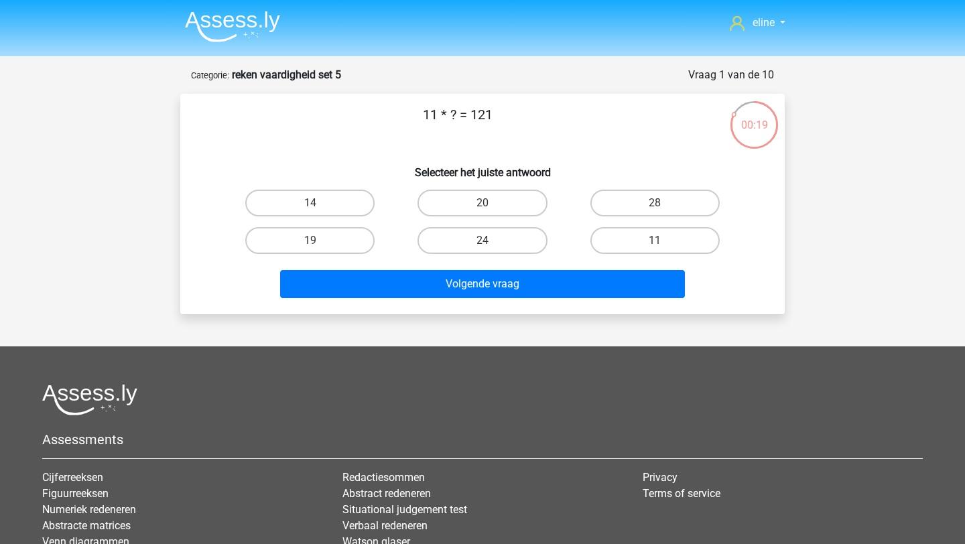
click at [657, 241] on input "11" at bounding box center [659, 245] width 9 height 9
radio input "true"
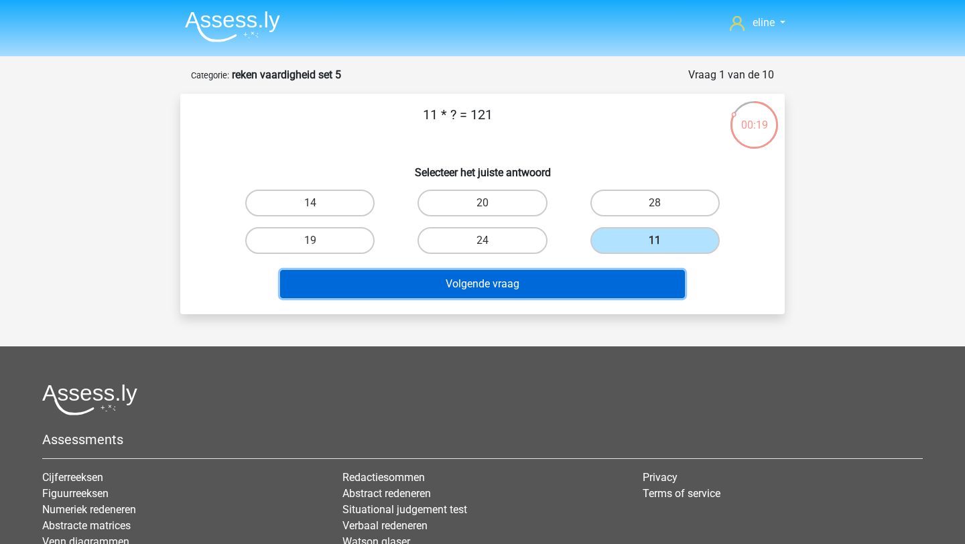
click at [631, 277] on button "Volgende vraag" at bounding box center [483, 284] width 406 height 28
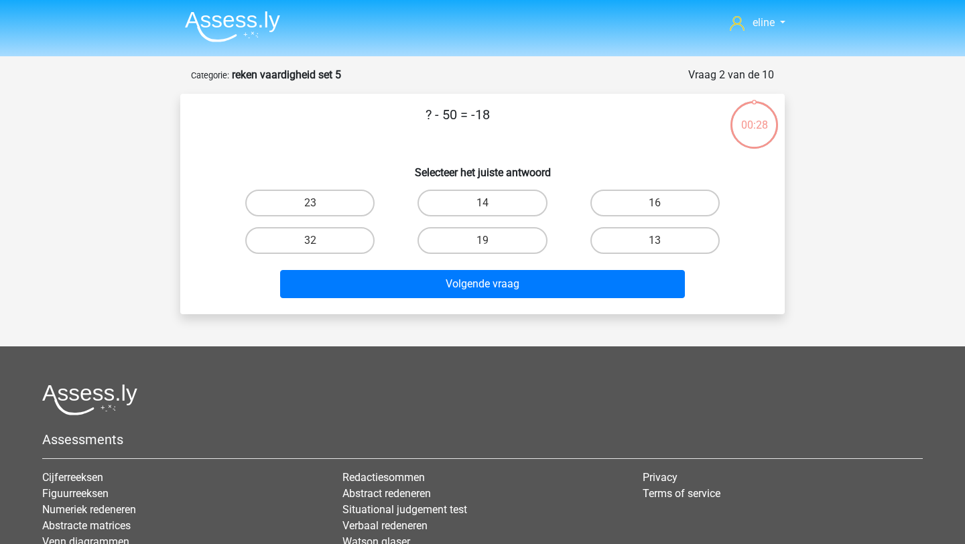
scroll to position [67, 0]
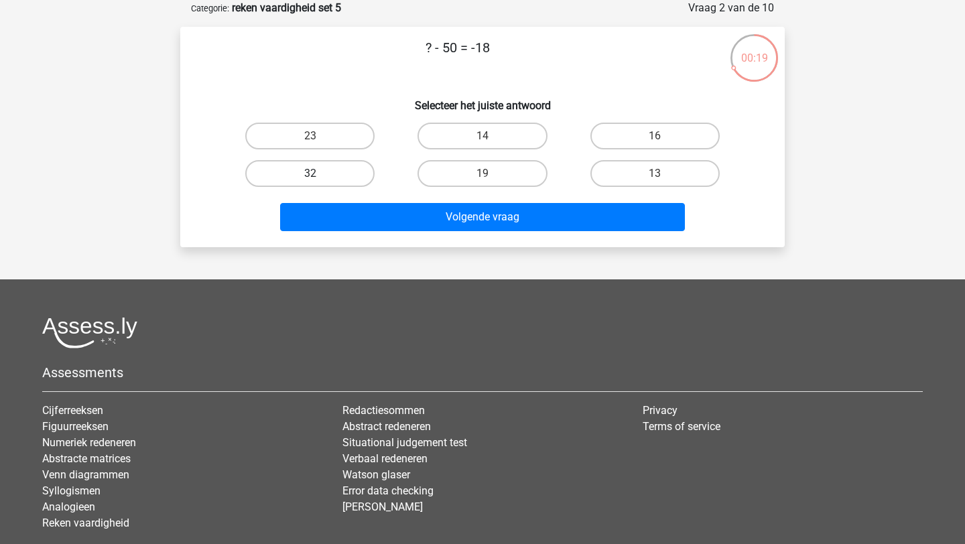
click at [353, 174] on label "32" at bounding box center [309, 173] width 129 height 27
click at [319, 174] on input "32" at bounding box center [314, 178] width 9 height 9
radio input "true"
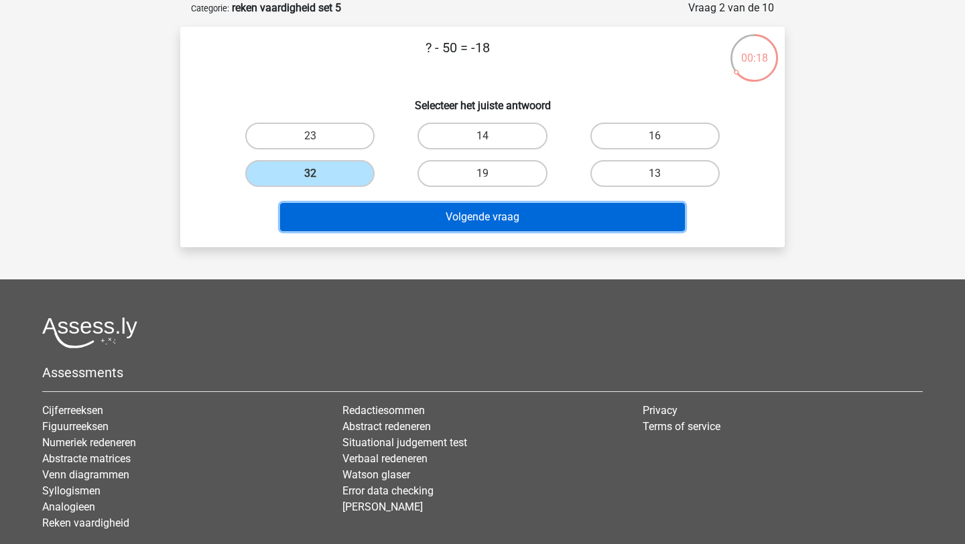
click at [383, 221] on button "Volgende vraag" at bounding box center [483, 217] width 406 height 28
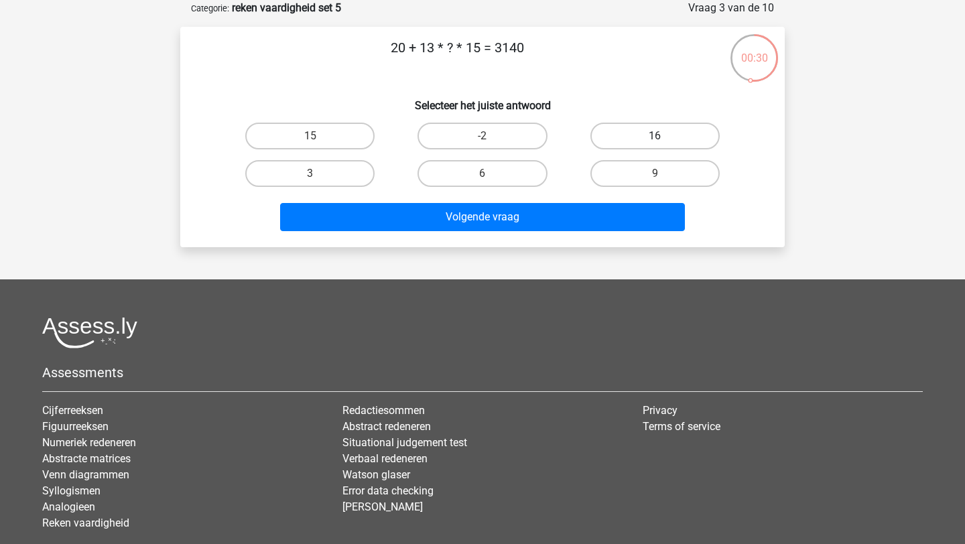
click at [607, 127] on label "16" at bounding box center [654, 136] width 129 height 27
click at [655, 136] on input "16" at bounding box center [659, 140] width 9 height 9
radio input "true"
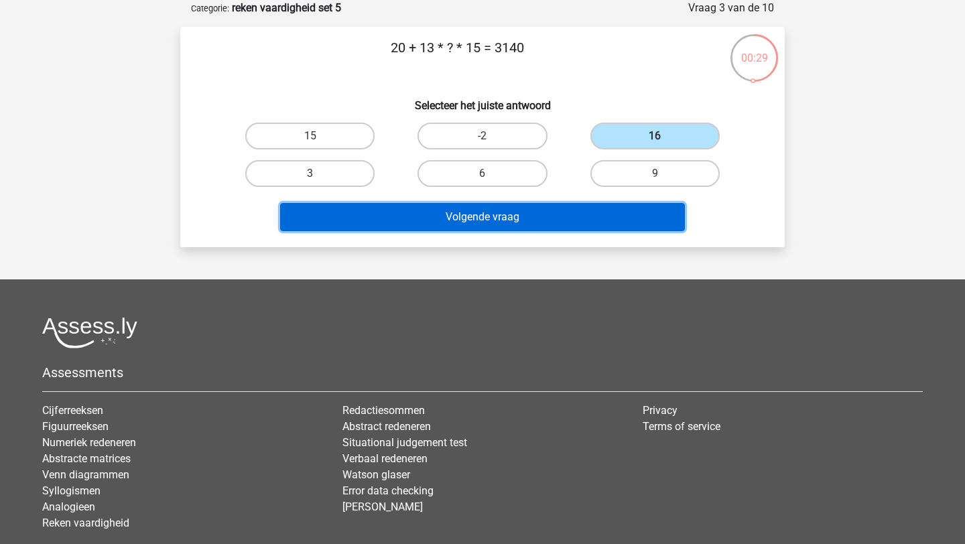
click at [562, 219] on button "Volgende vraag" at bounding box center [483, 217] width 406 height 28
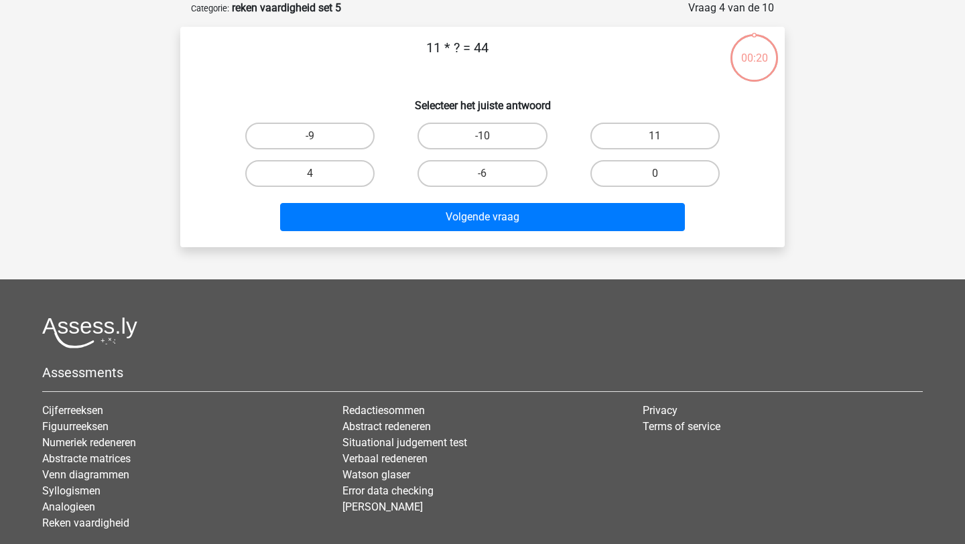
scroll to position [41, 0]
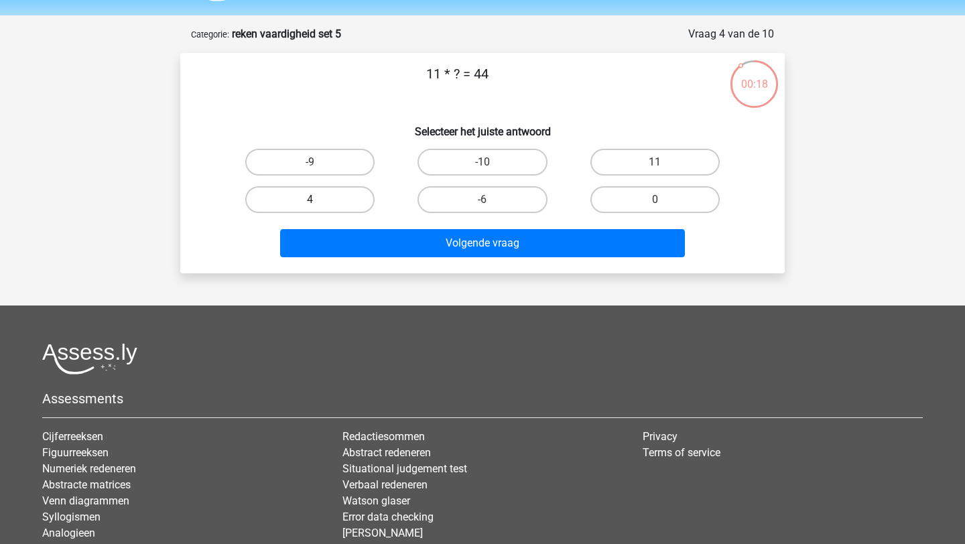
click at [353, 193] on label "4" at bounding box center [309, 199] width 129 height 27
click at [319, 200] on input "4" at bounding box center [314, 204] width 9 height 9
radio input "true"
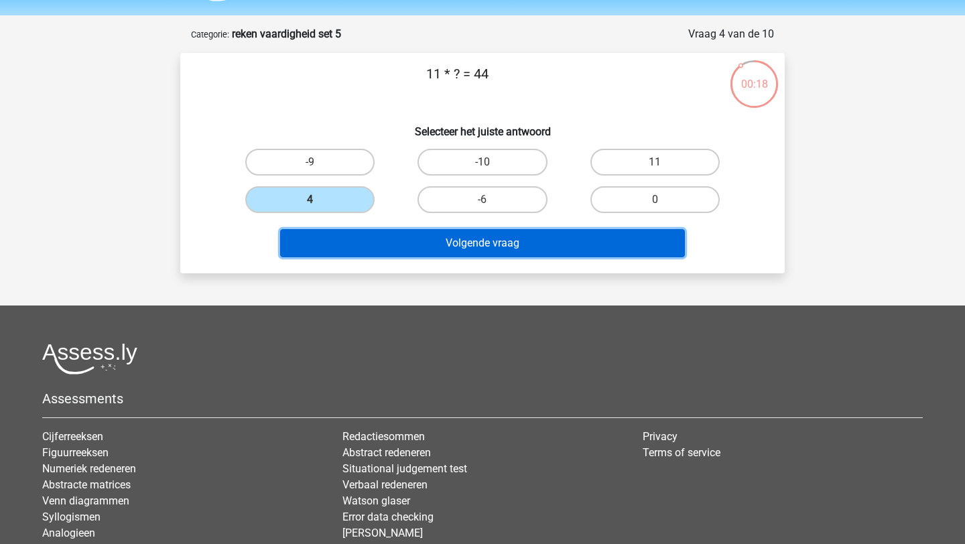
click at [408, 252] on button "Volgende vraag" at bounding box center [483, 243] width 406 height 28
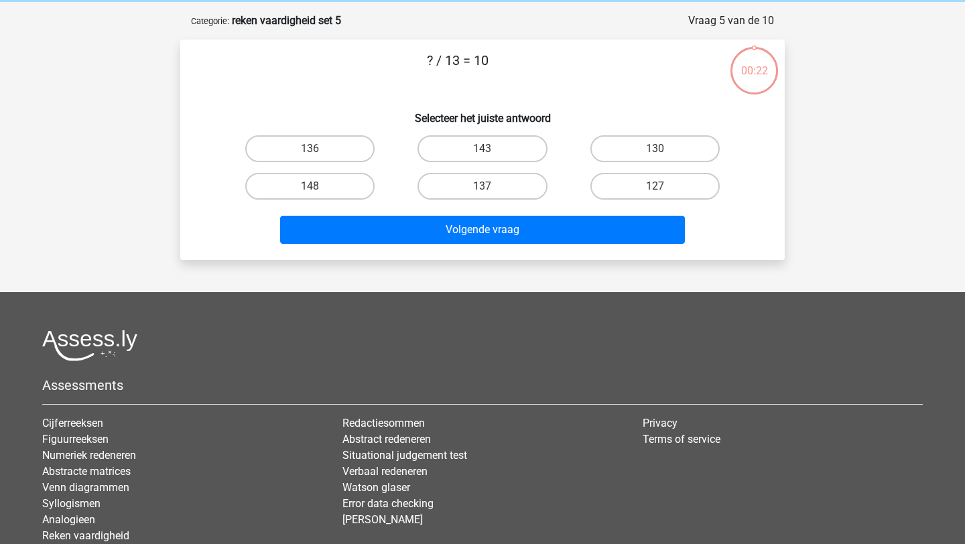
scroll to position [48, 0]
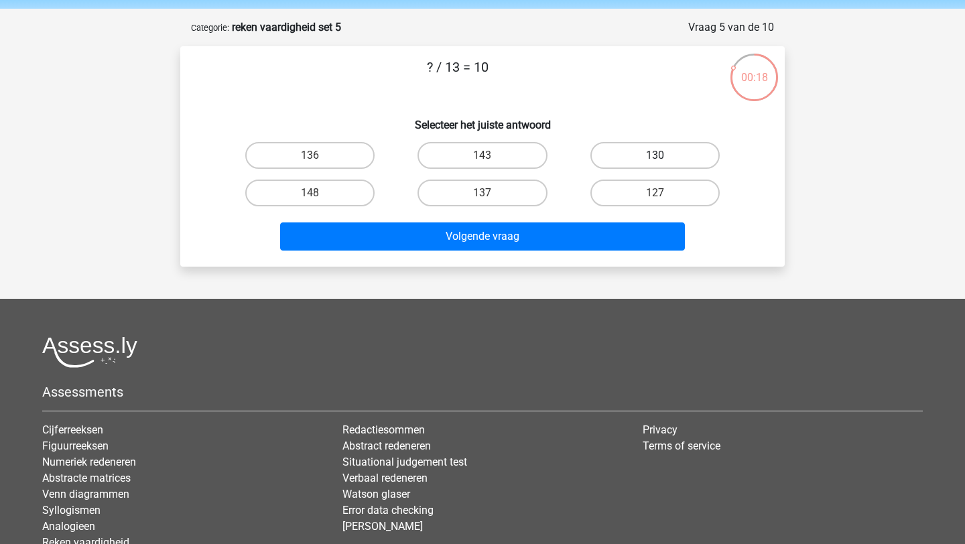
click at [620, 158] on label "130" at bounding box center [654, 155] width 129 height 27
click at [655, 158] on input "130" at bounding box center [659, 159] width 9 height 9
radio input "true"
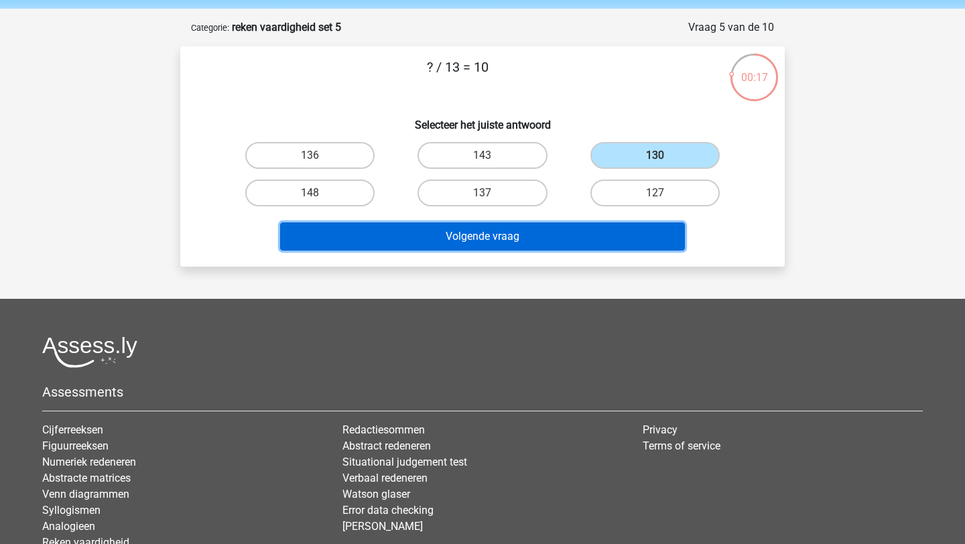
click at [605, 227] on button "Volgende vraag" at bounding box center [483, 237] width 406 height 28
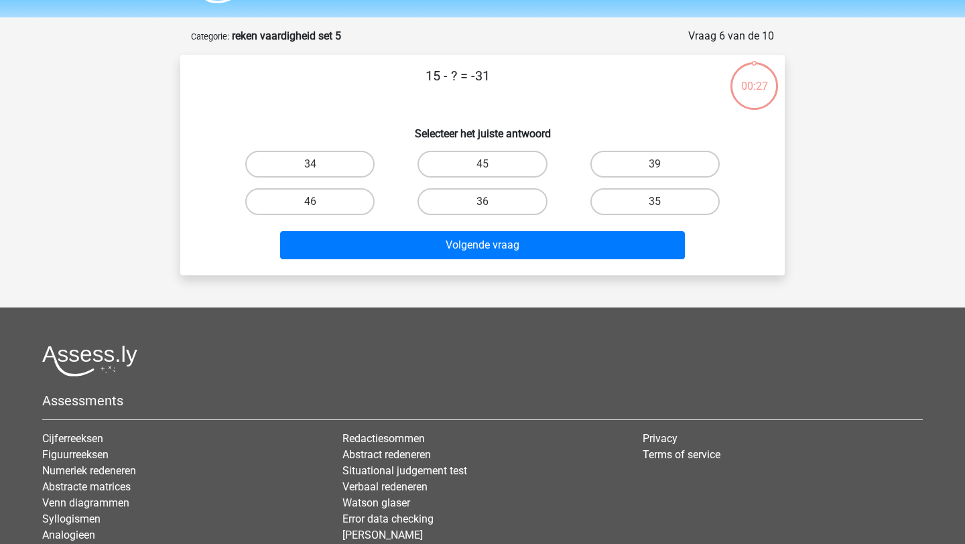
scroll to position [21, 0]
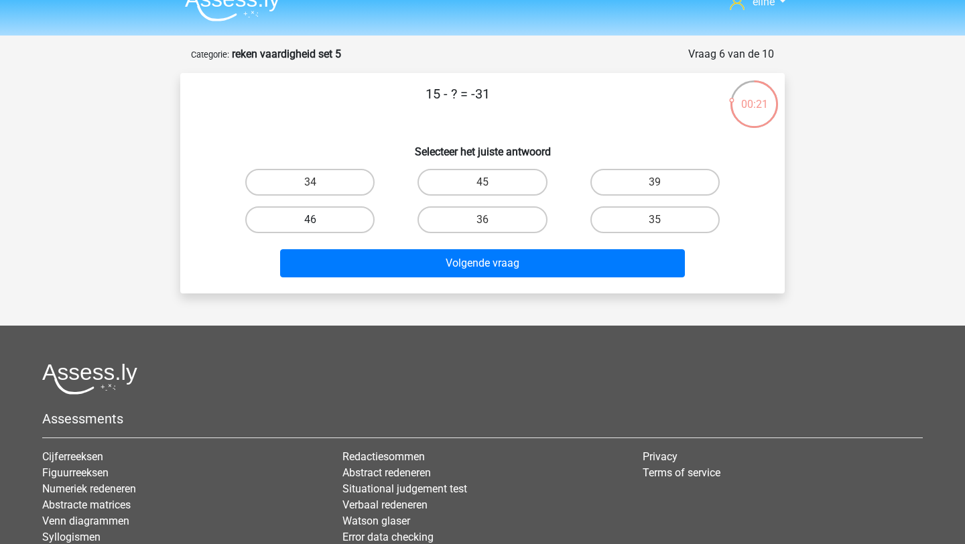
click at [328, 219] on label "46" at bounding box center [309, 219] width 129 height 27
click at [319, 220] on input "46" at bounding box center [314, 224] width 9 height 9
radio input "true"
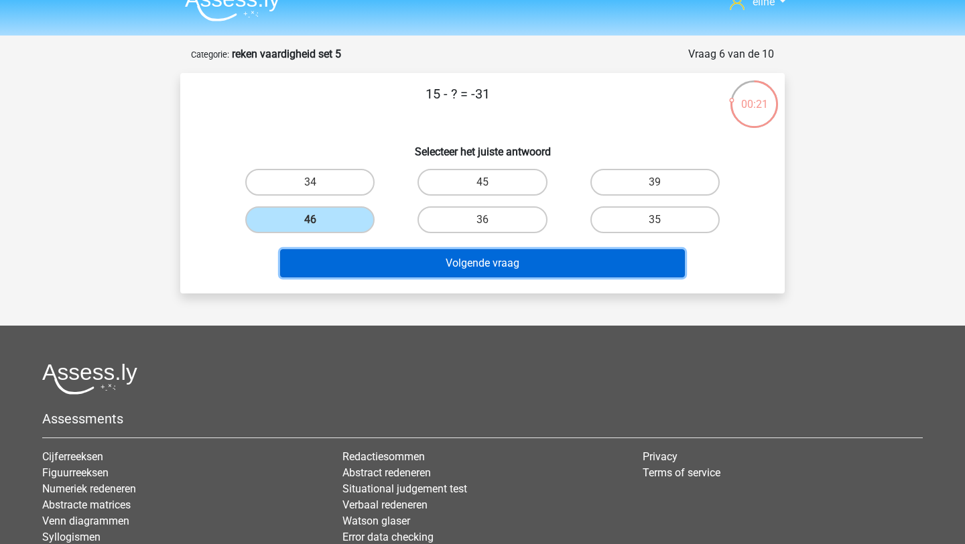
click at [373, 271] on button "Volgende vraag" at bounding box center [483, 263] width 406 height 28
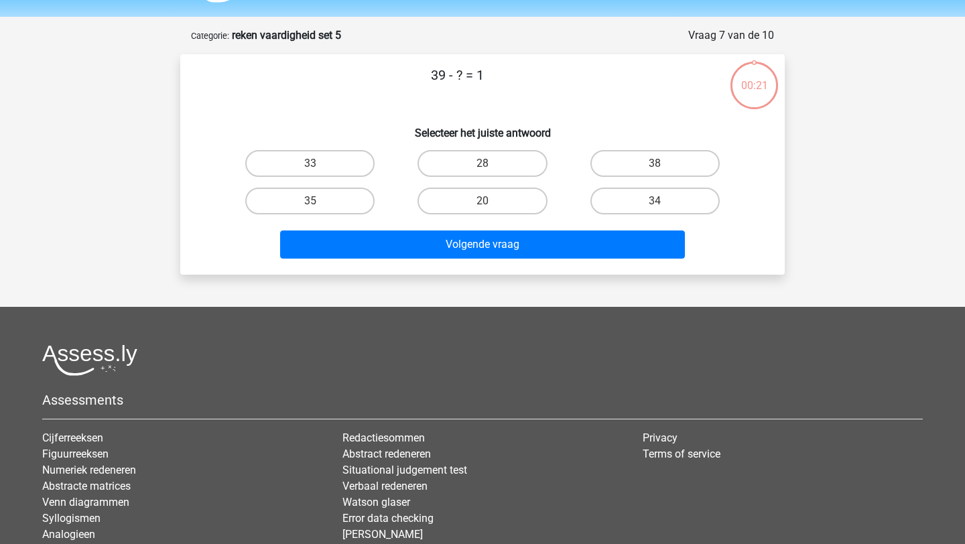
scroll to position [39, 0]
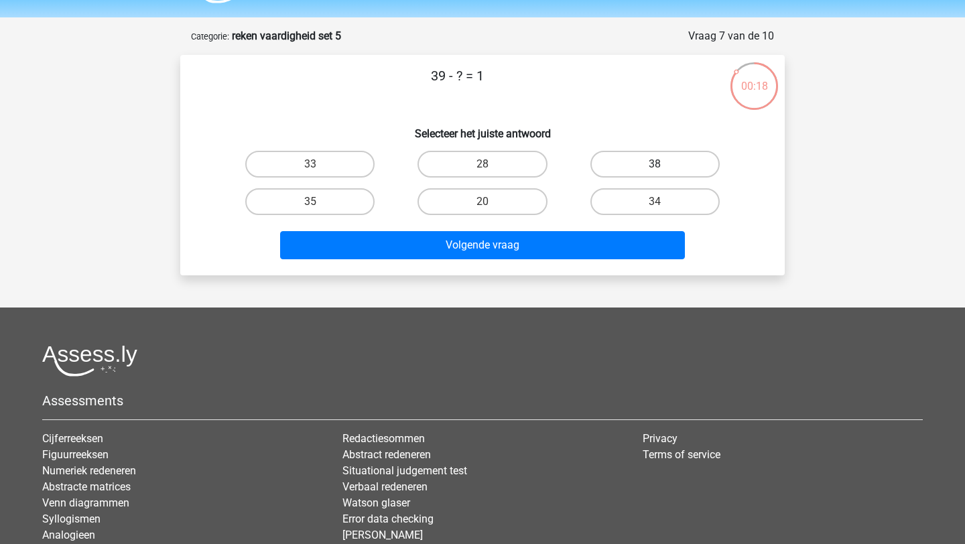
click at [649, 168] on label "38" at bounding box center [654, 164] width 129 height 27
click at [655, 168] on input "38" at bounding box center [659, 168] width 9 height 9
radio input "true"
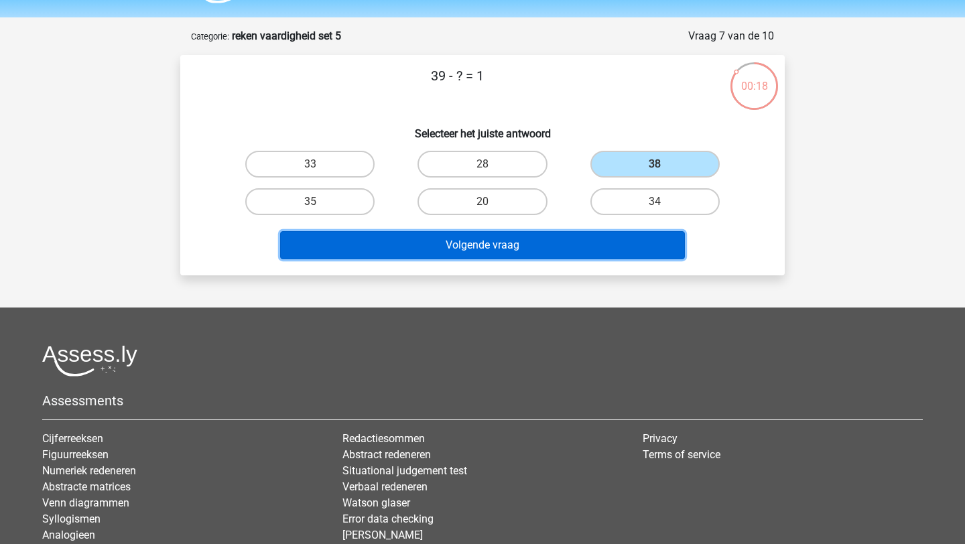
click at [621, 239] on button "Volgende vraag" at bounding box center [483, 245] width 406 height 28
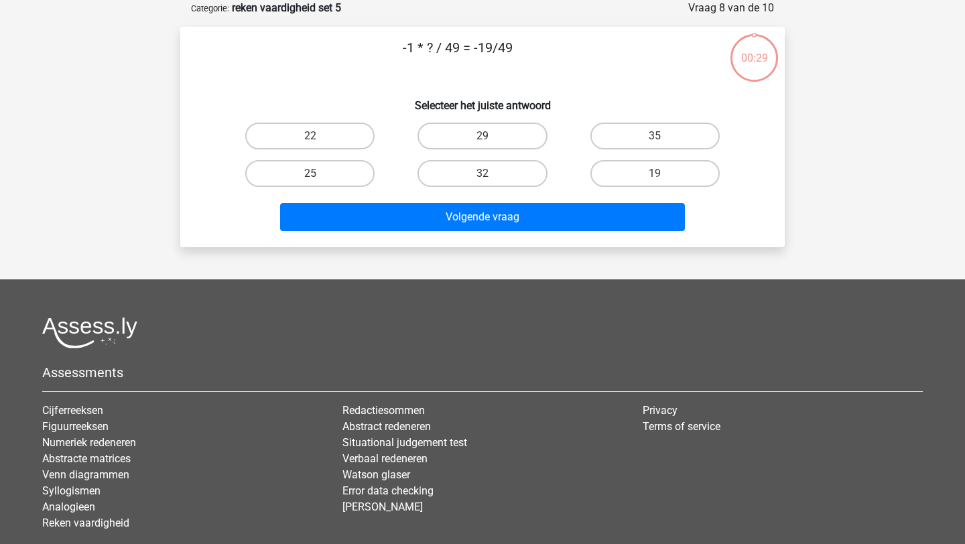
scroll to position [40, 0]
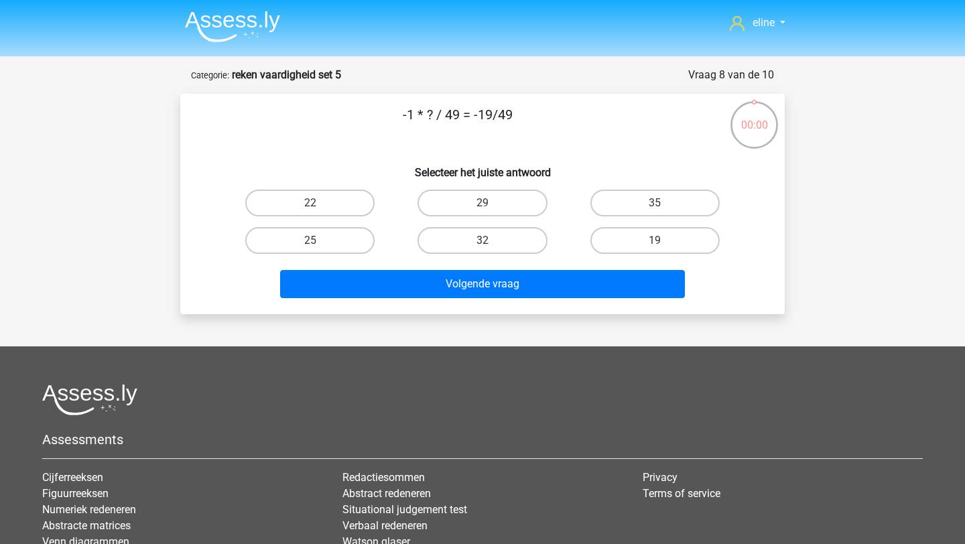
scroll to position [40, 0]
click at [511, 216] on label "-10" at bounding box center [482, 203] width 129 height 27
click at [491, 212] on input "-10" at bounding box center [487, 207] width 9 height 9
radio input "true"
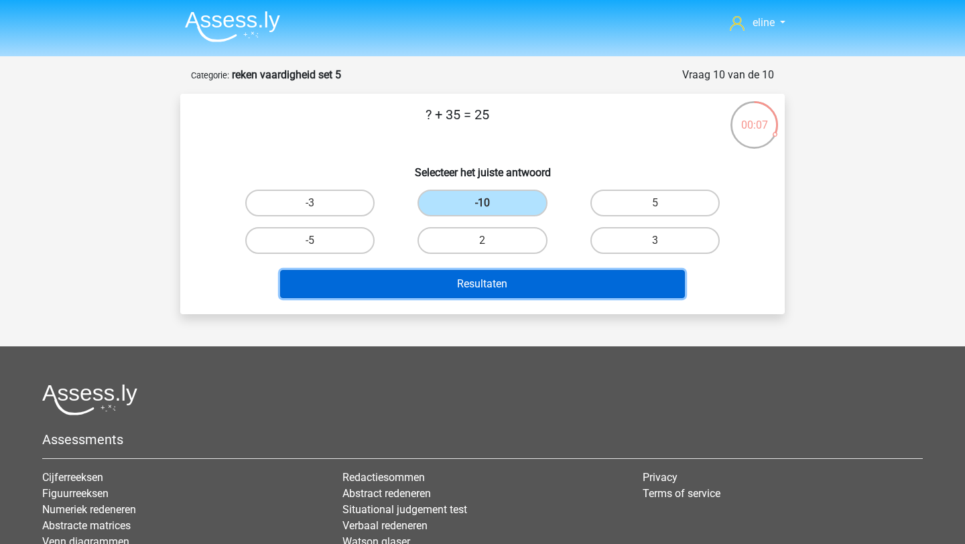
click at [523, 298] on button "Resultaten" at bounding box center [483, 284] width 406 height 28
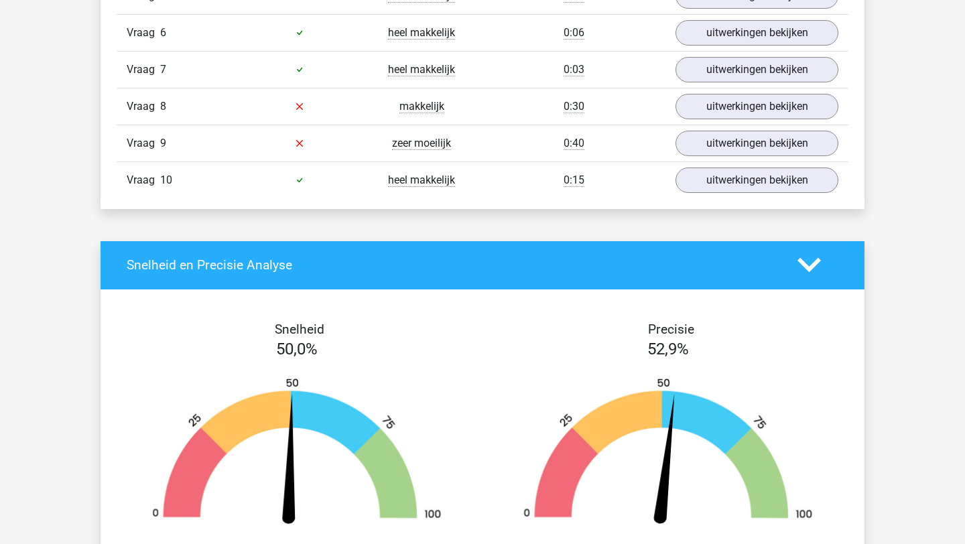
scroll to position [794, 0]
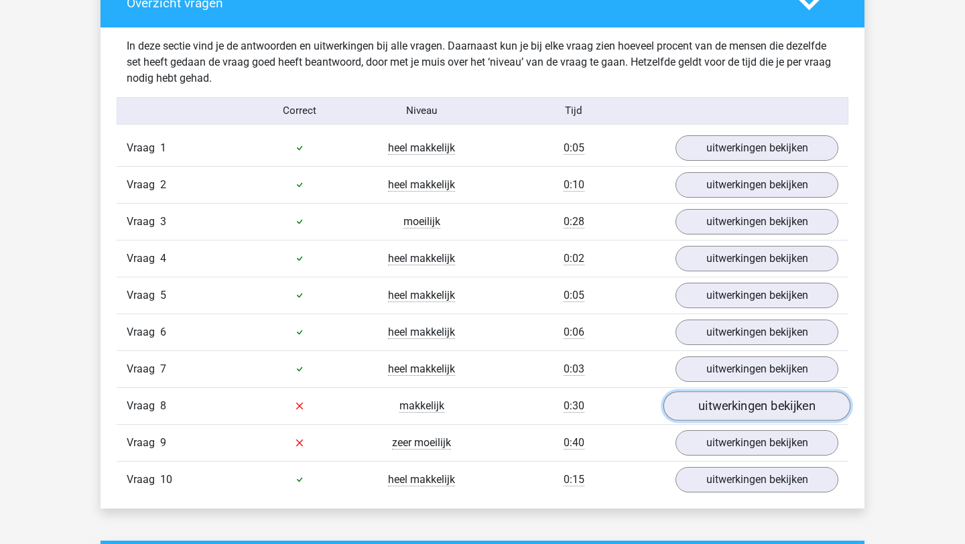
click at [719, 409] on link "uitwerkingen bekijken" at bounding box center [757, 405] width 187 height 29
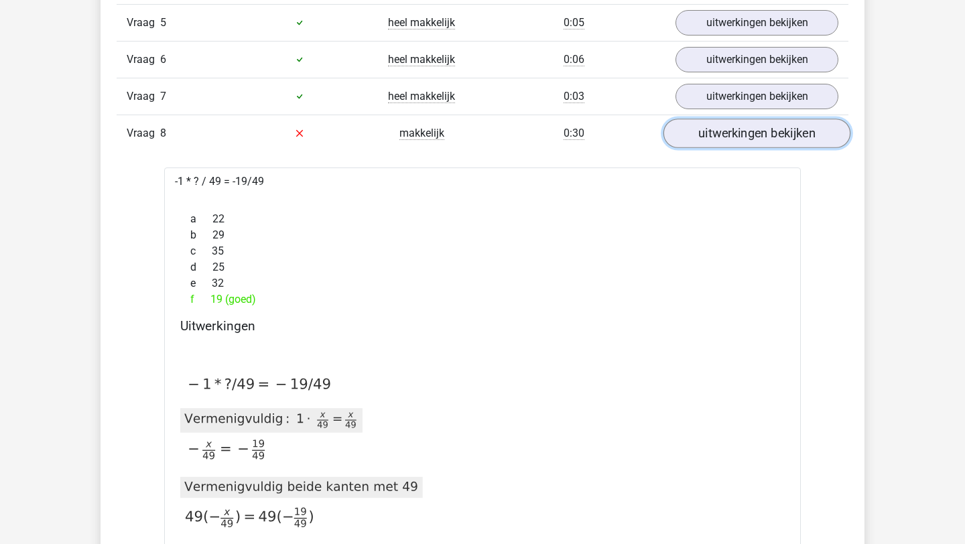
scroll to position [1151, 0]
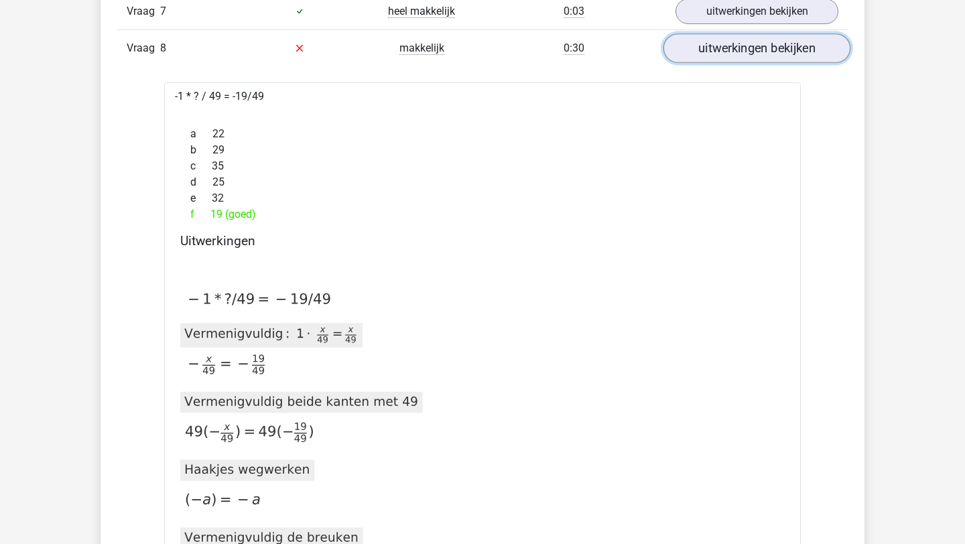
click at [719, 41] on link "uitwerkingen bekijken" at bounding box center [757, 48] width 187 height 29
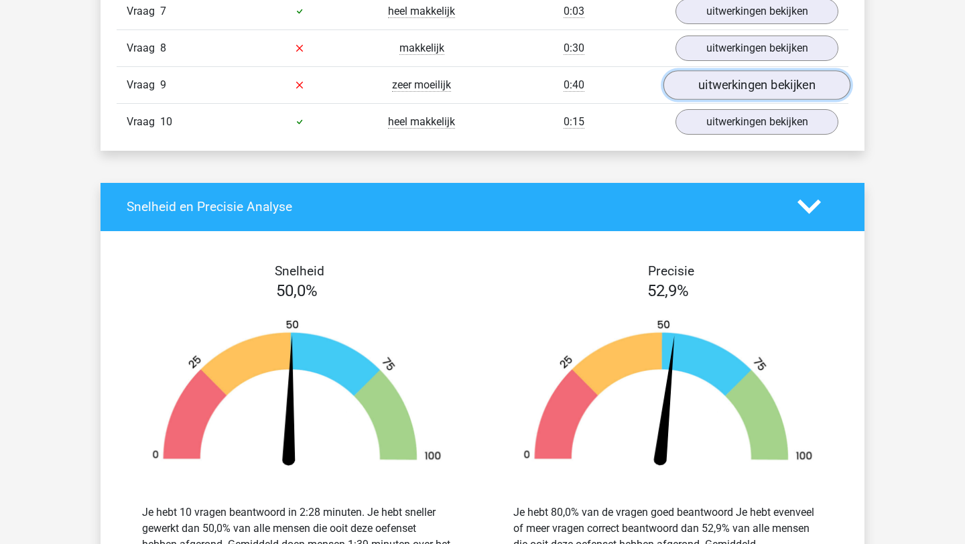
click at [728, 93] on link "uitwerkingen bekijken" at bounding box center [757, 84] width 187 height 29
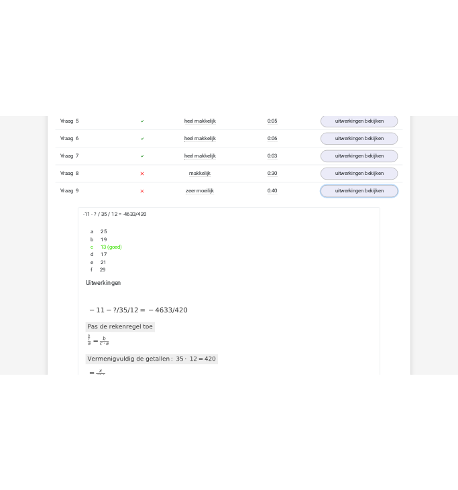
scroll to position [1056, 0]
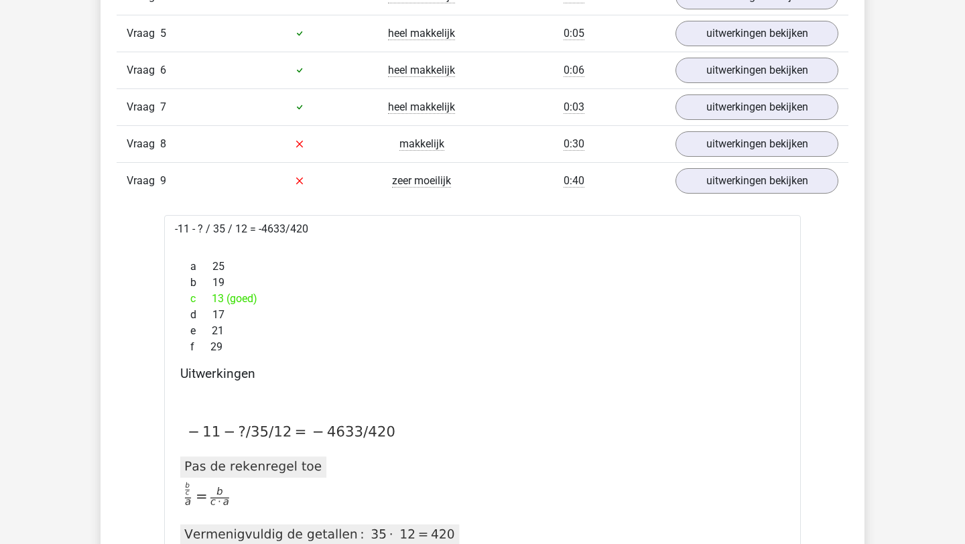
drag, startPoint x: 316, startPoint y: 231, endPoint x: 137, endPoint y: 219, distance: 179.3
copy div "-11 - ? / 35 / 12 = -4633/420"
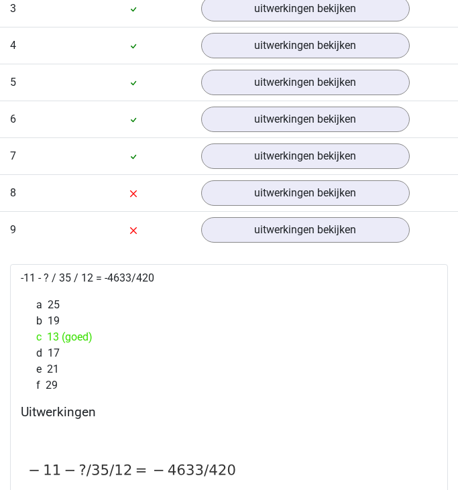
scroll to position [1062, 0]
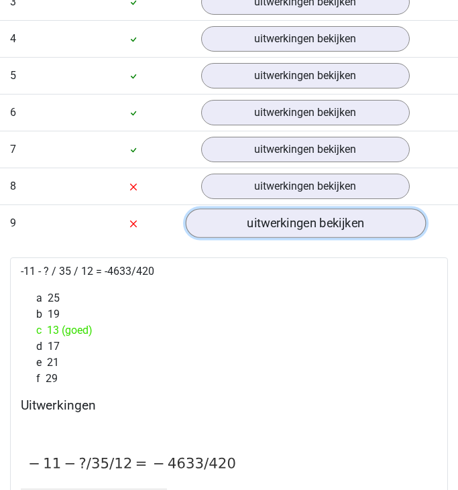
click at [251, 222] on link "uitwerkingen bekijken" at bounding box center [305, 222] width 240 height 29
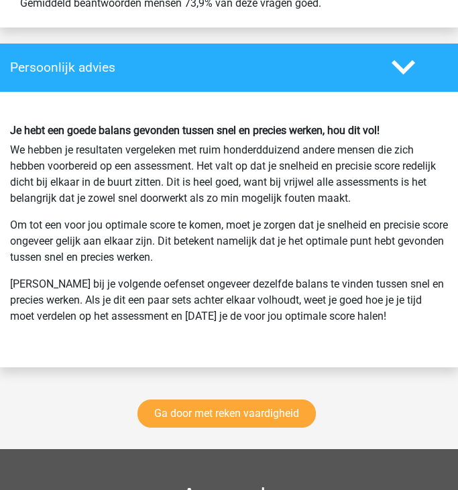
scroll to position [2061, 0]
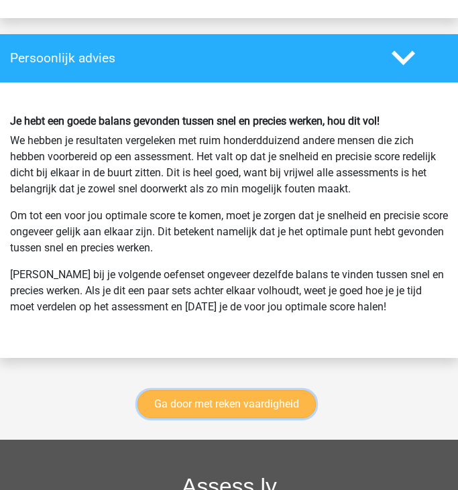
click at [222, 408] on link "Ga door met reken vaardigheid" at bounding box center [226, 404] width 178 height 28
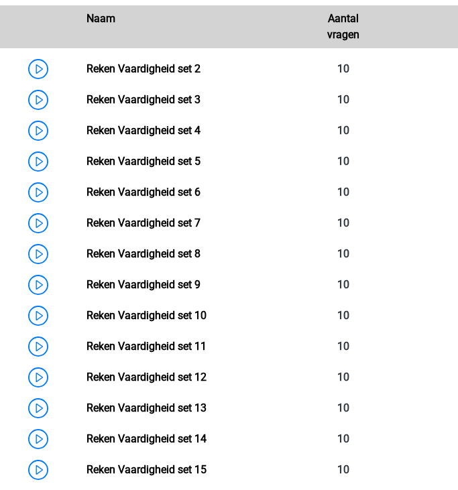
scroll to position [727, 0]
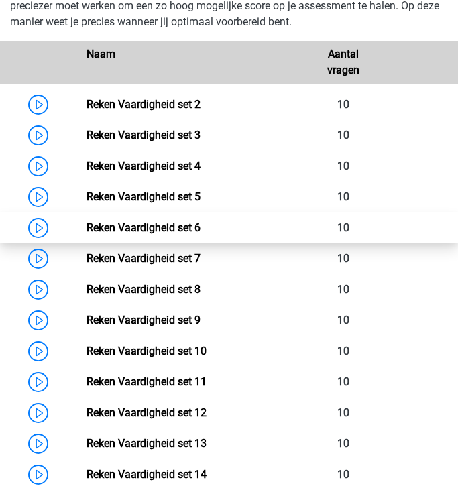
click at [86, 225] on link "Reken Vaardigheid set 6" at bounding box center [143, 227] width 114 height 13
